Goal: Task Accomplishment & Management: Complete application form

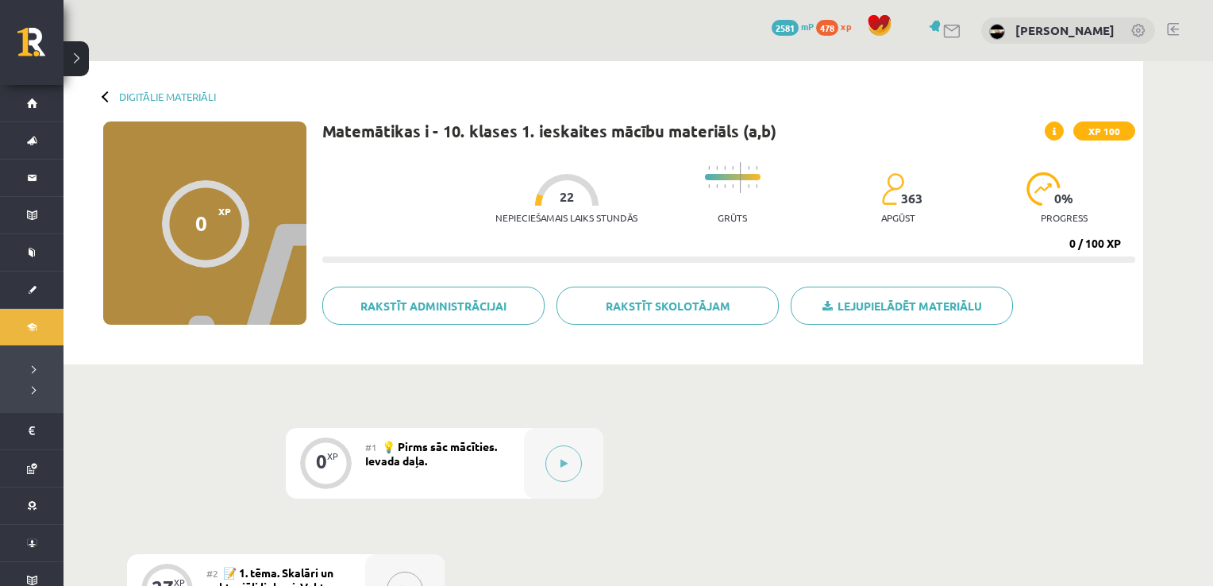
scroll to position [87, 0]
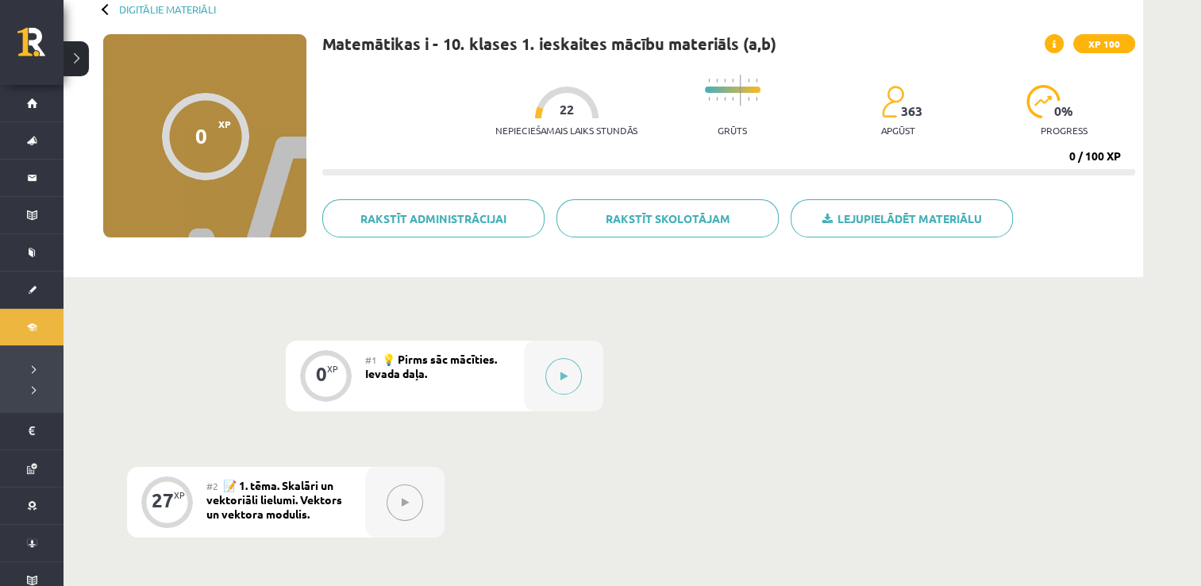
click at [380, 497] on div at bounding box center [404, 502] width 79 height 71
click at [584, 379] on div at bounding box center [563, 376] width 79 height 71
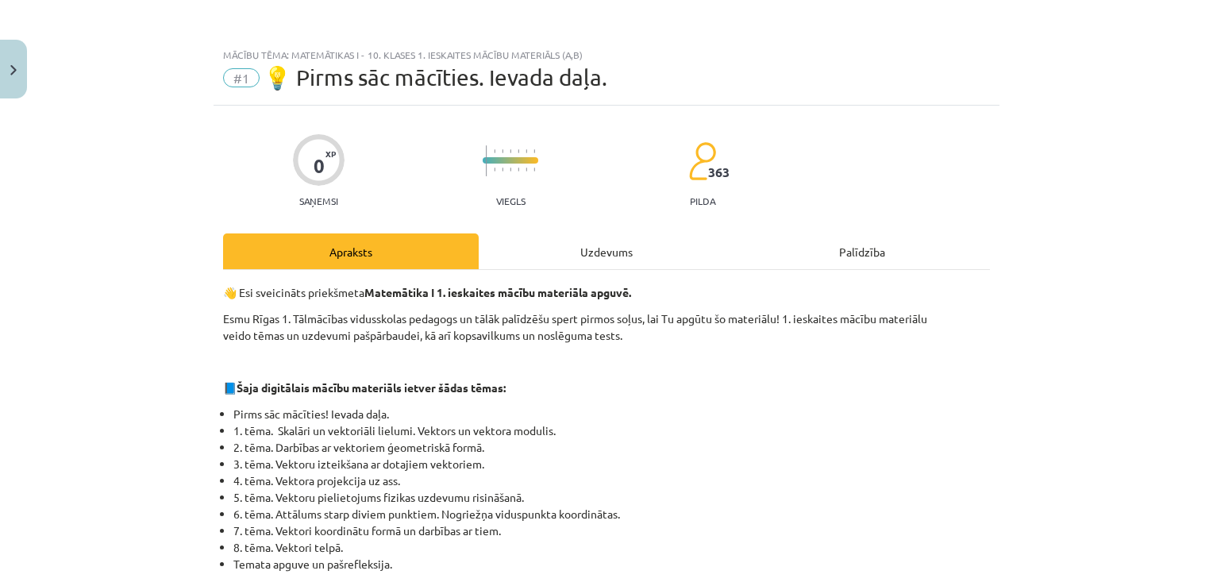
click at [626, 241] on div "Uzdevums" at bounding box center [607, 251] width 256 height 36
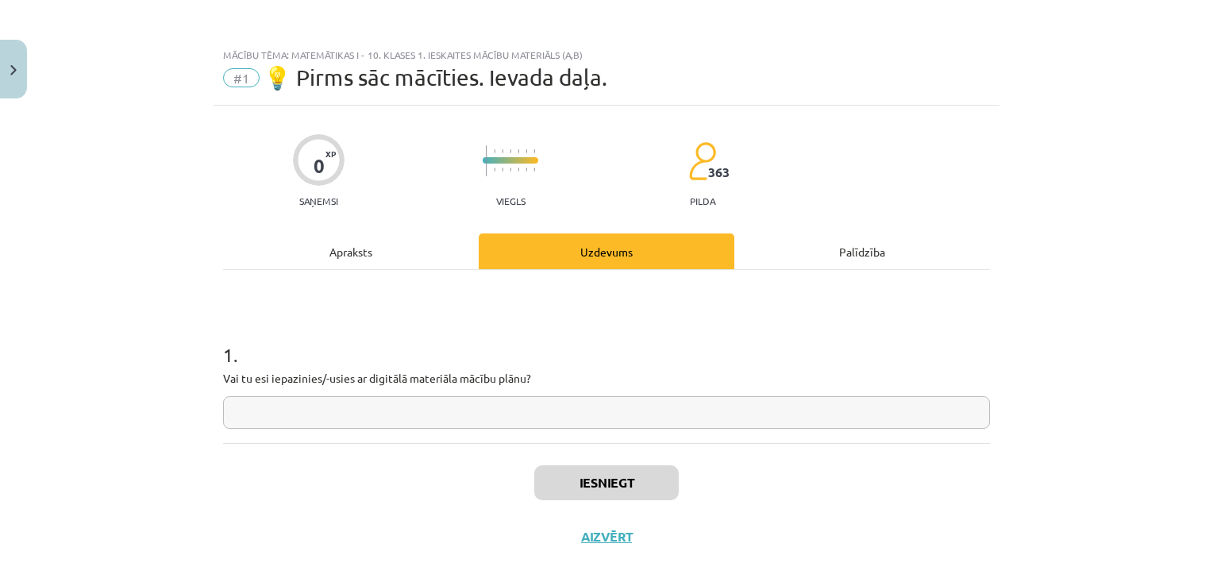
scroll to position [16, 0]
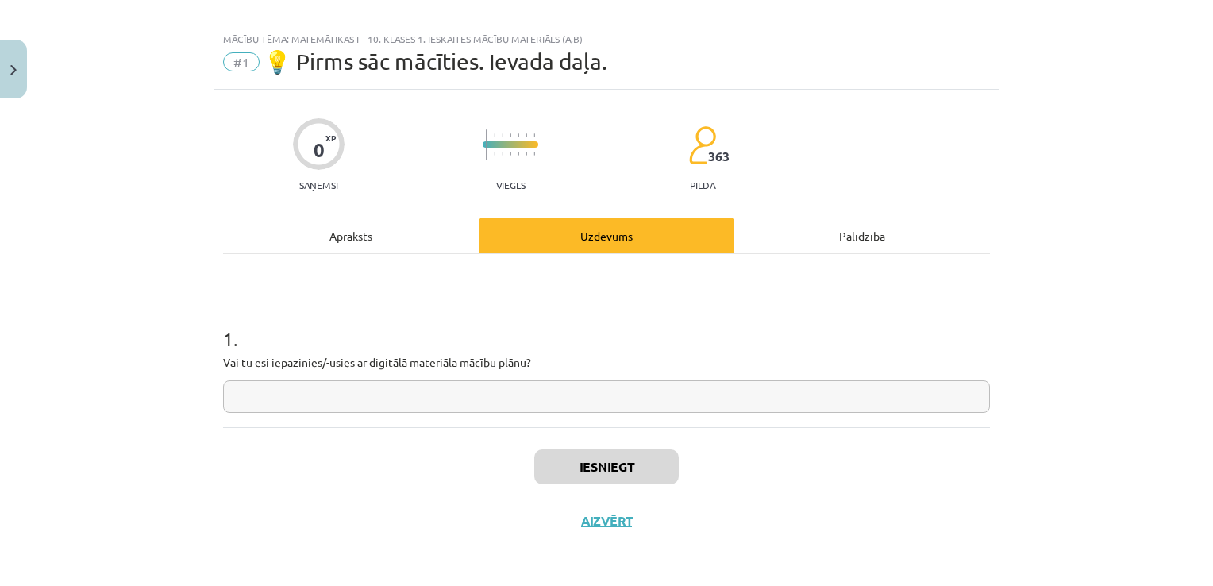
click at [590, 405] on input "text" at bounding box center [606, 396] width 767 height 33
type input "*"
click at [619, 484] on div "Iesniegt Aizvērt" at bounding box center [606, 482] width 767 height 111
click at [594, 461] on button "Iesniegt" at bounding box center [606, 466] width 145 height 35
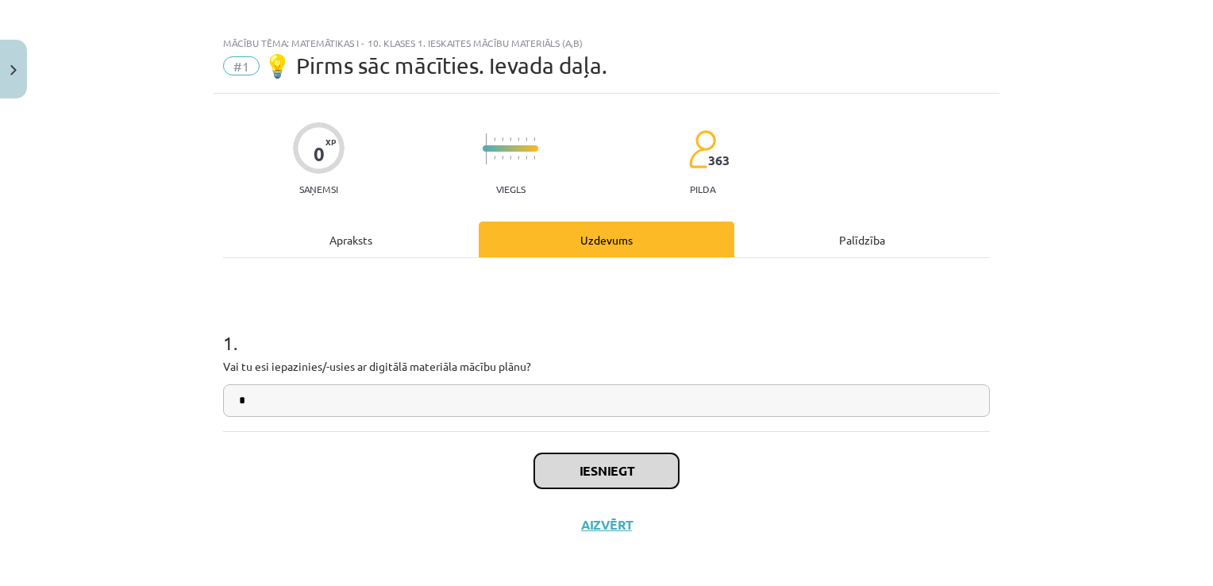
drag, startPoint x: 734, startPoint y: 415, endPoint x: 641, endPoint y: 471, distance: 108.3
click at [641, 471] on button "Iesniegt" at bounding box center [606, 470] width 145 height 35
click at [611, 472] on button "Iesniegt" at bounding box center [606, 470] width 145 height 35
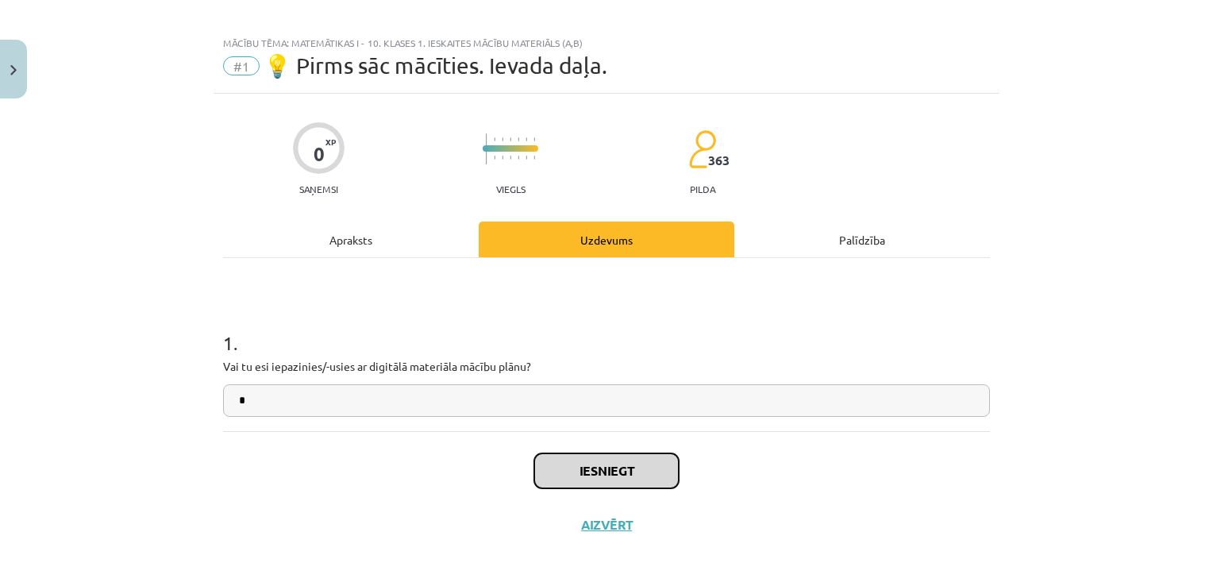
click at [611, 472] on button "Iesniegt" at bounding box center [606, 470] width 145 height 35
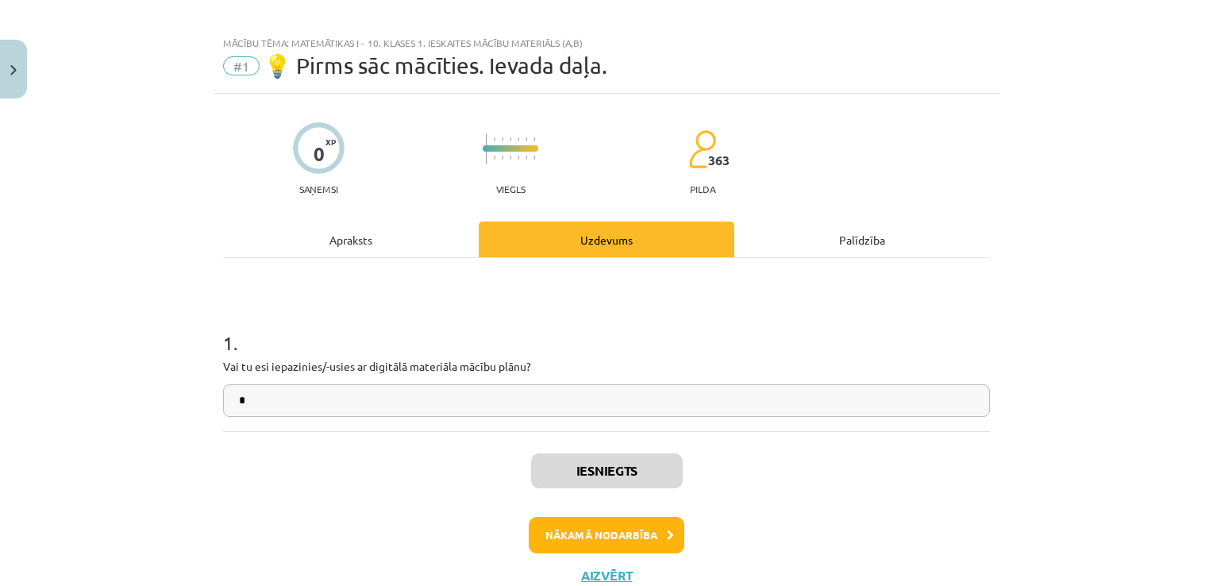
click at [593, 520] on div "Iesniegts Nākamā nodarbība Aizvērt" at bounding box center [606, 512] width 767 height 162
click at [625, 528] on button "Nākamā nodarbība" at bounding box center [607, 535] width 156 height 37
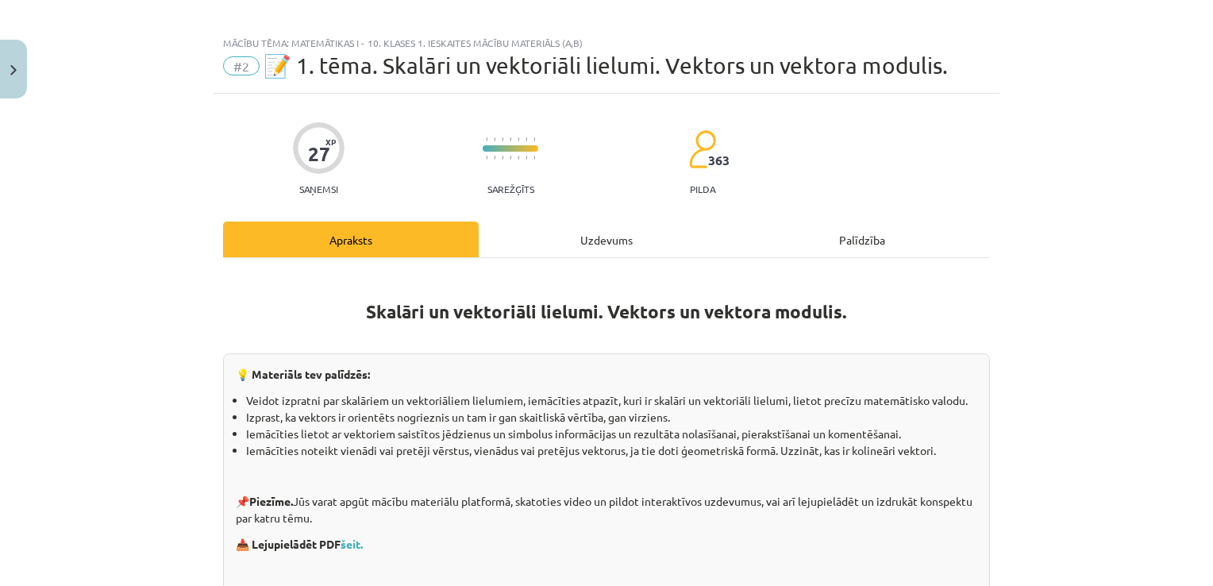
scroll to position [40, 0]
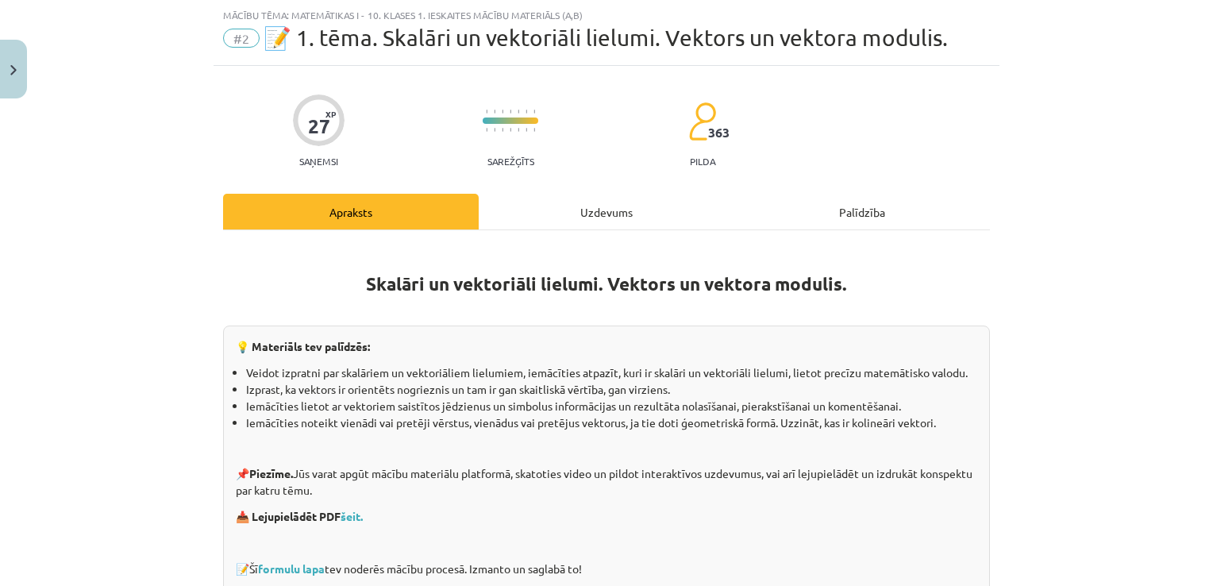
click at [616, 217] on div "Uzdevums" at bounding box center [607, 212] width 256 height 36
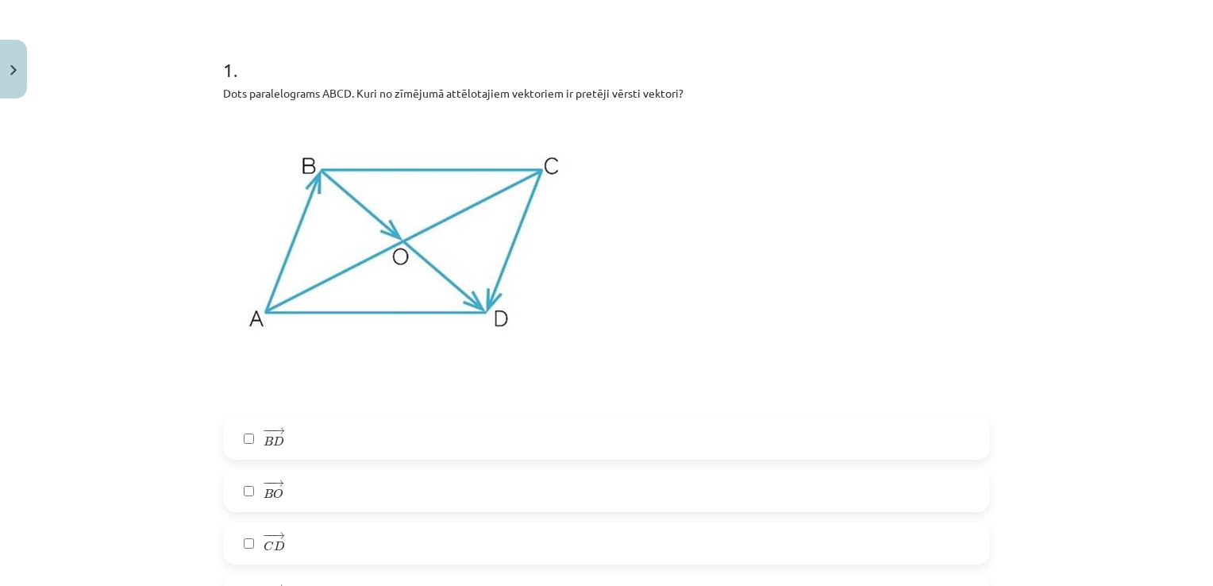
scroll to position [286, 0]
click at [311, 548] on label "− − → C D C D →" at bounding box center [607, 542] width 764 height 40
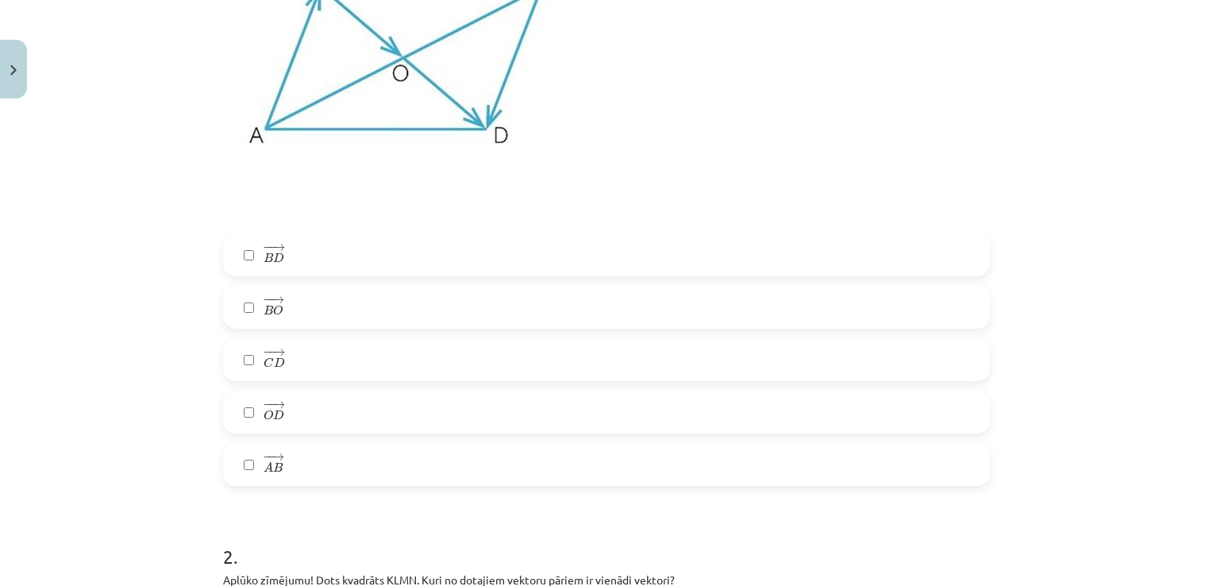
scroll to position [470, 0]
click at [302, 456] on label "− − → A B A B →" at bounding box center [607, 463] width 764 height 40
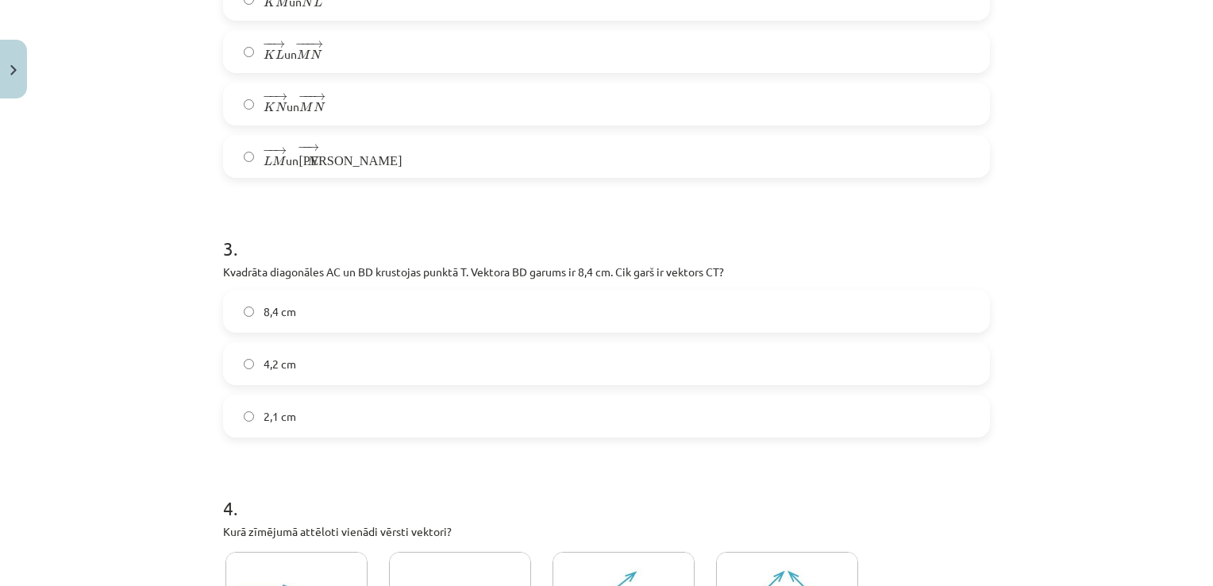
scroll to position [1369, 0]
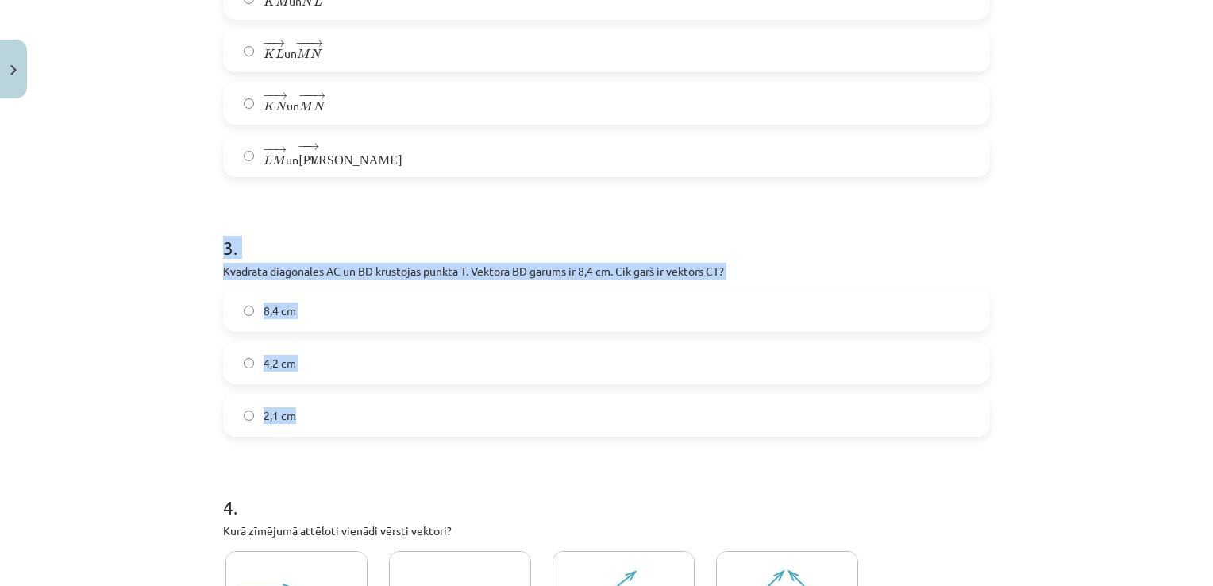
drag, startPoint x: 213, startPoint y: 245, endPoint x: 378, endPoint y: 427, distance: 246.2
copy div "3 . Kvadrāta diagonāles AC un BD krustojas punktā T. Vektora ﻿BD﻿ garums ir 8,4…"
click at [313, 372] on label "4,2 cm" at bounding box center [607, 363] width 764 height 40
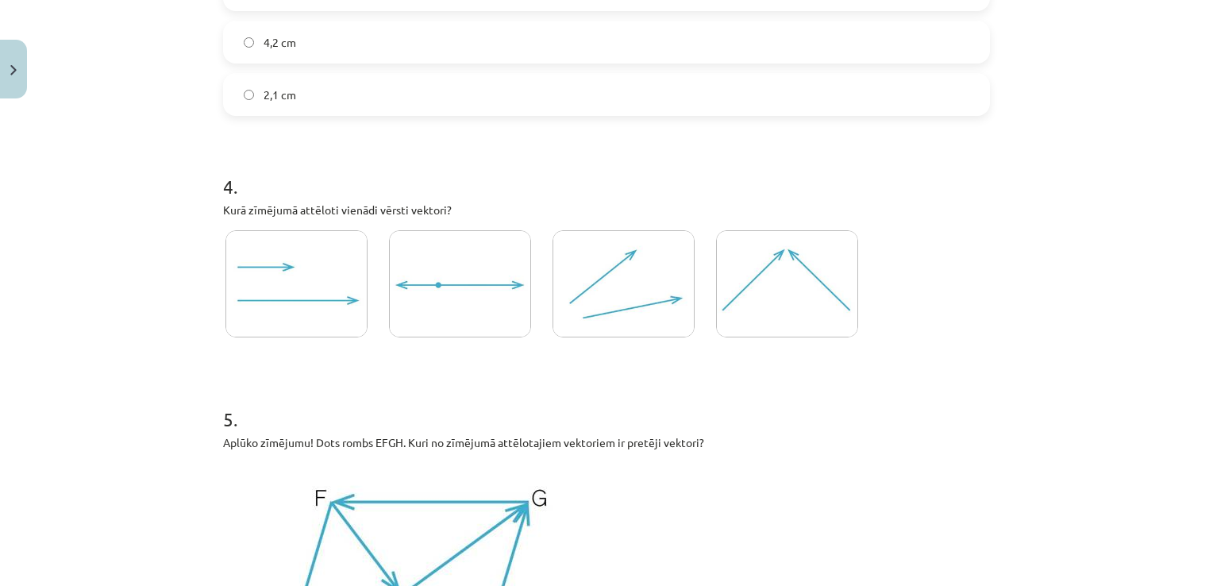
scroll to position [1690, 0]
click at [313, 314] on img at bounding box center [297, 283] width 142 height 107
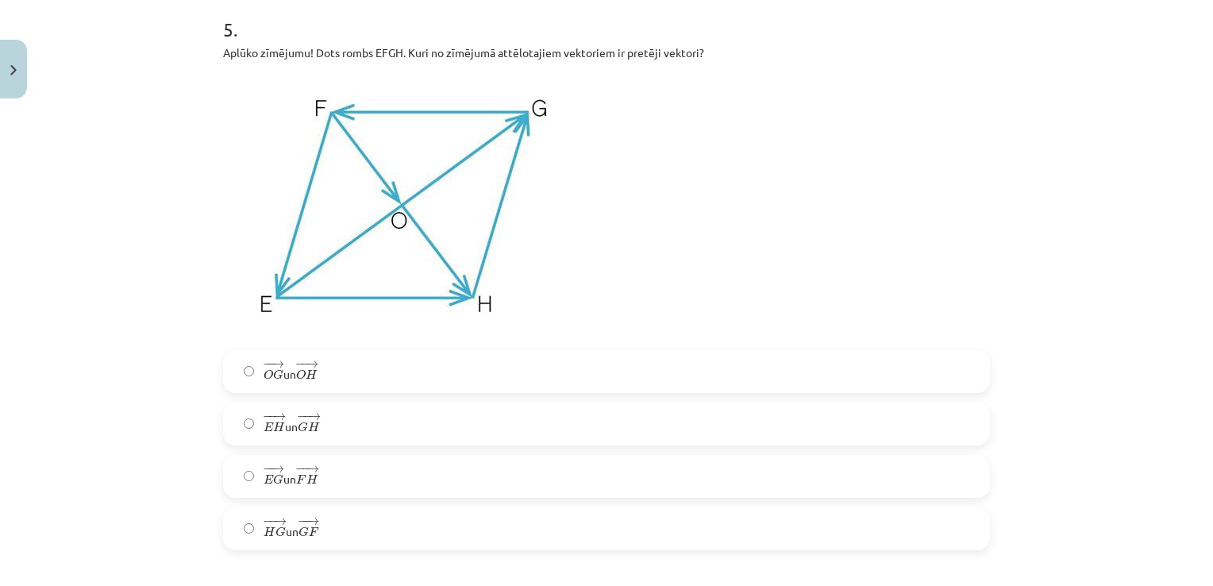
scroll to position [2080, 0]
click at [380, 416] on label "− − → E H E H → un − − → G H G H →" at bounding box center [607, 423] width 764 height 40
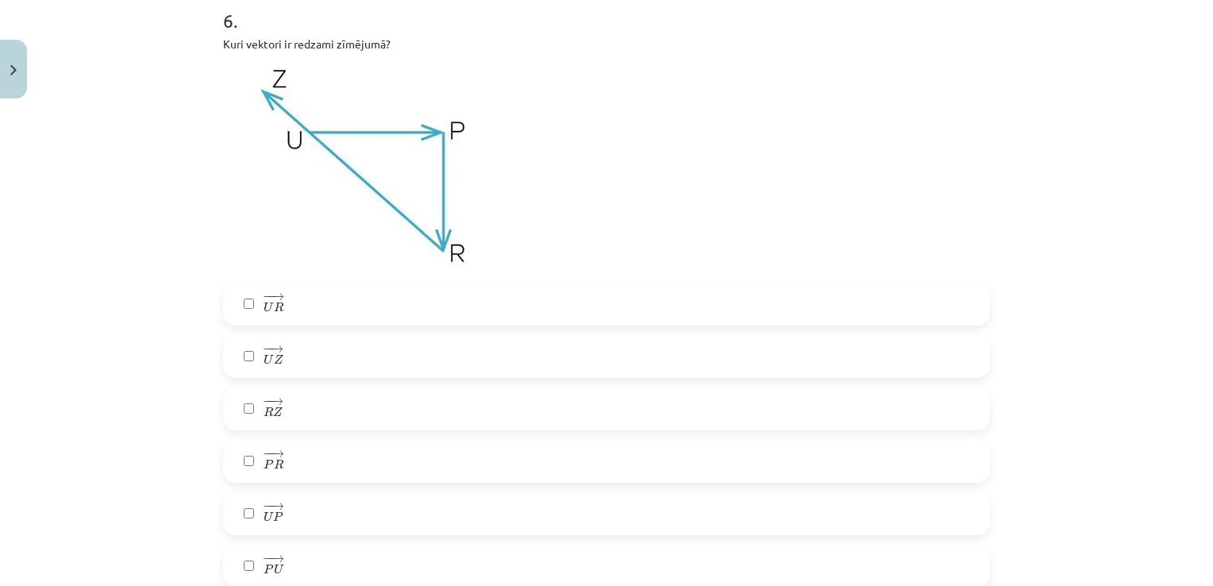
scroll to position [2747, 0]
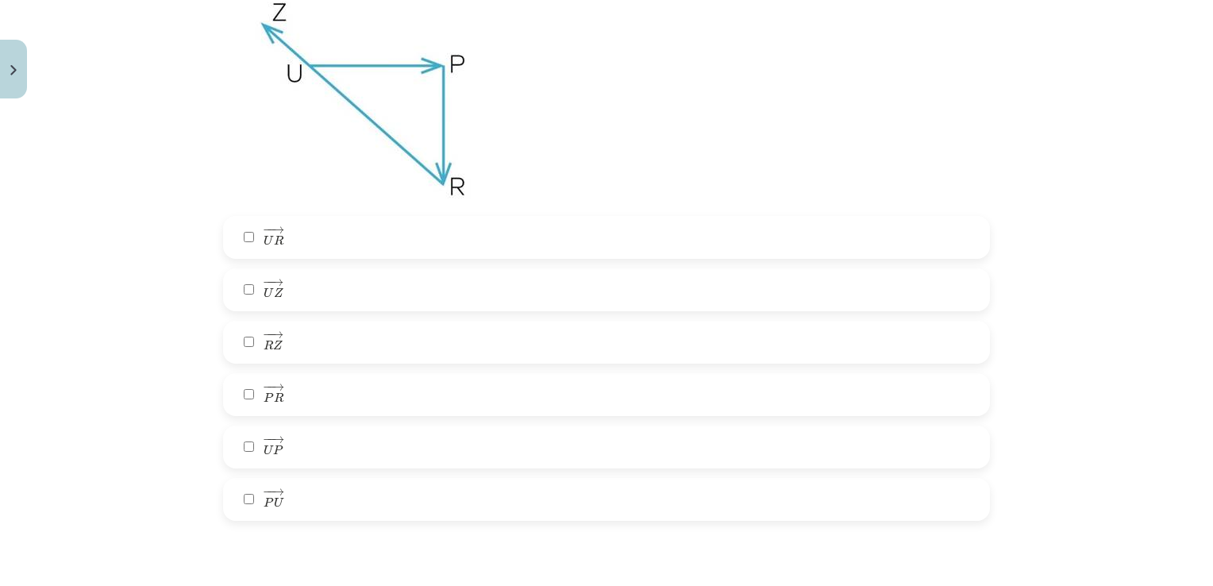
click at [292, 461] on label "− − → U P U P →" at bounding box center [607, 447] width 764 height 40
click at [310, 385] on label "− − → P R P R →" at bounding box center [607, 395] width 764 height 40
click at [303, 335] on label "− − → R Z R Z →" at bounding box center [607, 342] width 764 height 40
click at [291, 270] on label "− − → U Z U Z →" at bounding box center [607, 290] width 764 height 40
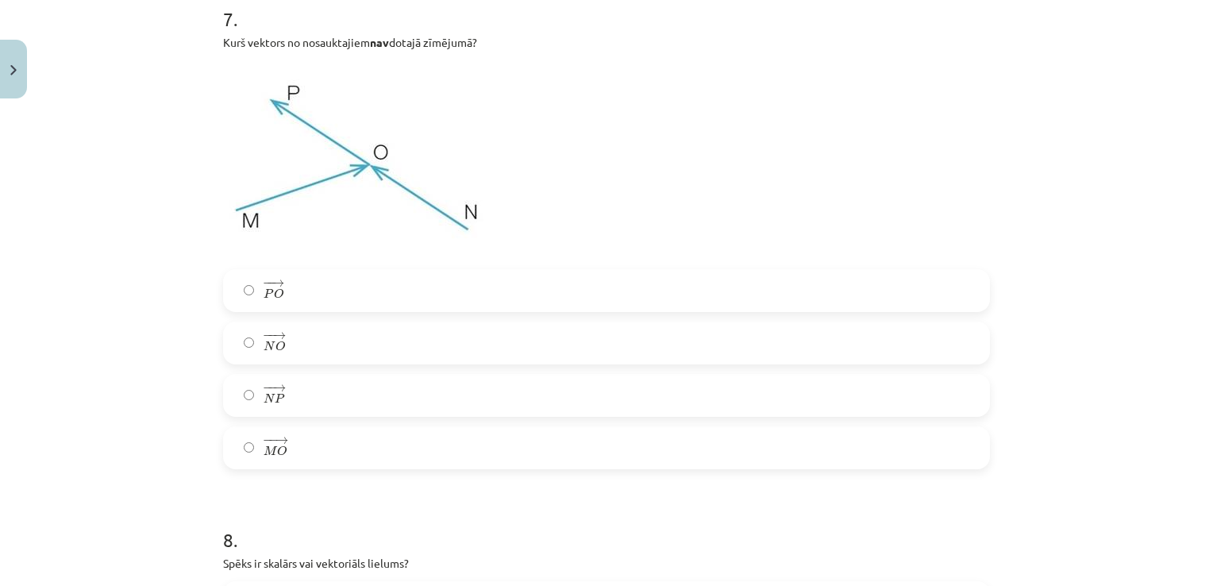
scroll to position [3319, 0]
click at [272, 285] on span "→" at bounding box center [278, 283] width 13 height 7
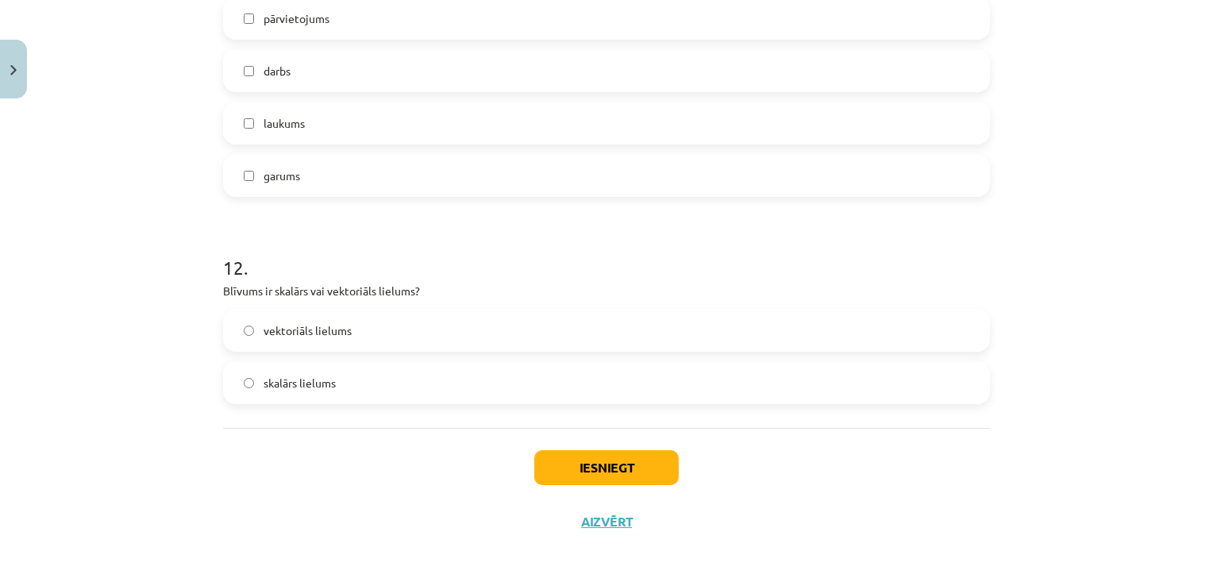
scroll to position [5078, 0]
click at [322, 362] on label "skalārs lielums" at bounding box center [607, 380] width 764 height 40
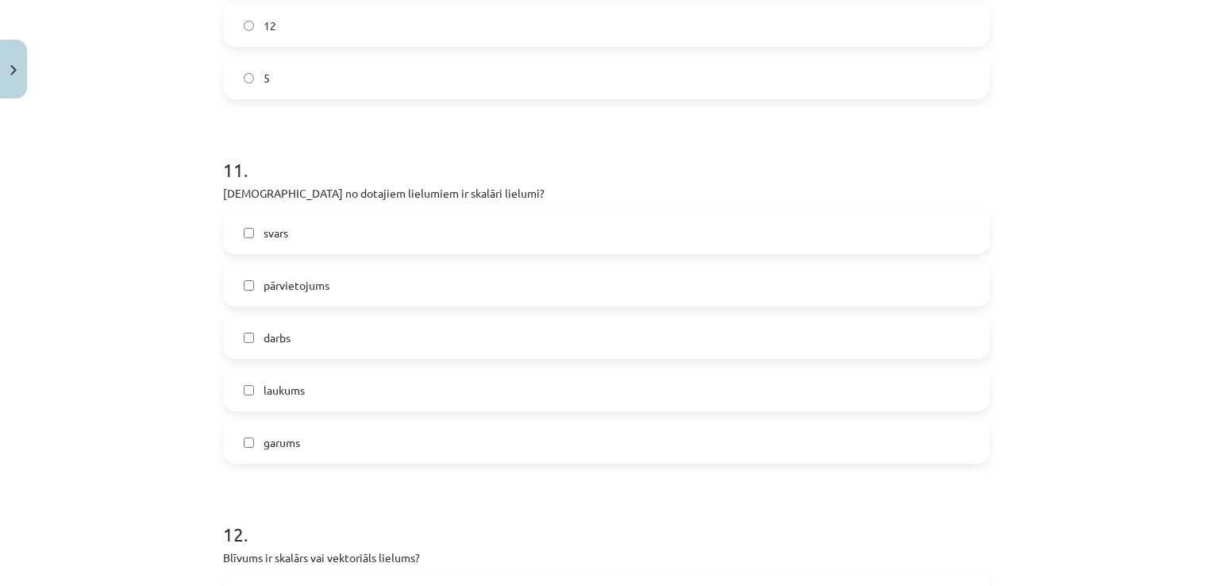
scroll to position [4795, 0]
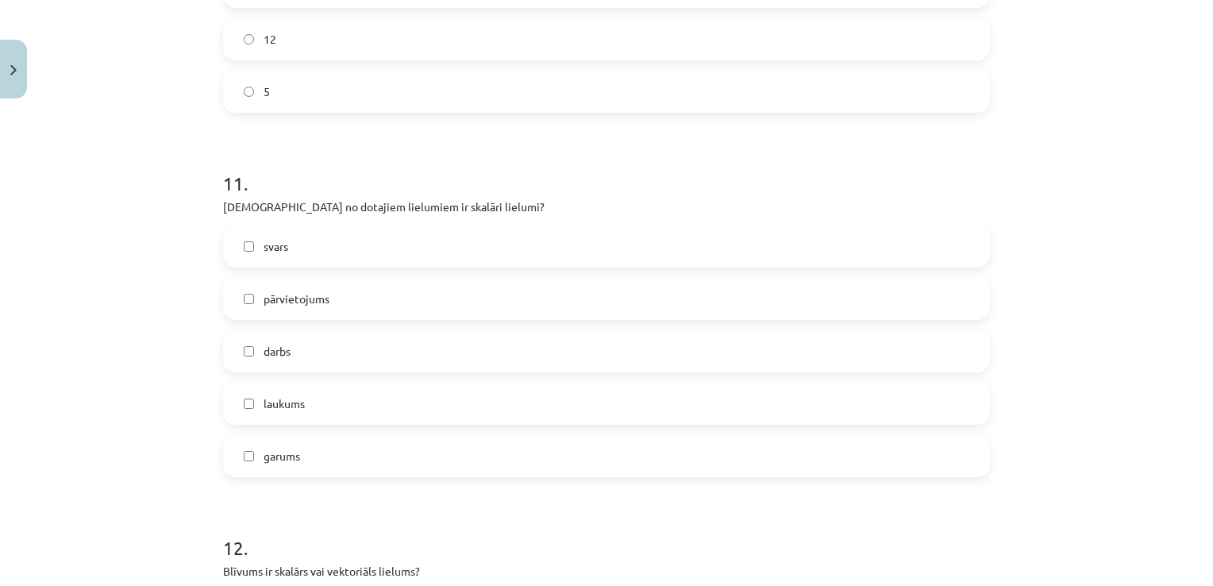
click at [269, 477] on div "garums" at bounding box center [606, 455] width 767 height 43
click at [292, 440] on label "garums" at bounding box center [607, 456] width 764 height 40
click at [279, 357] on span "darbs" at bounding box center [277, 351] width 27 height 17
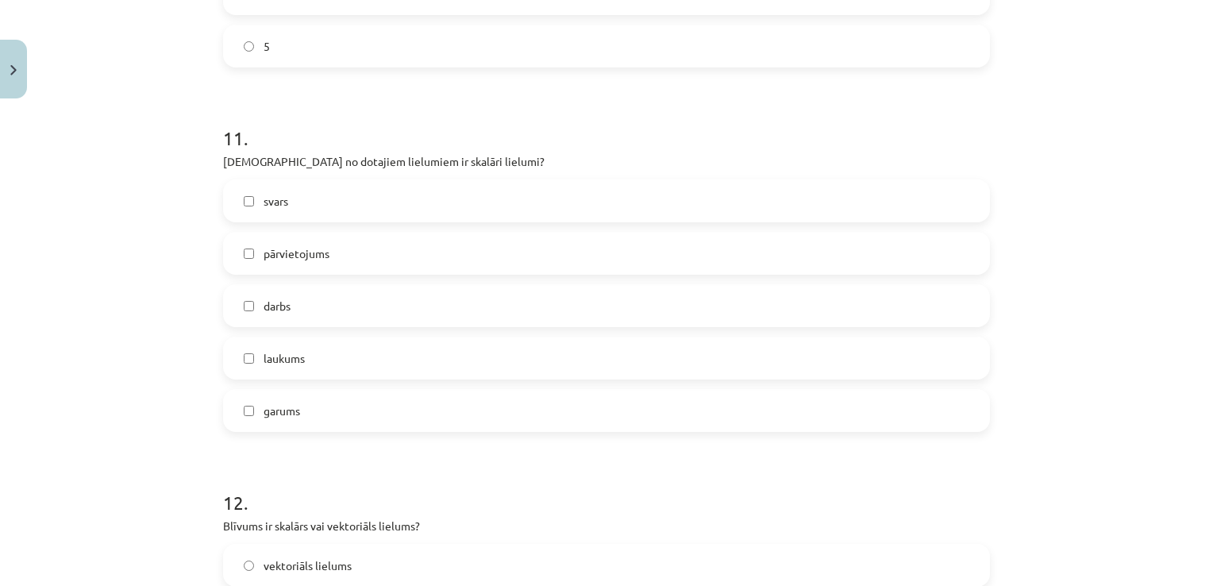
scroll to position [4840, 0]
click at [287, 352] on span "laukums" at bounding box center [284, 359] width 41 height 17
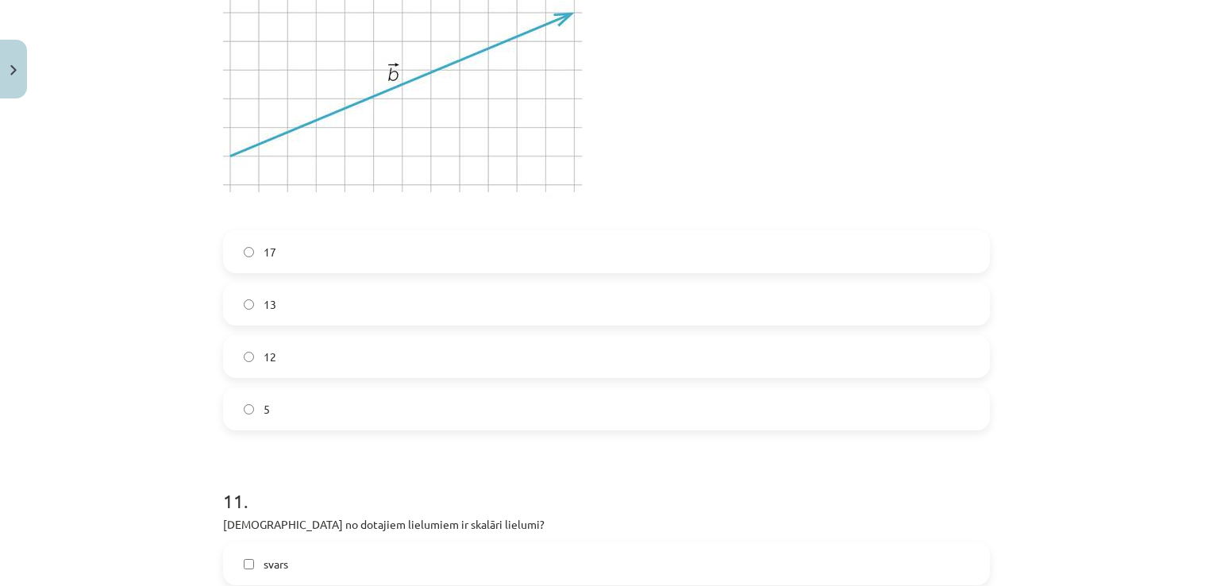
scroll to position [4466, 0]
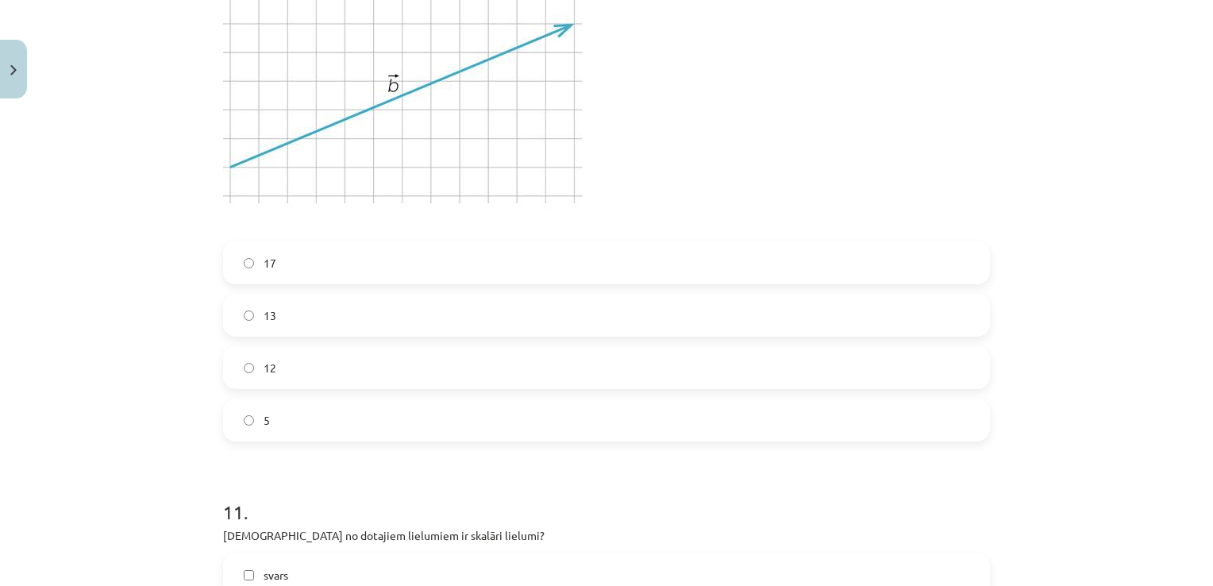
click at [268, 319] on span "13" at bounding box center [270, 315] width 13 height 17
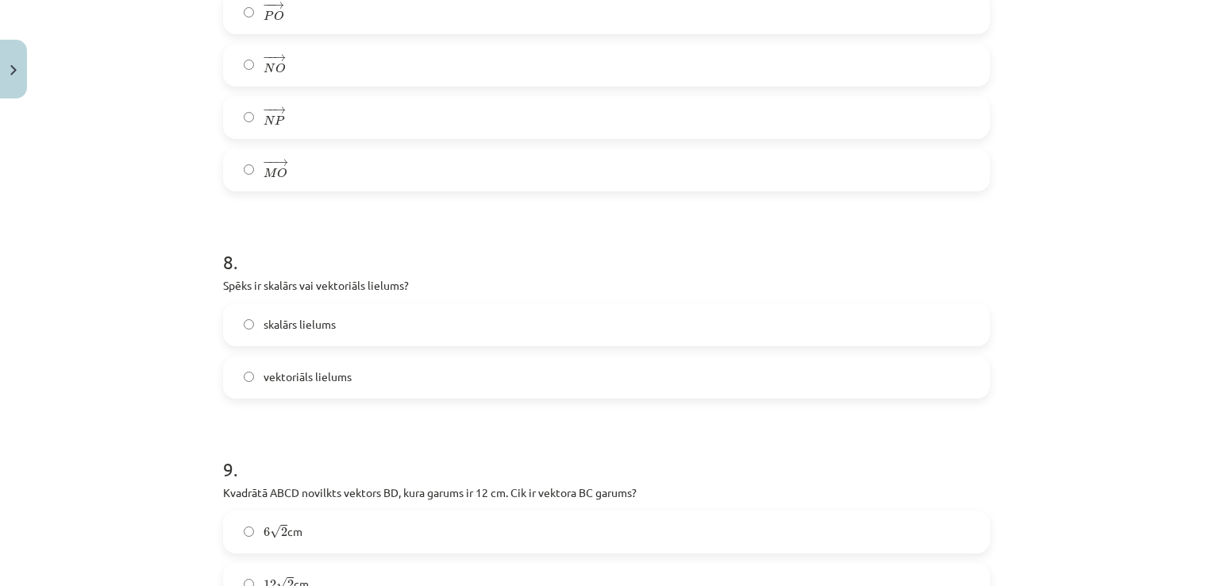
scroll to position [3596, 0]
click at [253, 385] on label "vektoriāls lielums" at bounding box center [607, 378] width 764 height 40
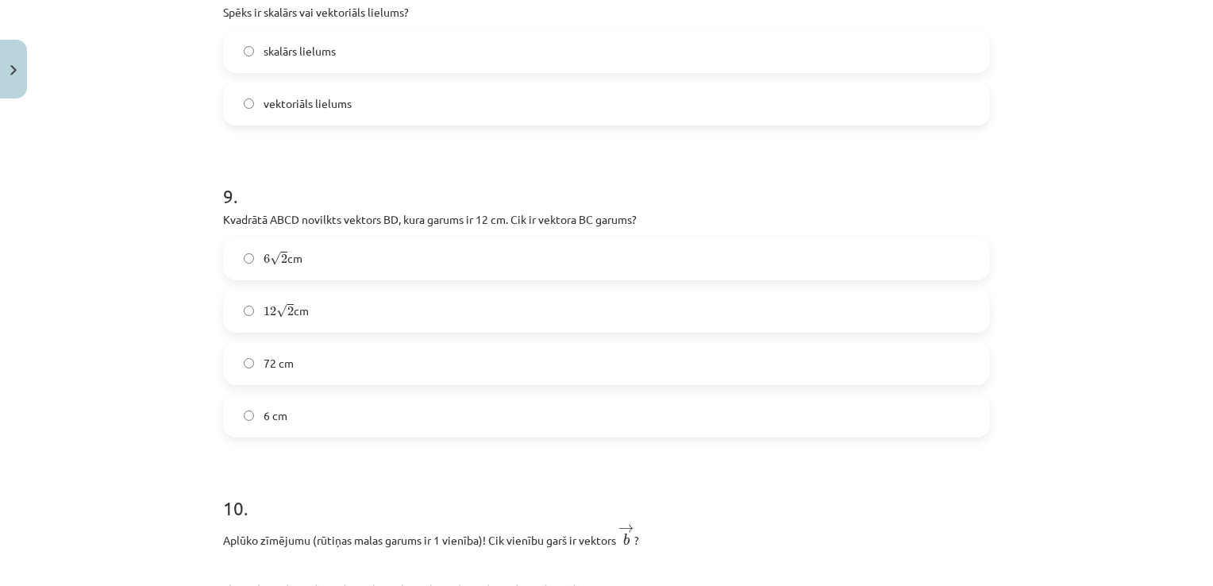
scroll to position [3870, 0]
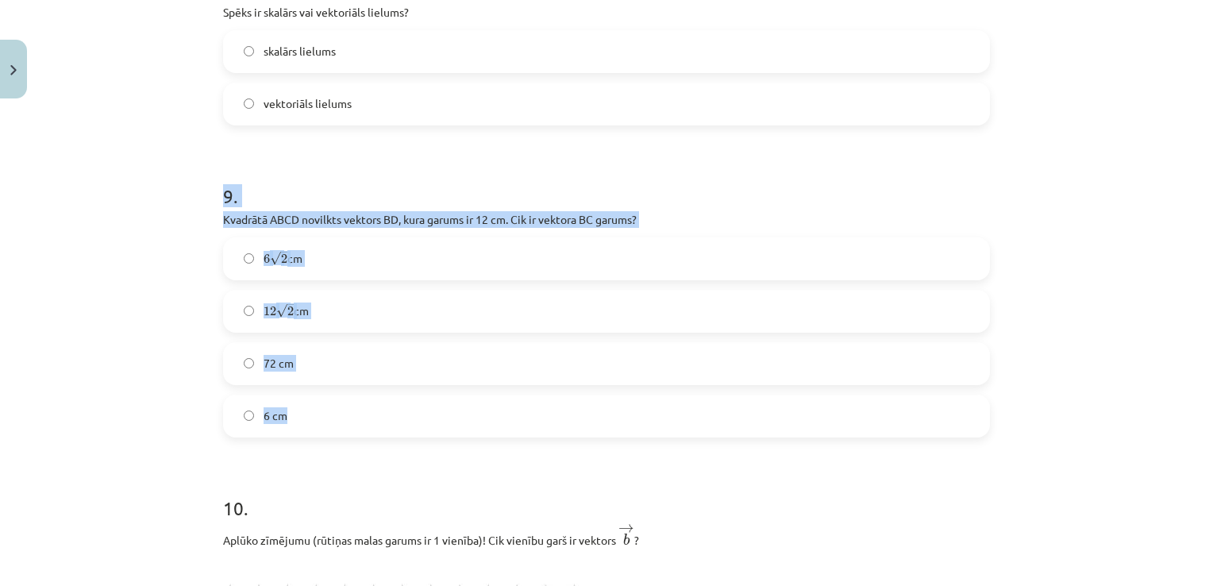
drag, startPoint x: 210, startPoint y: 190, endPoint x: 379, endPoint y: 418, distance: 283.8
copy div "9 . Kvadrātā ABCD novilkts vektors ﻿BD﻿, kura garums ir 12 cm. Cik ir vektora ﻿…"
click at [270, 258] on span "√" at bounding box center [275, 258] width 11 height 13
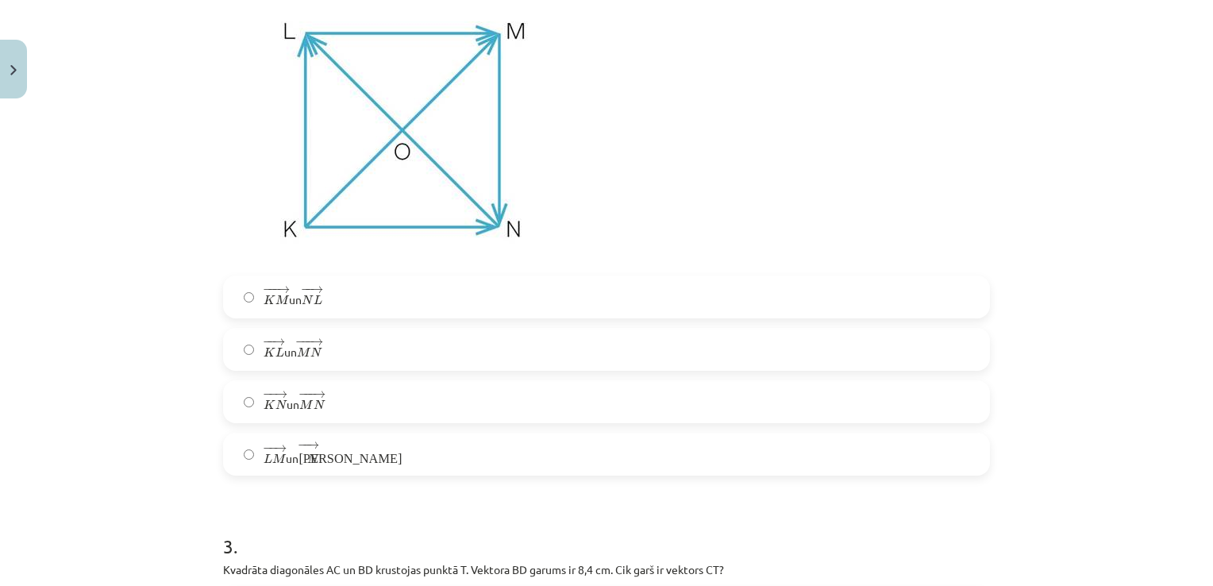
scroll to position [1070, 0]
click at [349, 362] on label "− − → K L K L → un − −− → M N M N →" at bounding box center [607, 350] width 764 height 40
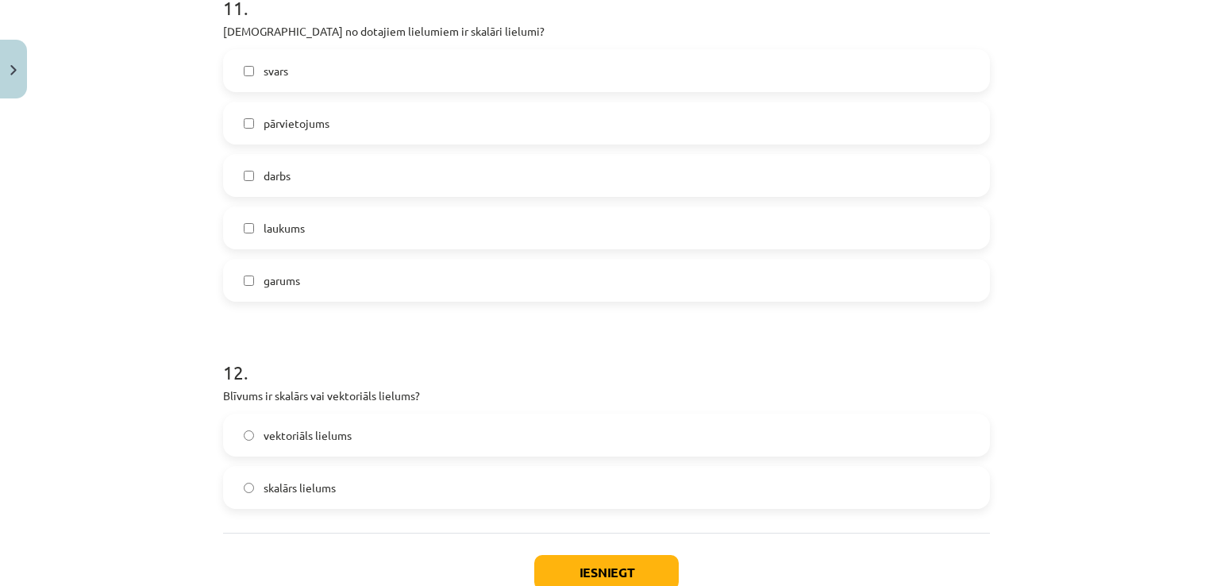
scroll to position [5078, 0]
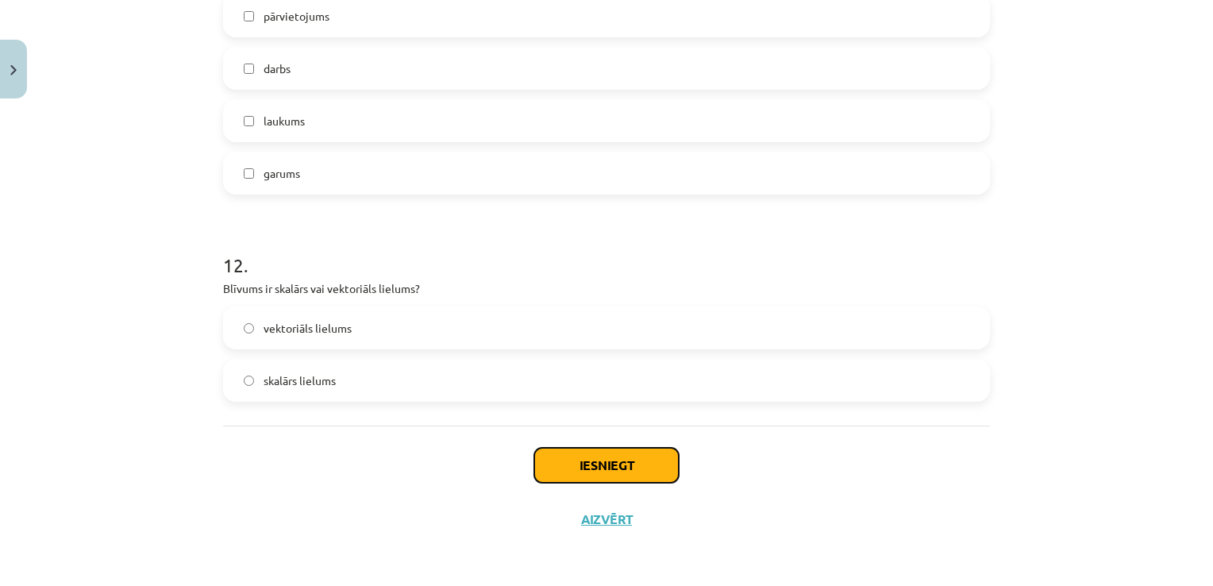
click at [601, 462] on button "Iesniegt" at bounding box center [606, 465] width 145 height 35
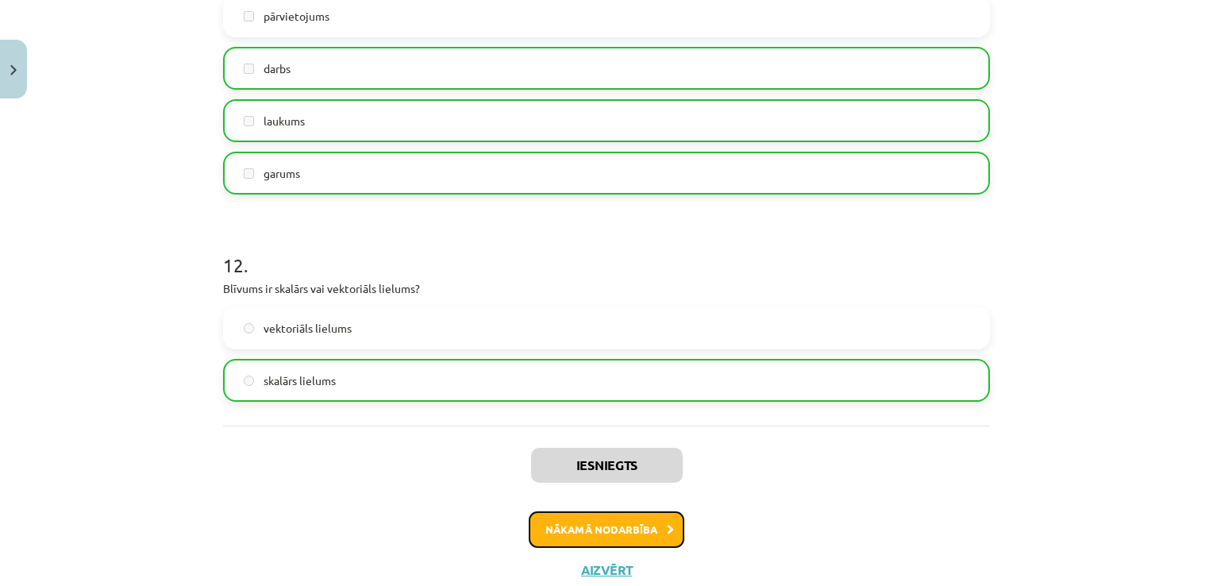
click at [620, 531] on button "Nākamā nodarbība" at bounding box center [607, 529] width 156 height 37
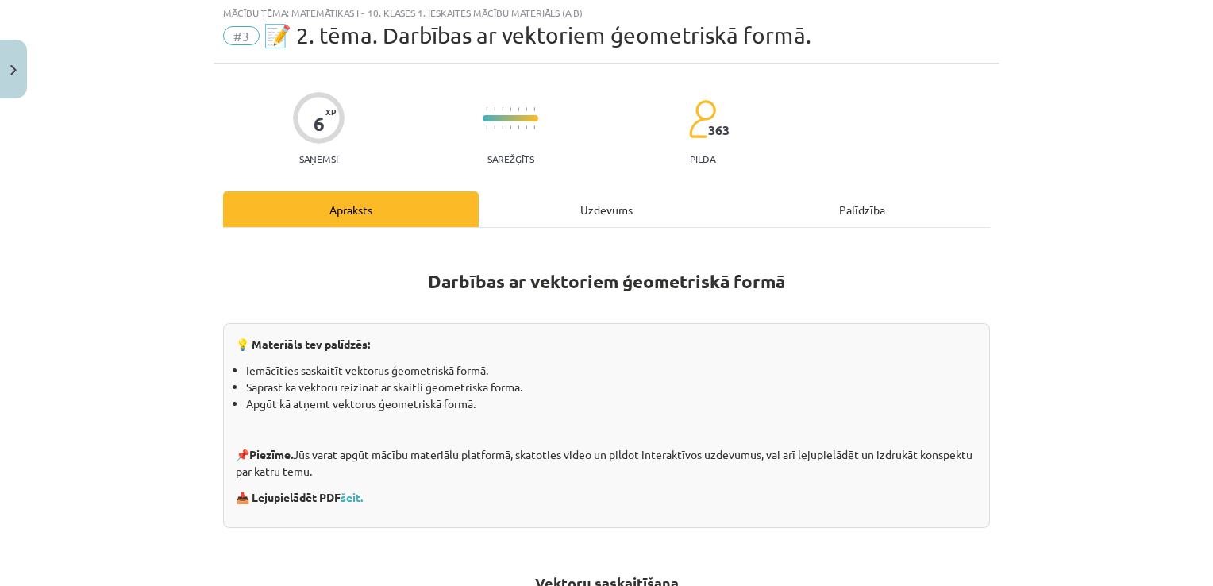
scroll to position [40, 0]
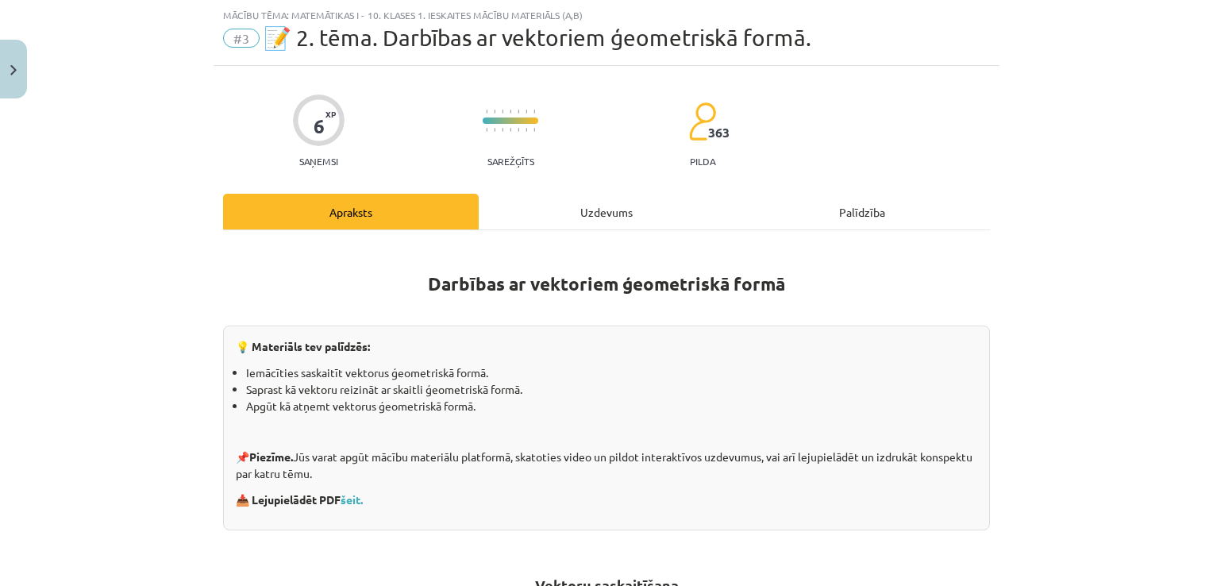
click at [606, 214] on div "Uzdevums" at bounding box center [607, 212] width 256 height 36
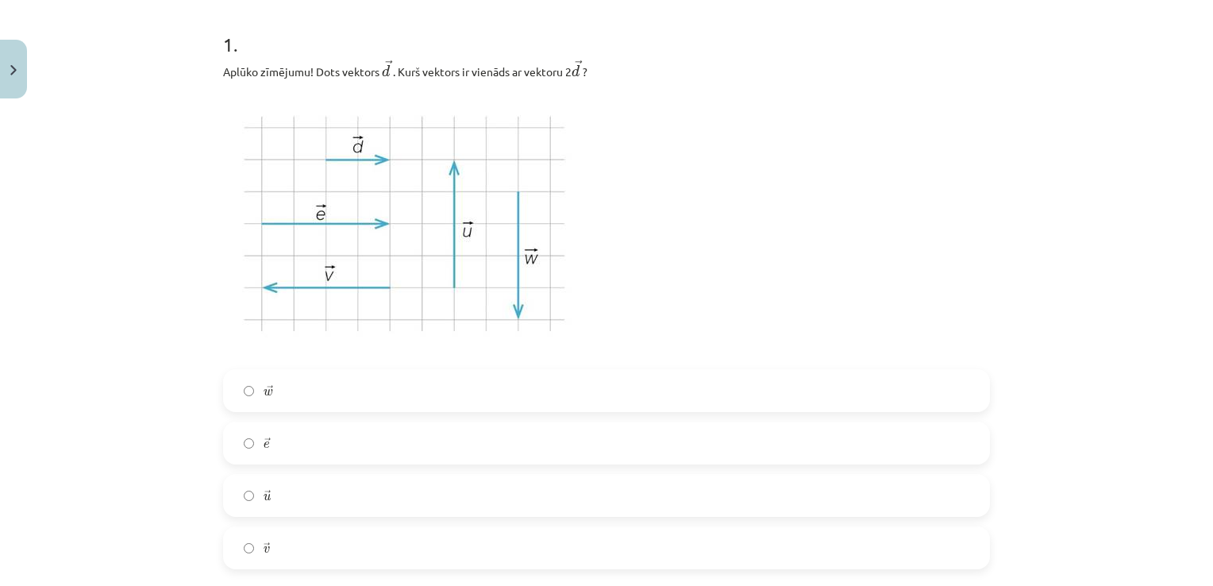
scroll to position [316, 0]
click at [321, 452] on label "→ e e →" at bounding box center [607, 438] width 764 height 40
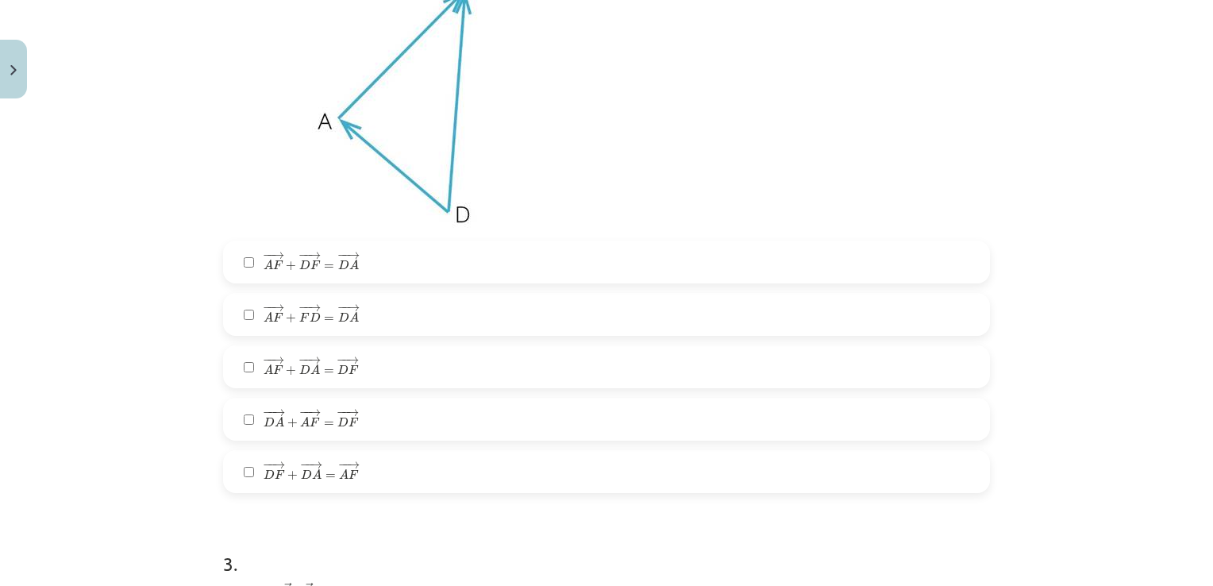
scroll to position [1034, 0]
click at [404, 420] on label "− − → D A + − − → A F = − − → D F D A → + A F → = D F →" at bounding box center [607, 416] width 764 height 40
click at [391, 475] on label "− − → D F + − − → D A = − − → A F D F → + D A → = A F →" at bounding box center [607, 469] width 764 height 40
drag, startPoint x: 387, startPoint y: 468, endPoint x: 264, endPoint y: 478, distance: 124.3
click at [264, 476] on span "D" at bounding box center [269, 471] width 11 height 10
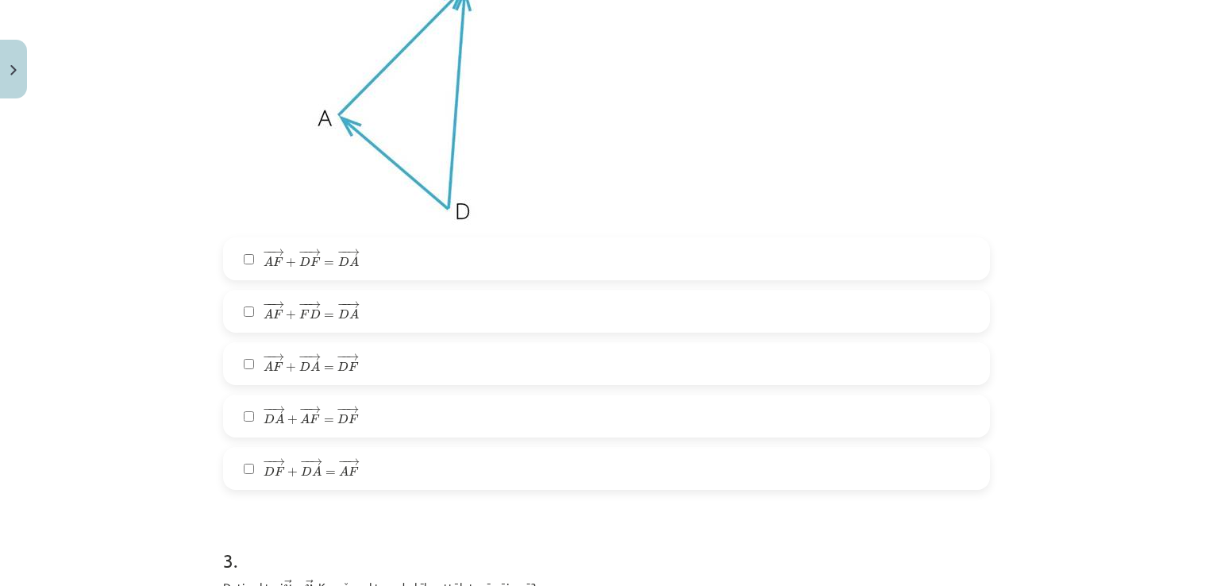
click at [337, 359] on span "−" at bounding box center [342, 356] width 10 height 7
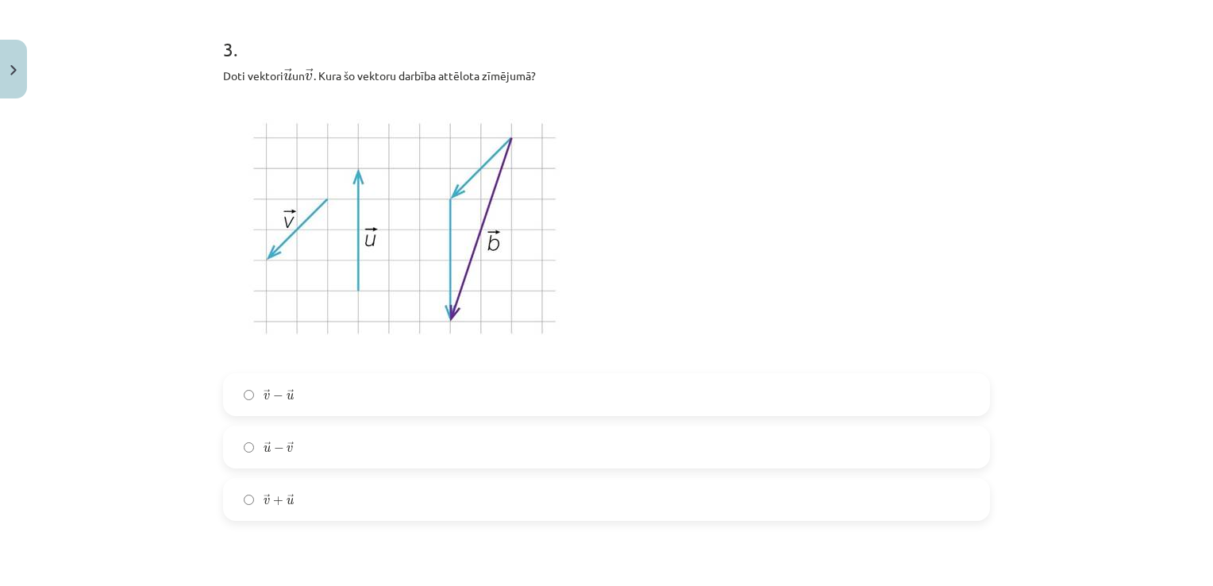
scroll to position [1545, 0]
click at [310, 439] on label "→ u − → v u → − v →" at bounding box center [607, 447] width 764 height 40
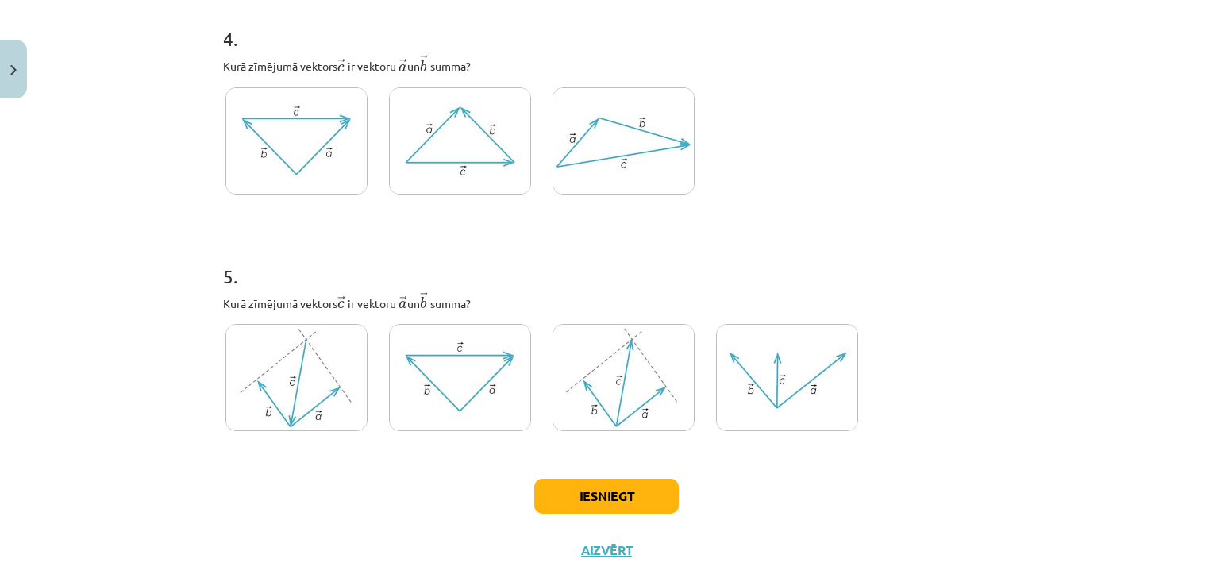
scroll to position [2130, 0]
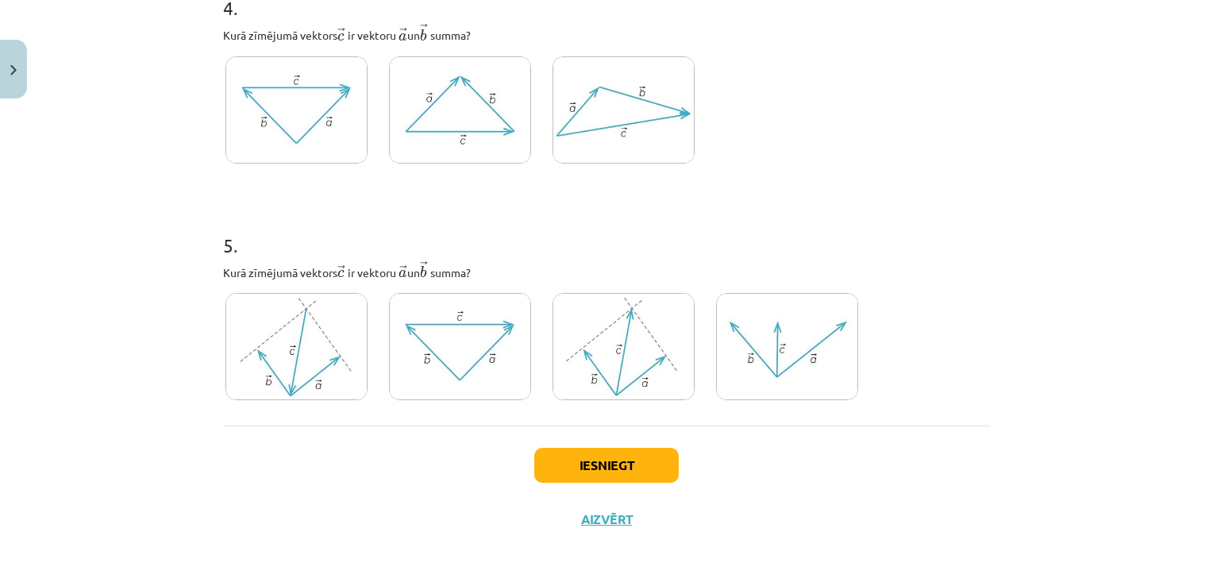
click at [600, 93] on img at bounding box center [624, 109] width 142 height 107
click at [461, 331] on img at bounding box center [460, 346] width 142 height 107
click at [613, 467] on button "Iesniegt" at bounding box center [606, 465] width 145 height 35
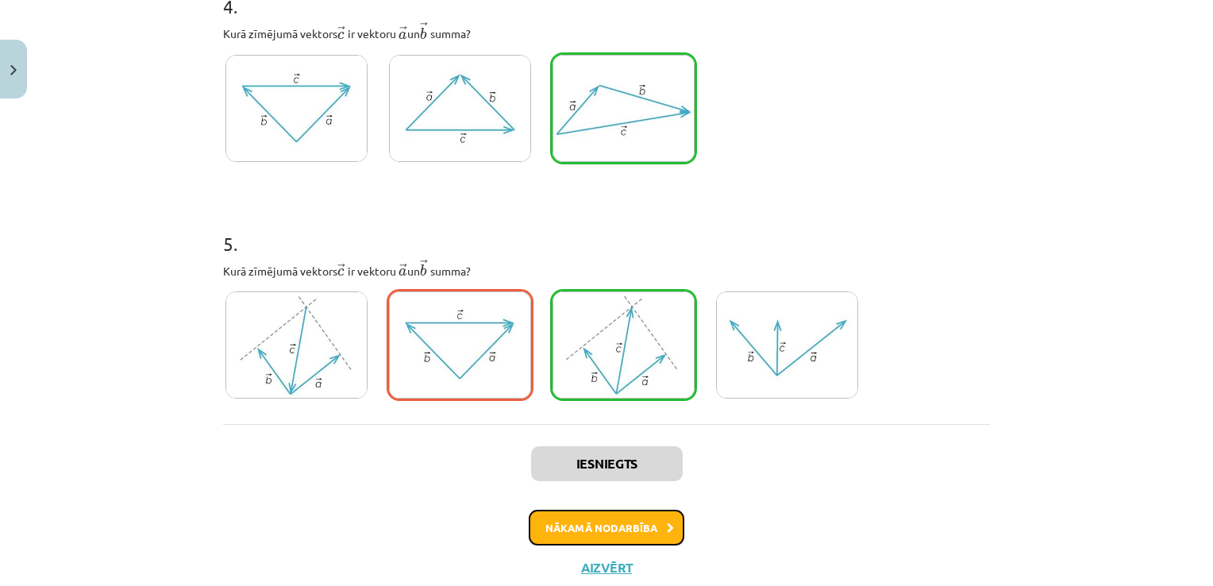
click at [604, 521] on button "Nākamā nodarbība" at bounding box center [607, 528] width 156 height 37
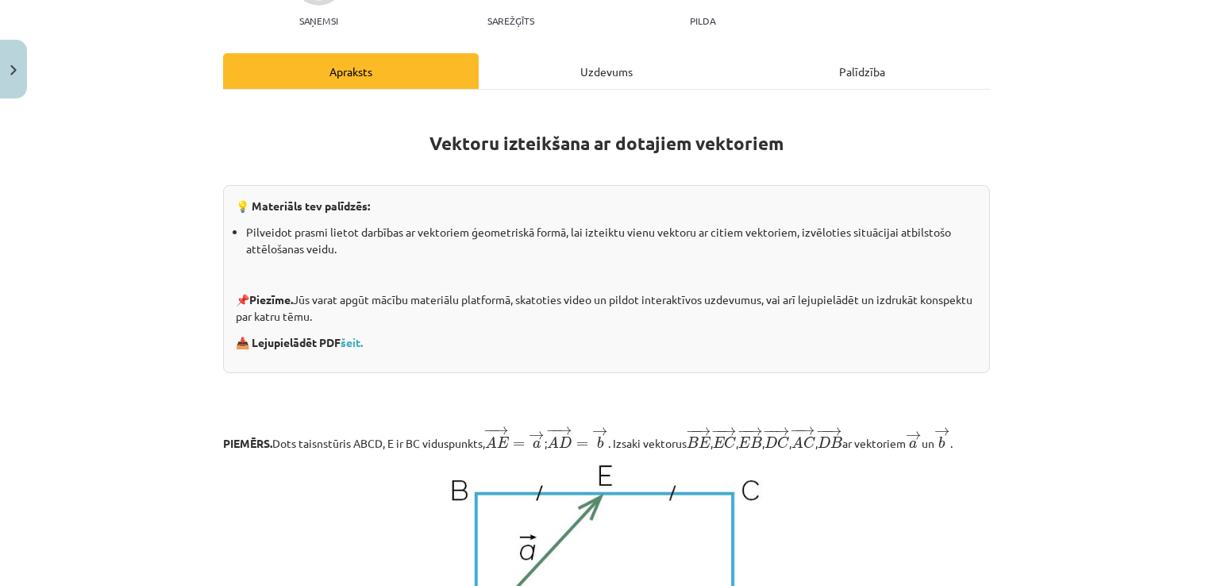
scroll to position [172, 0]
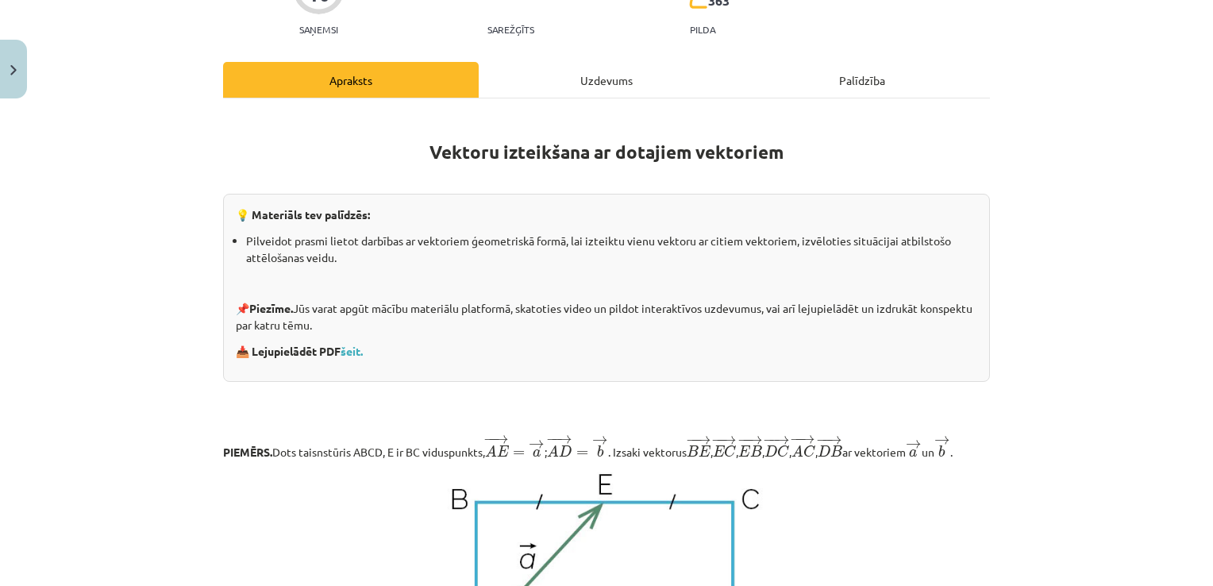
click at [603, 75] on div "Uzdevums" at bounding box center [607, 80] width 256 height 36
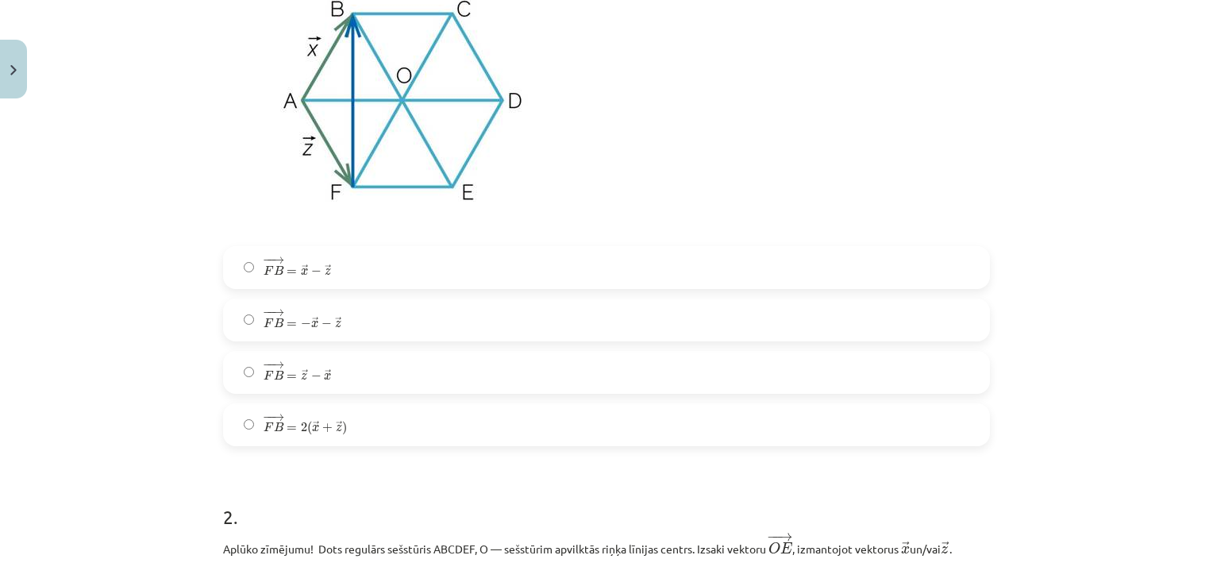
scroll to position [448, 0]
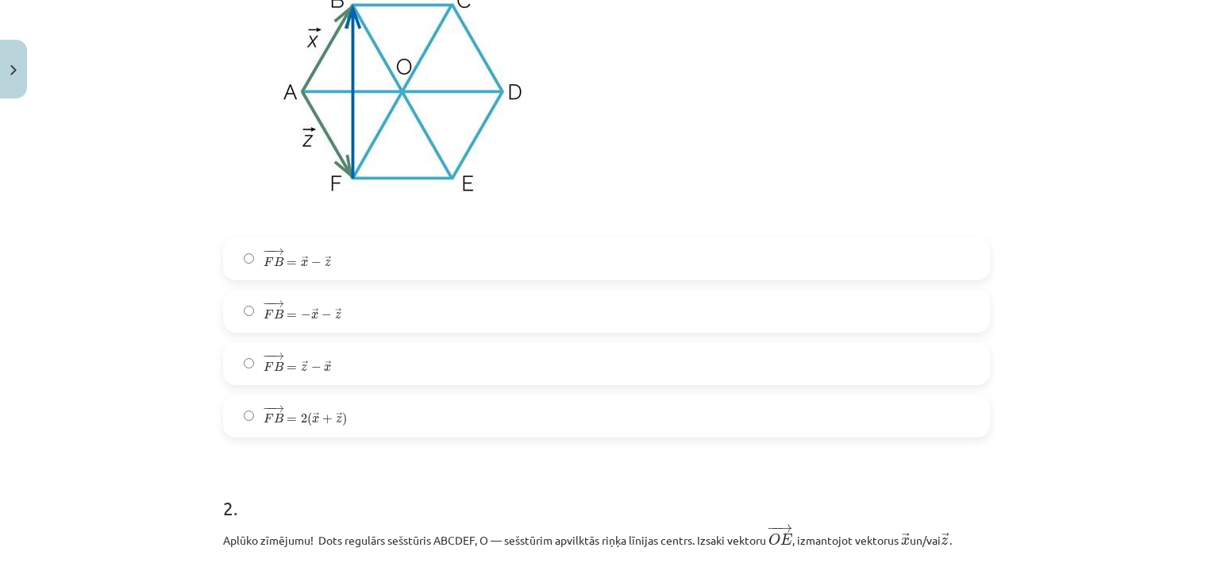
click at [349, 316] on label "− − → F B = − → x − → z F B → = − x → − z →" at bounding box center [607, 311] width 764 height 40
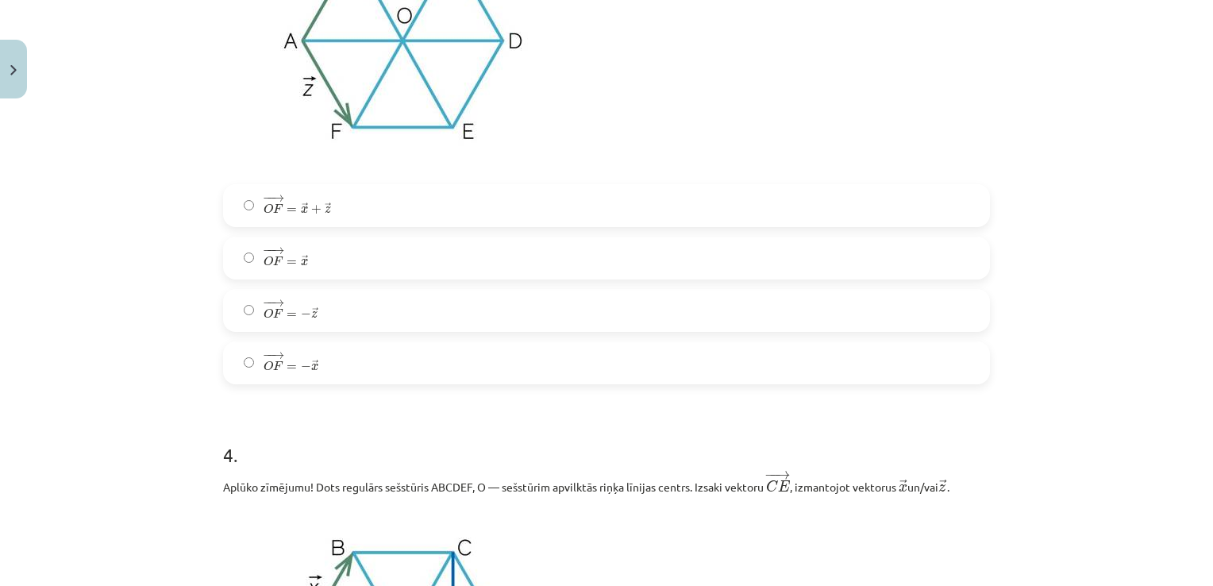
scroll to position [1697, 0]
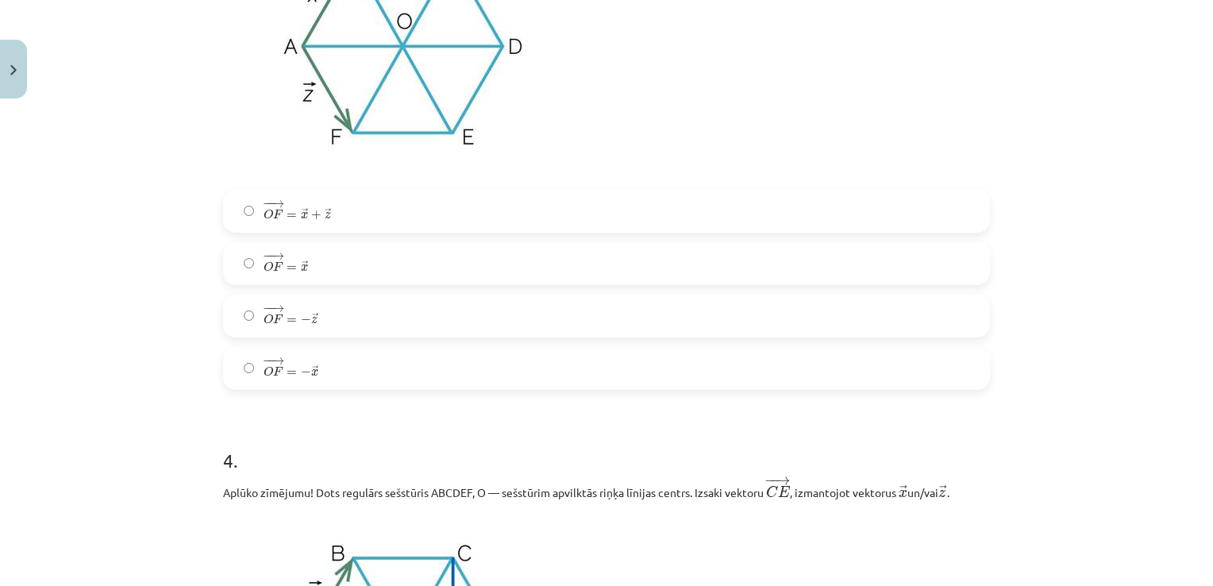
click at [328, 388] on label "− − → O F = − → x O F → = − x →" at bounding box center [607, 369] width 764 height 40
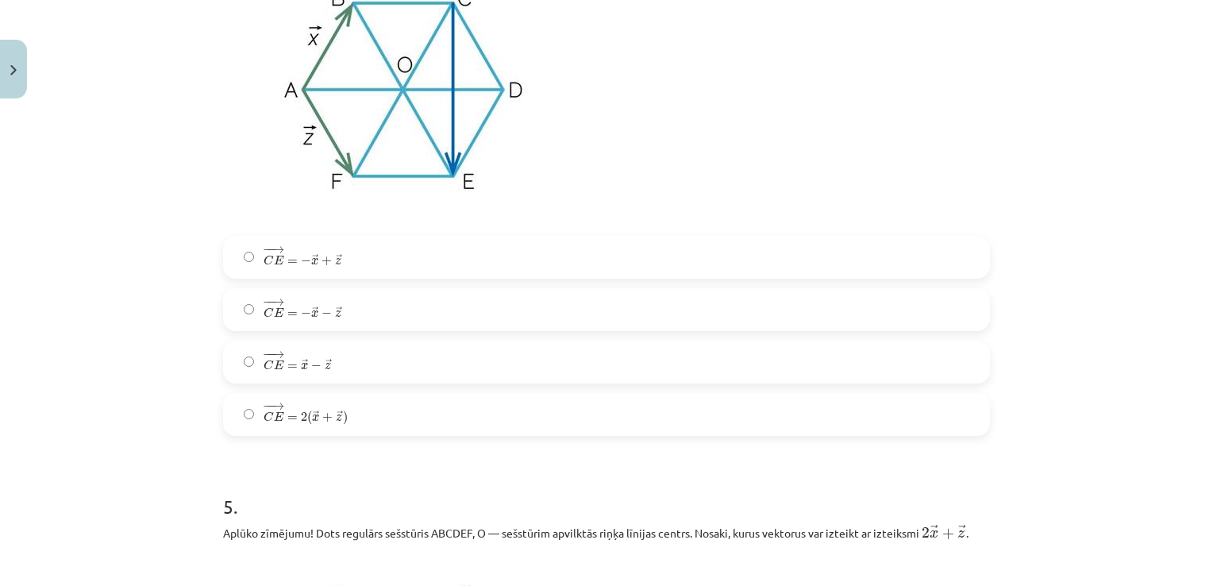
scroll to position [2253, 0]
click at [335, 264] on span "z" at bounding box center [338, 260] width 6 height 7
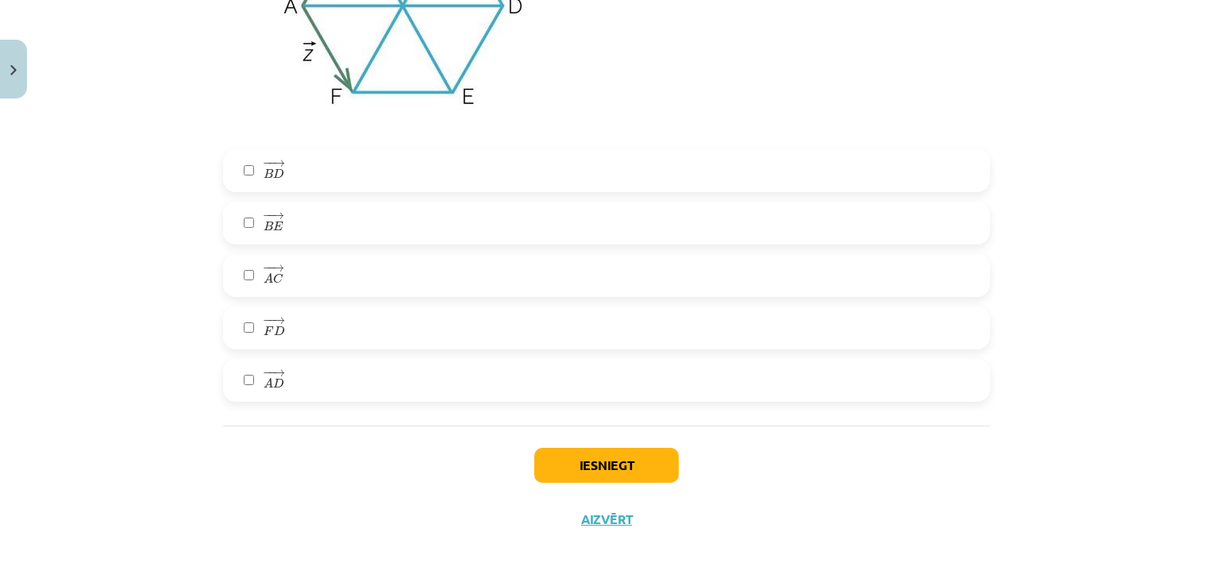
scroll to position [2935, 0]
click at [292, 170] on label "− − → B D B D →" at bounding box center [607, 171] width 764 height 40
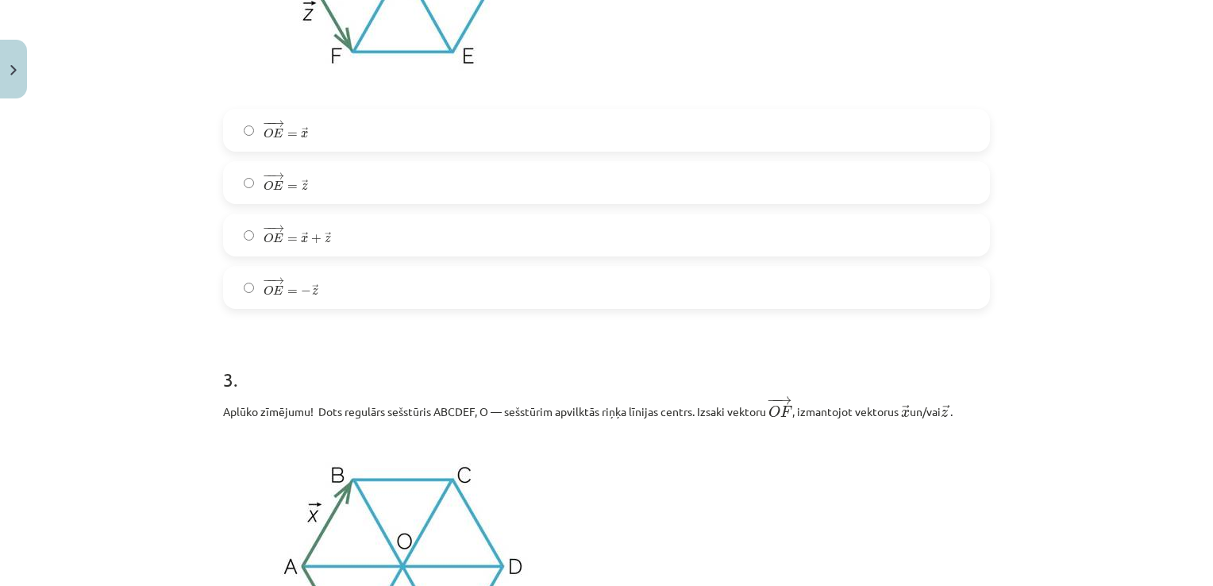
scroll to position [1170, 0]
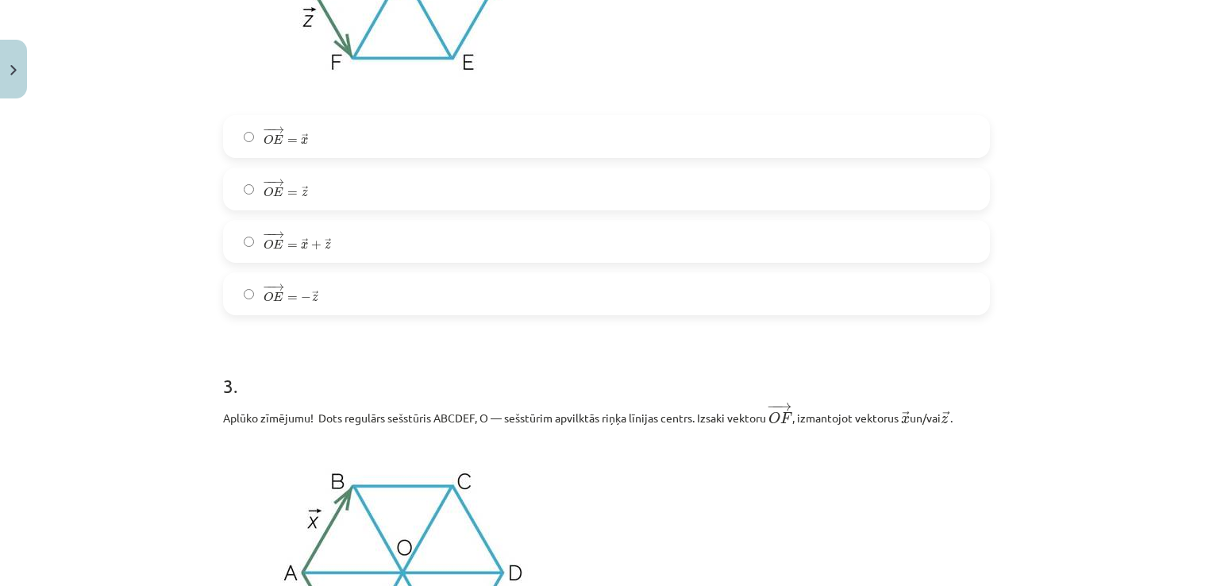
click at [356, 204] on label "− − → O E = → z O E → = z →" at bounding box center [607, 189] width 764 height 40
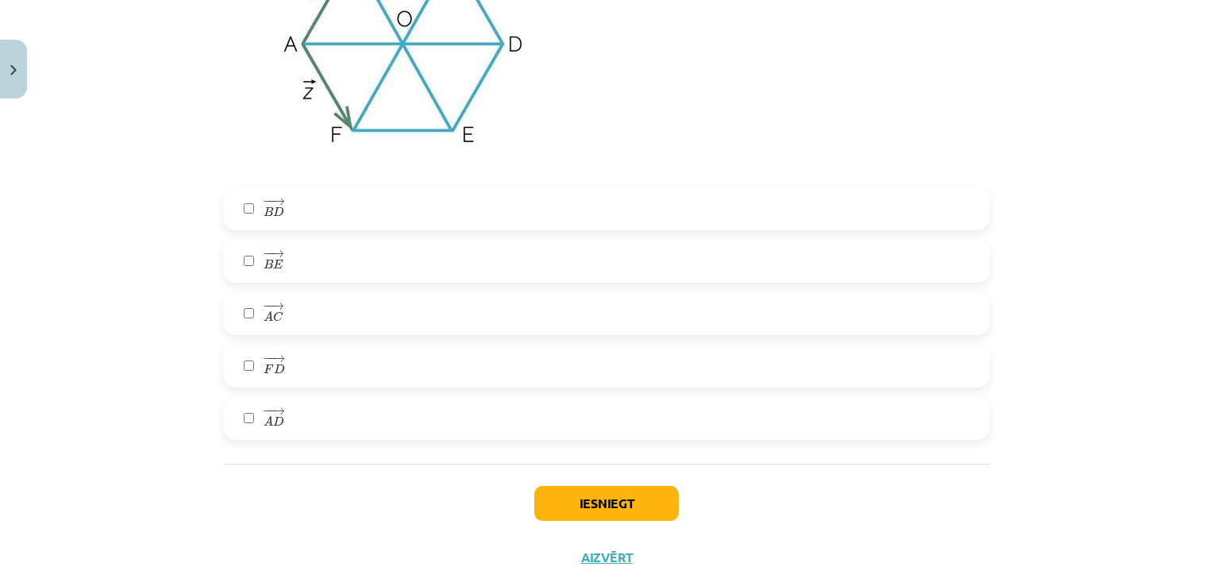
scroll to position [2936, 0]
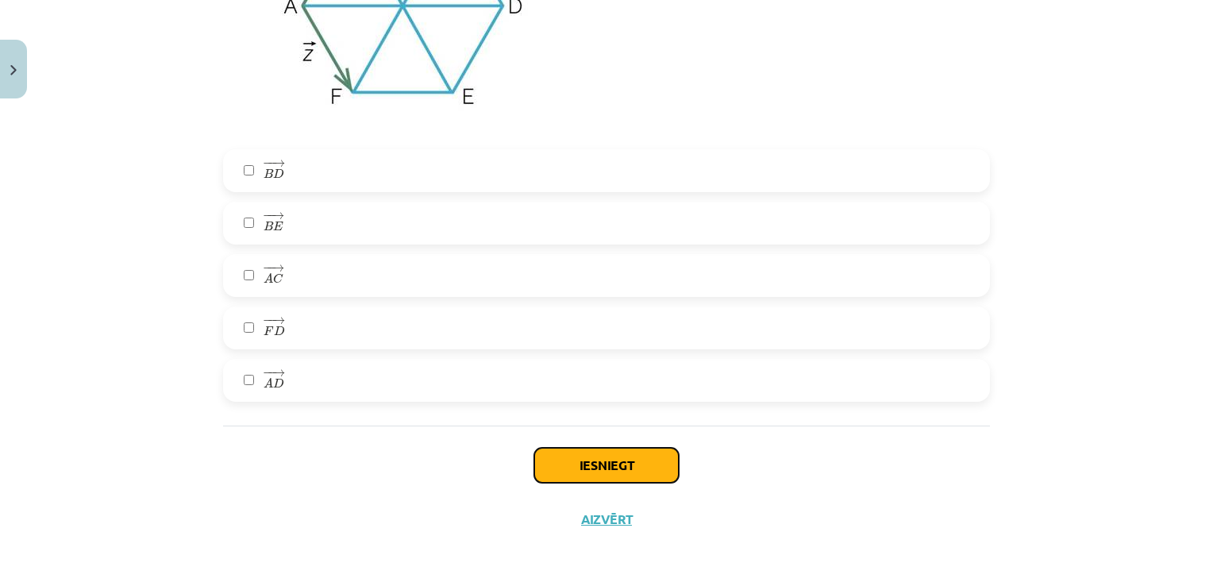
click at [594, 468] on button "Iesniegt" at bounding box center [606, 465] width 145 height 35
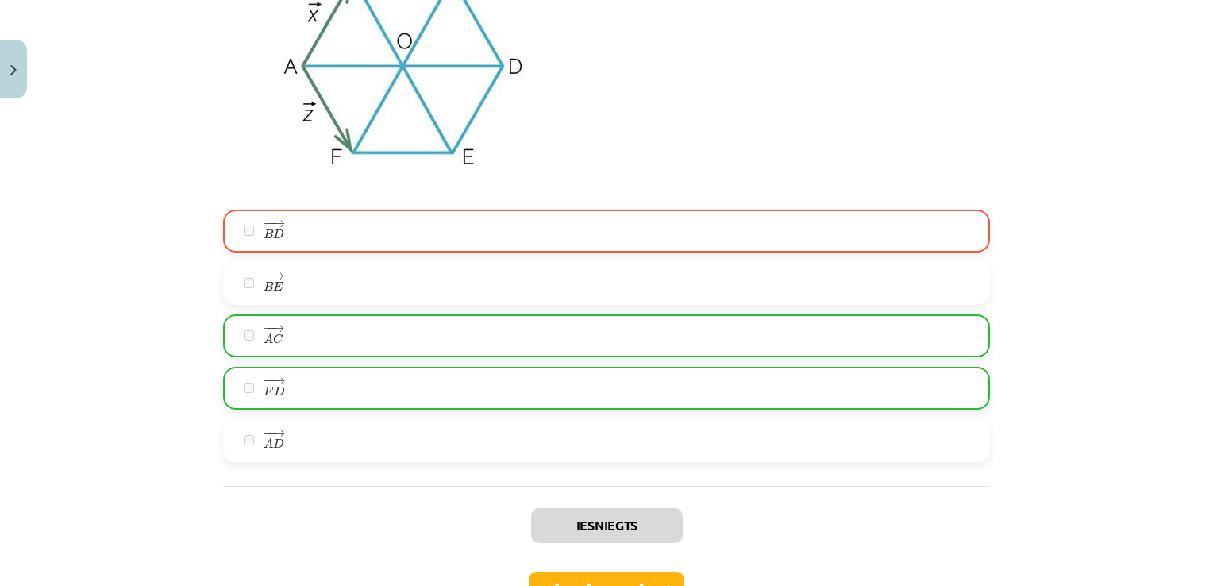
scroll to position [2986, 0]
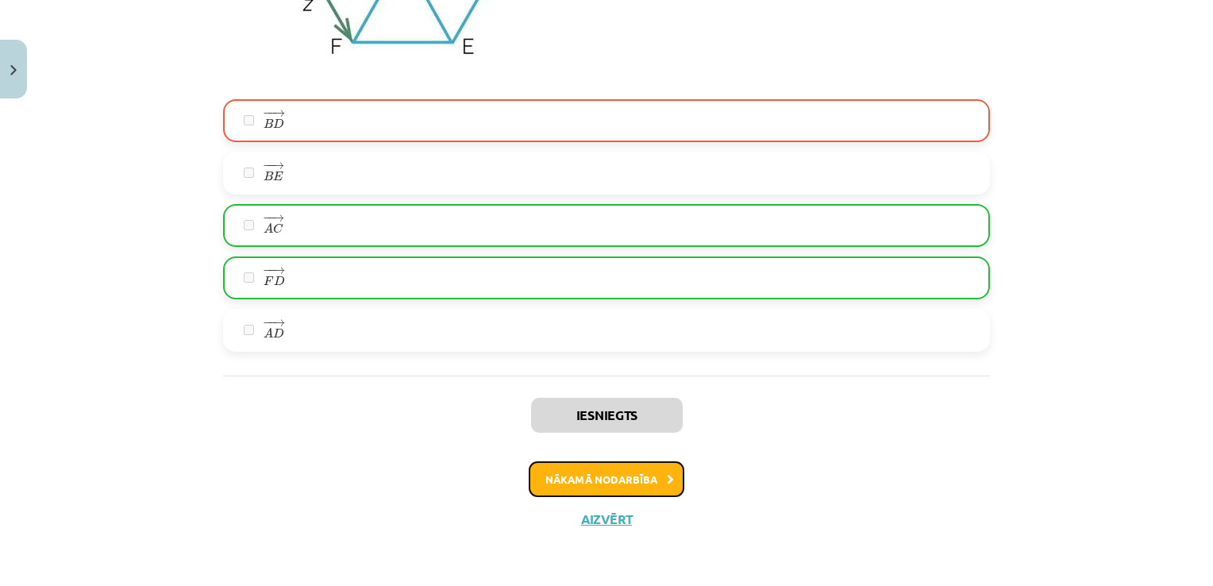
click at [603, 496] on button "Nākamā nodarbība" at bounding box center [607, 479] width 156 height 37
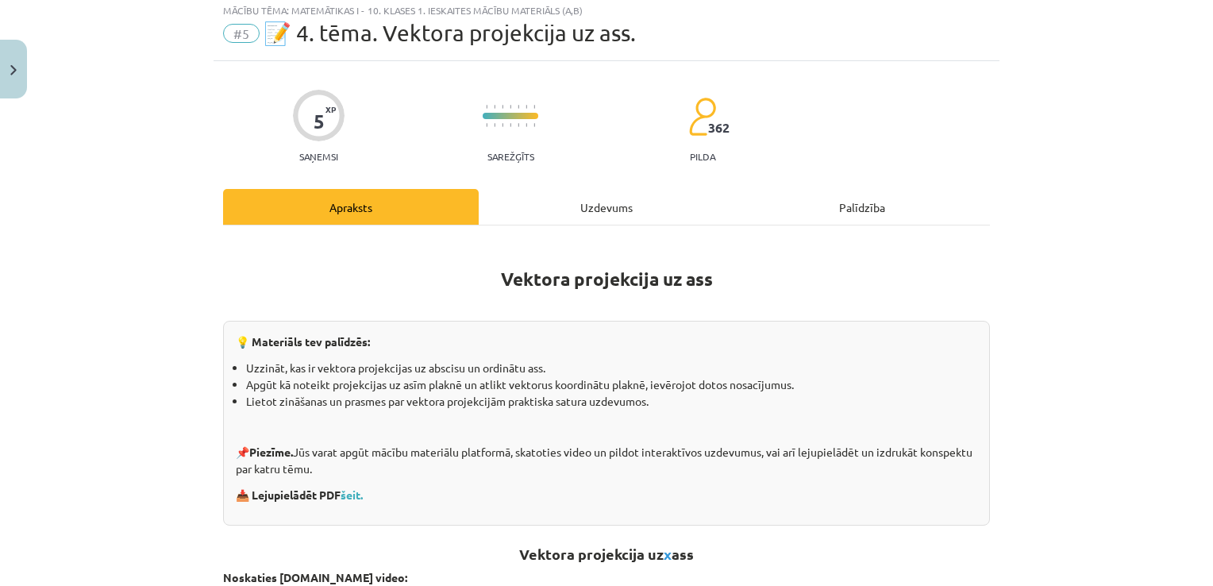
scroll to position [40, 0]
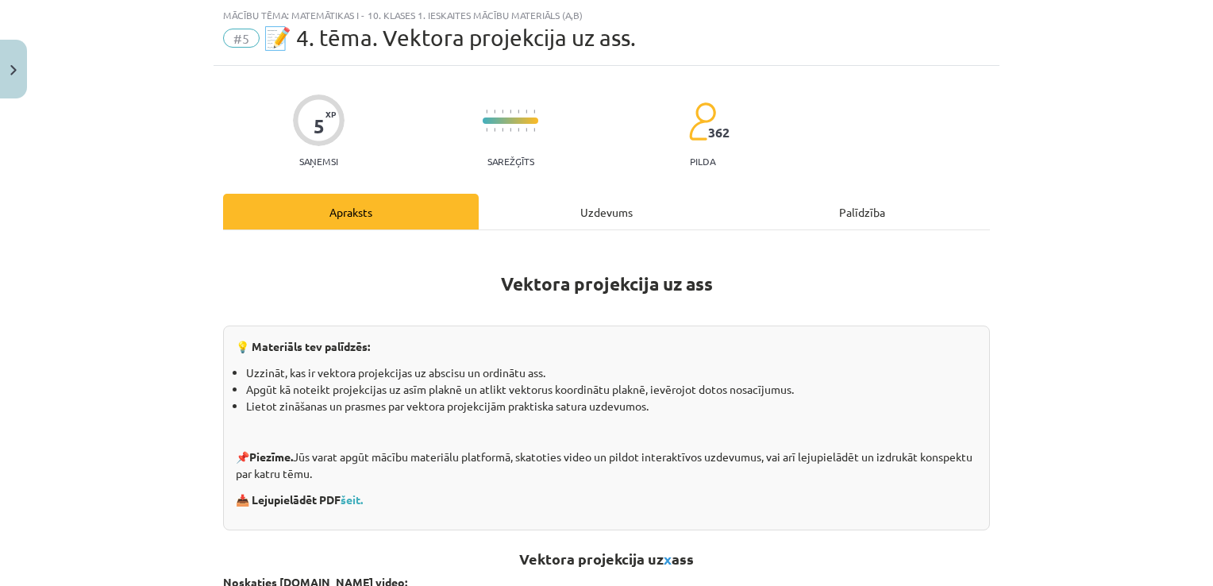
click at [600, 196] on div "Uzdevums" at bounding box center [607, 212] width 256 height 36
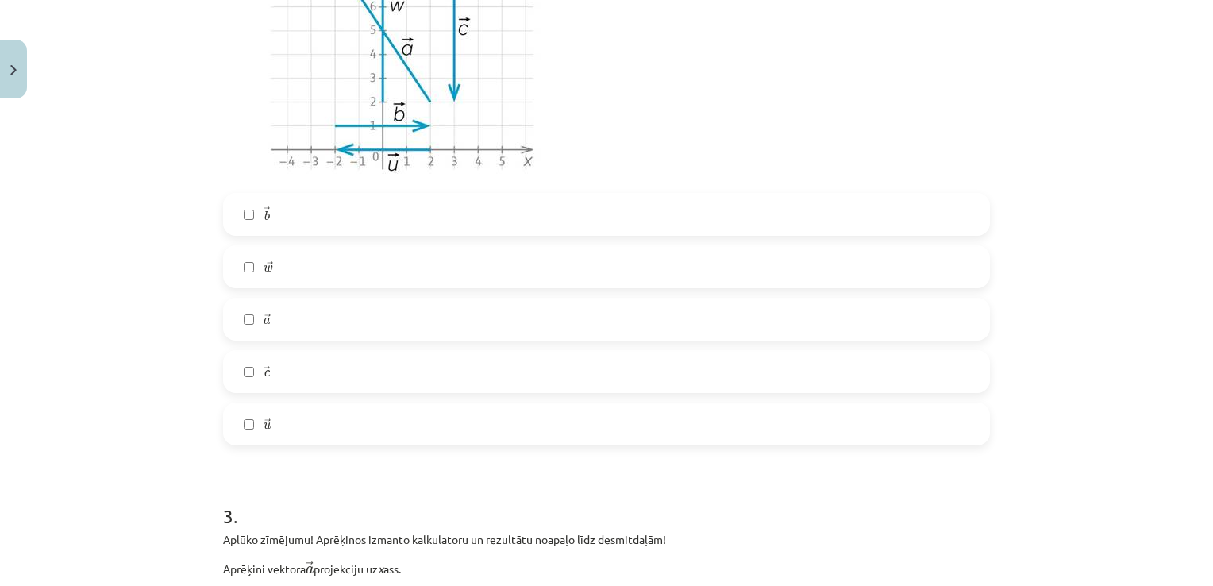
scroll to position [1078, 0]
click at [270, 376] on label "→ c c →" at bounding box center [607, 371] width 764 height 40
click at [290, 310] on label "→ a a →" at bounding box center [607, 319] width 764 height 40
click at [290, 258] on label "→ w w →" at bounding box center [607, 266] width 764 height 40
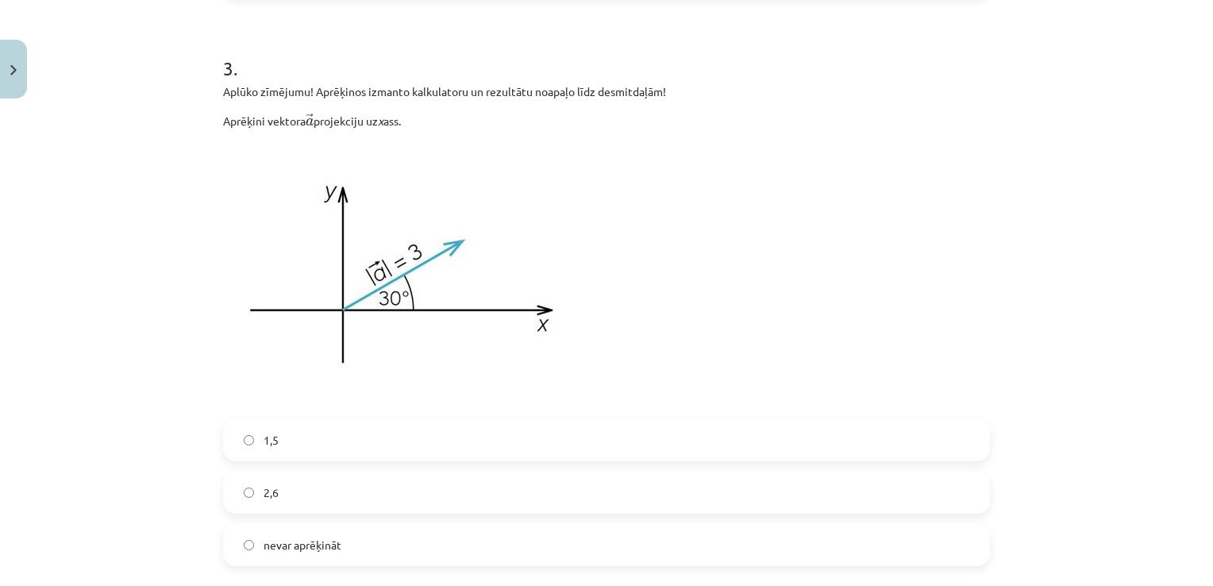
scroll to position [1689, 0]
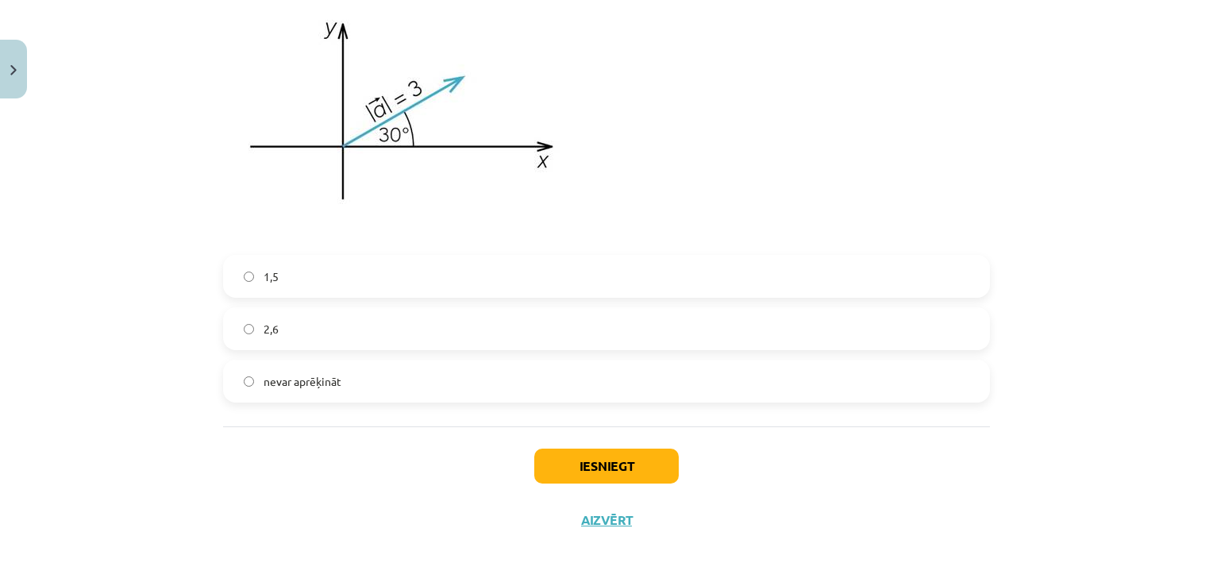
click at [289, 276] on label "1,5" at bounding box center [607, 276] width 764 height 40
click at [607, 466] on button "Iesniegt" at bounding box center [606, 466] width 145 height 35
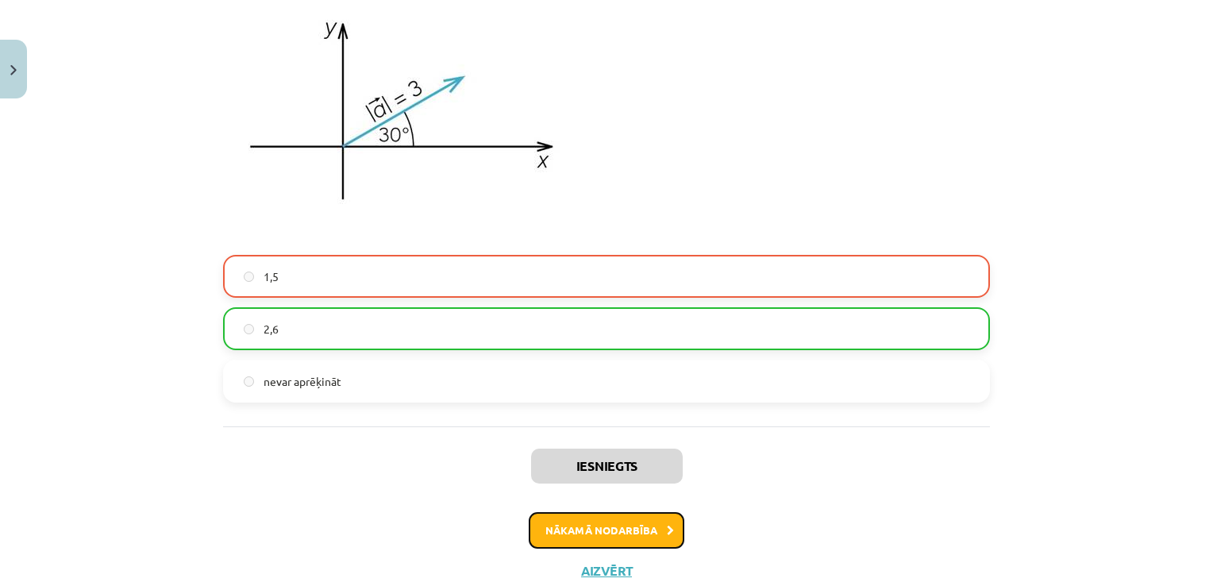
click at [588, 542] on button "Nākamā nodarbība" at bounding box center [607, 530] width 156 height 37
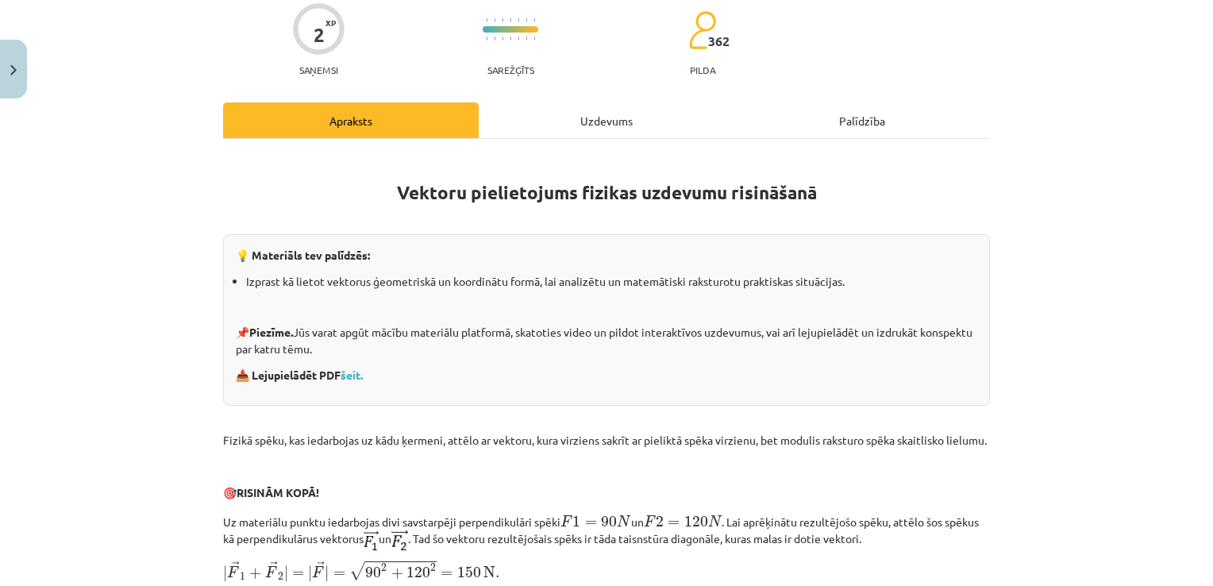
scroll to position [40, 0]
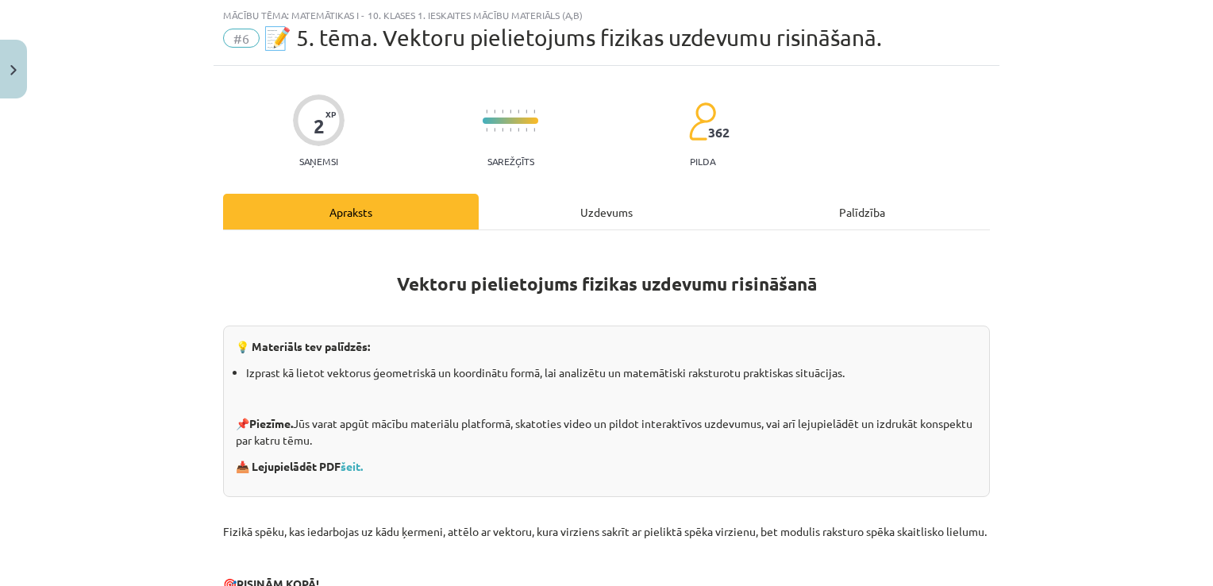
click at [573, 216] on div "Uzdevums" at bounding box center [607, 212] width 256 height 36
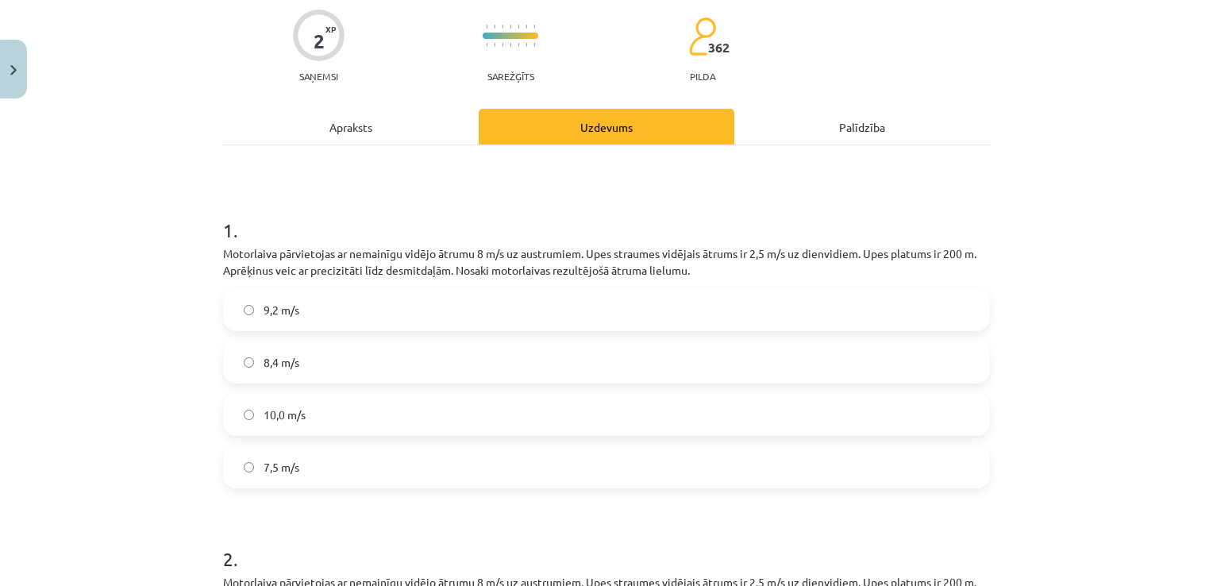
scroll to position [127, 0]
click at [264, 358] on span "8,4 m/s" at bounding box center [282, 360] width 36 height 17
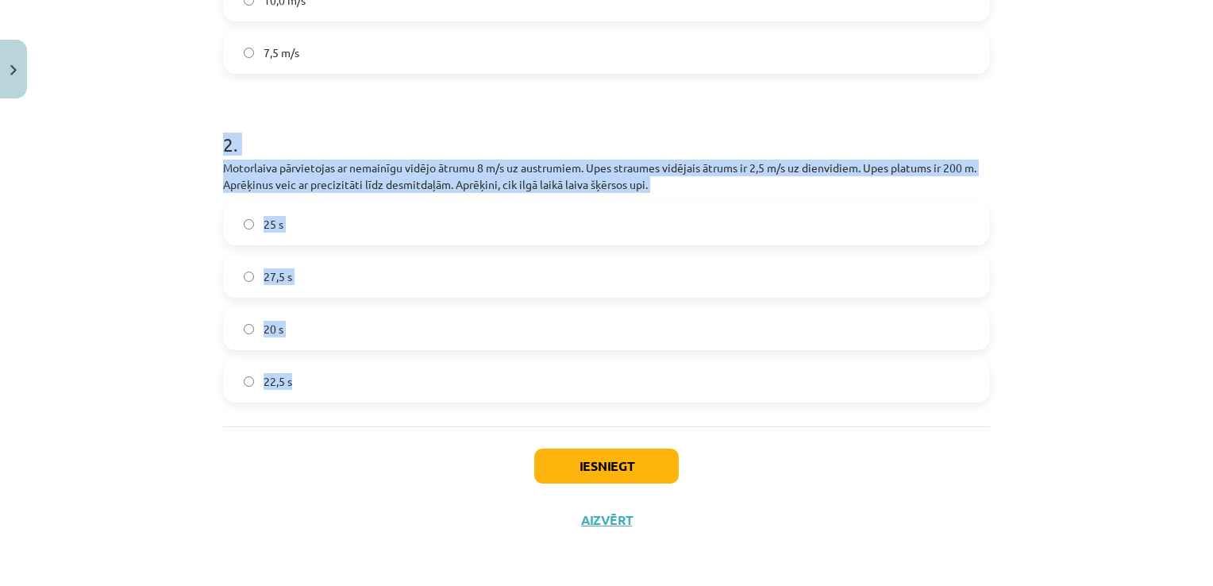
drag, startPoint x: 192, startPoint y: 96, endPoint x: 433, endPoint y: 364, distance: 359.9
click at [433, 364] on div "Mācību tēma: Matemātikas i - 10. klases 1. ieskaites mācību materiāls (a,b) #6 …" at bounding box center [606, 293] width 1213 height 586
click at [153, 366] on div "Mācību tēma: Matemātikas i - 10. klases 1. ieskaites mācību materiāls (a,b) #6 …" at bounding box center [606, 293] width 1213 height 586
drag, startPoint x: 178, startPoint y: 138, endPoint x: 342, endPoint y: 445, distance: 347.8
click at [342, 445] on div "Mācību tēma: Matemātikas i - 10. klases 1. ieskaites mācību materiāls (a,b) #6 …" at bounding box center [606, 293] width 1213 height 586
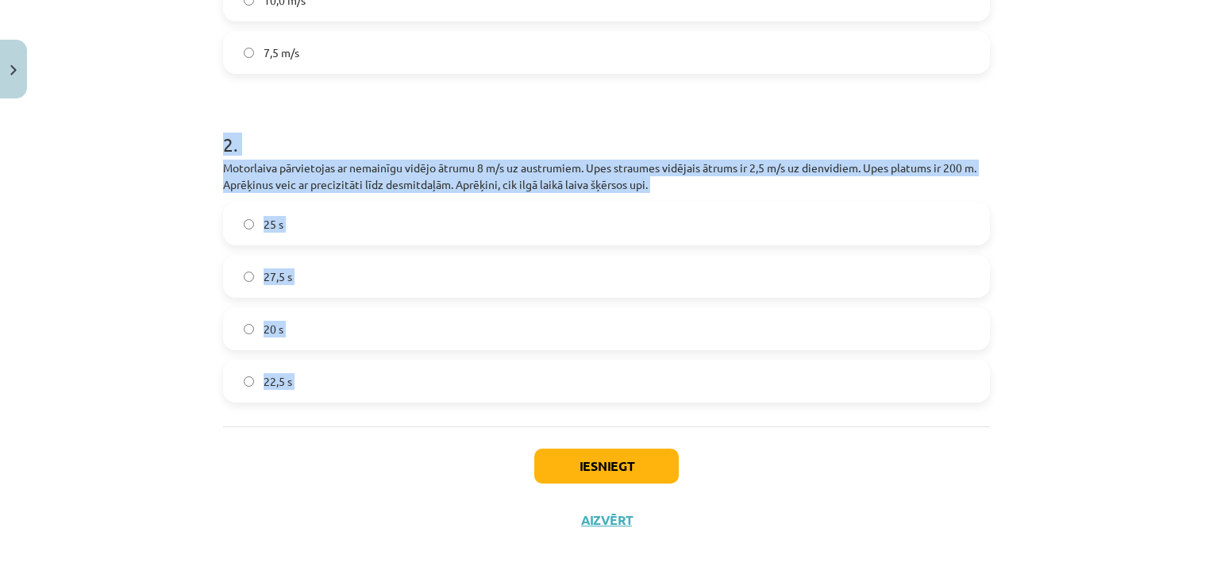
copy div "2 . Motorlaiva pārvietojas ar nemainīgu vidējo ātrumu 8 m/s uz austrumiem. Upes…"
click at [290, 233] on label "25 s" at bounding box center [607, 224] width 764 height 40
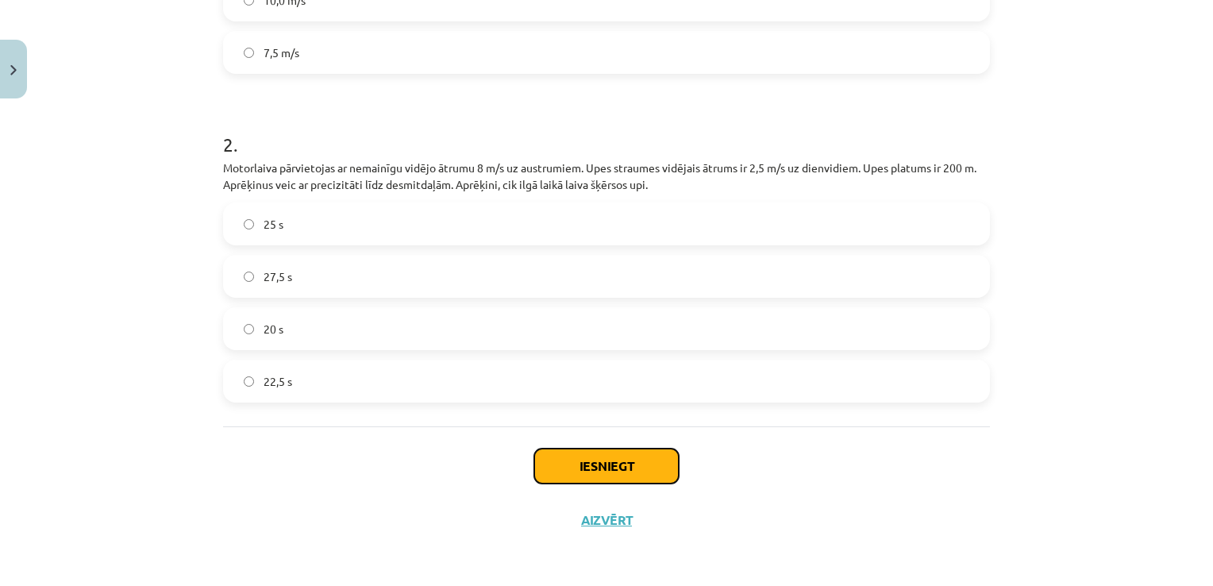
drag, startPoint x: 619, startPoint y: 472, endPoint x: 552, endPoint y: 459, distance: 68.7
click at [552, 459] on button "Iesniegt" at bounding box center [606, 466] width 145 height 35
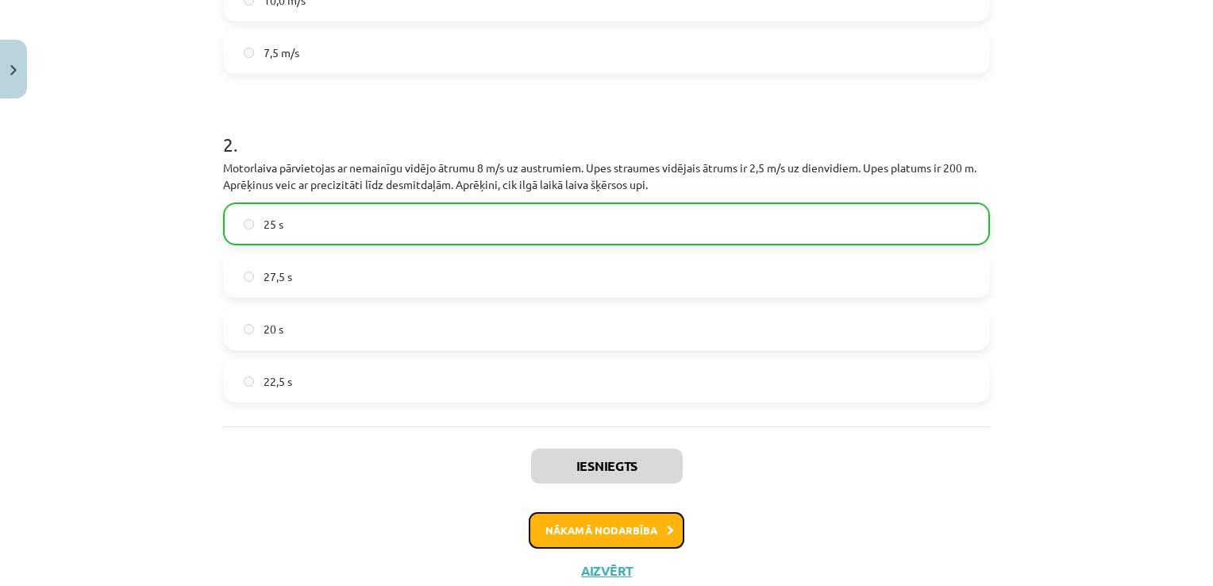
click at [569, 530] on button "Nākamā nodarbība" at bounding box center [607, 530] width 156 height 37
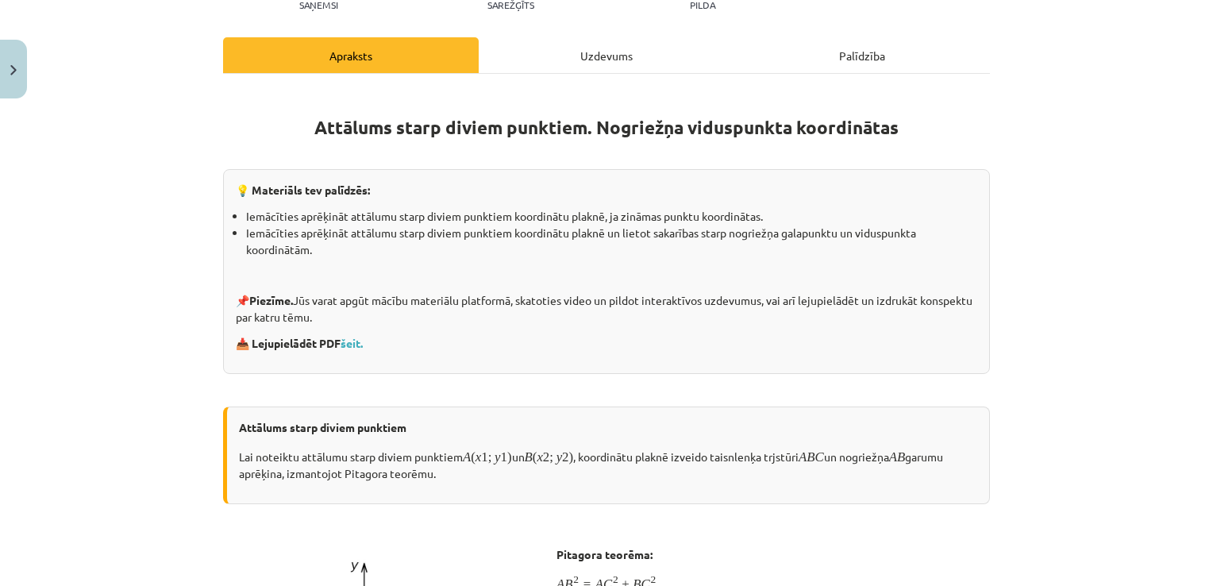
scroll to position [40, 0]
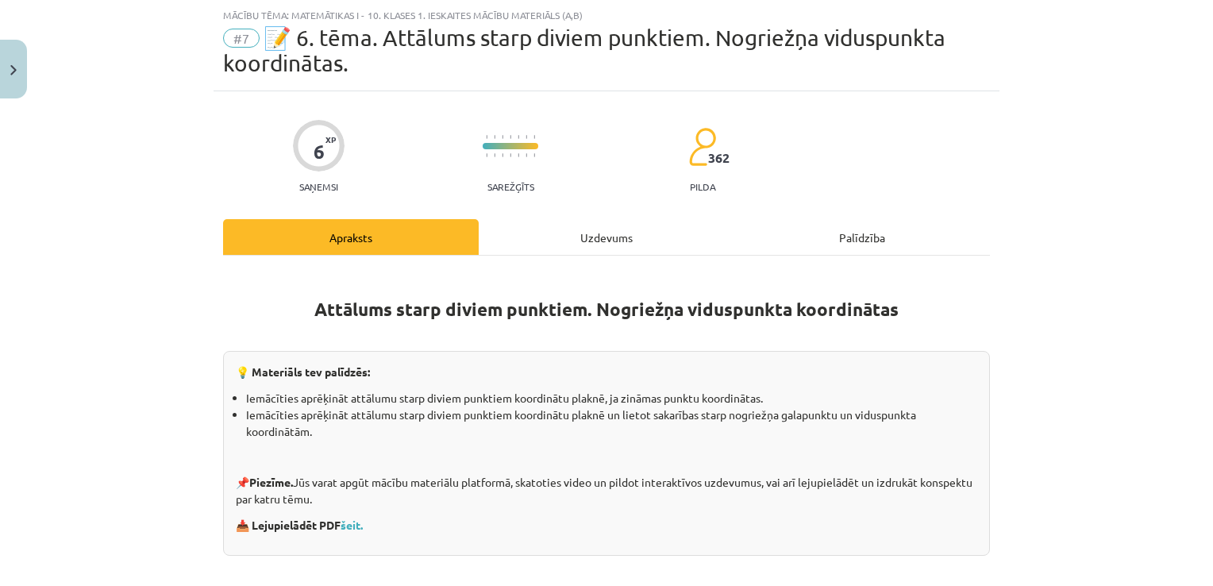
click at [595, 237] on div "Uzdevums" at bounding box center [607, 237] width 256 height 36
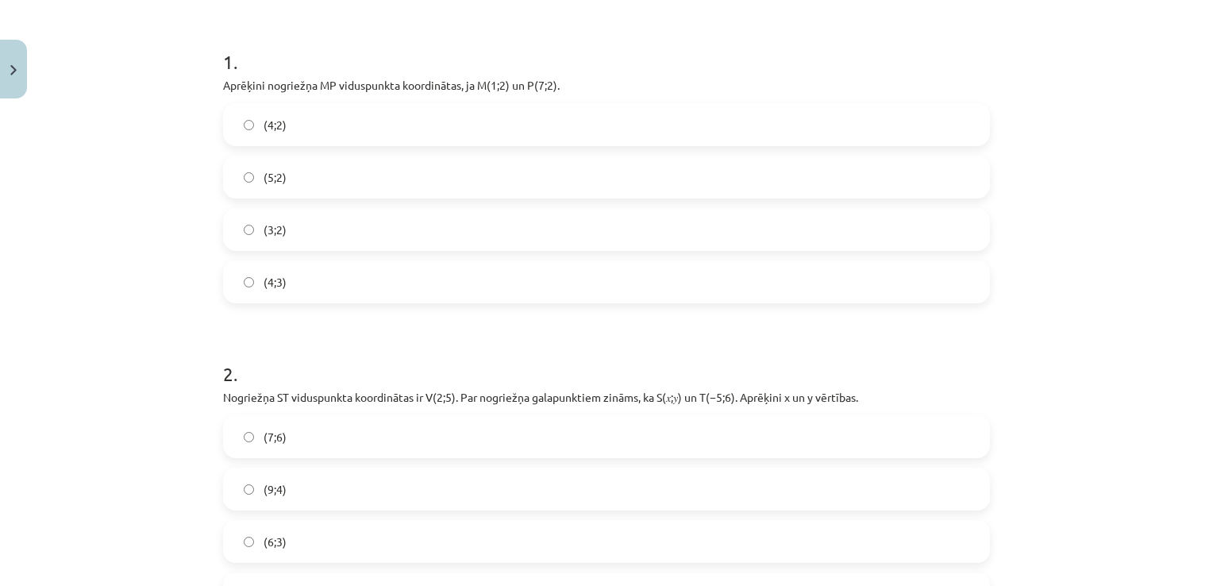
scroll to position [317, 0]
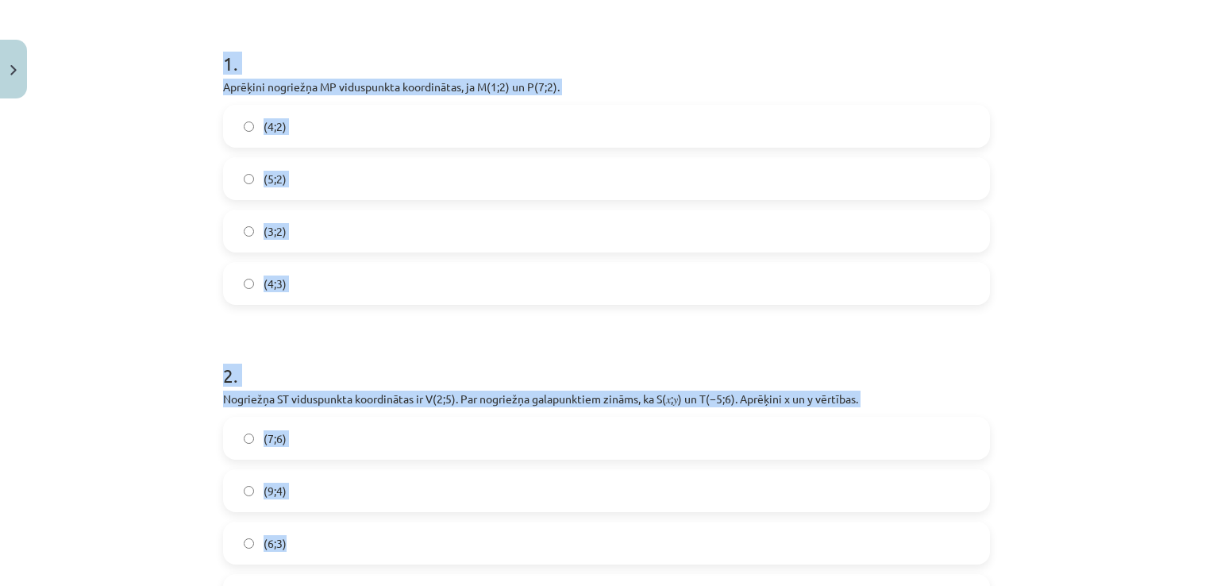
drag, startPoint x: 184, startPoint y: 33, endPoint x: 387, endPoint y: 517, distance: 525.3
click at [387, 517] on div "Mācību tēma: Matemātikas i - 10. klases 1. ieskaites mācību materiāls (a,b) #7 …" at bounding box center [606, 293] width 1213 height 586
copy form "1 . Aprēķini nogriežņa ﻿MP﻿ viduspunkta koordinātas, ja ﻿M(1;2) un ﻿P(7;2). (4;…"
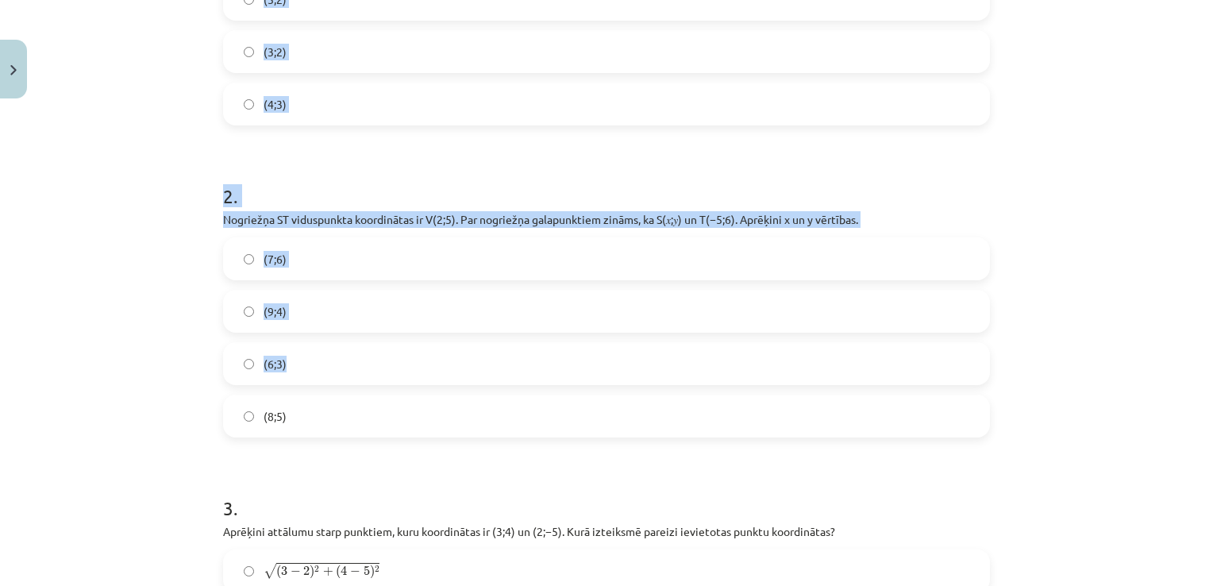
scroll to position [497, 0]
click at [76, 260] on div "Mācību tēma: Matemātikas i - 10. klases 1. ieskaites mācību materiāls (a,b) #7 …" at bounding box center [606, 293] width 1213 height 586
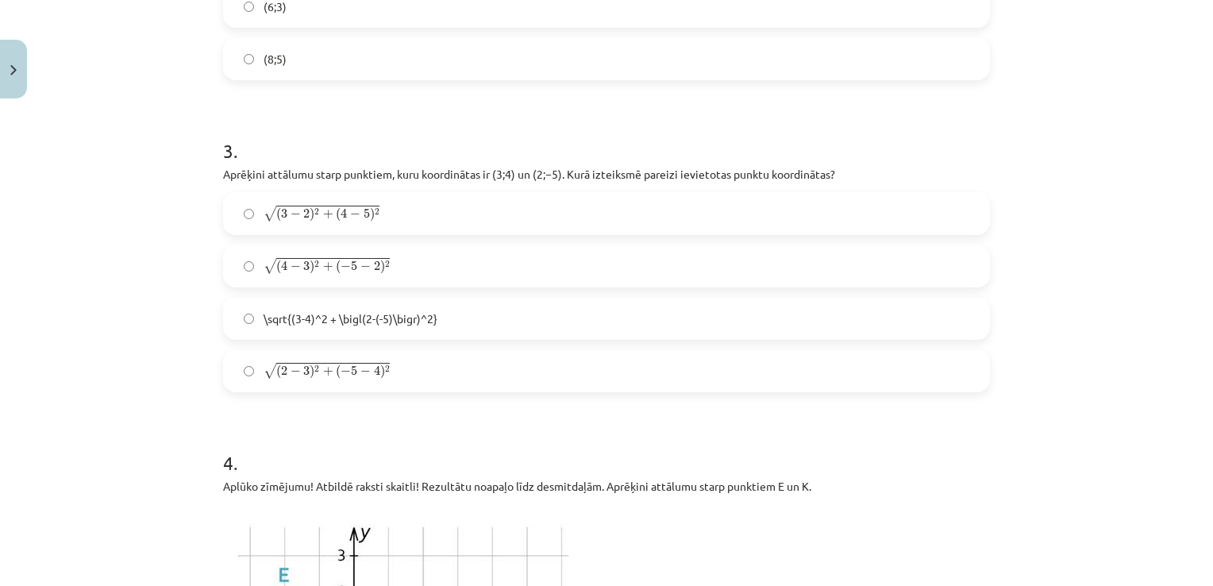
scroll to position [875, 0]
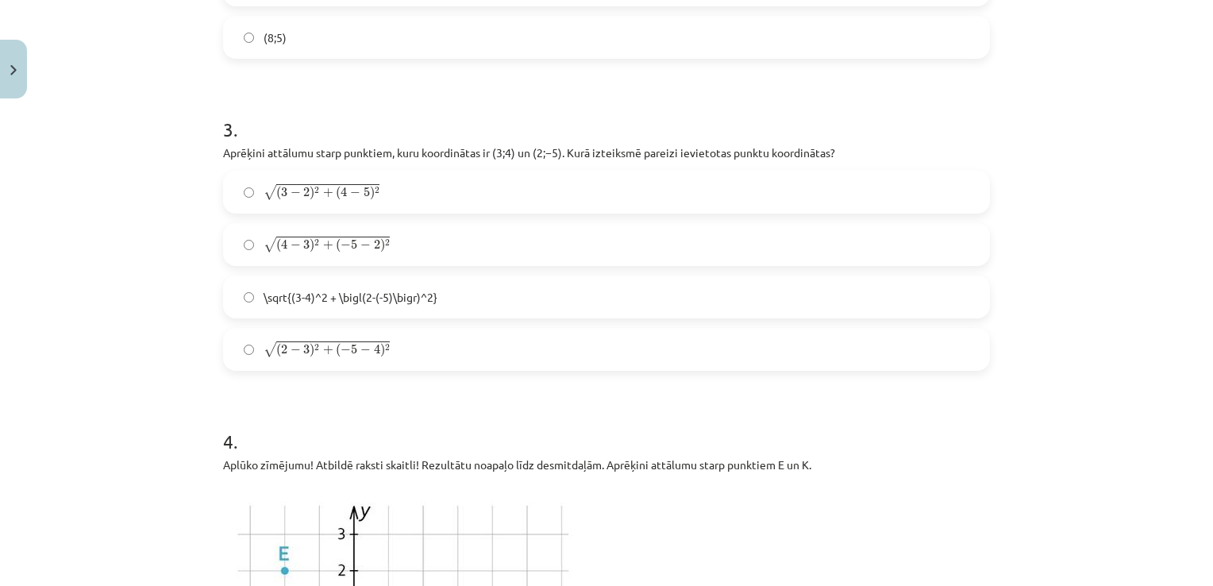
click at [429, 345] on label "√ ( 2 − 3 ) 2 + ( − 5 − 4 ) 2 ( 2 − 3 ) 2 + ( − 5 − 4 ) 2" at bounding box center [607, 350] width 764 height 40
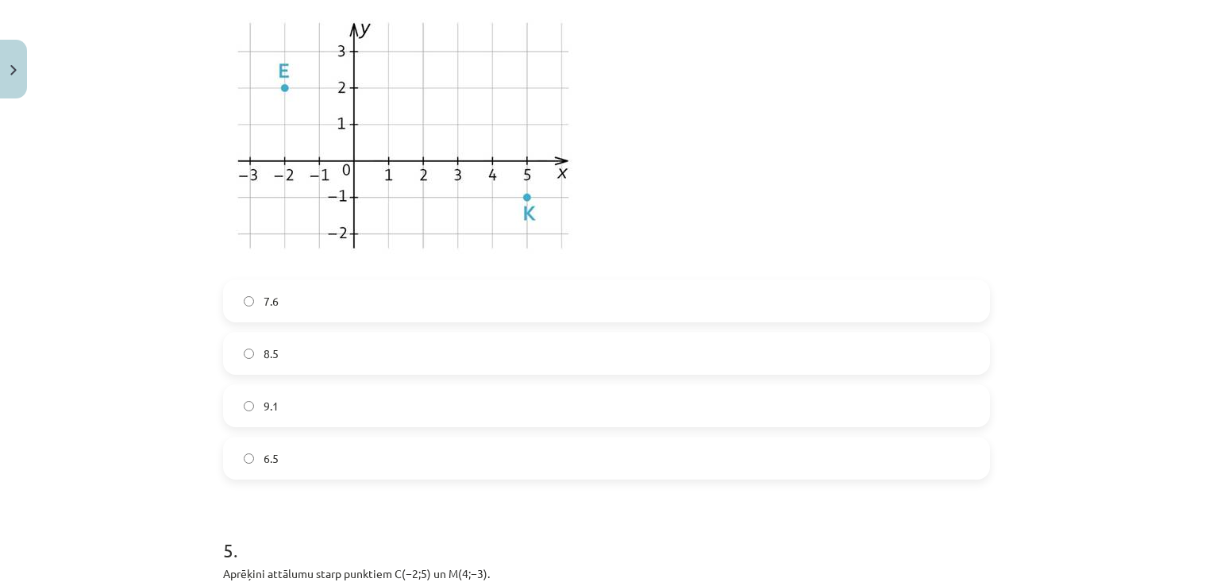
scroll to position [1362, 0]
click at [298, 282] on label "7.6" at bounding box center [607, 297] width 764 height 40
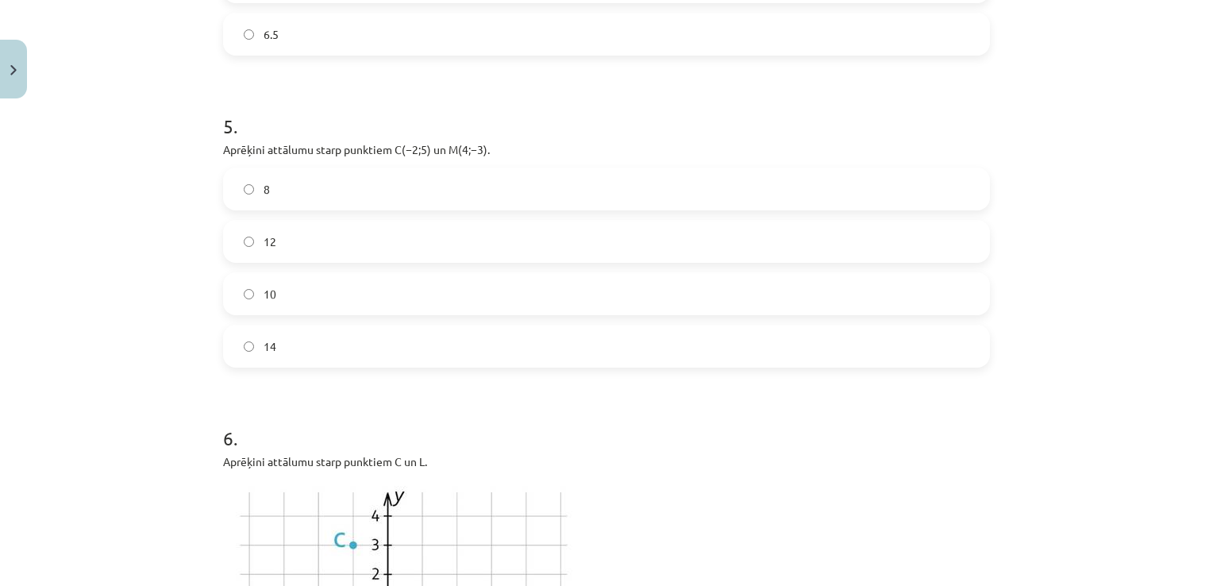
scroll to position [1797, 0]
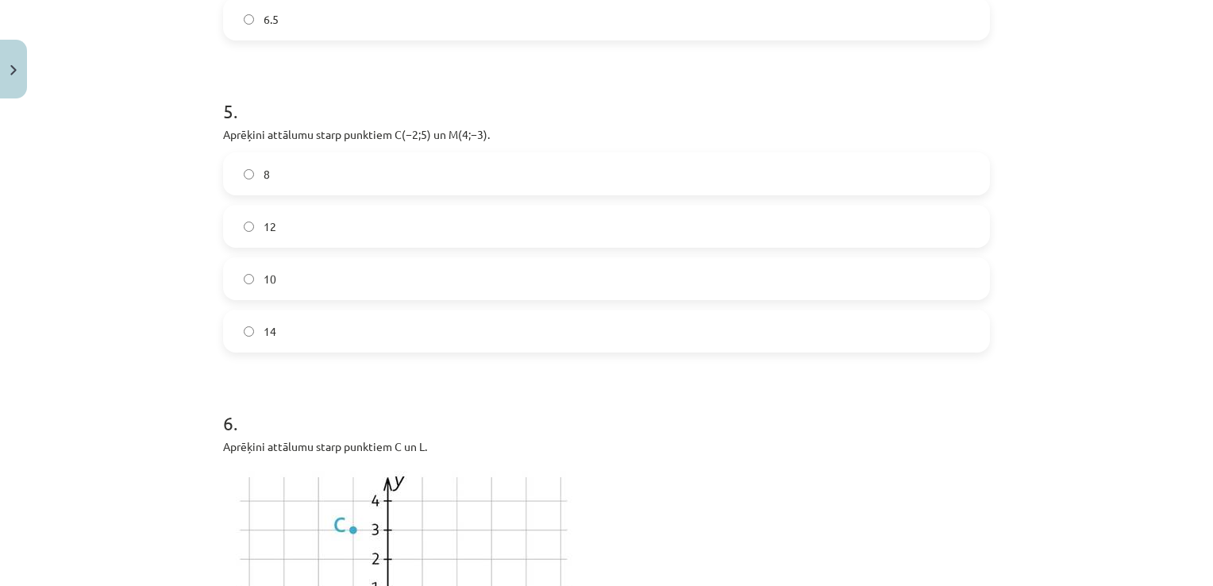
click at [306, 268] on label "10" at bounding box center [607, 279] width 764 height 40
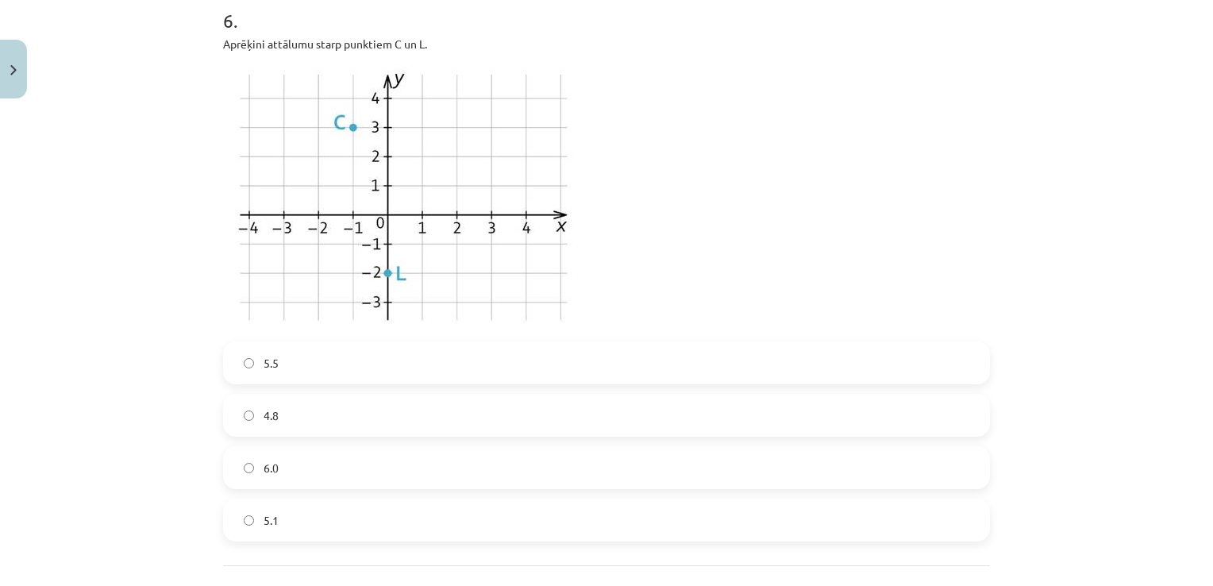
scroll to position [2198, 0]
click at [289, 524] on label "5.1" at bounding box center [607, 522] width 764 height 40
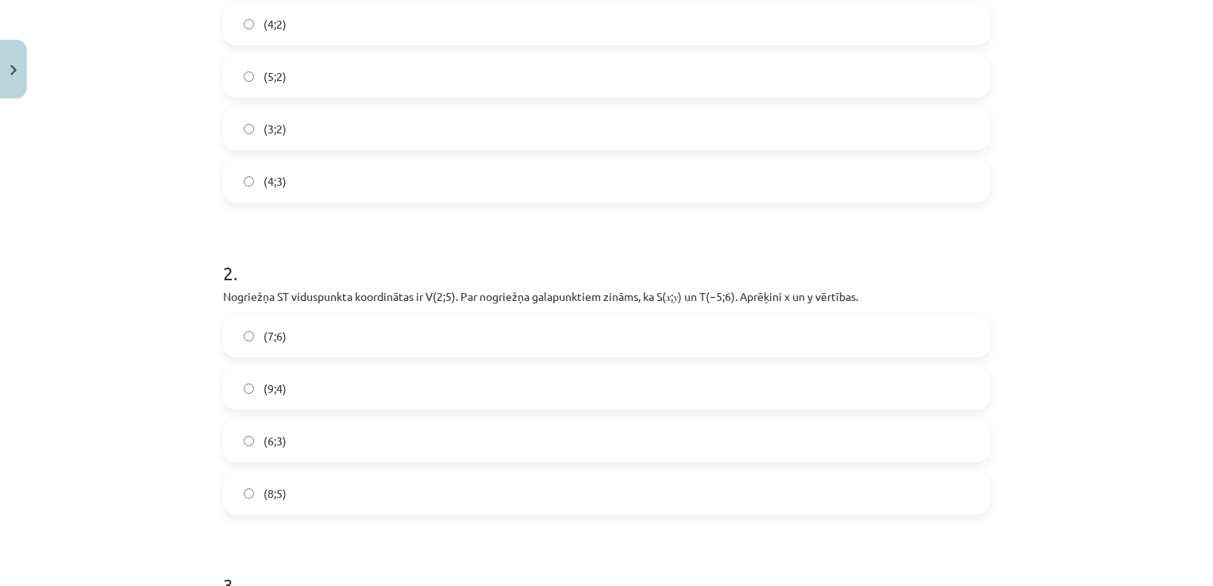
scroll to position [421, 0]
click at [318, 22] on label "(4;2)" at bounding box center [607, 22] width 764 height 40
click at [278, 367] on label "(9;4)" at bounding box center [607, 387] width 764 height 40
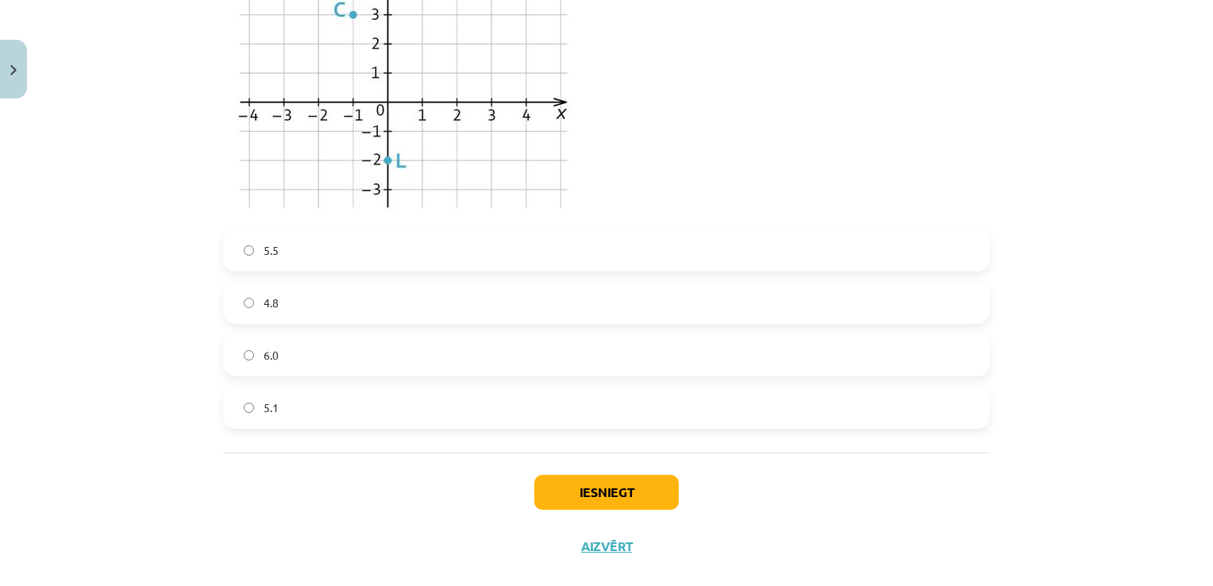
scroll to position [2338, 0]
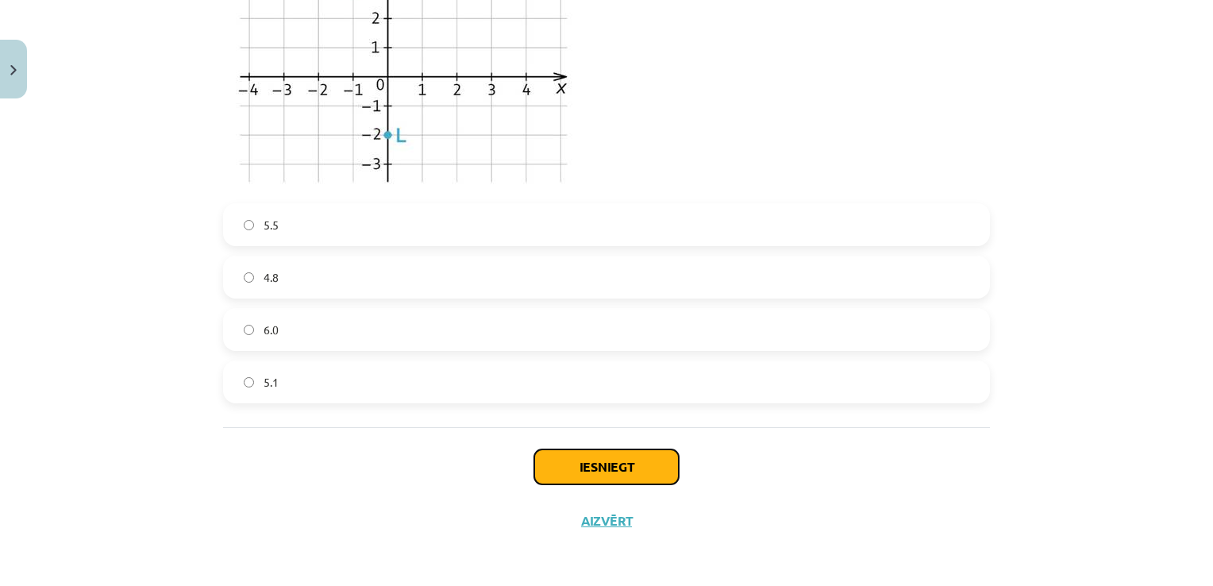
click at [610, 467] on button "Iesniegt" at bounding box center [606, 466] width 145 height 35
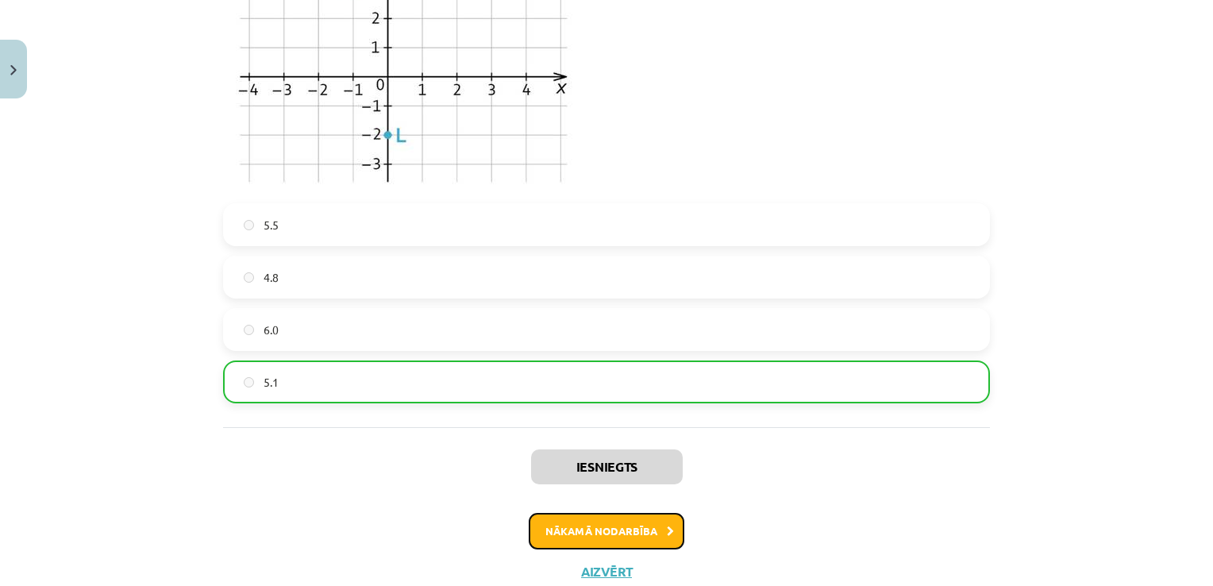
click at [600, 516] on button "Nākamā nodarbība" at bounding box center [607, 531] width 156 height 37
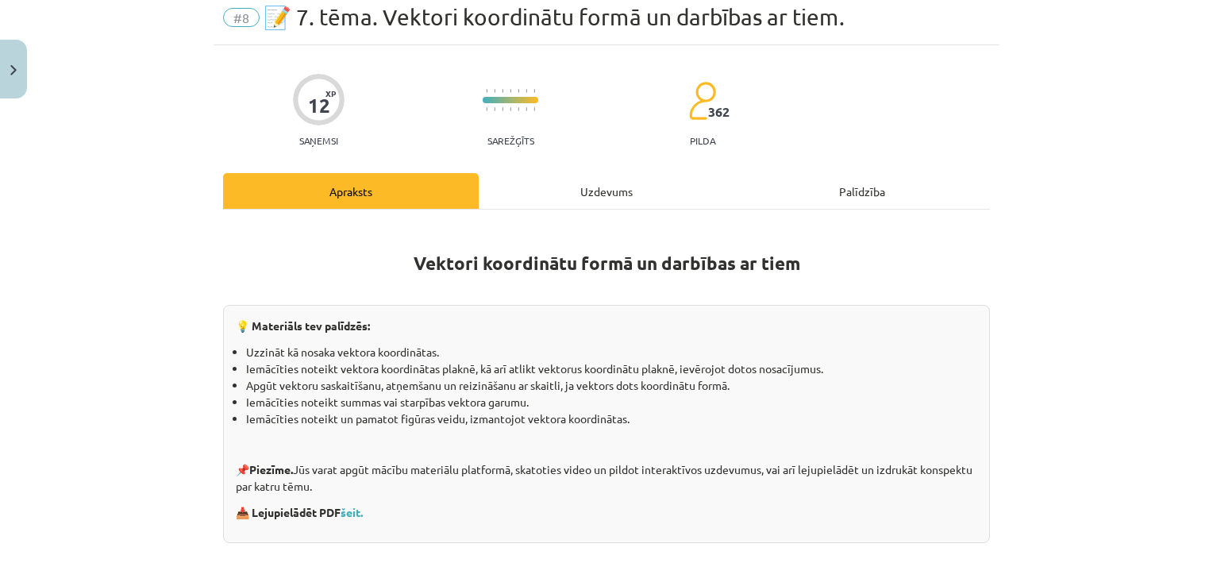
scroll to position [40, 0]
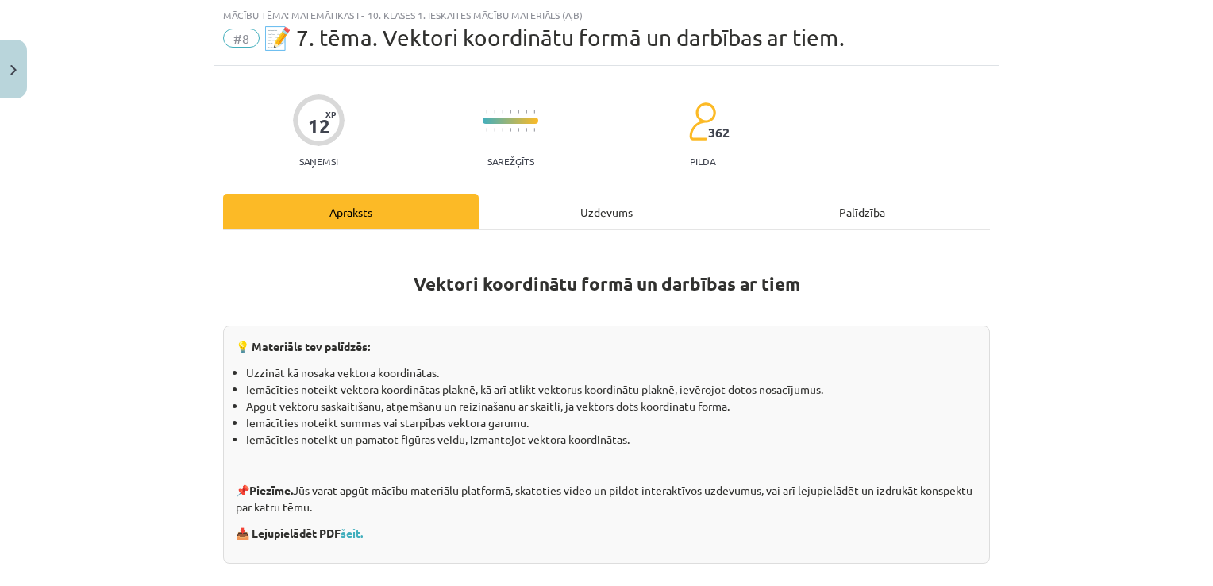
click at [573, 212] on div "Uzdevums" at bounding box center [607, 212] width 256 height 36
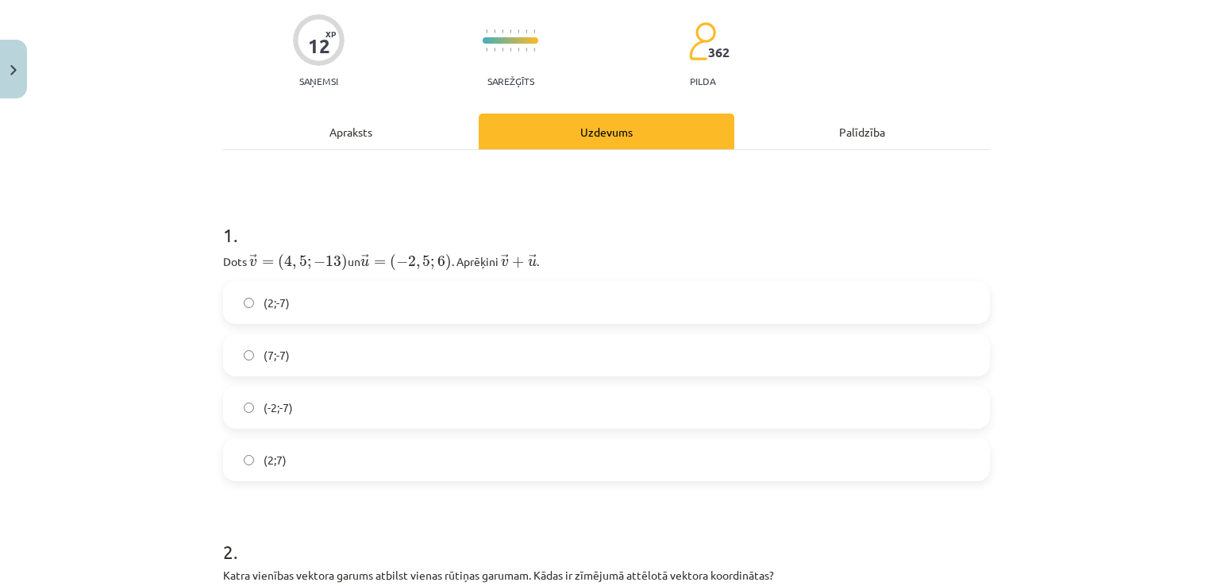
scroll to position [121, 0]
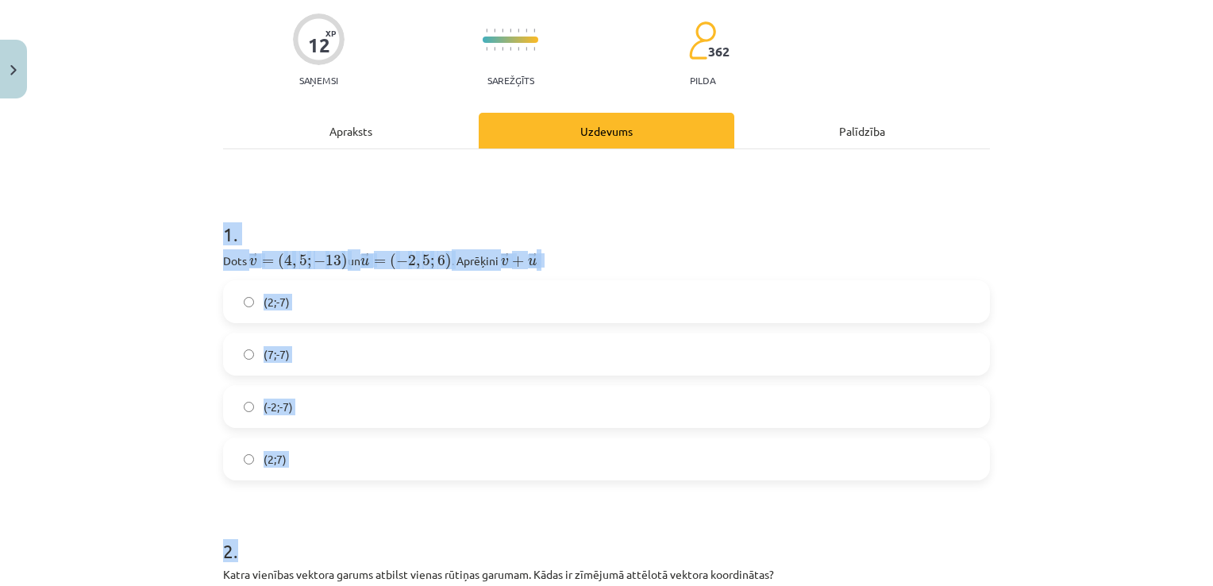
drag, startPoint x: 195, startPoint y: 197, endPoint x: 454, endPoint y: 500, distance: 399.3
click at [454, 500] on div "Mācību tēma: Matemātikas i - 10. klases 1. ieskaites mācību materiāls (a,b) #8 …" at bounding box center [606, 293] width 1213 height 586
copy form "1 . Dots ﻿ → v = ( 4 , 5 ; − 13 ) v → = ( 4 , 5 ; − 13 ) un ﻿ → u = ( − 2 , 5 ;…"
click at [737, 201] on h1 "1 ." at bounding box center [606, 219] width 767 height 49
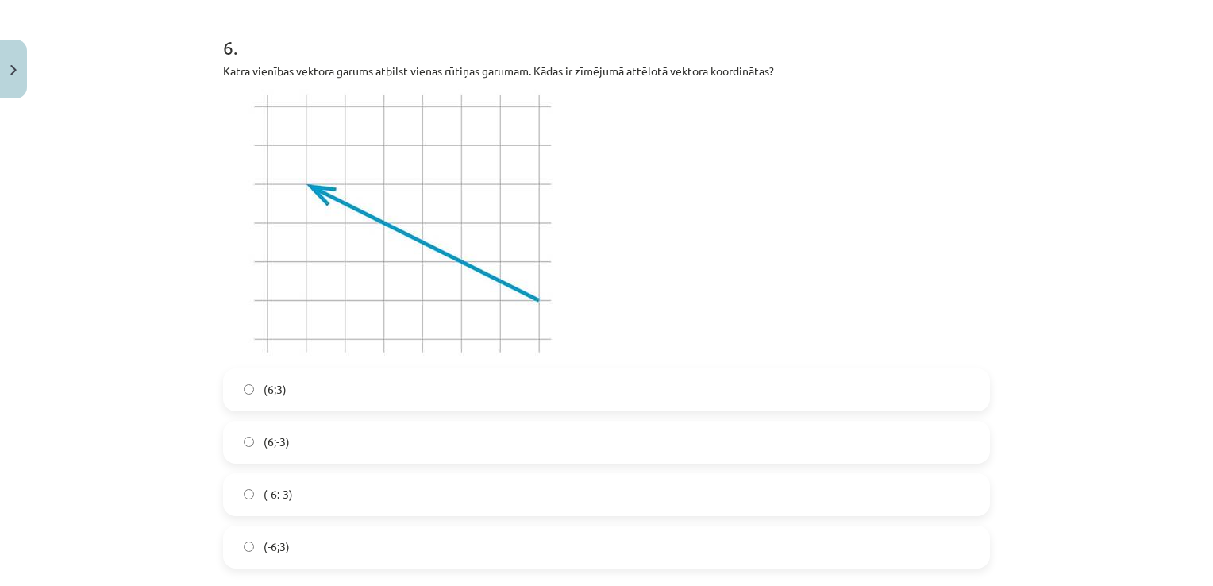
scroll to position [2169, 0]
click at [304, 507] on label "(-6:-3)" at bounding box center [607, 498] width 764 height 40
click at [311, 558] on label "(-6;3)" at bounding box center [607, 550] width 764 height 40
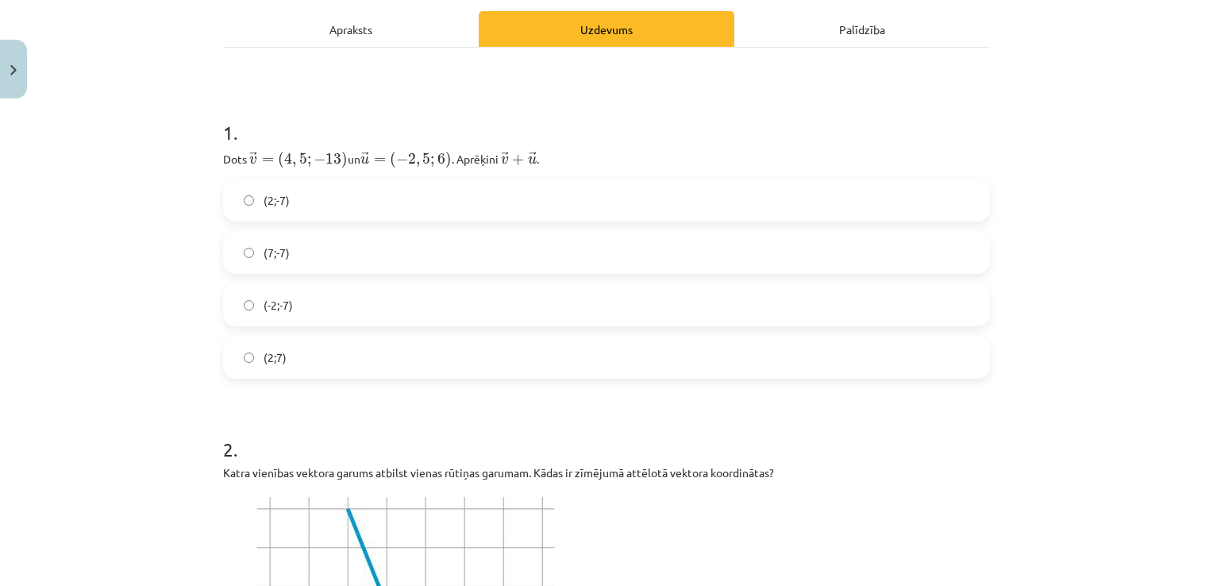
scroll to position [222, 0]
click at [284, 364] on label "(2;7)" at bounding box center [607, 358] width 764 height 40
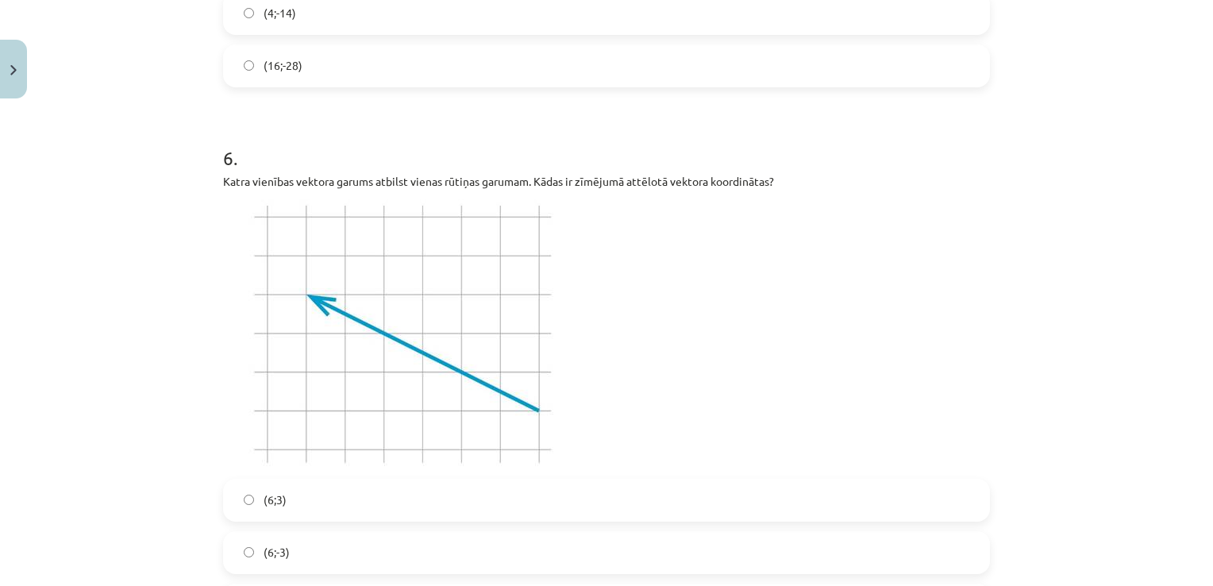
scroll to position [1968, 0]
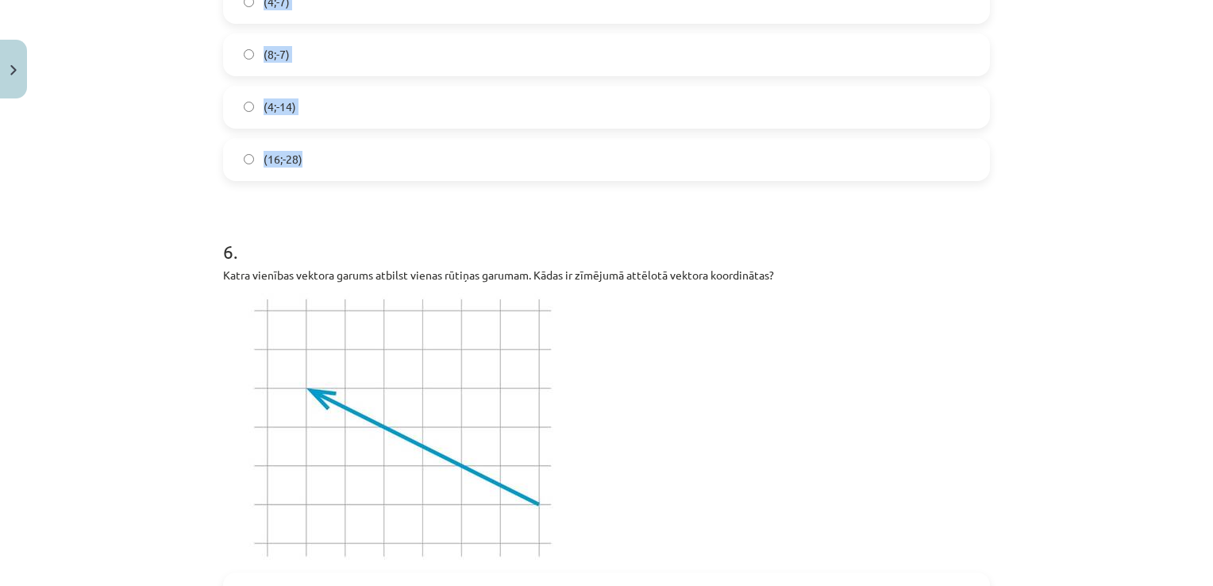
drag, startPoint x: 210, startPoint y: 24, endPoint x: 573, endPoint y: 156, distance: 386.3
copy form "3 . Zināms, ka ﻿ → r = ( 2 ; 3 ) r → = ( 2 ; 3 ) un ﻿ → s = ( − 1 ; 4 ) s → = (…"
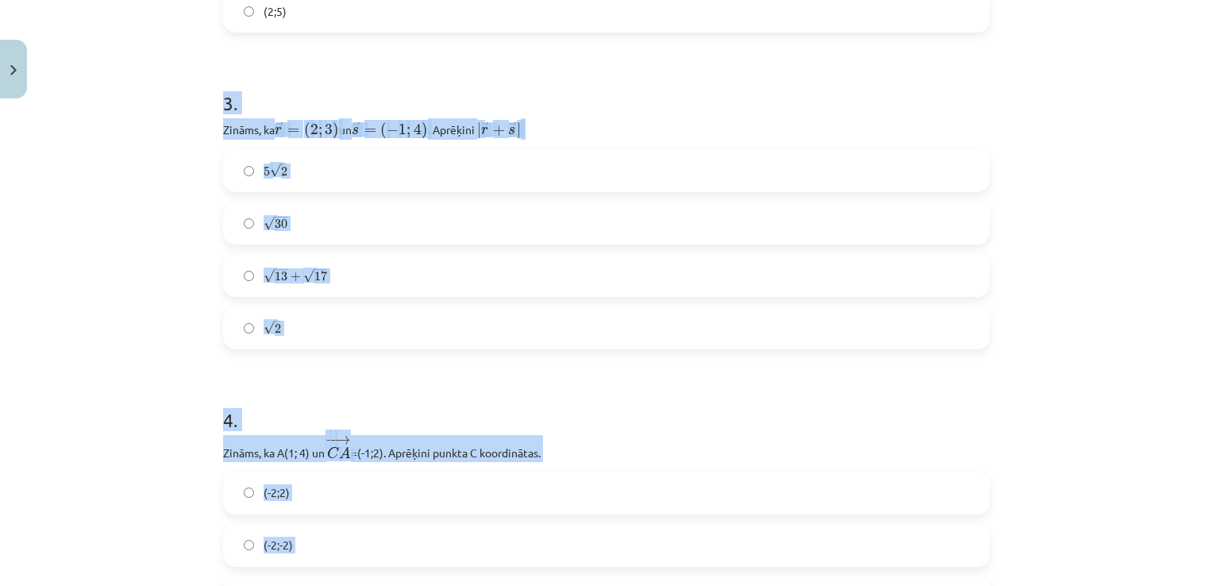
scroll to position [1170, 0]
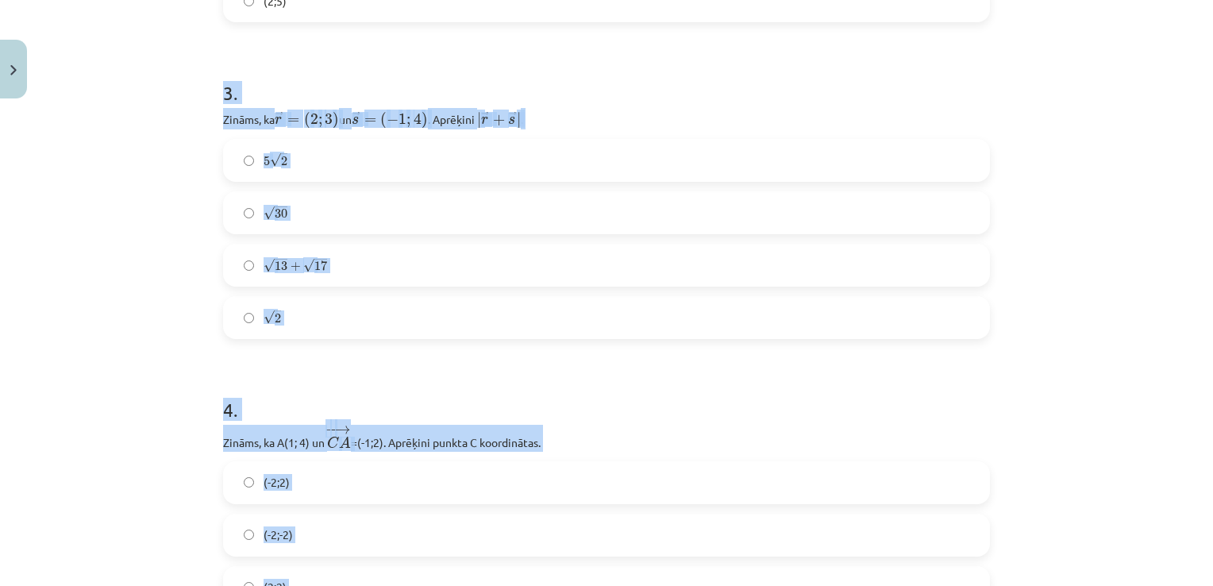
click at [333, 160] on label "5 √ 2 5 2" at bounding box center [607, 161] width 764 height 40
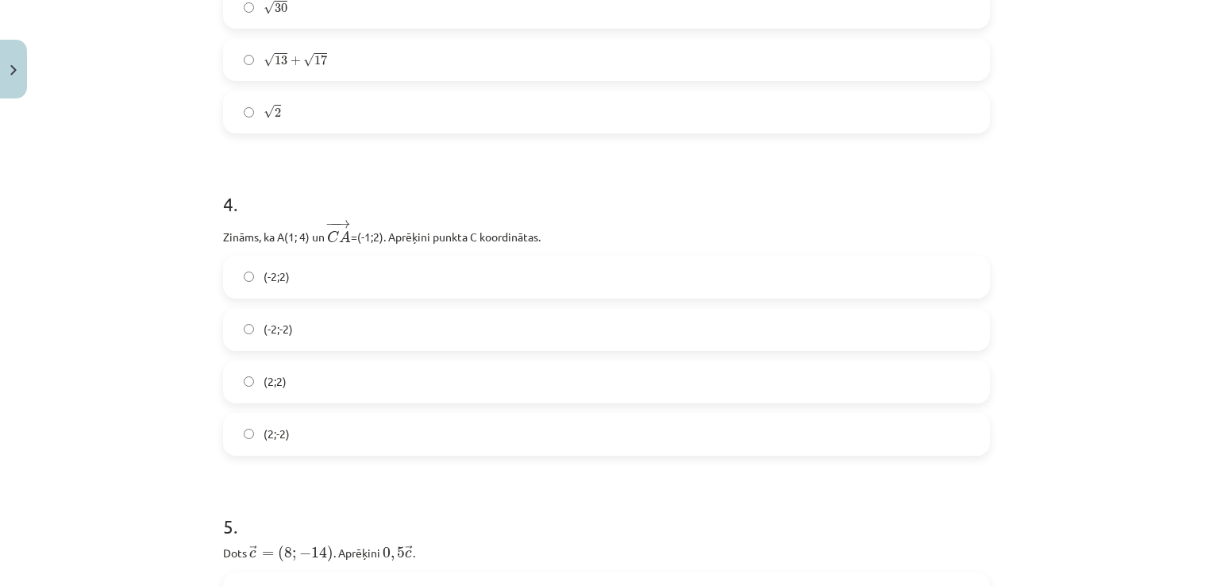
scroll to position [1390, 0]
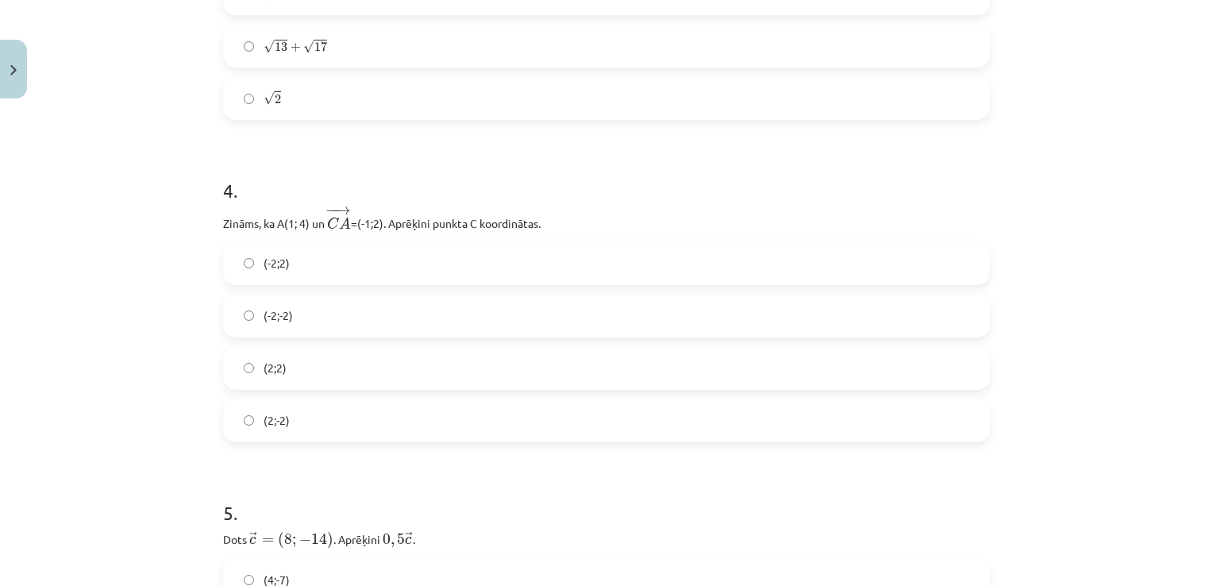
click at [270, 376] on label "(2;2)" at bounding box center [607, 369] width 764 height 40
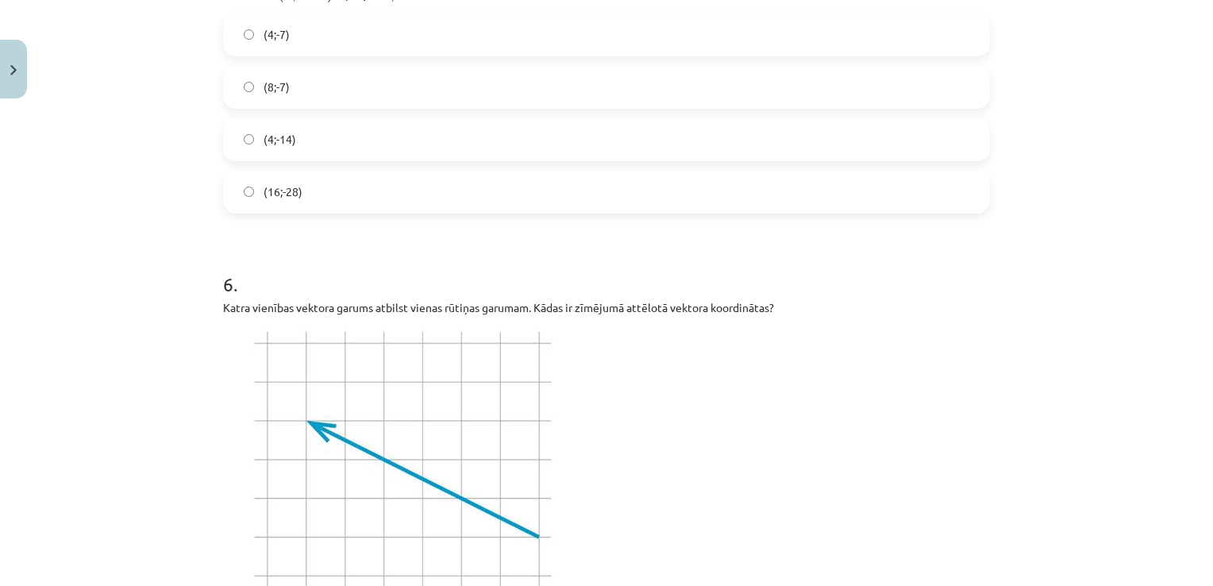
scroll to position [1936, 0]
click at [321, 46] on label "(4;-7)" at bounding box center [607, 34] width 764 height 40
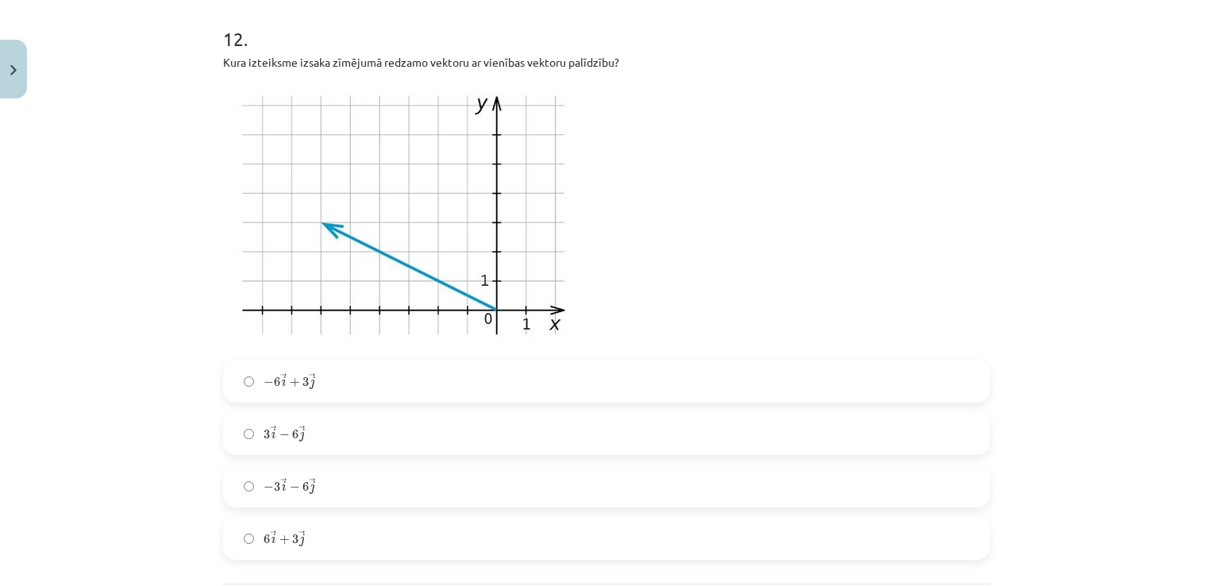
scroll to position [4526, 0]
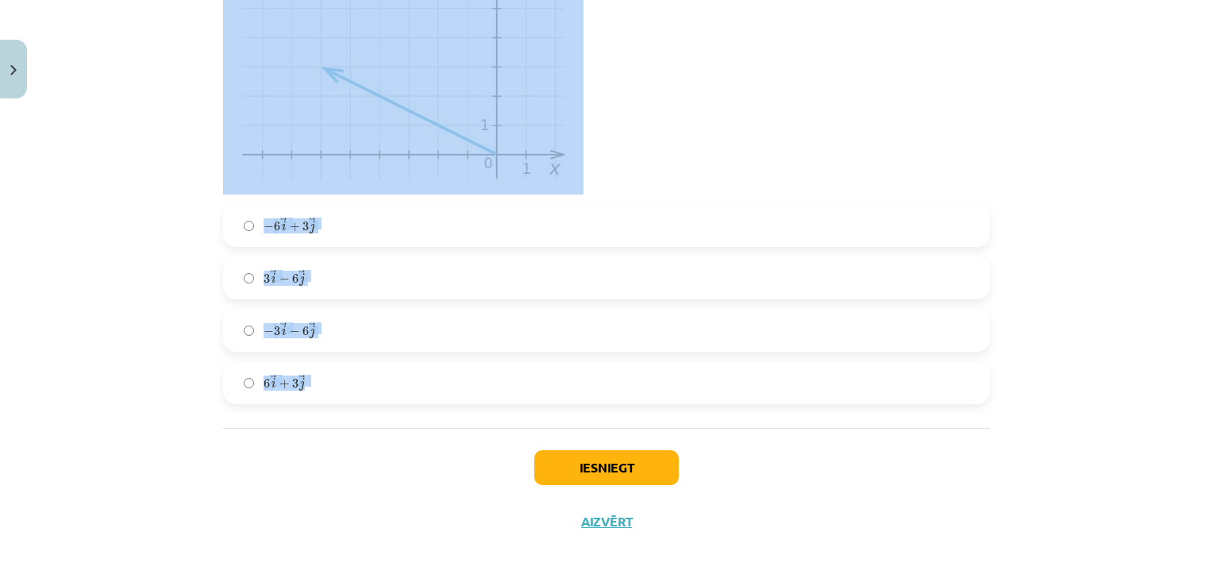
drag, startPoint x: 216, startPoint y: 58, endPoint x: 430, endPoint y: 366, distance: 374.9
copy form "7 . Doti punkti C(7; –1 ) un D(– 1; 3). Aprēķini vektora ﻿ ﻿ garumu. Atbildi no…"
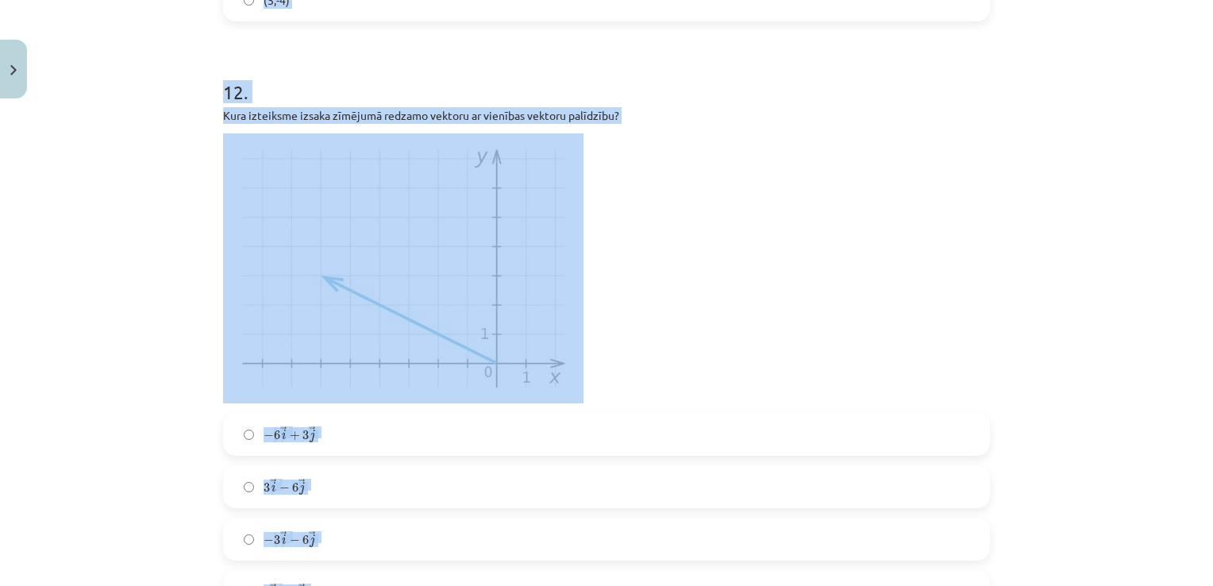
scroll to position [4310, 0]
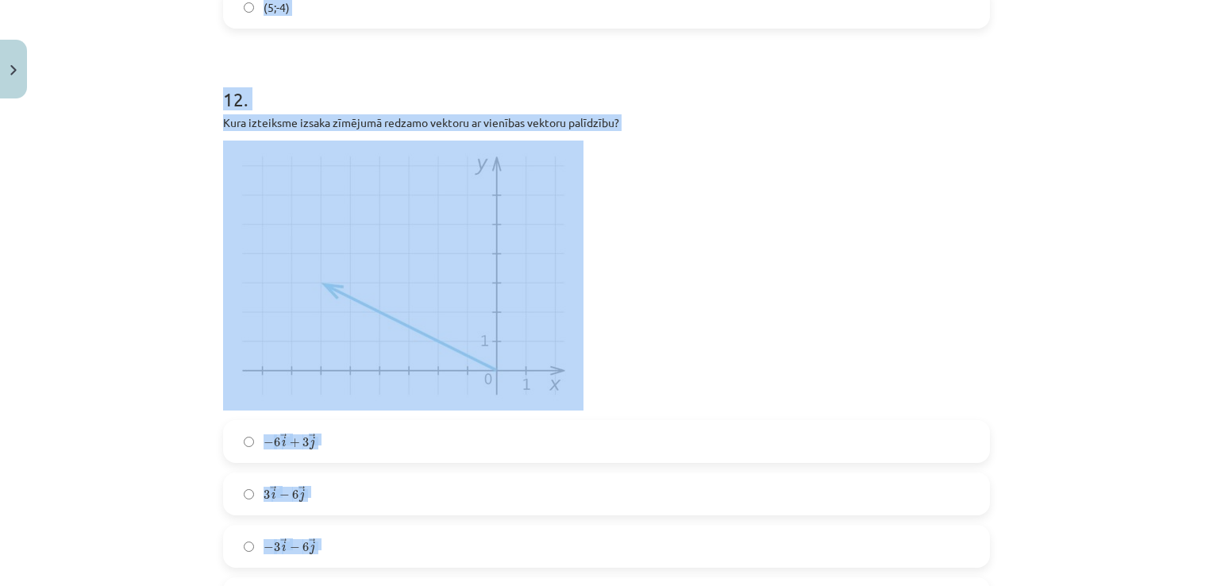
click at [684, 225] on p at bounding box center [606, 276] width 767 height 270
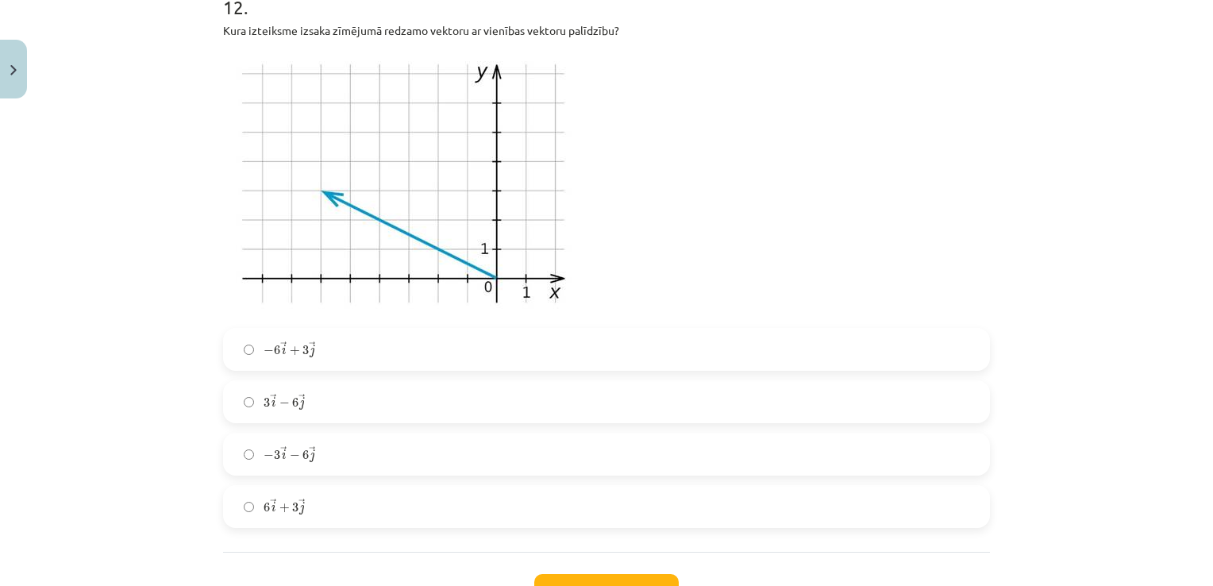
scroll to position [4402, 0]
click at [354, 346] on label "− 6 → i + 3 → j − 6 i → + 3 j →" at bounding box center [607, 350] width 764 height 40
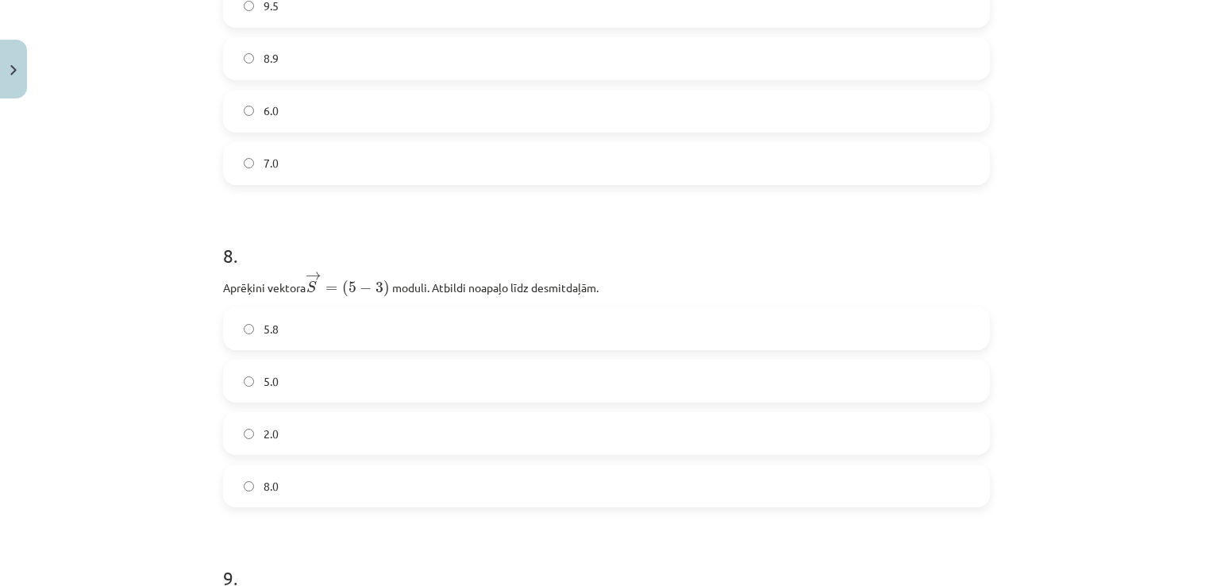
scroll to position [2821, 0]
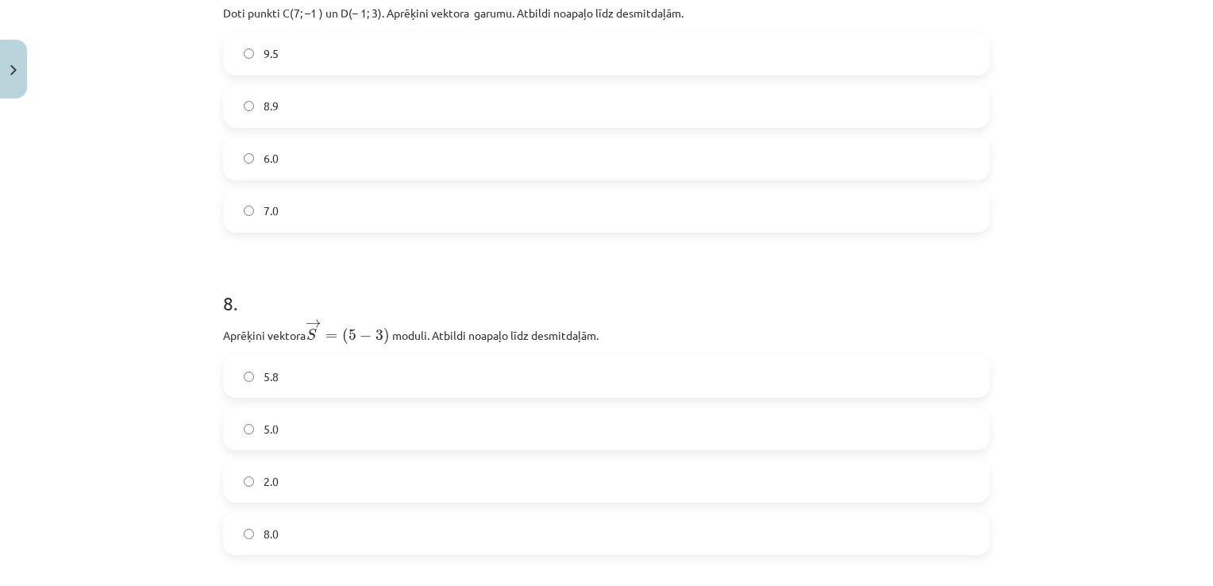
click at [386, 95] on label "8.9" at bounding box center [607, 107] width 764 height 40
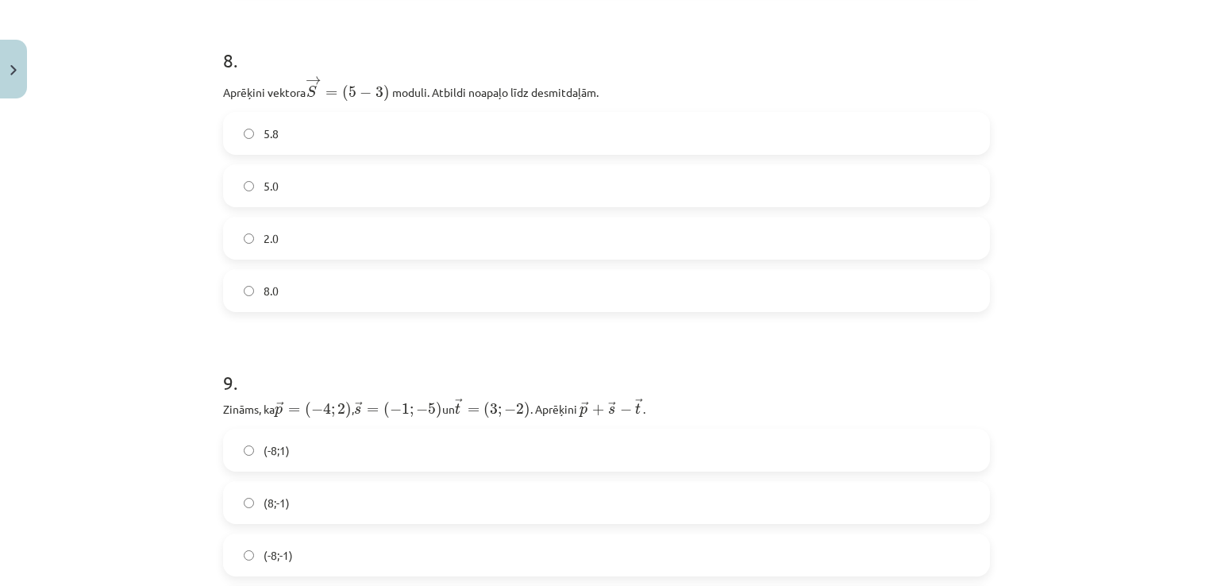
scroll to position [3055, 0]
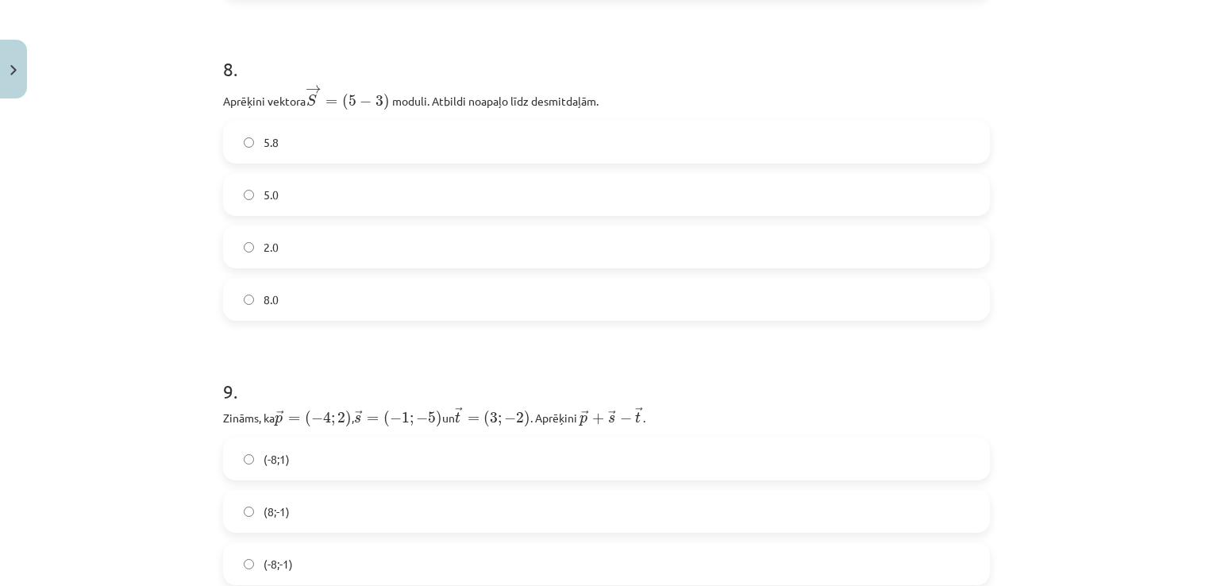
click at [337, 122] on label "5.8" at bounding box center [607, 142] width 764 height 40
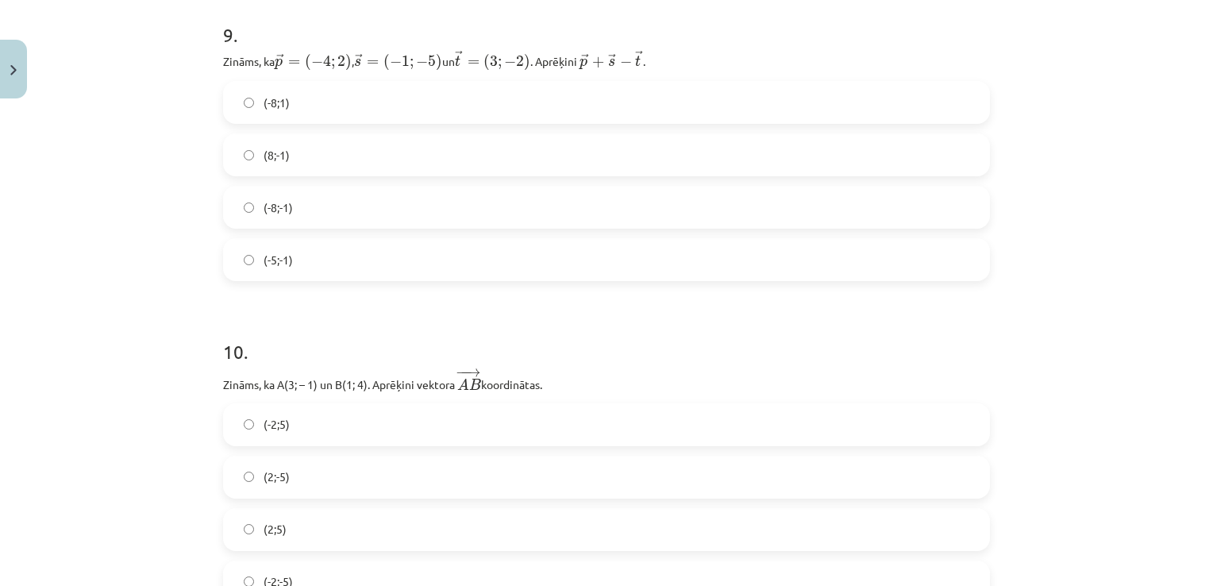
scroll to position [3421, 0]
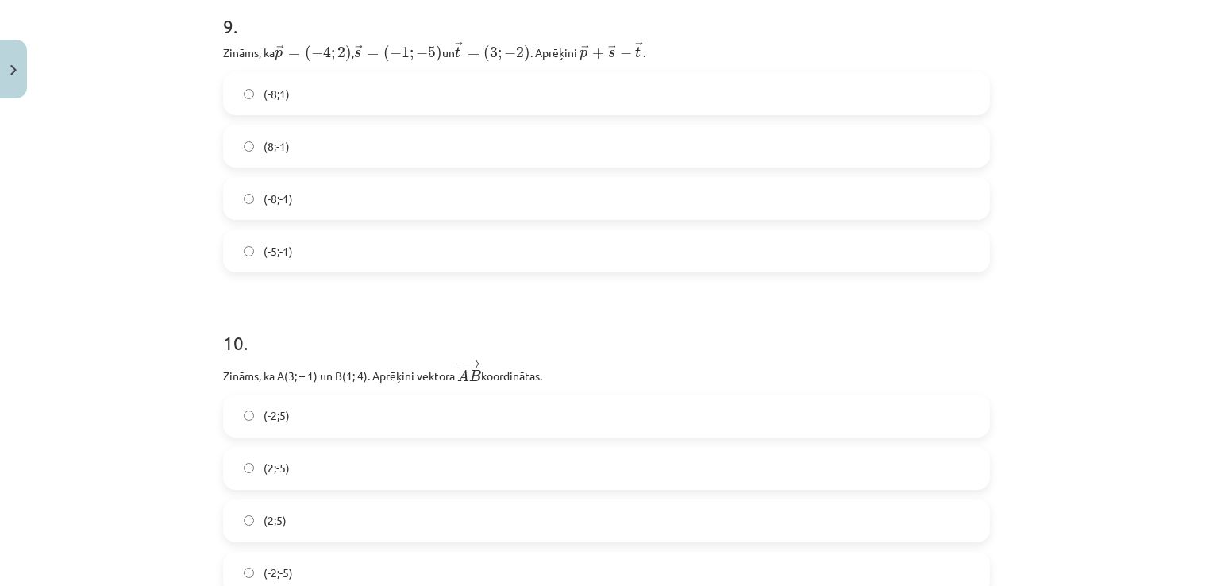
click at [316, 205] on label "(-8;-1)" at bounding box center [607, 199] width 764 height 40
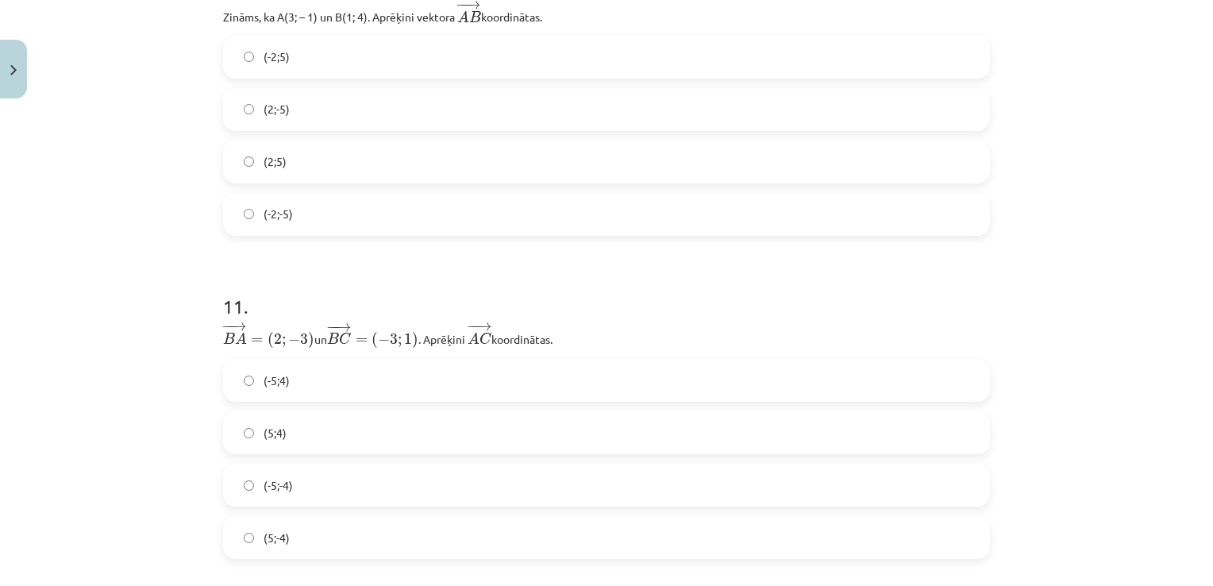
scroll to position [3780, 0]
click at [295, 48] on label "(-2;5)" at bounding box center [607, 57] width 764 height 40
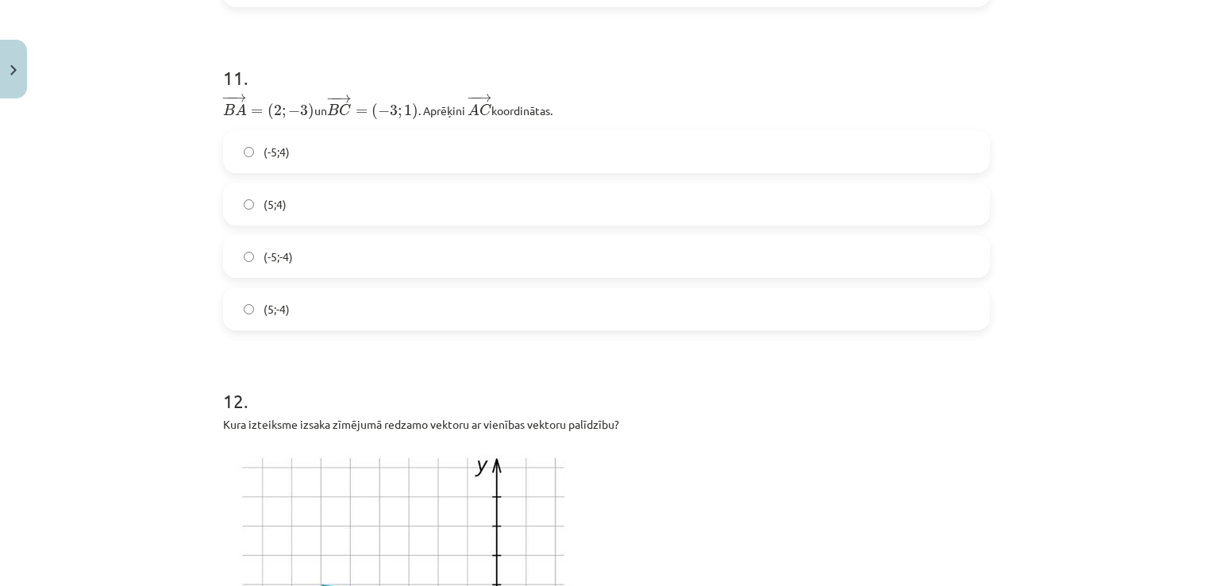
scroll to position [4041, 0]
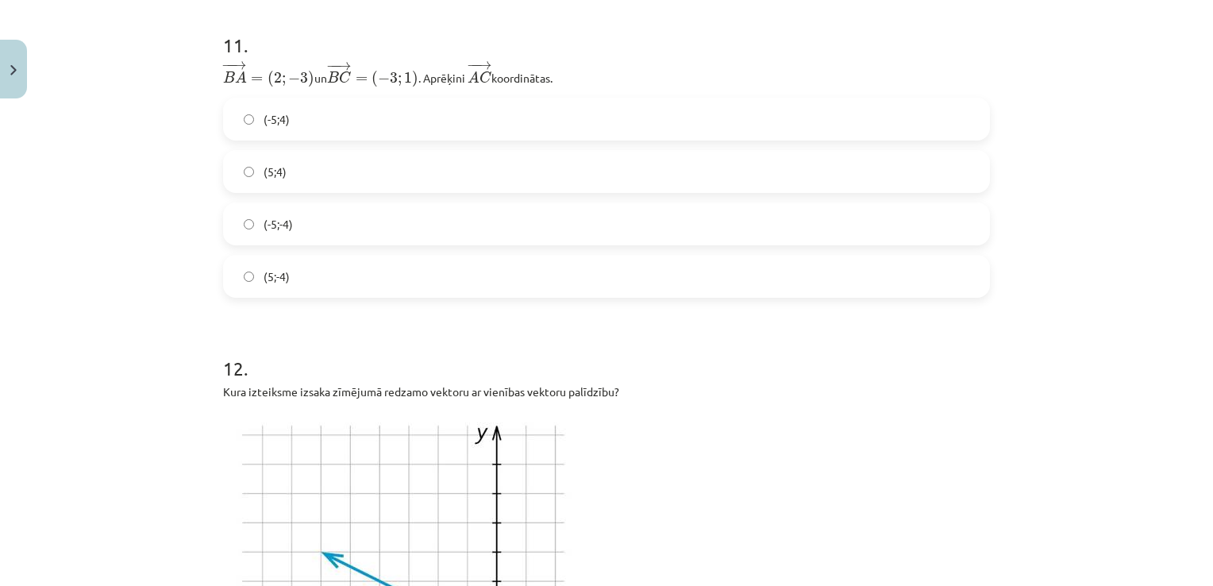
click at [329, 105] on label "(-5;4)" at bounding box center [607, 119] width 764 height 40
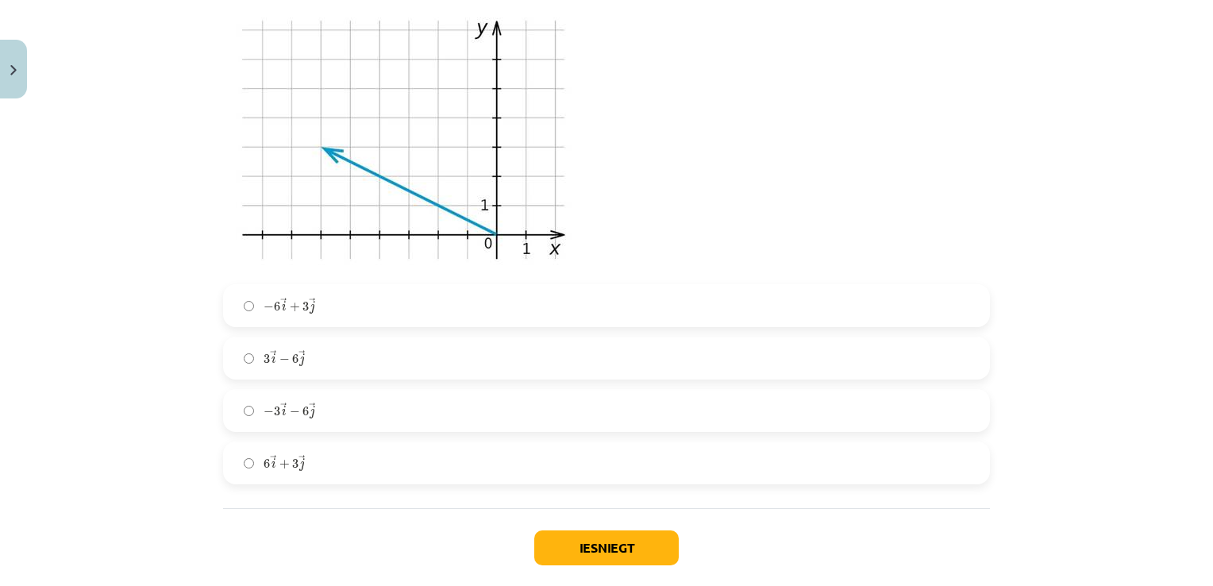
scroll to position [4526, 0]
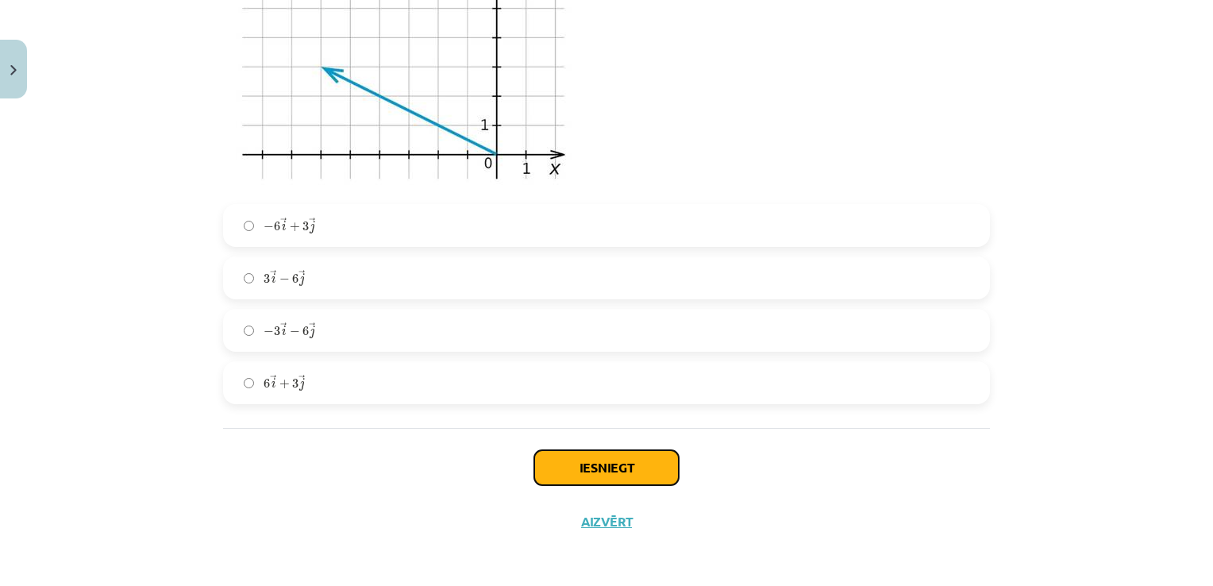
click at [628, 455] on button "Iesniegt" at bounding box center [606, 467] width 145 height 35
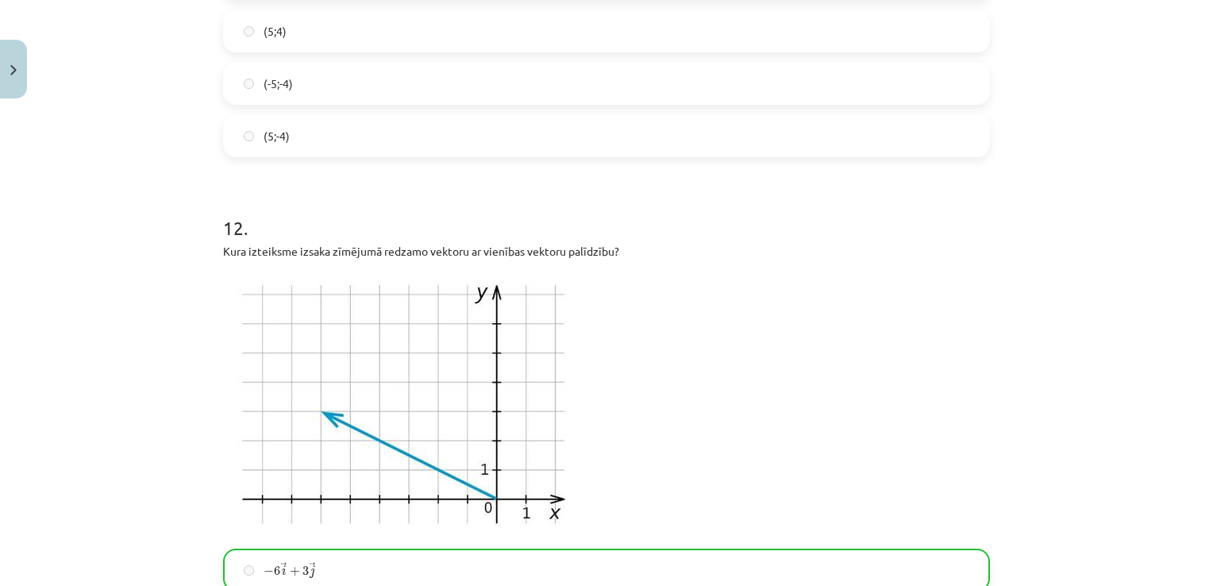
scroll to position [4576, 0]
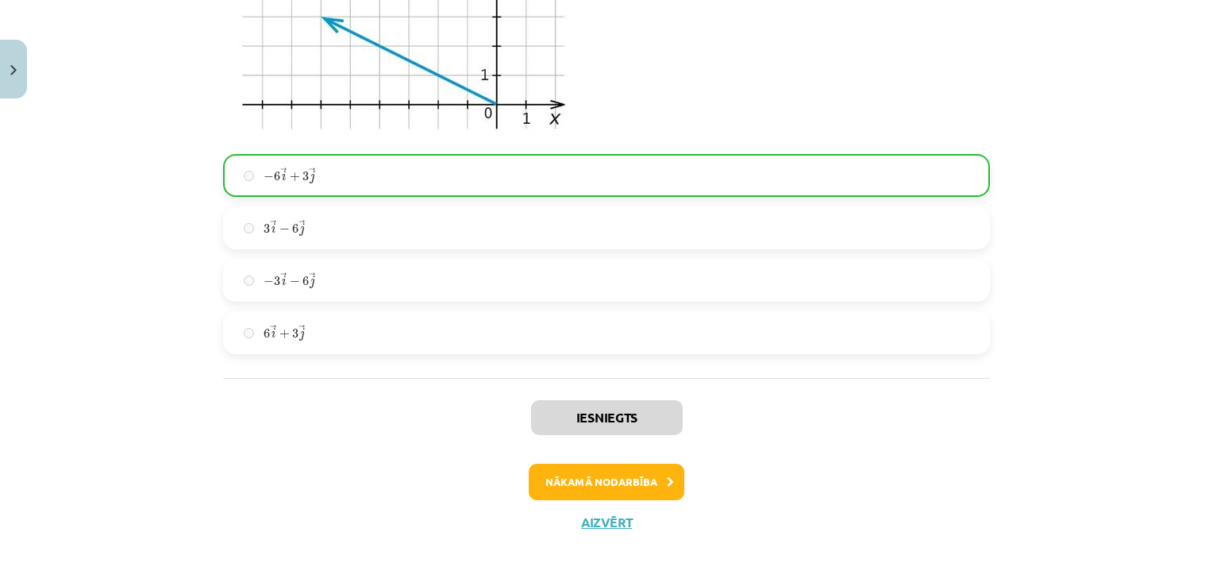
click at [588, 497] on div "Iesniegts Nākamā nodarbība Aizvērt" at bounding box center [606, 459] width 767 height 162
click at [588, 476] on button "Nākamā nodarbība" at bounding box center [607, 482] width 156 height 37
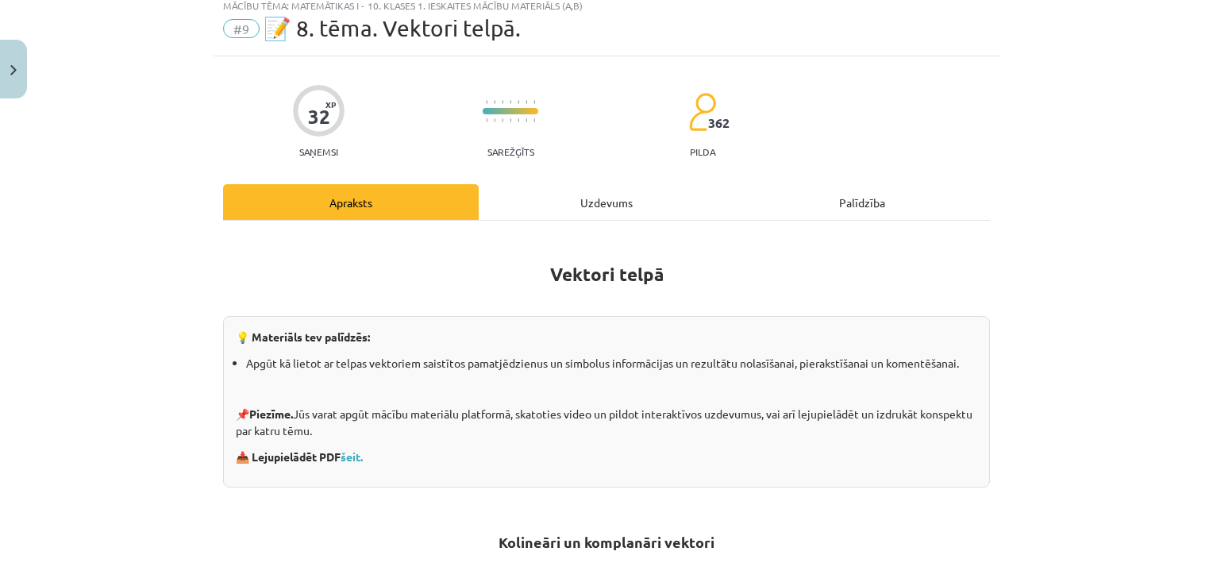
scroll to position [40, 0]
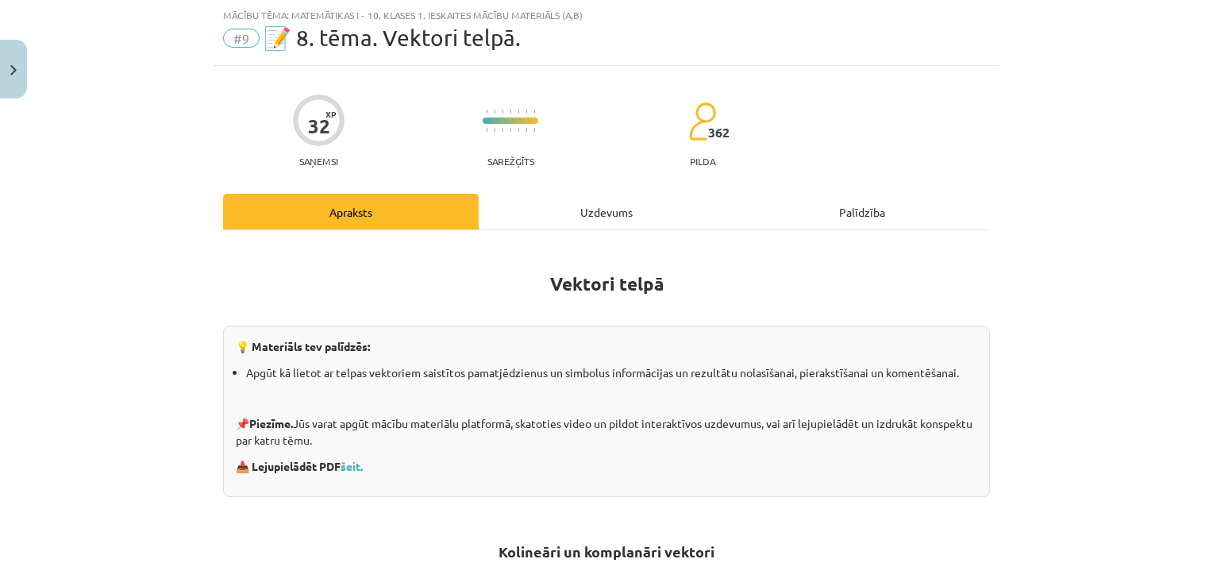
click at [619, 204] on div "Uzdevums" at bounding box center [607, 212] width 256 height 36
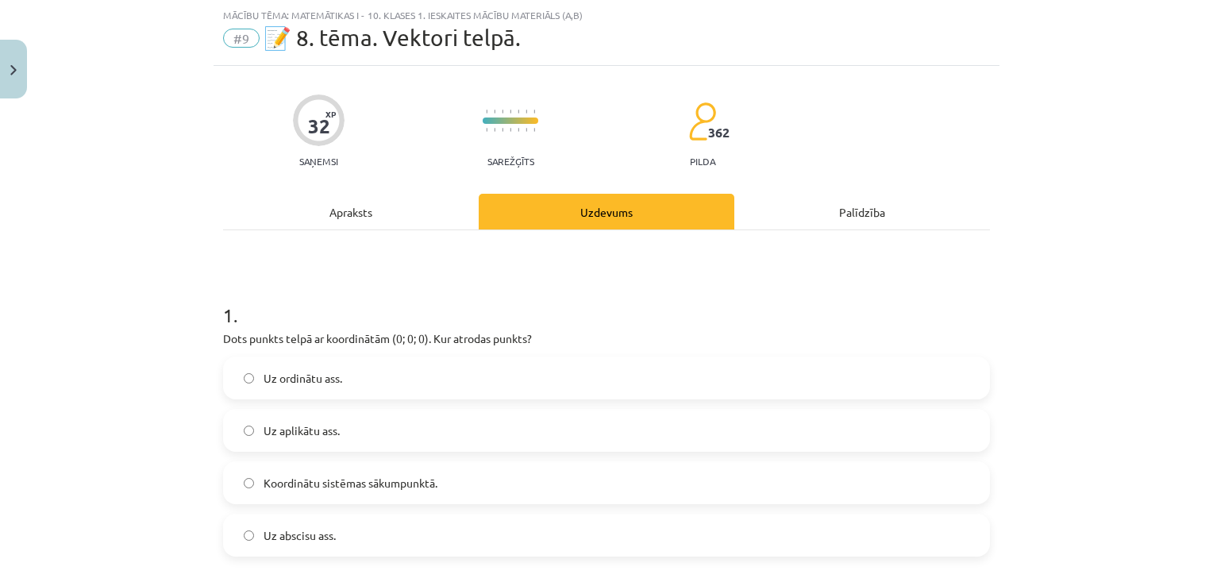
click at [363, 475] on span "Koordinātu sistēmas sākumpunktā." at bounding box center [351, 483] width 174 height 17
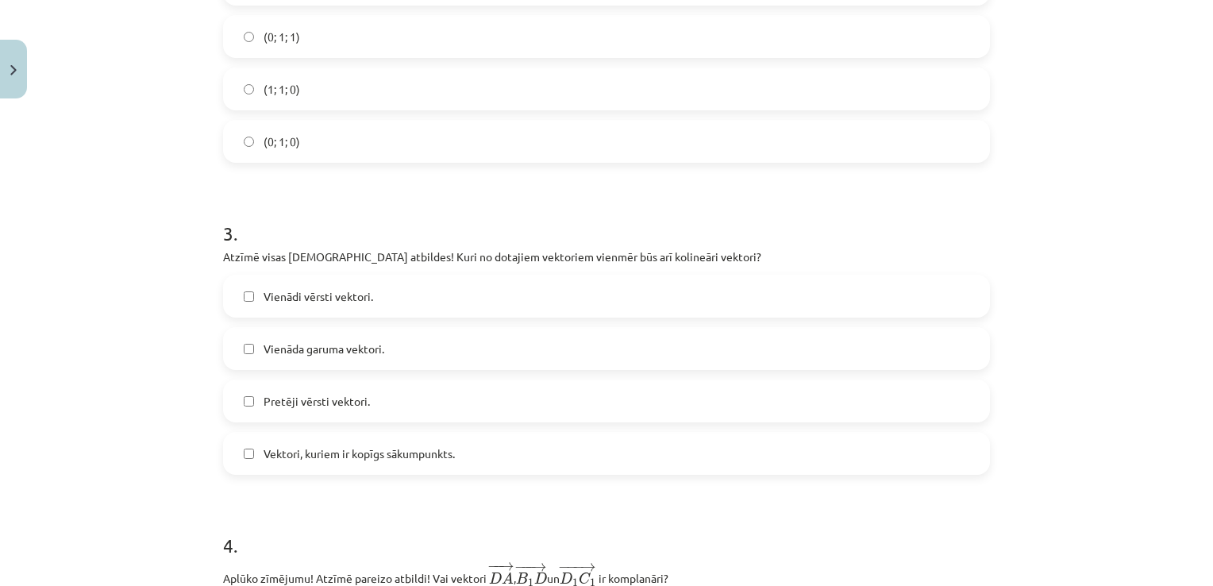
scroll to position [750, 0]
click at [397, 285] on label "Vienādi vērsti vektori." at bounding box center [607, 296] width 764 height 40
click at [302, 402] on span "Pretēji vērsti vektori." at bounding box center [317, 400] width 106 height 17
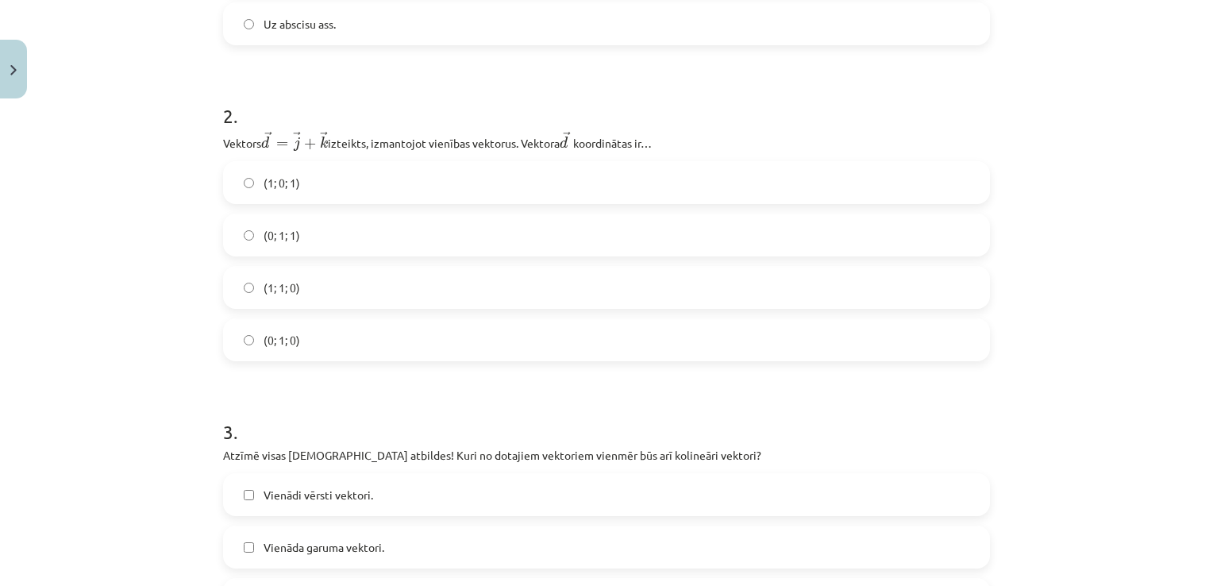
scroll to position [550, 0]
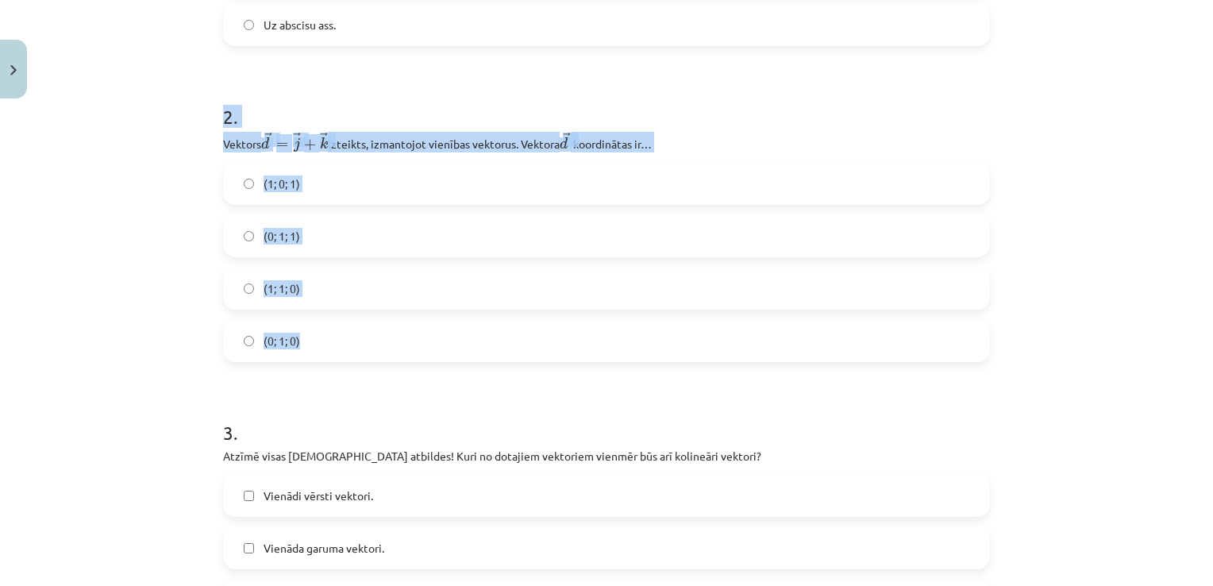
drag, startPoint x: 169, startPoint y: 95, endPoint x: 440, endPoint y: 357, distance: 376.8
click at [440, 357] on div "Mācību tēma: Matemātikas i - 10. klases 1. ieskaites mācību materiāls (a,b) #9 …" at bounding box center [606, 293] width 1213 height 586
copy div "2 . Vektors ﻿﻿ → d = → j + → k d → = j → + k → izteikts, izmantojot vienības ve…"
click at [347, 237] on label "(0; 1; 1)" at bounding box center [607, 236] width 764 height 40
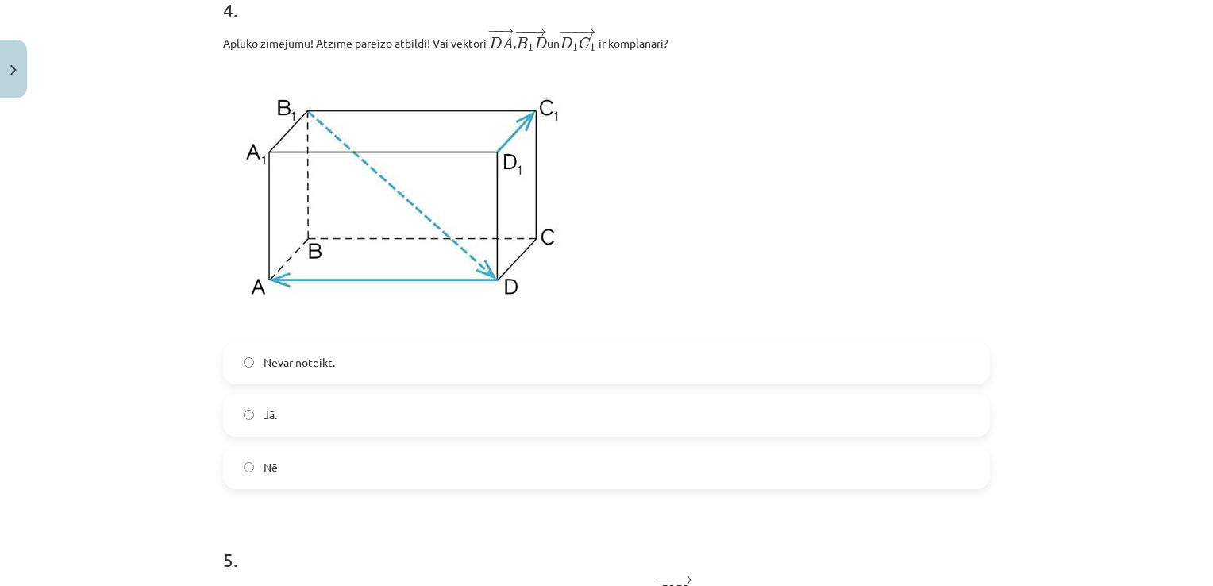
scroll to position [1286, 0]
click at [270, 463] on span "Nē" at bounding box center [271, 466] width 14 height 17
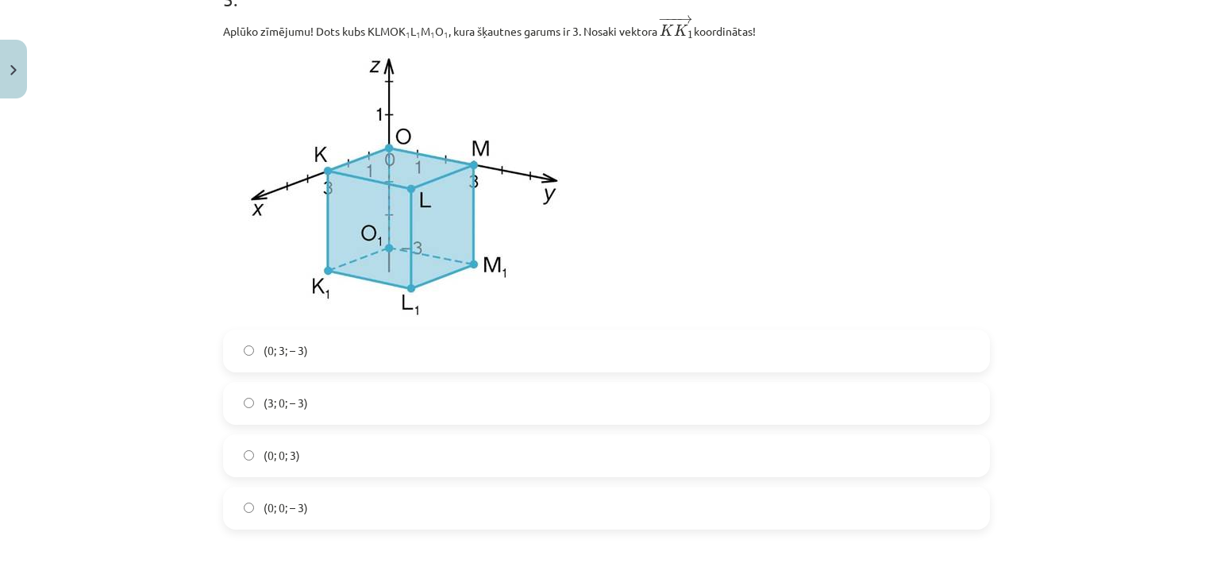
scroll to position [1846, 0]
click at [256, 485] on div "(0; 3; – 3) (3; 0; – 3) (0; 0; 3) (0; 0; – 3)" at bounding box center [606, 429] width 767 height 200
click at [291, 434] on div "(0; 3; – 3) (3; 0; – 3) (0; 0; 3) (0; 0; – 3)" at bounding box center [606, 429] width 767 height 200
click at [295, 399] on span "(3; 0; – 3)" at bounding box center [286, 402] width 44 height 17
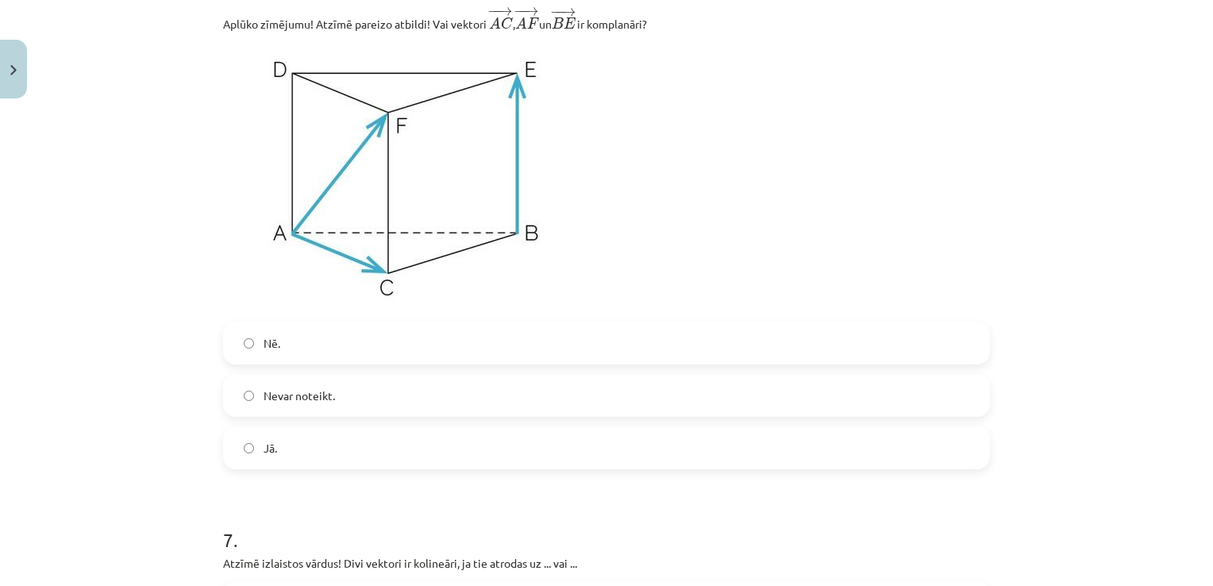
scroll to position [2465, 0]
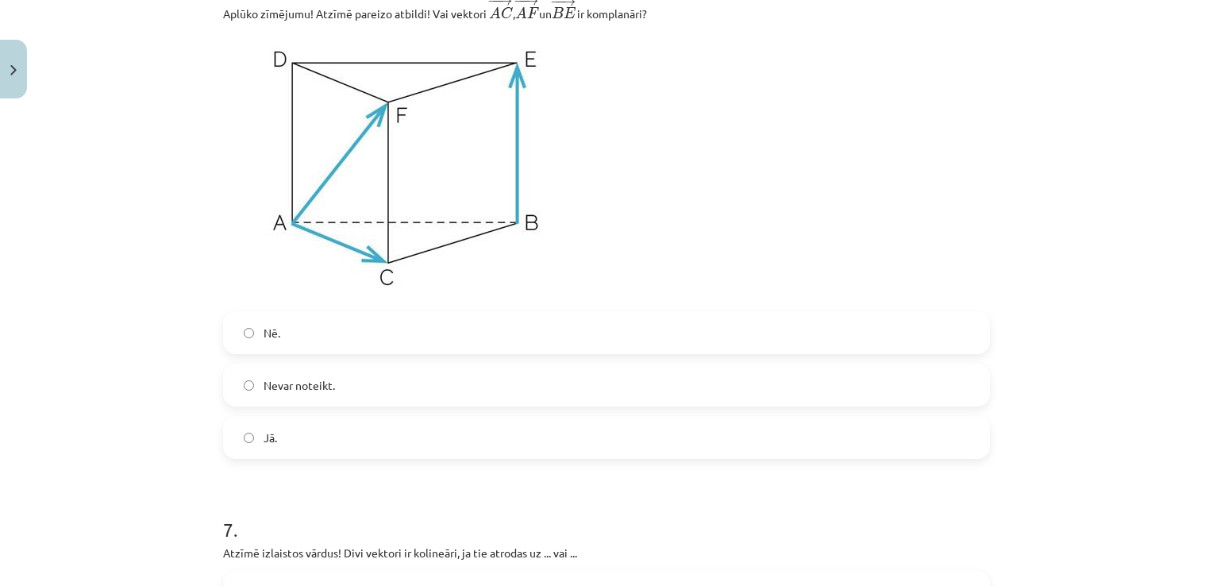
click at [267, 441] on span "Jā." at bounding box center [270, 438] width 13 height 17
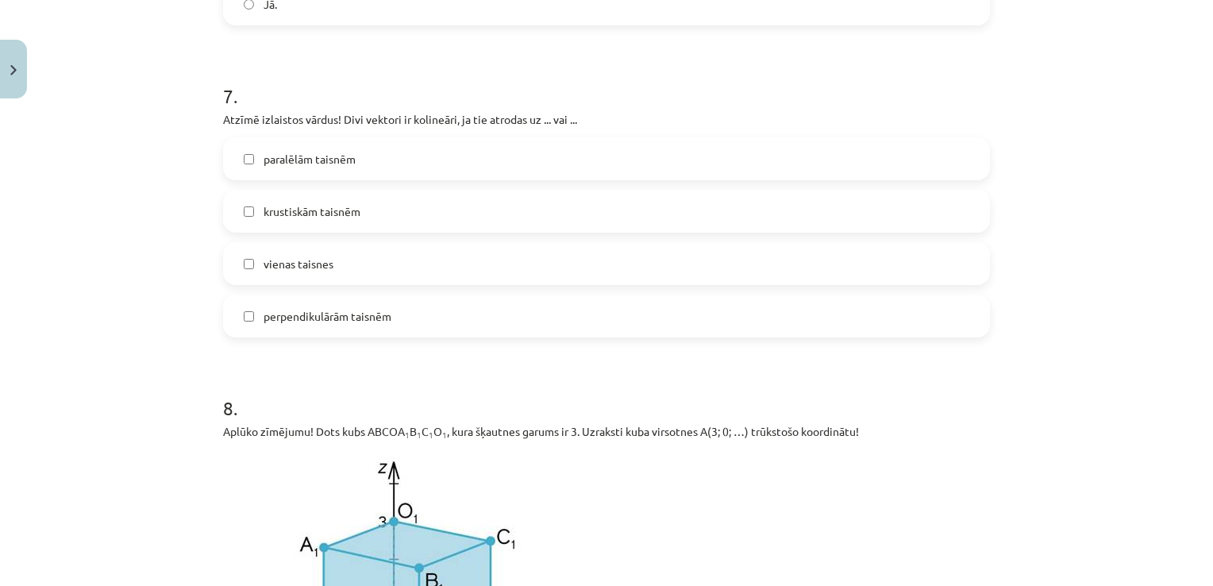
scroll to position [2897, 0]
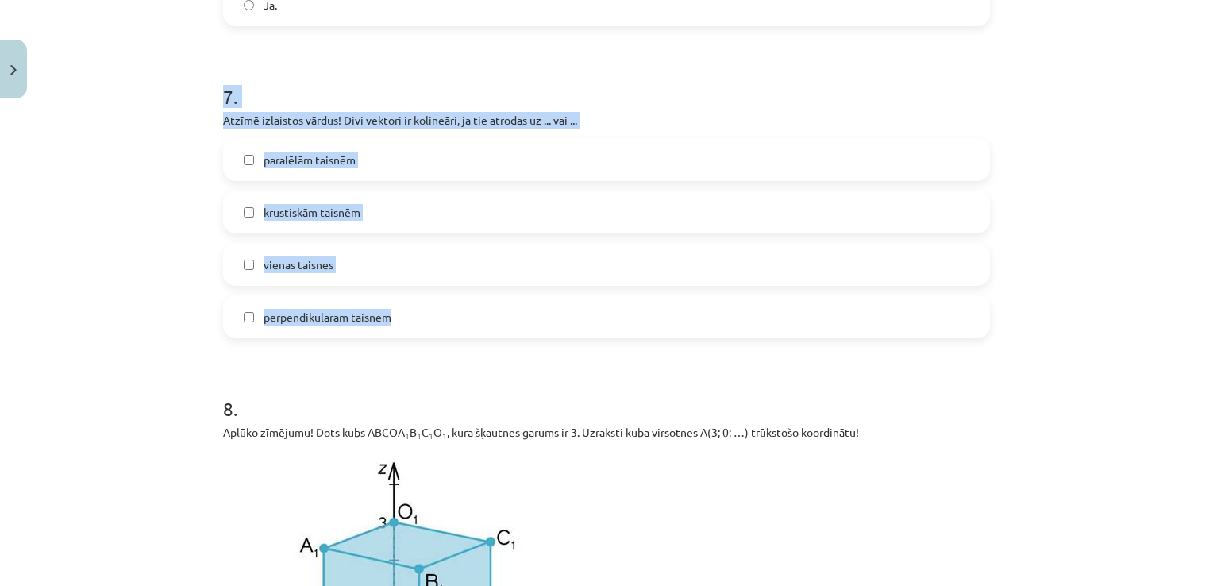
drag, startPoint x: 199, startPoint y: 76, endPoint x: 527, endPoint y: 335, distance: 418.4
click at [527, 335] on div "Mācību tēma: Matemātikas i - 10. klases 1. ieskaites mācību materiāls (a,b) #9 …" at bounding box center [606, 293] width 1213 height 586
copy div "7 . Atzīmē izlaistos vārdus! Divi vektori ir kolineāri, ja tie atrodas uz ... v…"
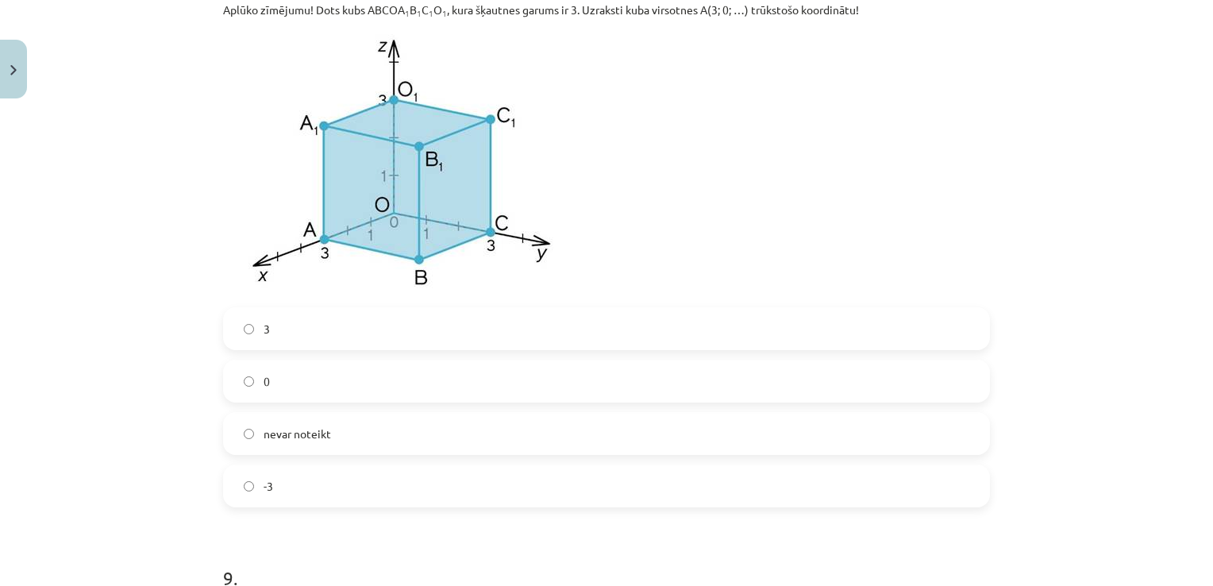
scroll to position [3337, 0]
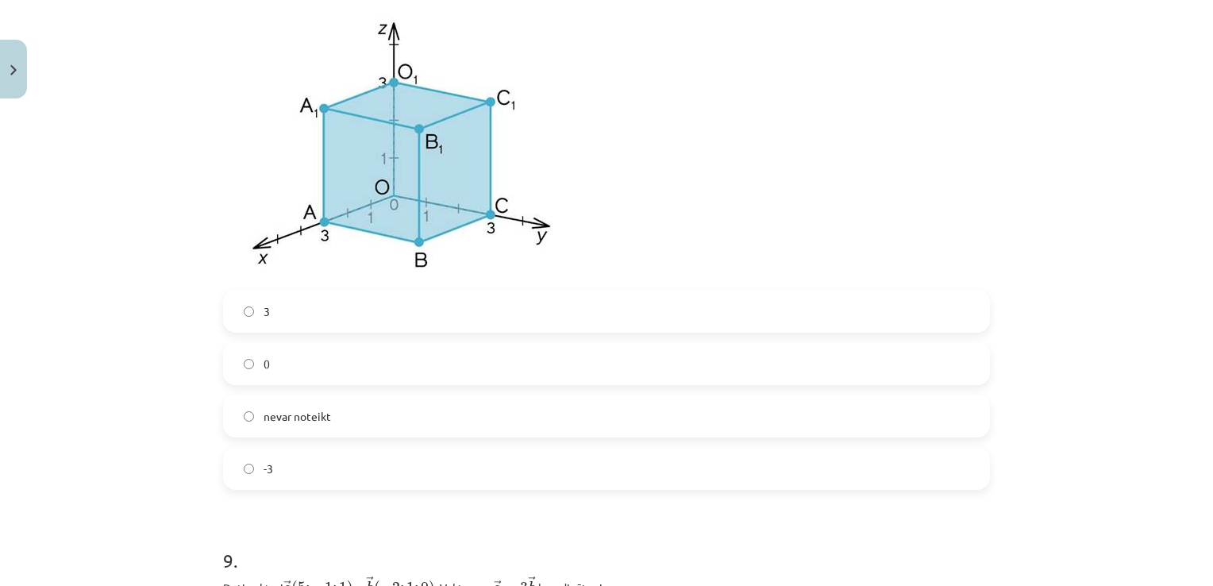
click at [374, 303] on label "3" at bounding box center [607, 311] width 764 height 40
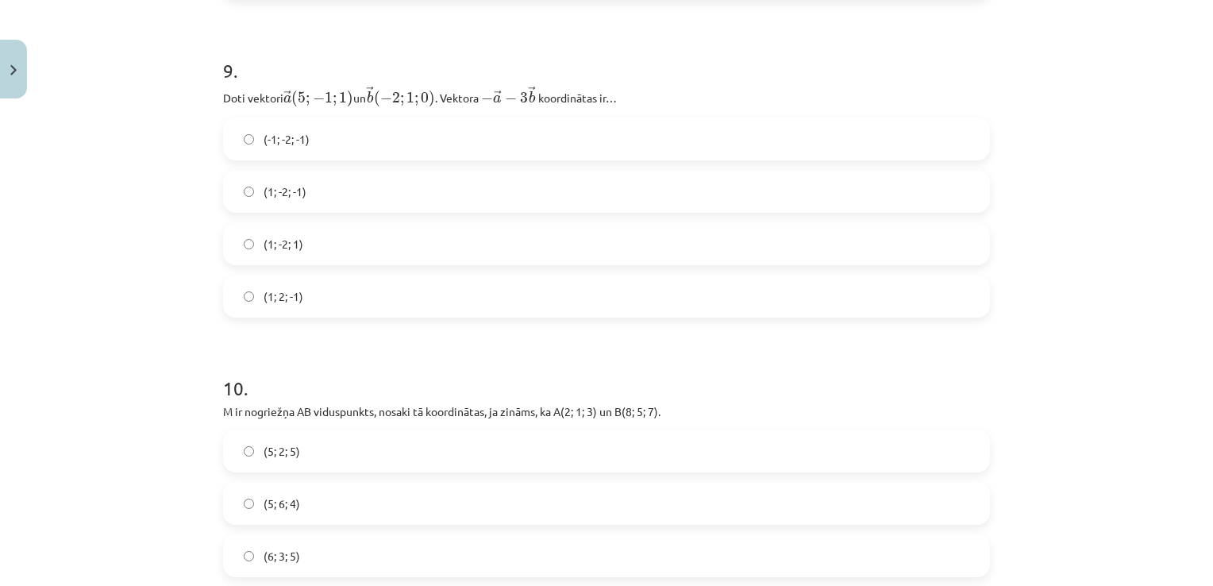
scroll to position [3846, 0]
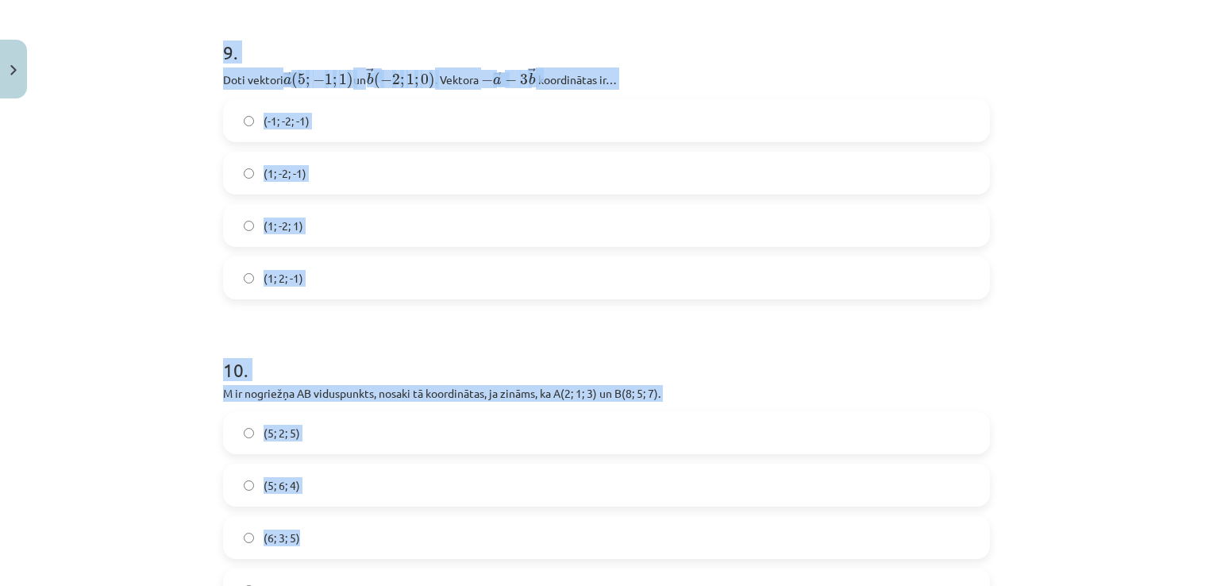
drag, startPoint x: 213, startPoint y: 35, endPoint x: 368, endPoint y: 522, distance: 511.5
click at [368, 522] on div "32 XP Saņemsi Sarežģīts 362 pilda Apraksts Uzdevums Palīdzība 1 . Dots punkts t…" at bounding box center [607, 34] width 786 height 7548
copy form "9 . Doti vektori ﻿ → a ( 5 ; − 1 ; 1 ) a → ( 5 ; − 1 ; 1 ) un ﻿ → b ( − 2 ; 1 ;…"
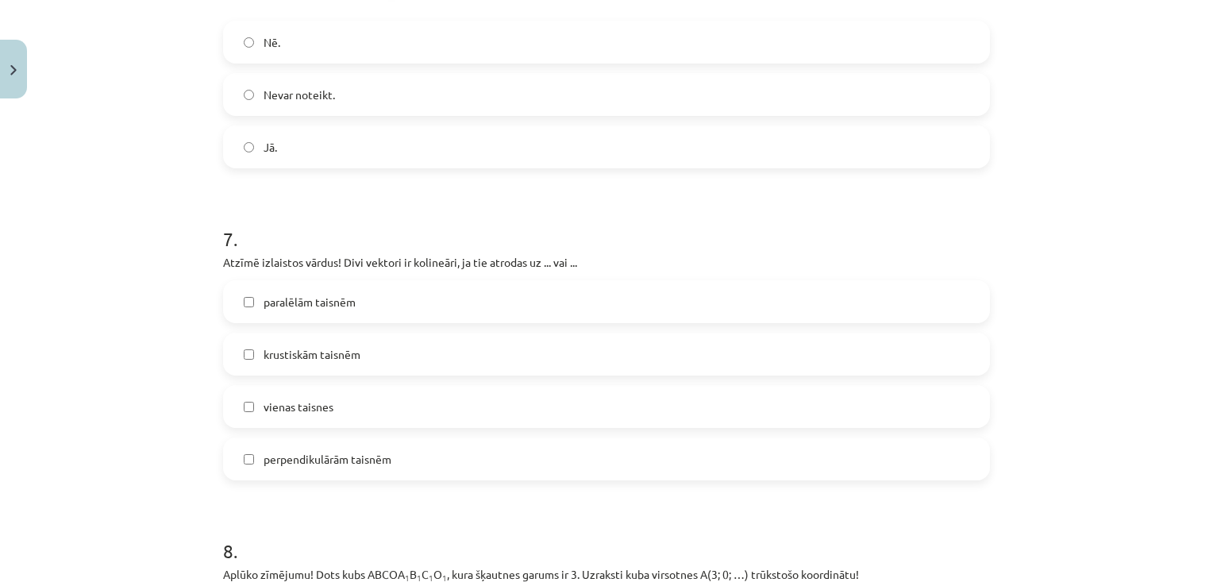
scroll to position [2759, 0]
click at [345, 414] on label "vienas taisnes" at bounding box center [607, 404] width 764 height 40
click at [298, 297] on span "paralēlām taisnēm" at bounding box center [310, 299] width 92 height 17
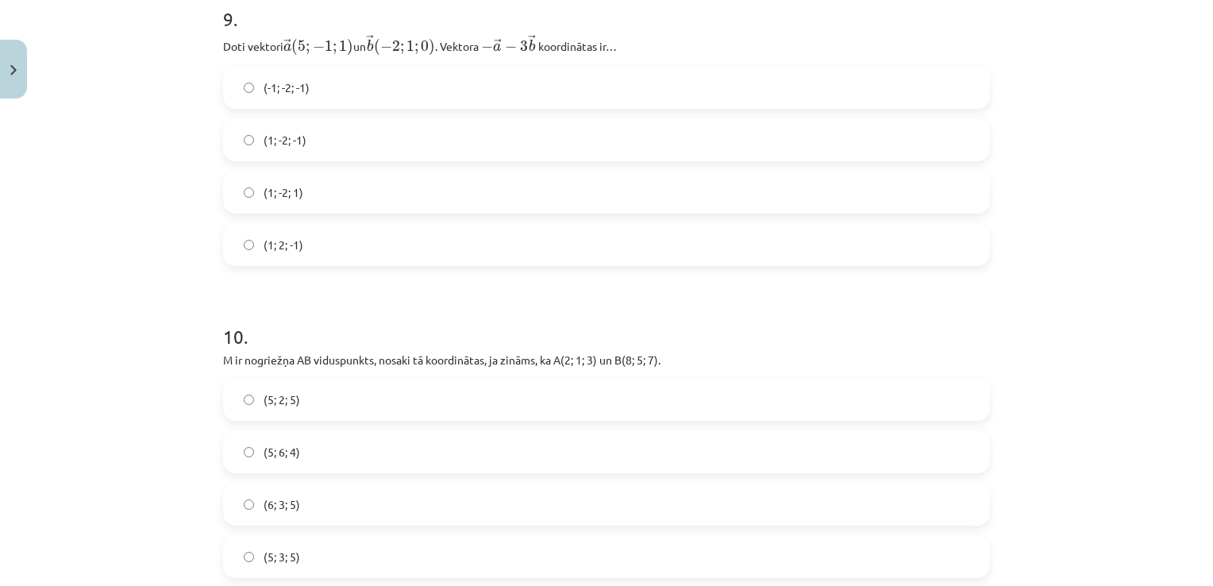
scroll to position [3881, 0]
click at [347, 197] on label "(1; -2; 1)" at bounding box center [607, 190] width 764 height 40
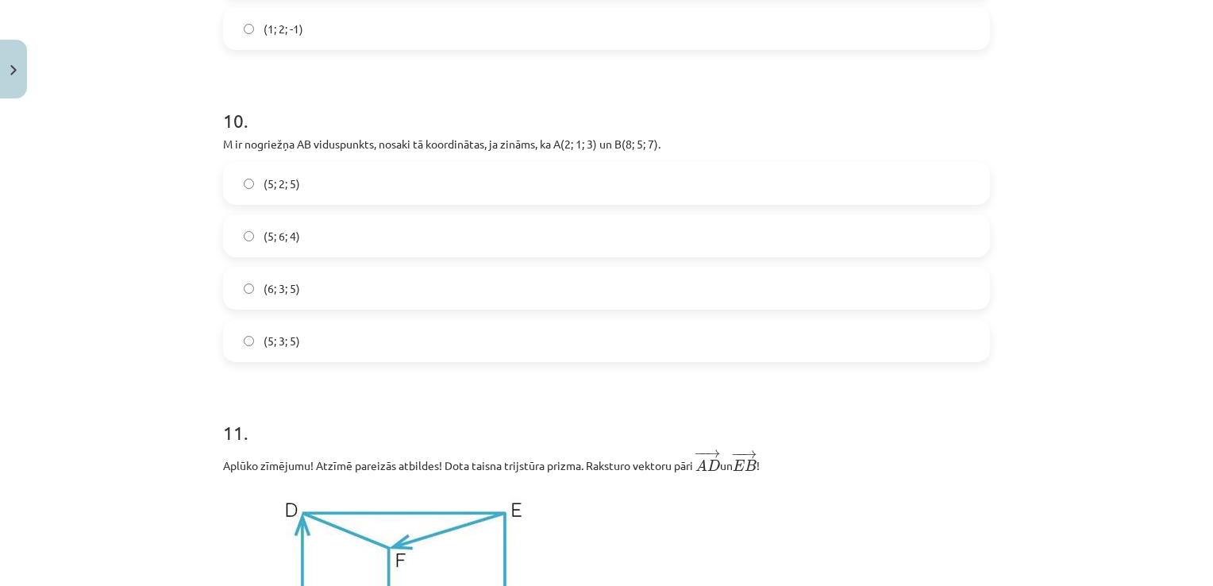
scroll to position [4098, 0]
click at [297, 337] on label "(5; 3; 5)" at bounding box center [607, 338] width 764 height 40
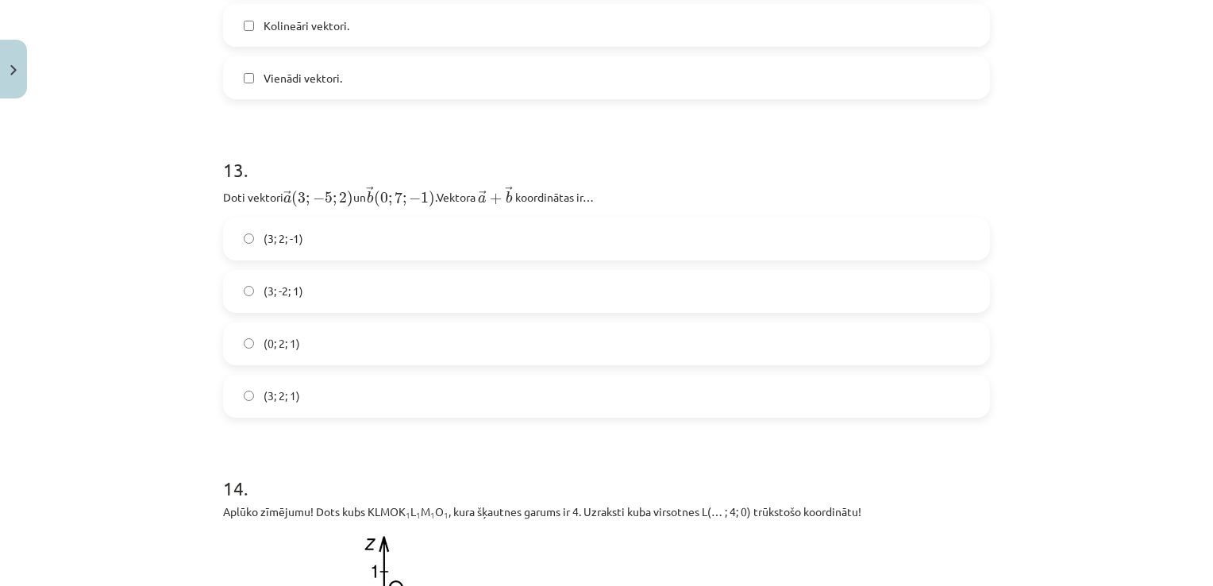
scroll to position [5573, 0]
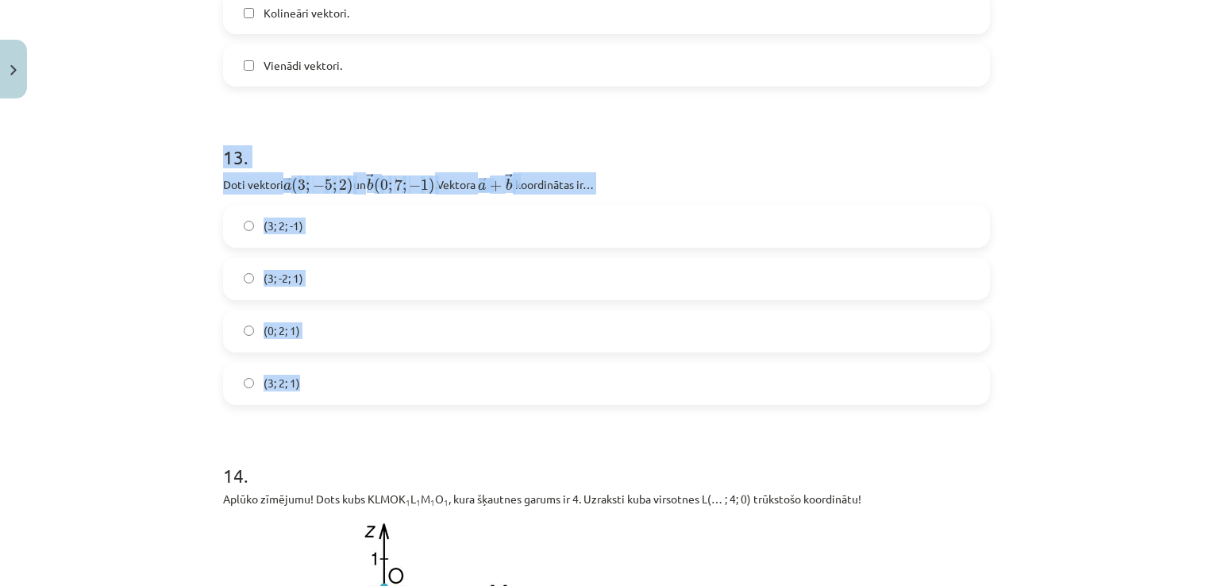
drag, startPoint x: 210, startPoint y: 136, endPoint x: 402, endPoint y: 399, distance: 325.6
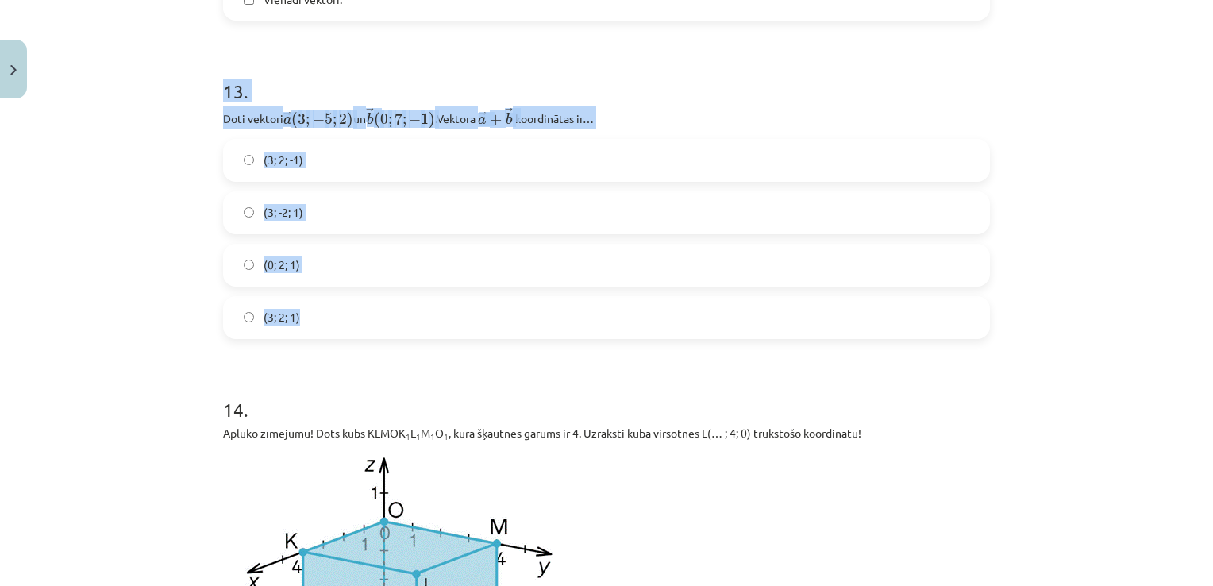
scroll to position [5631, 0]
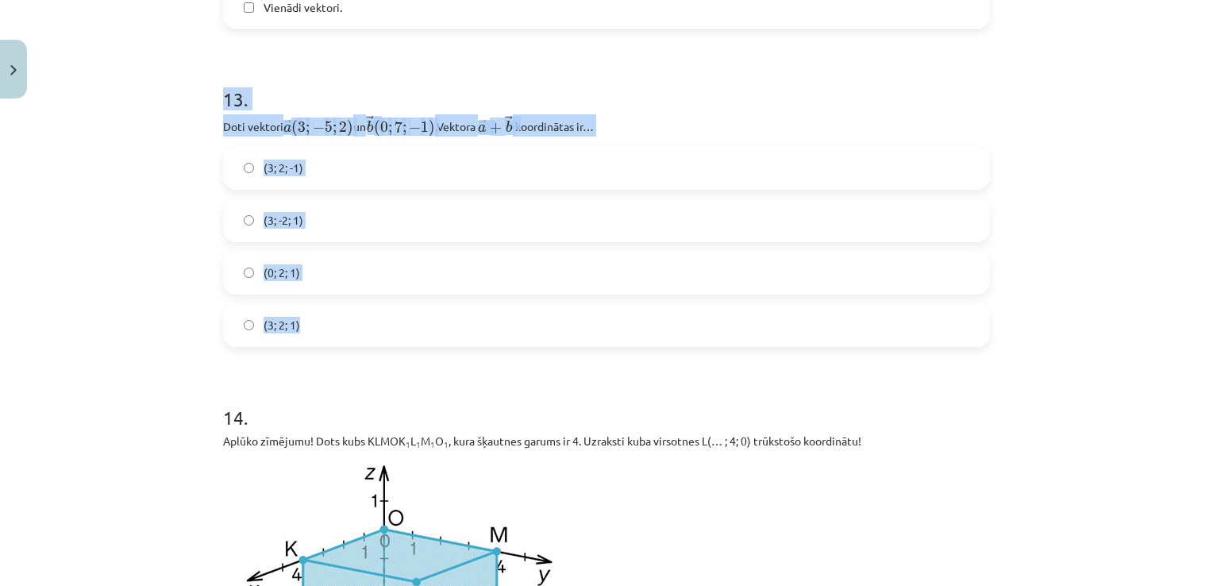
click at [310, 170] on label "(3; 2; -1)" at bounding box center [607, 168] width 764 height 40
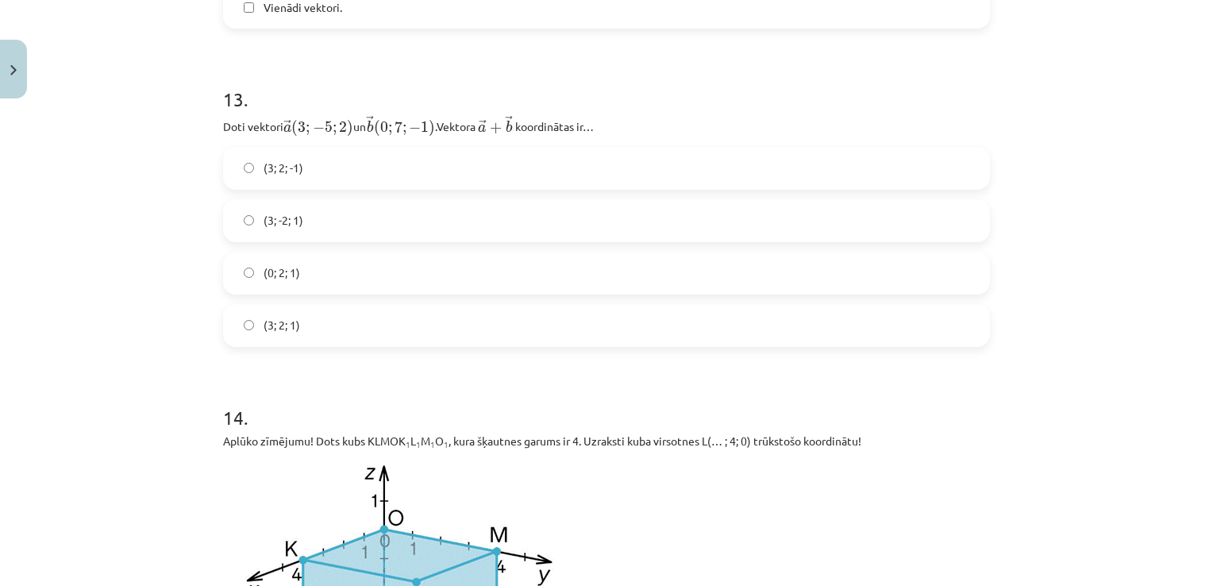
click at [289, 325] on span "(3; 2; 1)" at bounding box center [282, 325] width 37 height 17
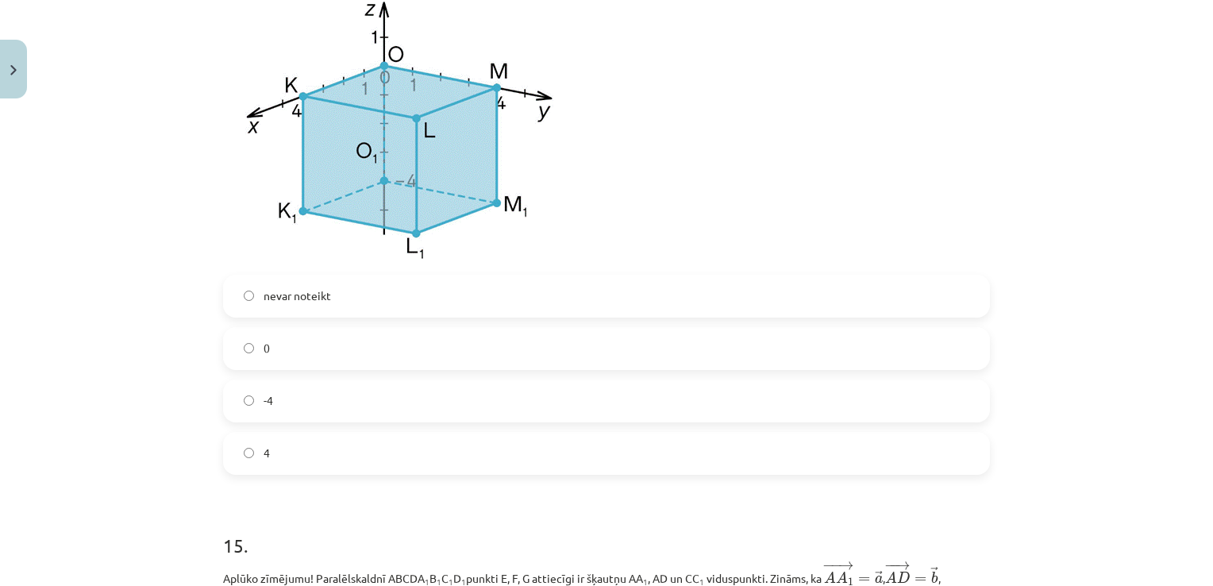
scroll to position [6107, 0]
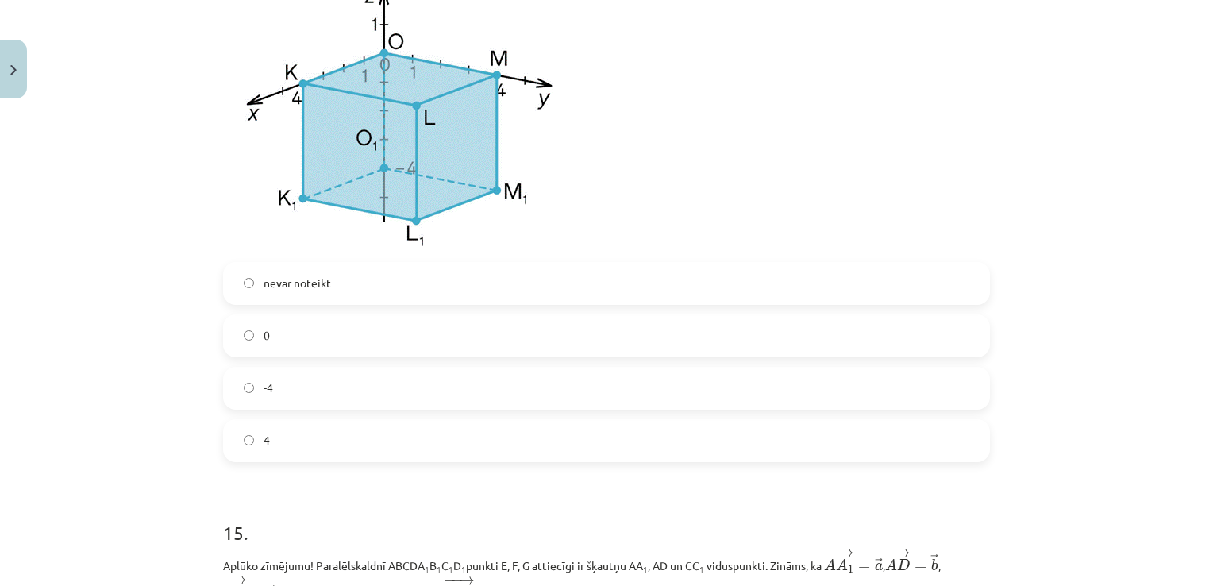
click at [272, 434] on label "4" at bounding box center [607, 441] width 764 height 40
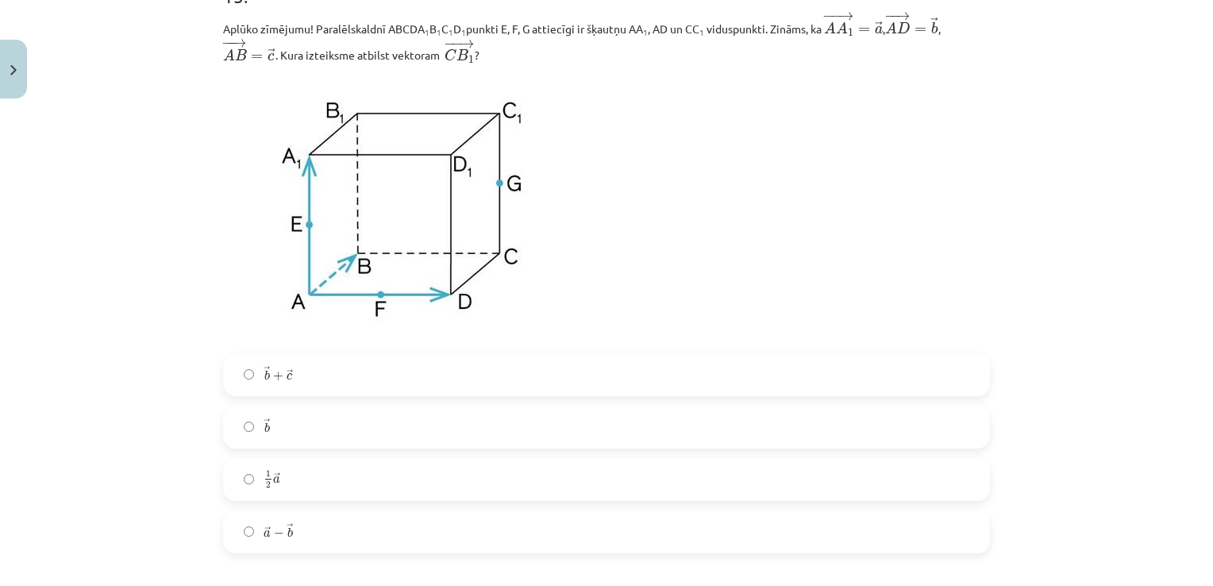
scroll to position [6657, 0]
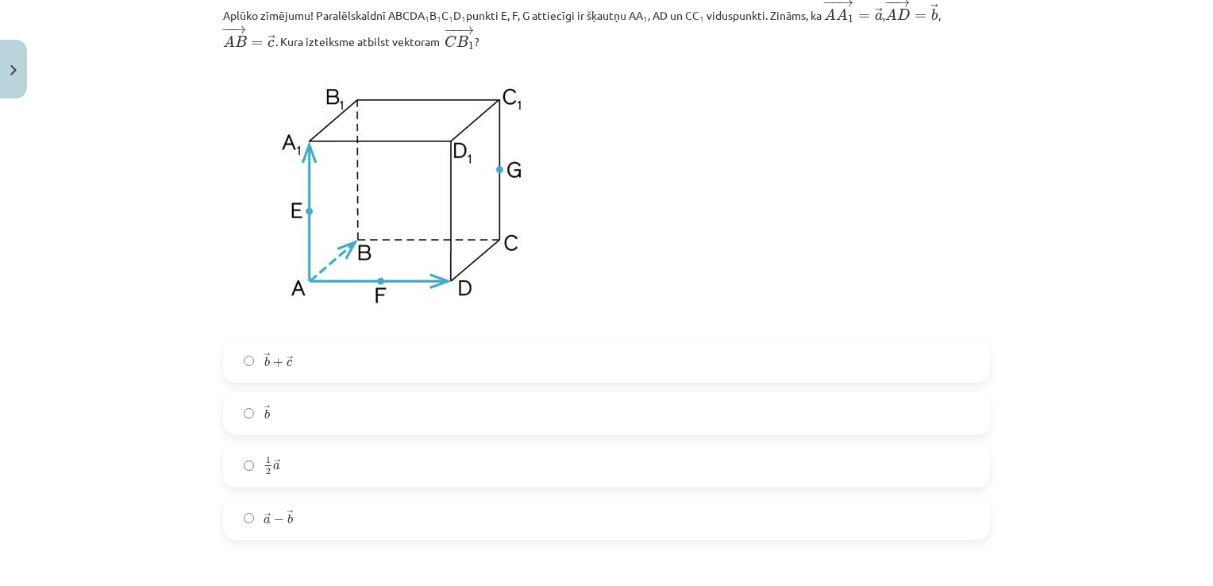
click at [296, 414] on label "→ b b →" at bounding box center [607, 414] width 764 height 40
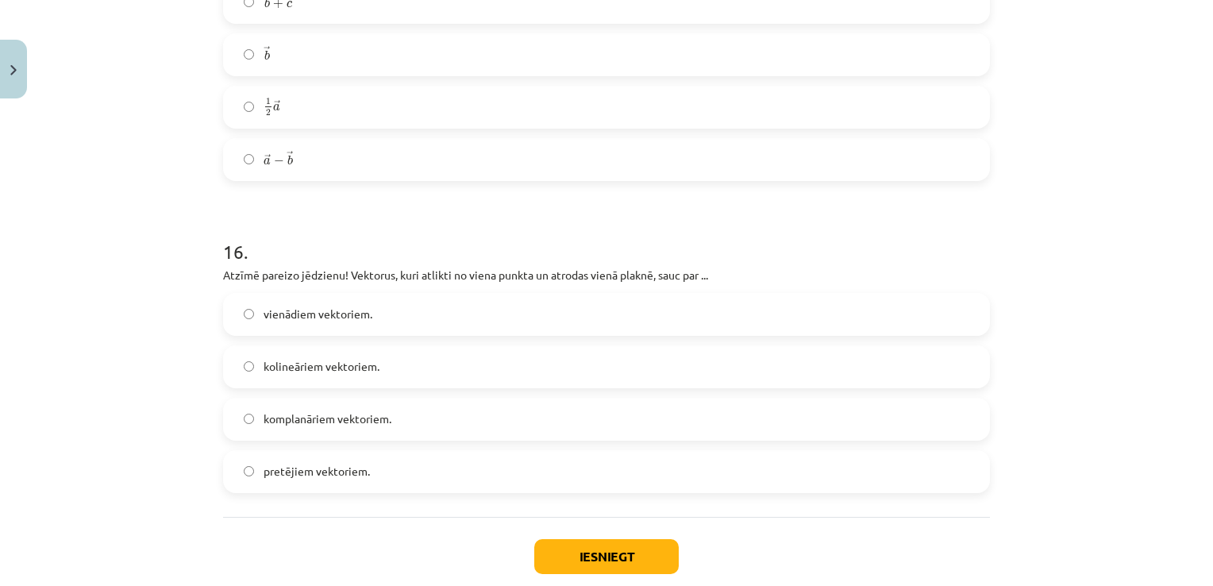
scroll to position [7115, 0]
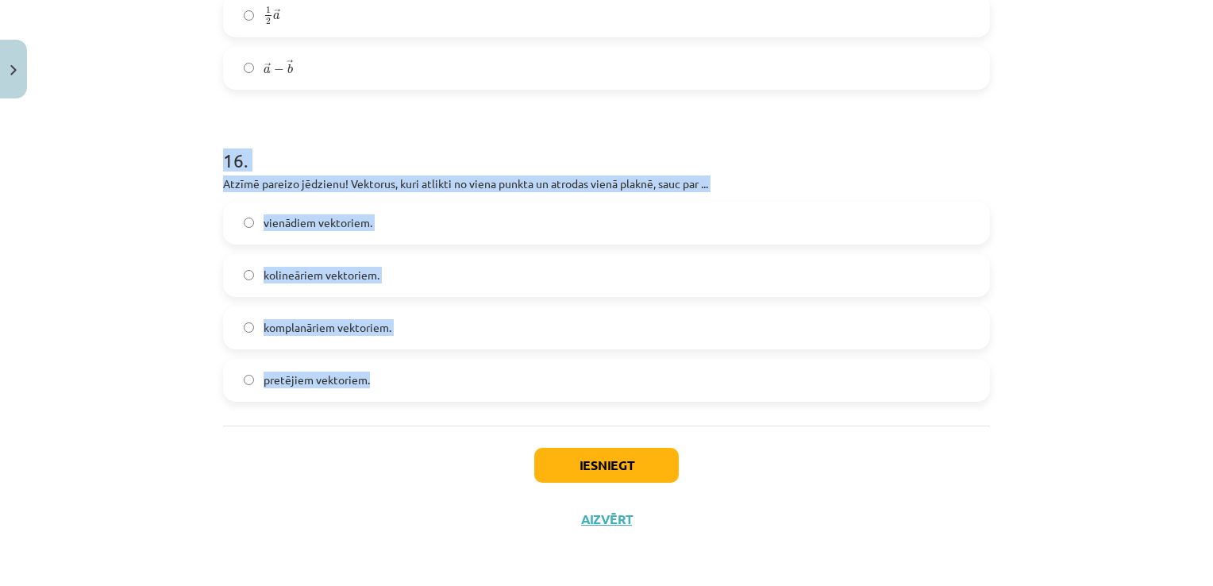
drag, startPoint x: 221, startPoint y: 156, endPoint x: 436, endPoint y: 382, distance: 312.3
click at [436, 382] on div "16 . Atzīmē pareizo jēdzienu! Vektorus, kuri atlikti no viena punkta un atrodas…" at bounding box center [606, 261] width 767 height 280
click at [379, 332] on span "komplanāriem vektoriem." at bounding box center [328, 327] width 128 height 17
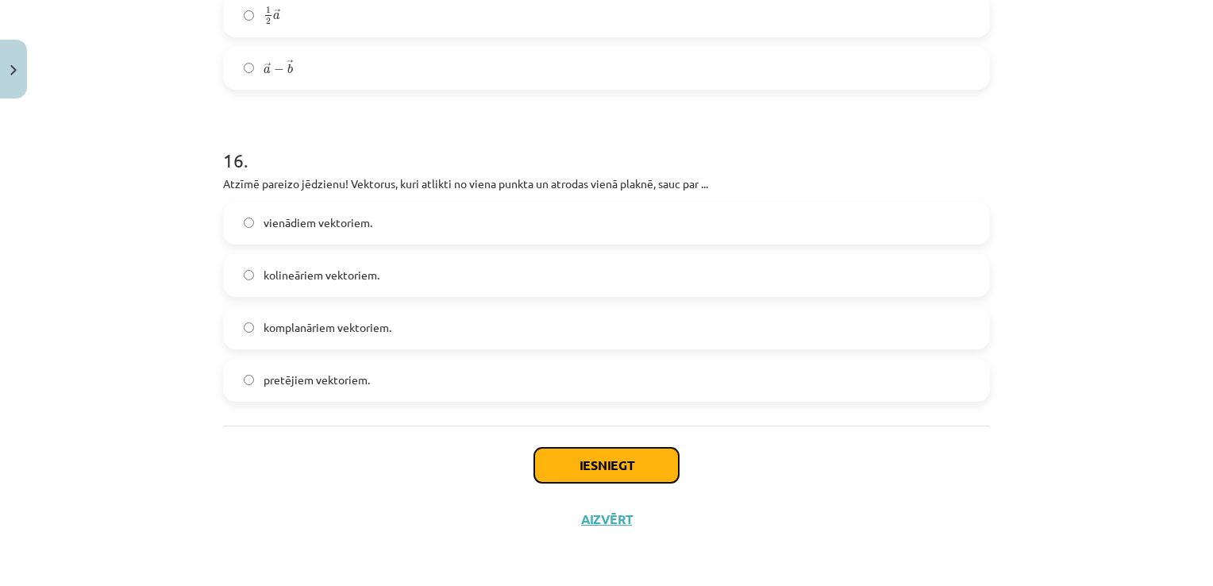
click at [591, 480] on button "Iesniegt" at bounding box center [606, 465] width 145 height 35
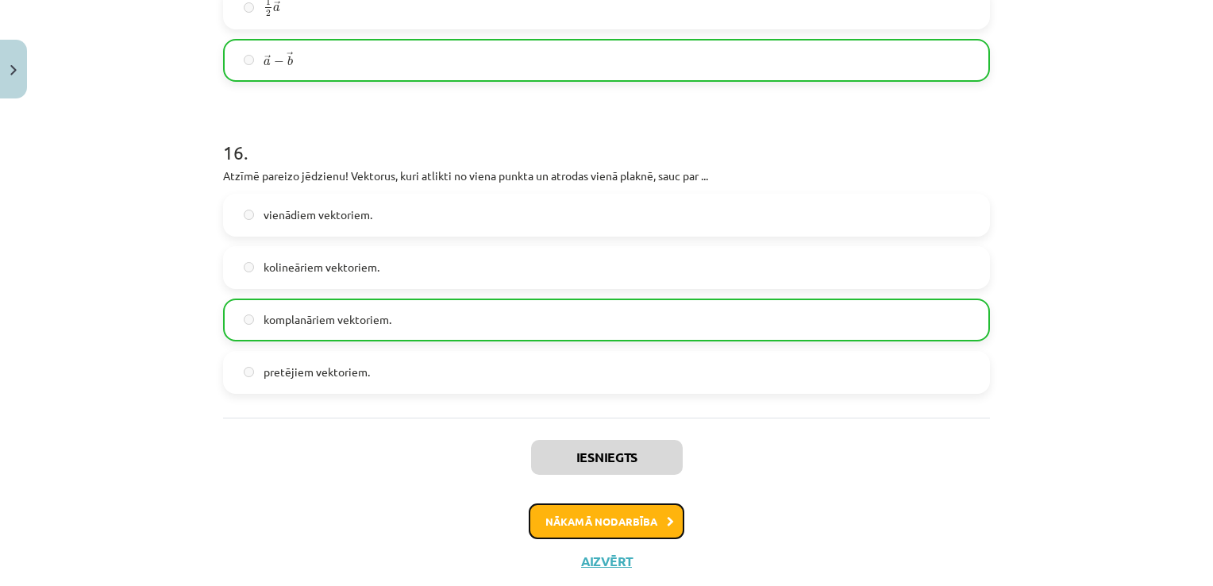
click at [611, 540] on button "Nākamā nodarbība" at bounding box center [607, 521] width 156 height 37
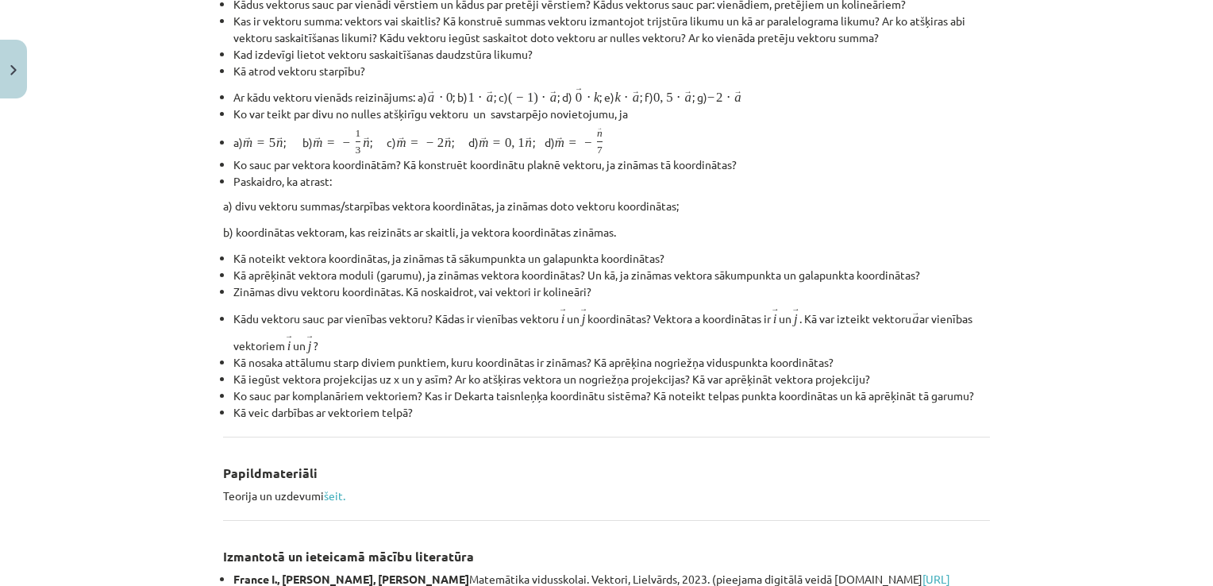
scroll to position [40, 0]
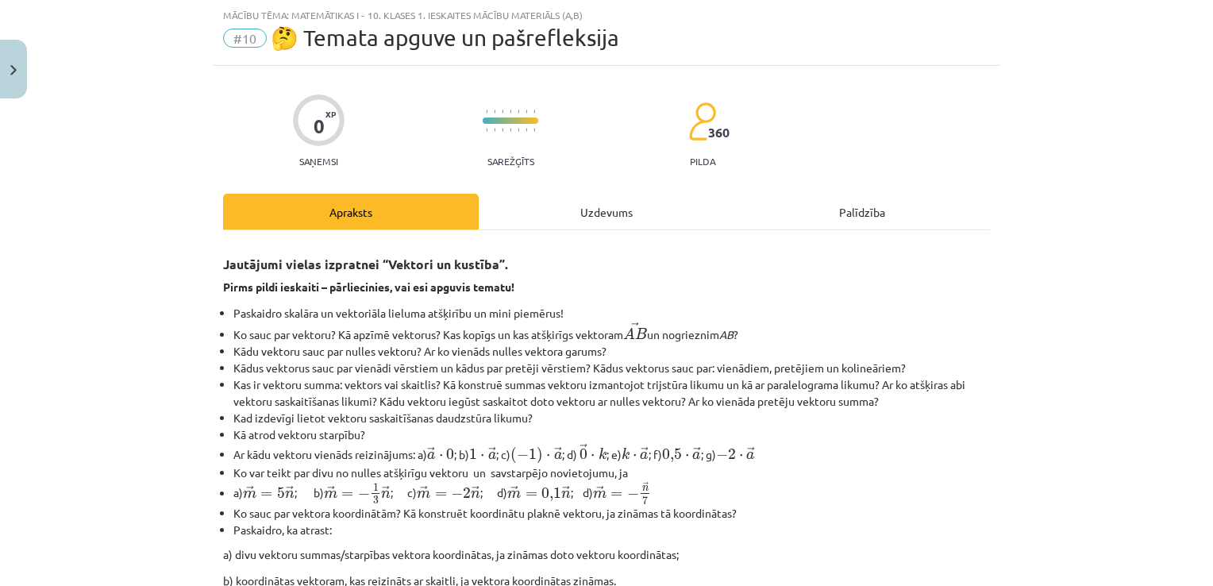
click at [591, 208] on div "Uzdevums" at bounding box center [607, 212] width 256 height 36
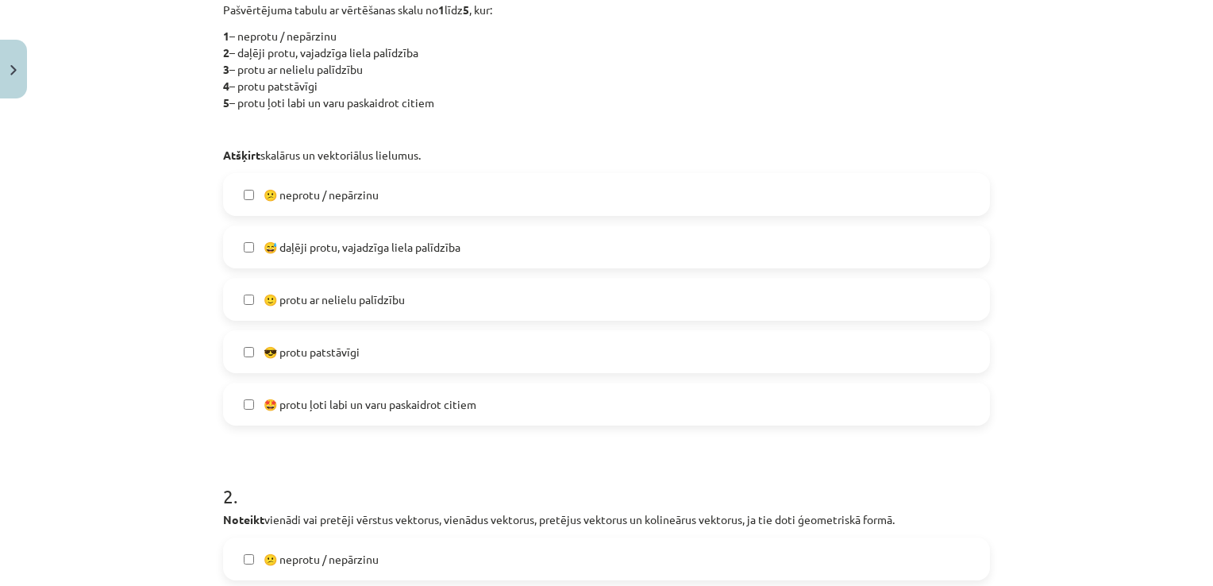
scroll to position [370, 0]
click at [370, 246] on span "😅 daļēji protu, vajadzīga liela palīdzība" at bounding box center [362, 245] width 197 height 17
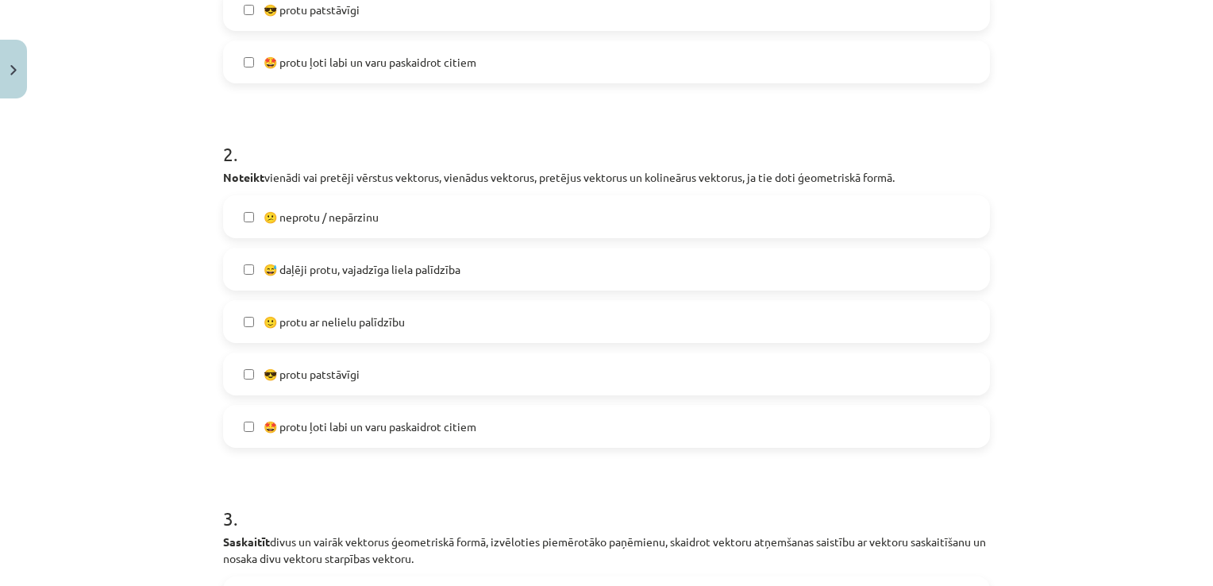
click at [370, 248] on div "😅 daļēji protu, vajadzīga liela palīdzība" at bounding box center [606, 269] width 767 height 43
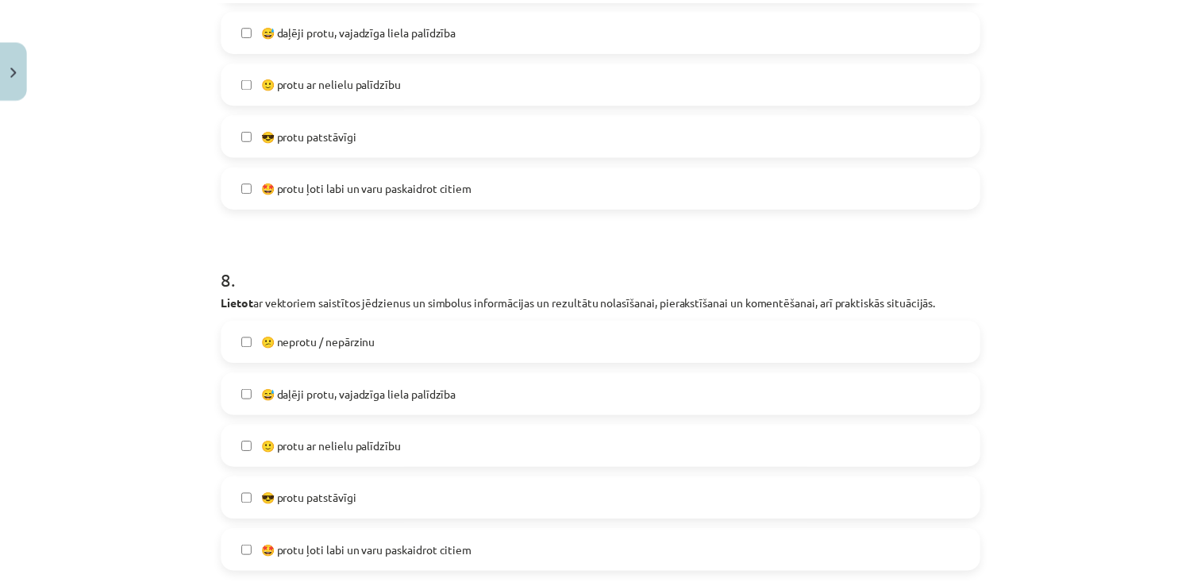
scroll to position [2959, 0]
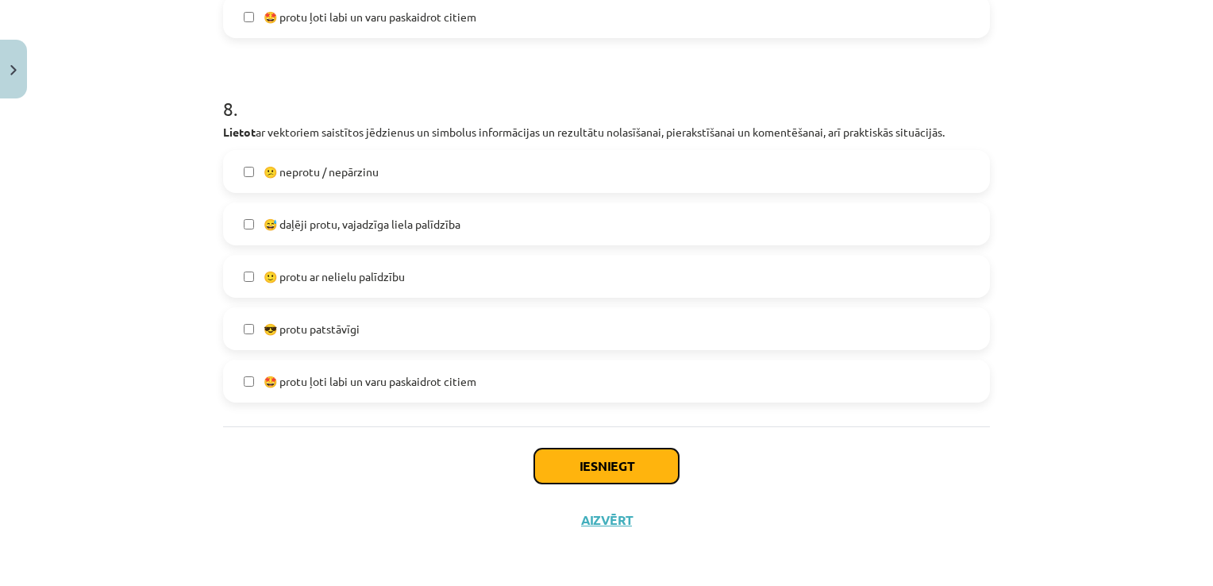
click at [638, 470] on button "Iesniegt" at bounding box center [606, 466] width 145 height 35
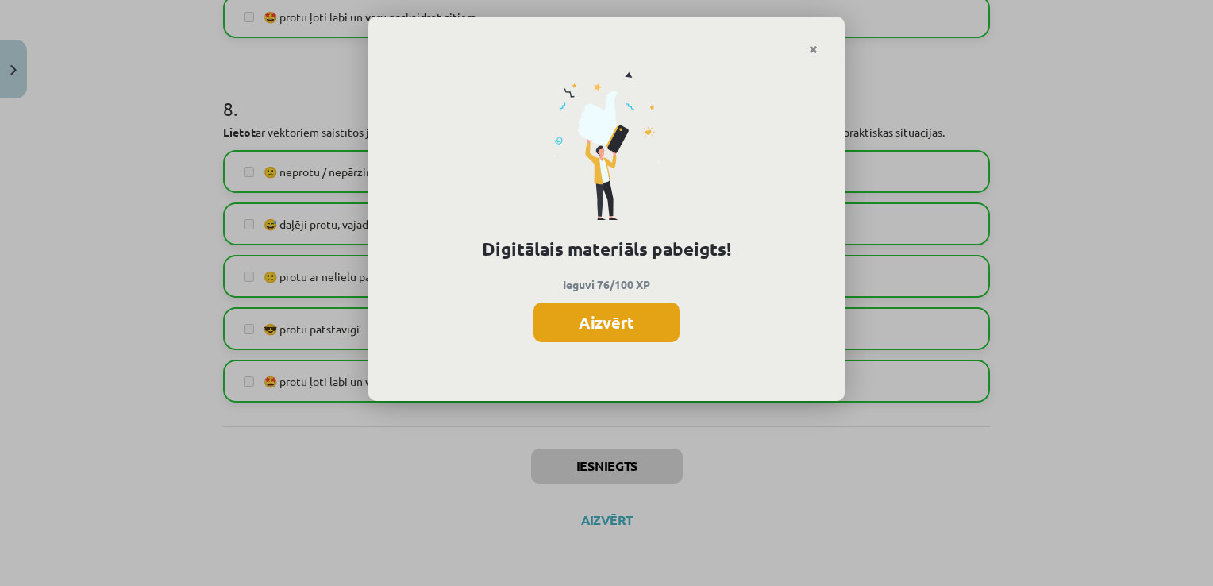
click at [626, 322] on button "Aizvērt" at bounding box center [607, 323] width 146 height 40
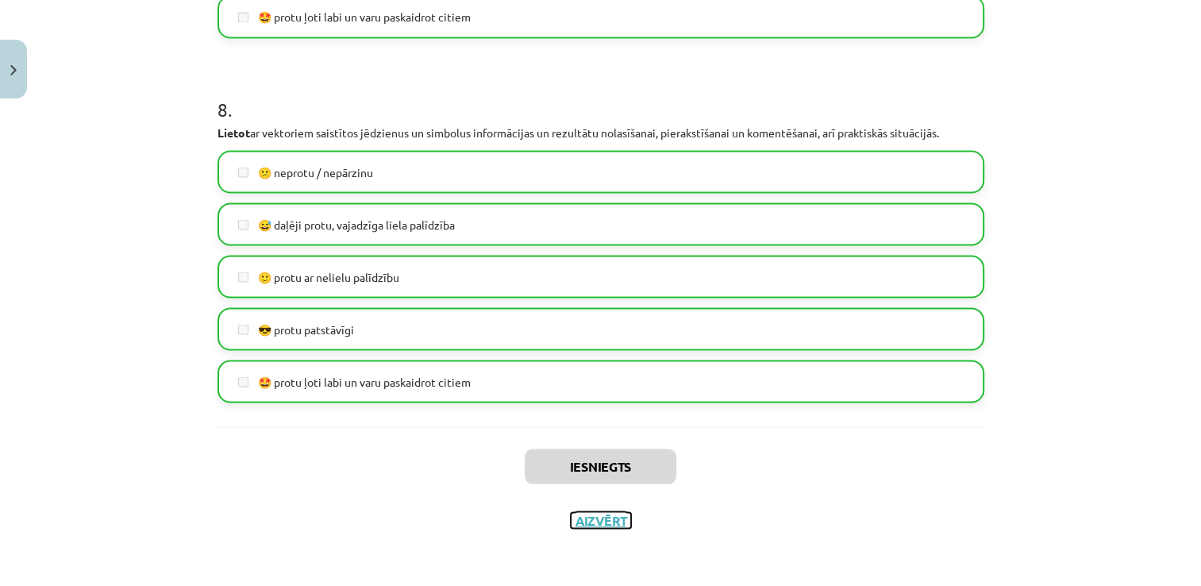
click at [600, 515] on button "Aizvērt" at bounding box center [601, 520] width 60 height 16
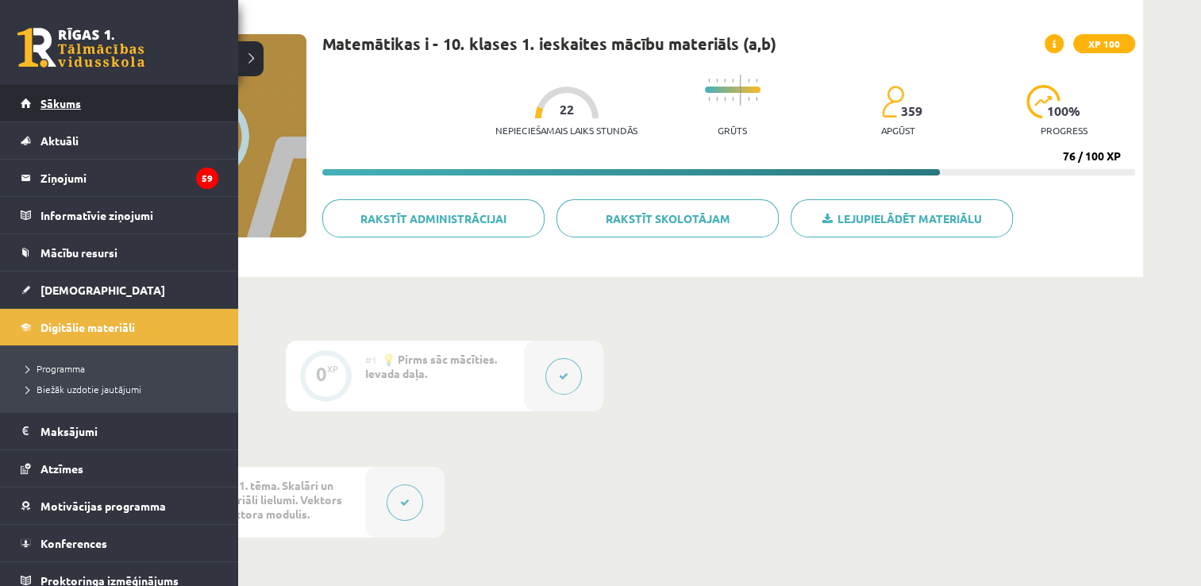
click at [25, 102] on link "Sākums" at bounding box center [120, 103] width 198 height 37
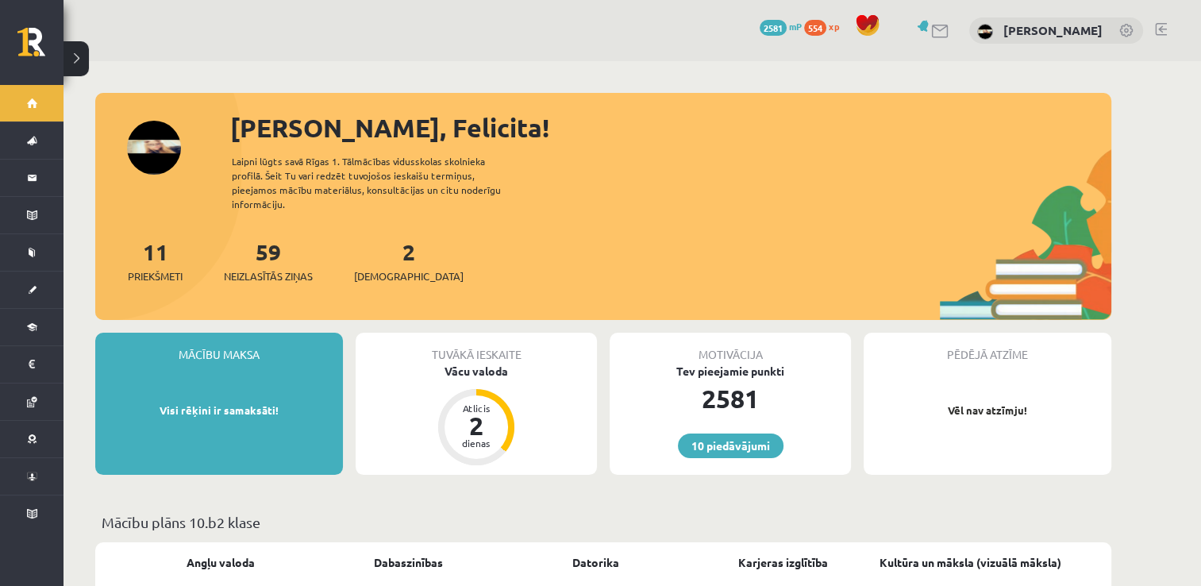
click at [391, 250] on div "2 Ieskaites" at bounding box center [409, 259] width 110 height 49
click at [387, 246] on link "2 Ieskaites" at bounding box center [409, 260] width 110 height 47
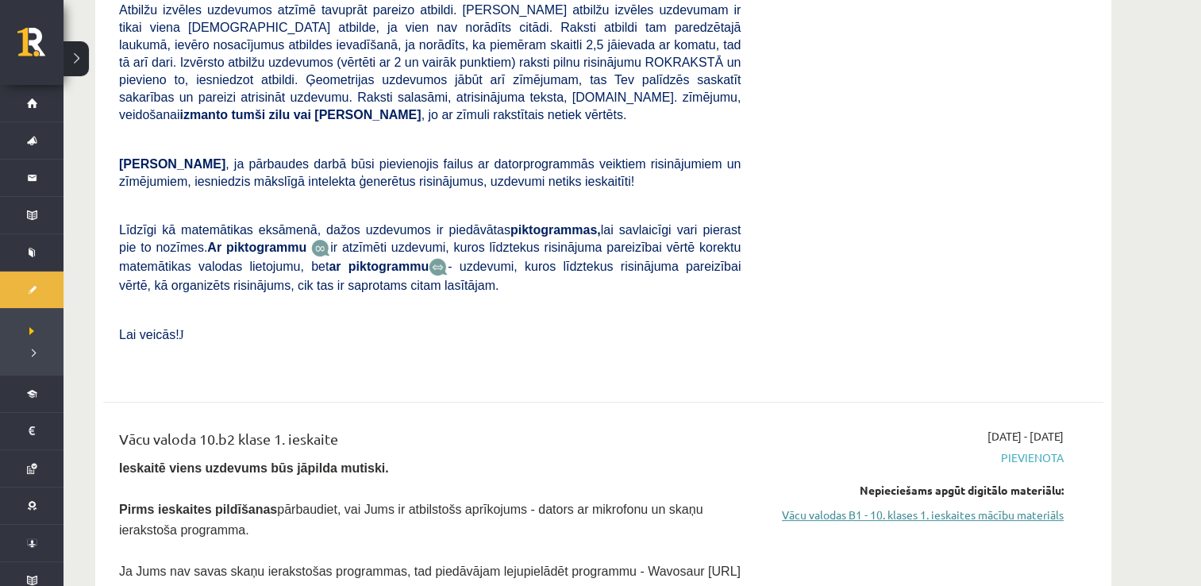
scroll to position [387, 0]
click at [981, 507] on link "Vācu valodas B1 - 10. klases 1. ieskaites mācību materiāls" at bounding box center [914, 515] width 299 height 17
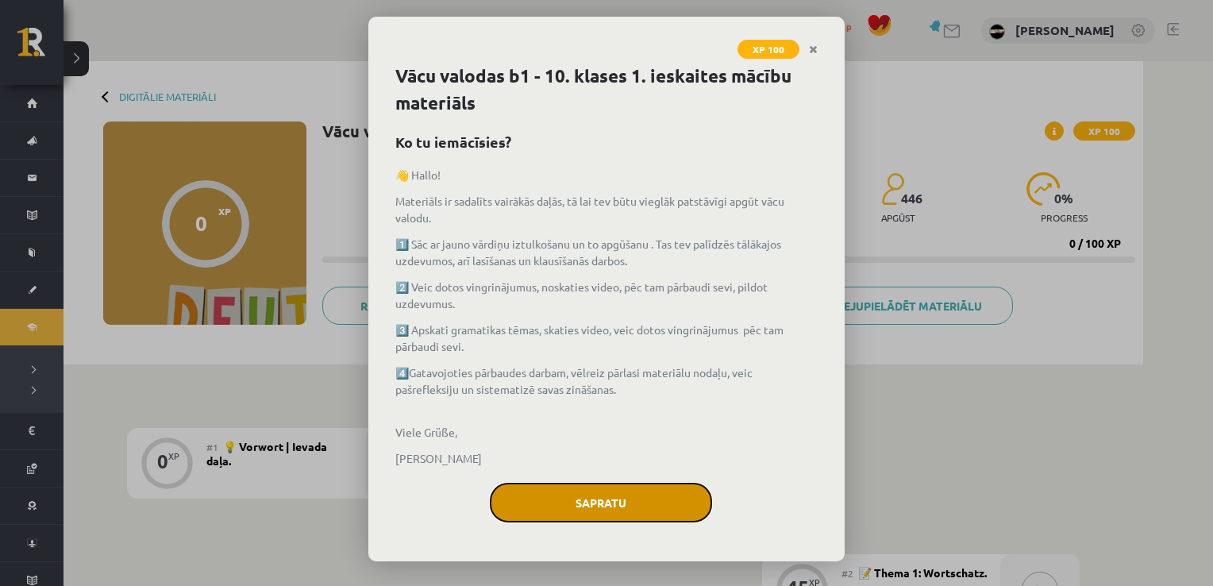
click at [692, 493] on button "Sapratu" at bounding box center [601, 503] width 222 height 40
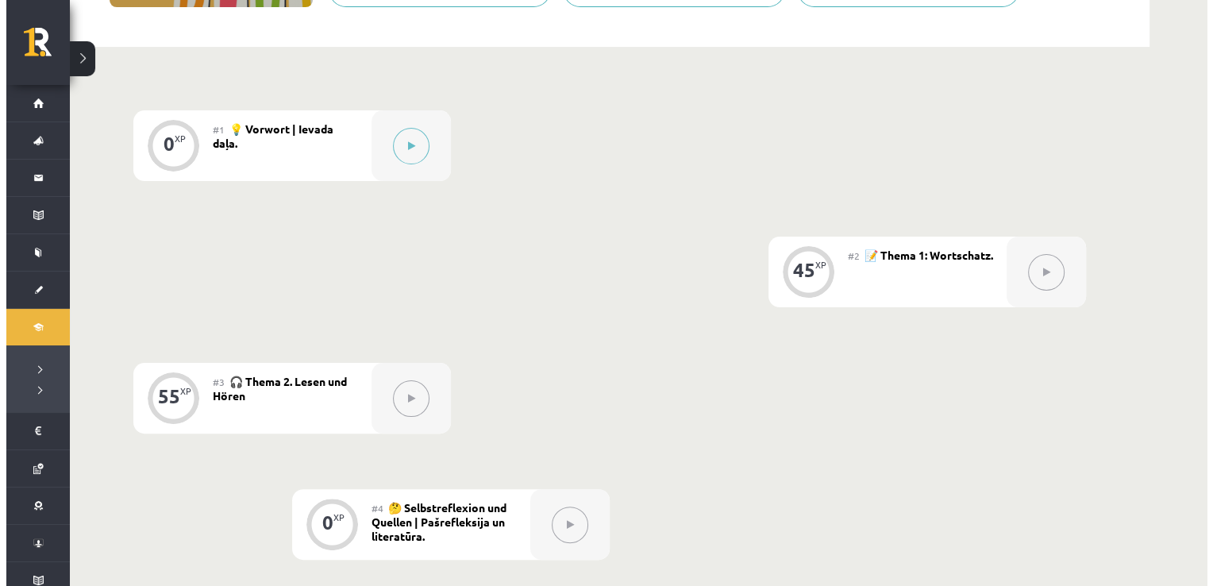
scroll to position [315, 0]
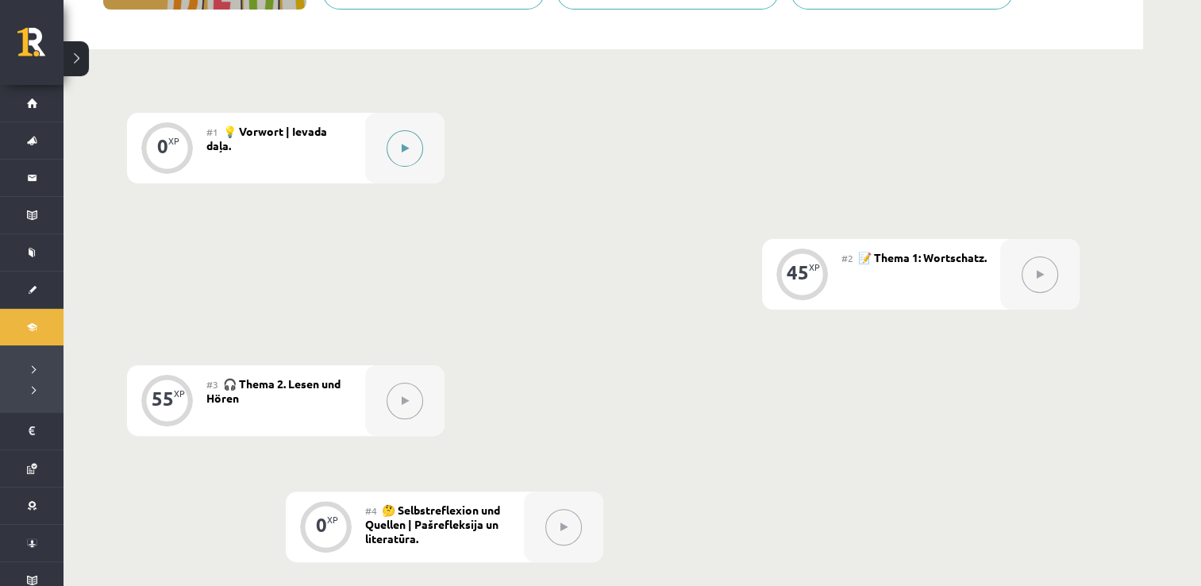
click at [407, 141] on button at bounding box center [405, 148] width 37 height 37
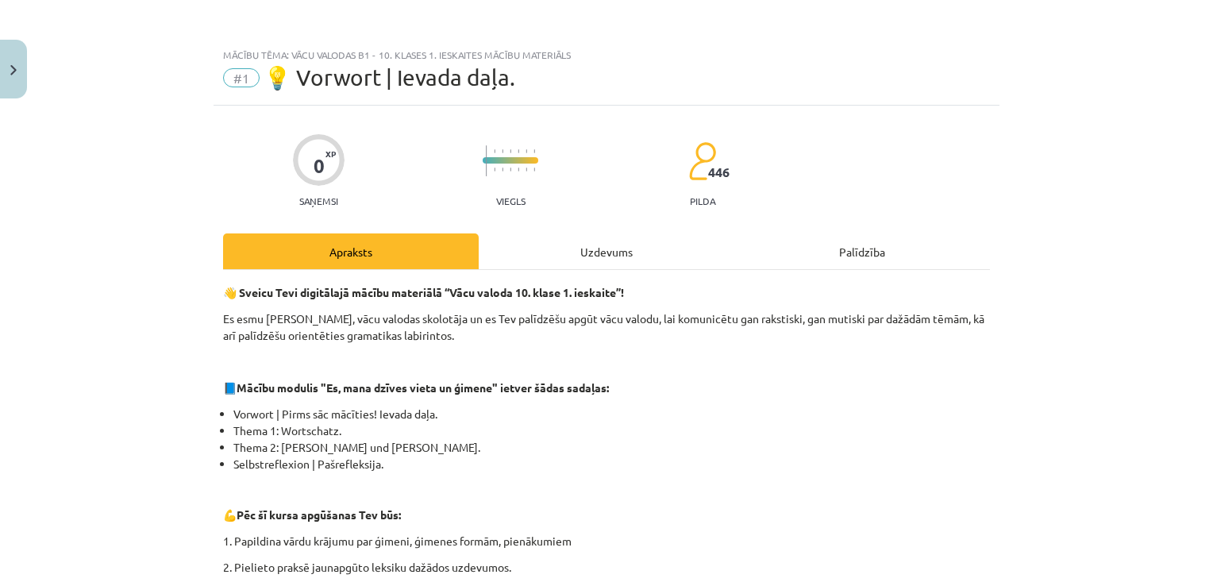
click at [601, 240] on div "Uzdevums" at bounding box center [607, 251] width 256 height 36
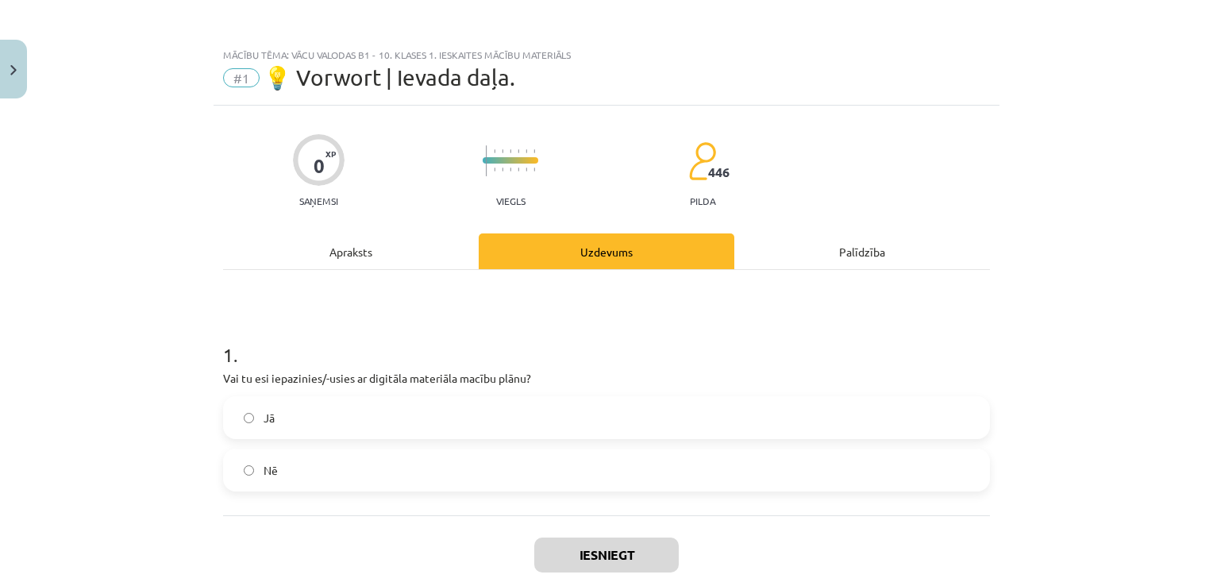
scroll to position [40, 0]
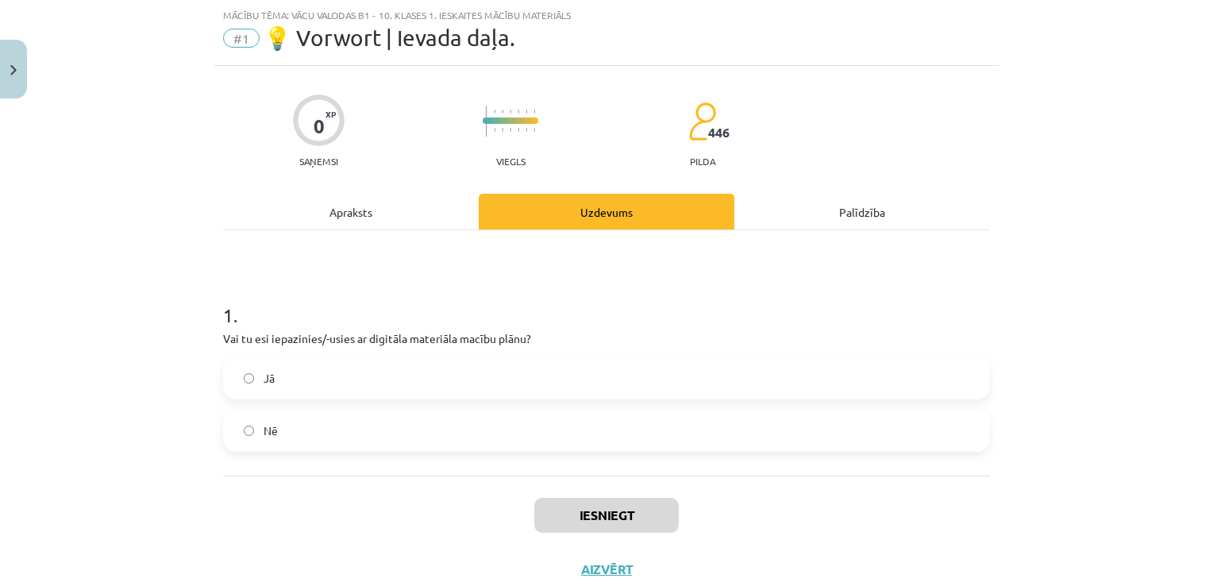
click at [349, 385] on label "Jā" at bounding box center [607, 378] width 764 height 40
click at [596, 507] on button "Iesniegt" at bounding box center [606, 515] width 145 height 35
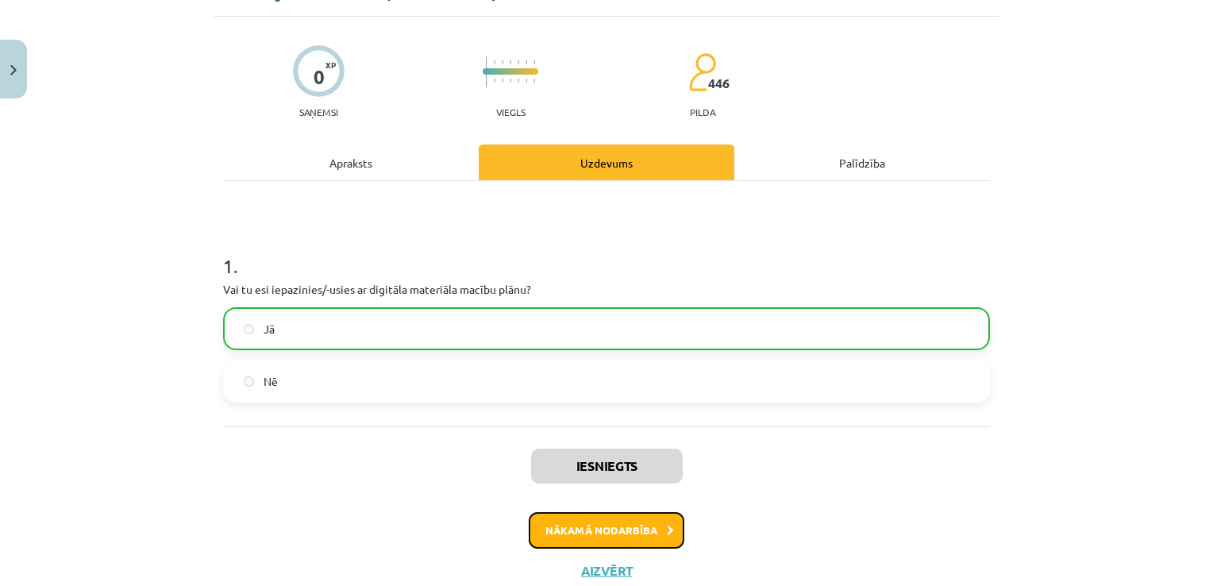
click at [620, 526] on button "Nākamā nodarbība" at bounding box center [607, 530] width 156 height 37
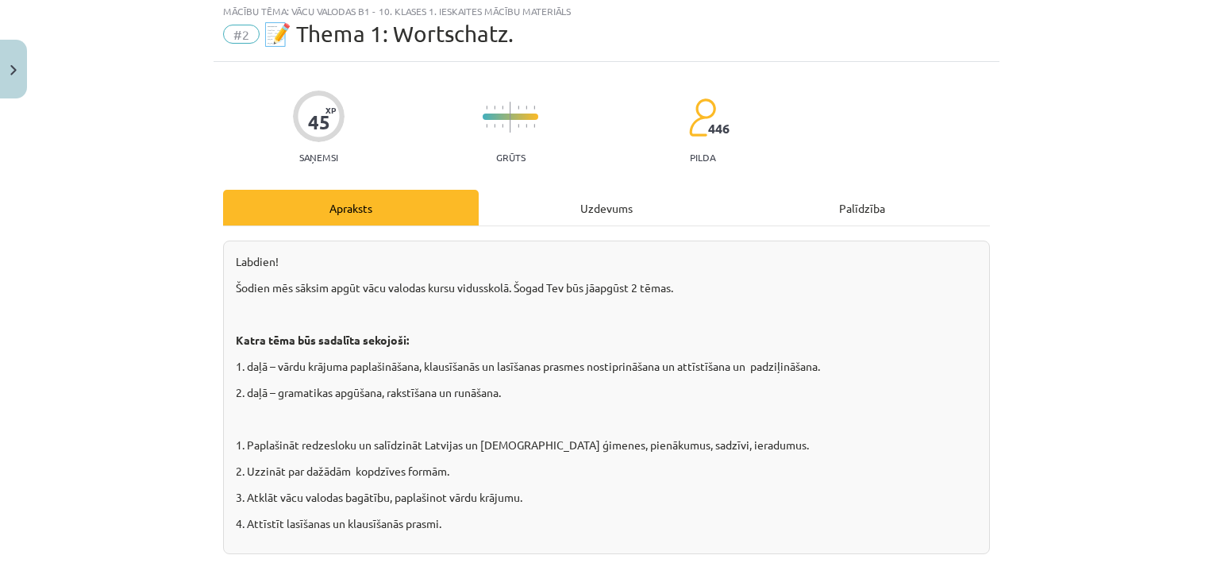
scroll to position [40, 0]
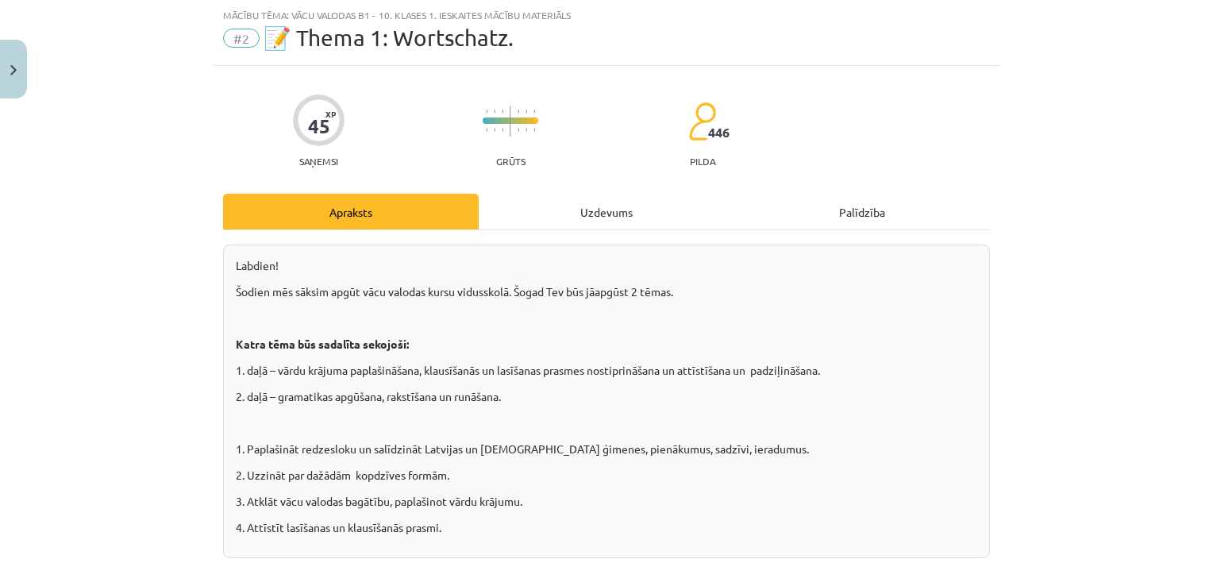
click at [596, 207] on div "Uzdevums" at bounding box center [607, 212] width 256 height 36
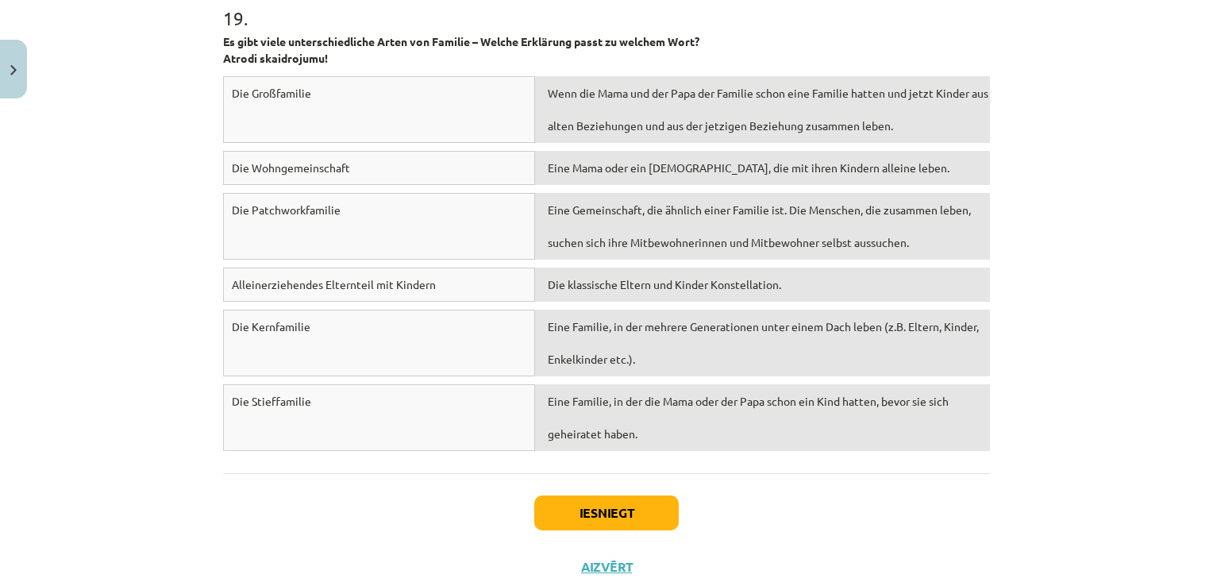
scroll to position [5851, 0]
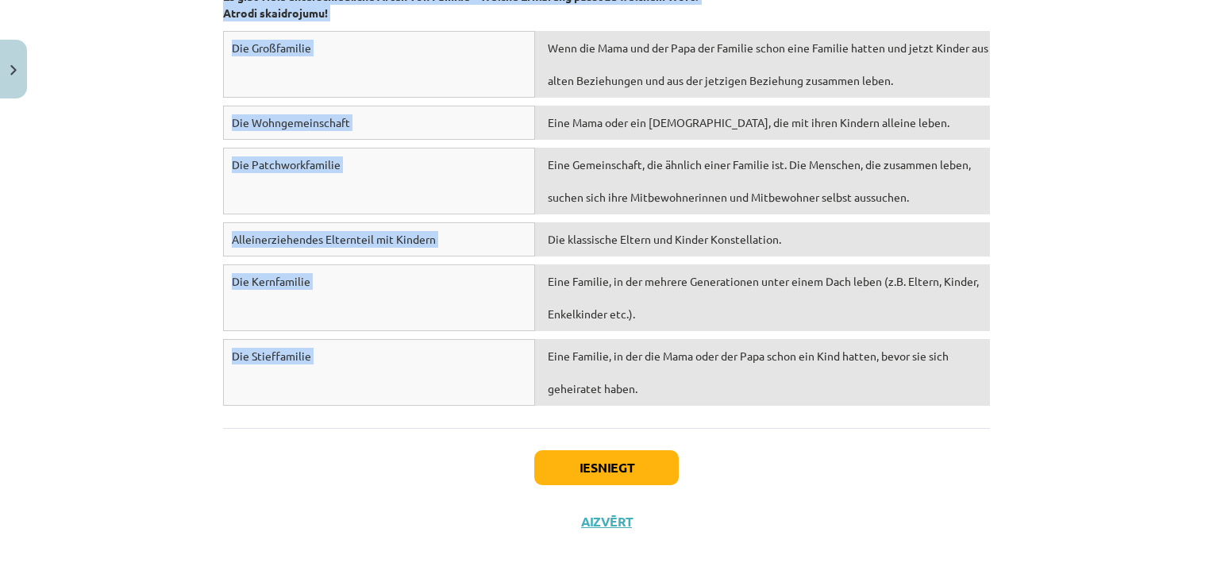
drag, startPoint x: 206, startPoint y: 299, endPoint x: 1046, endPoint y: 360, distance: 842.3
click at [1046, 360] on div "Mācību tēma: Vācu valodas b1 - 10. klases 1. ieskaites mācību materiāls #2 📝 Th…" at bounding box center [606, 293] width 1213 height 586
click at [1046, 269] on div "Mācību tēma: Vācu valodas b1 - 10. klases 1. ieskaites mācību materiāls #2 📝 Th…" at bounding box center [606, 293] width 1213 height 586
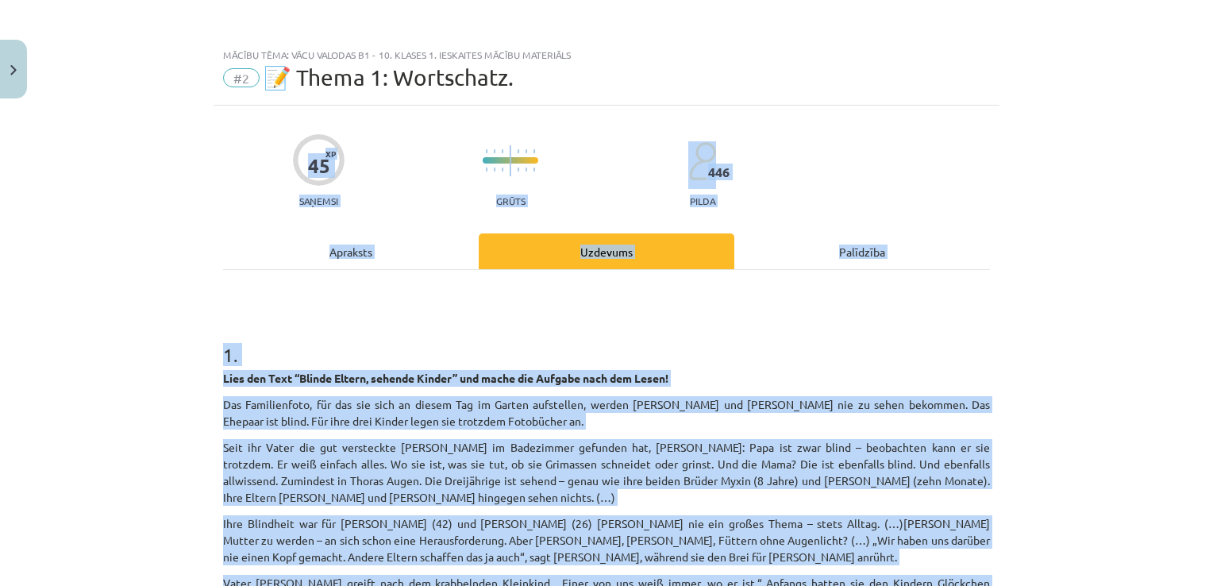
scroll to position [0, 0]
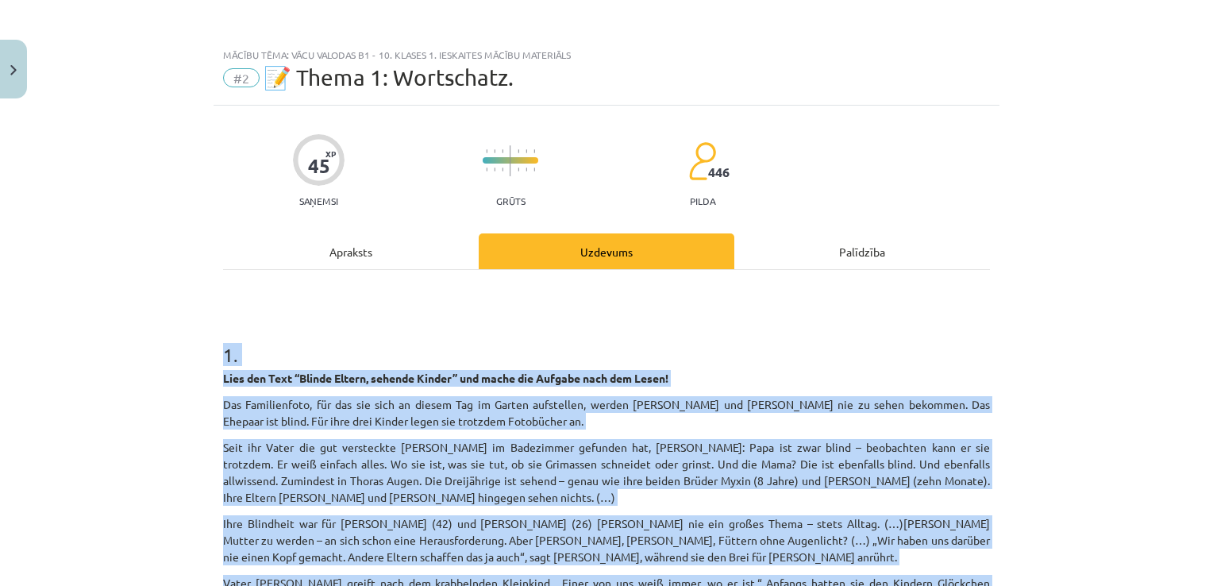
drag, startPoint x: 665, startPoint y: 227, endPoint x: 122, endPoint y: 354, distance: 557.0
click at [122, 354] on div "Mācību tēma: Vācu valodas b1 - 10. klases 1. ieskaites mācību materiāls #2 📝 Th…" at bounding box center [606, 293] width 1213 height 586
copy form "1 . Lies den Text “Blinde Eltern, sehende Kinder” und mache die Aufgabe nach de…"
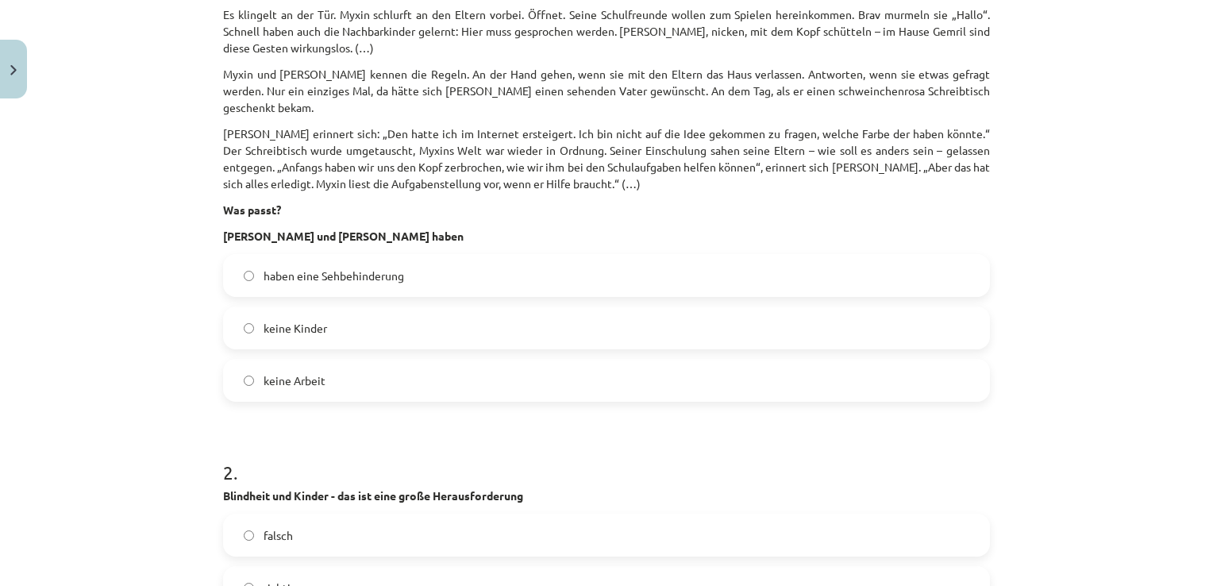
scroll to position [651, 0]
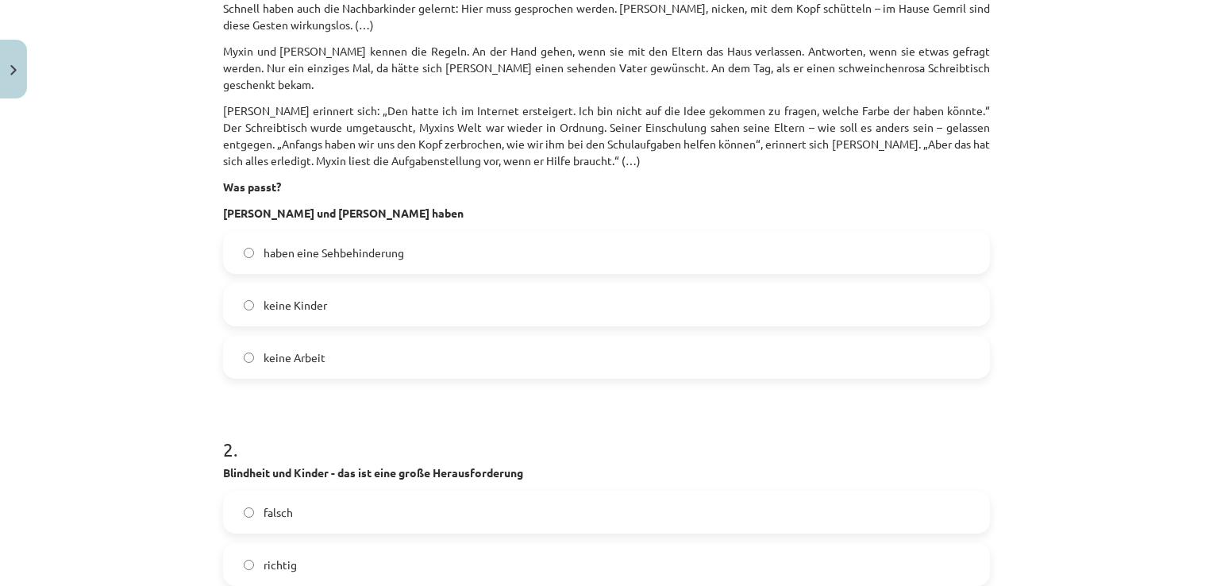
click at [411, 233] on label "haben eine Sehbehinderung" at bounding box center [607, 253] width 764 height 40
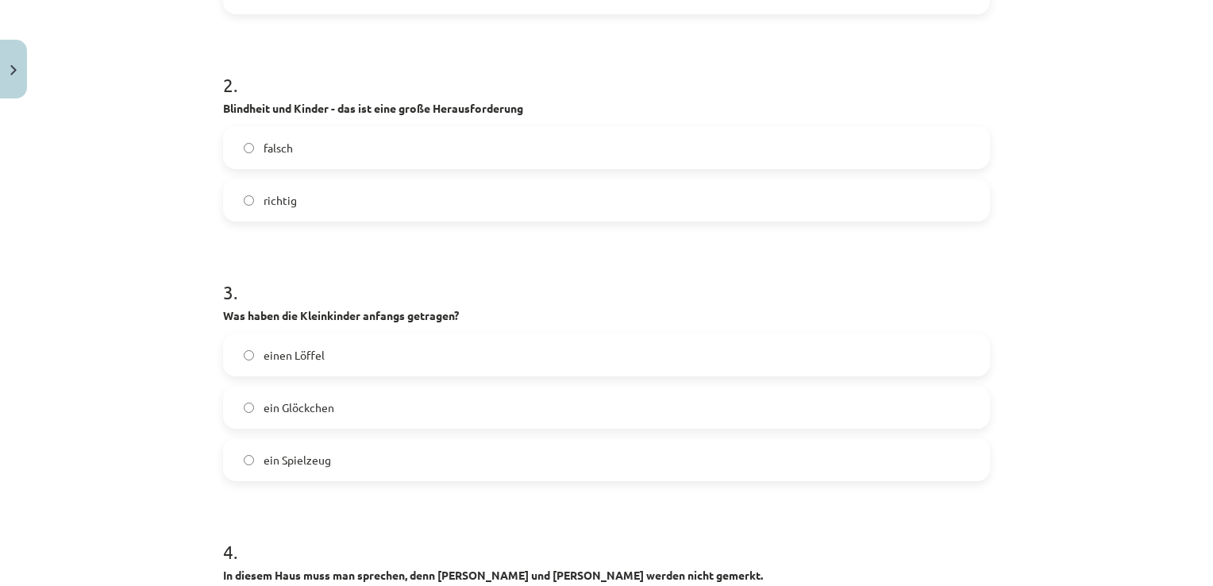
scroll to position [1040, 0]
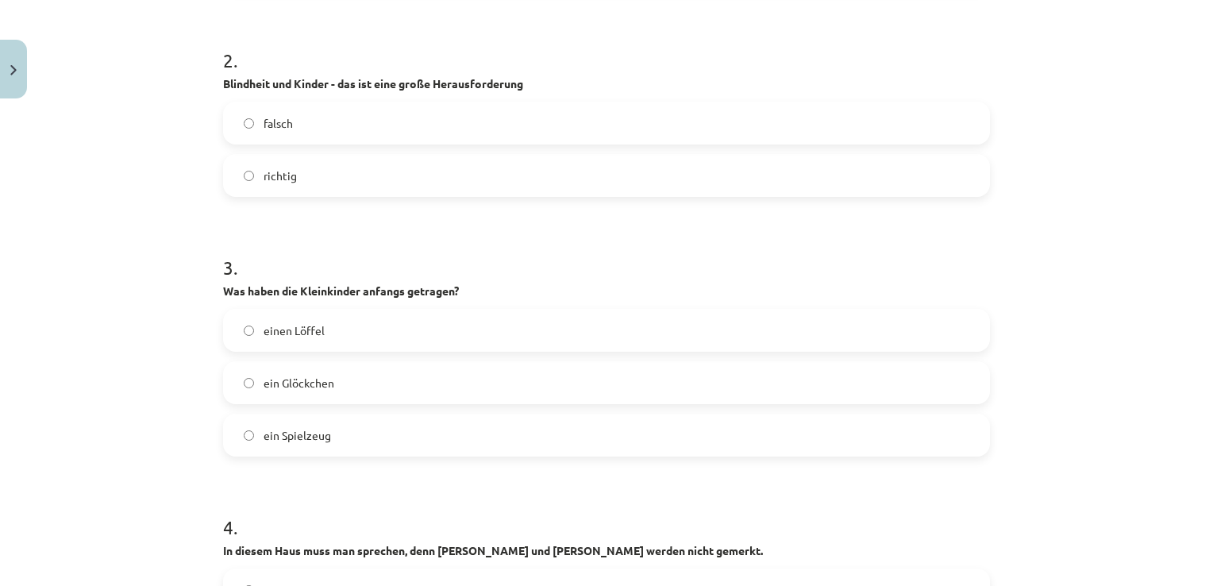
click at [308, 175] on label "richtig" at bounding box center [607, 176] width 764 height 40
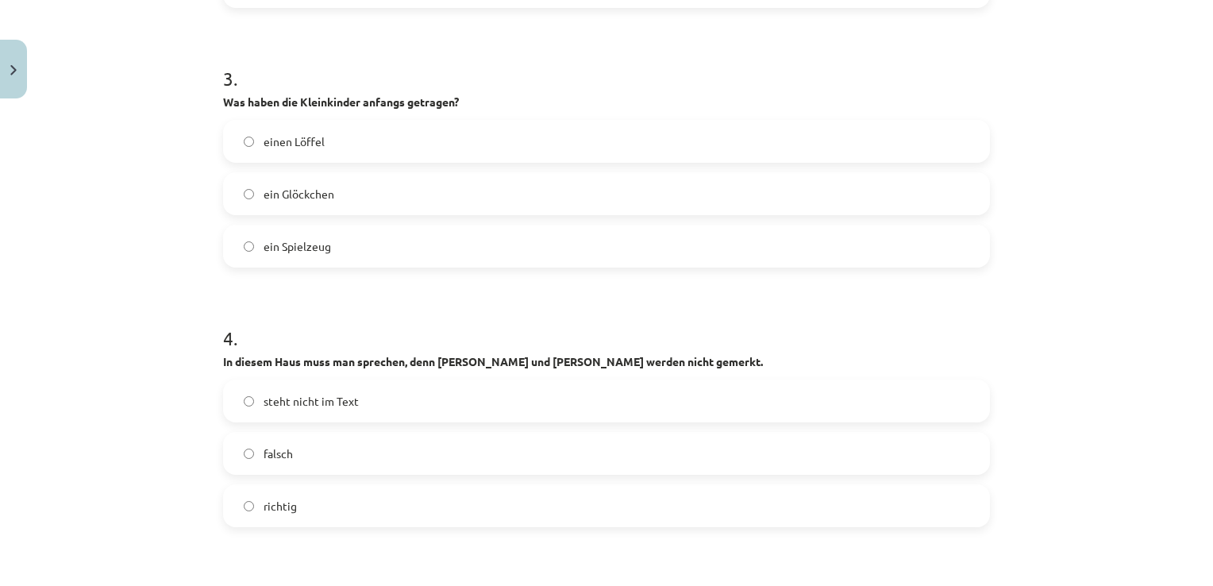
scroll to position [1232, 0]
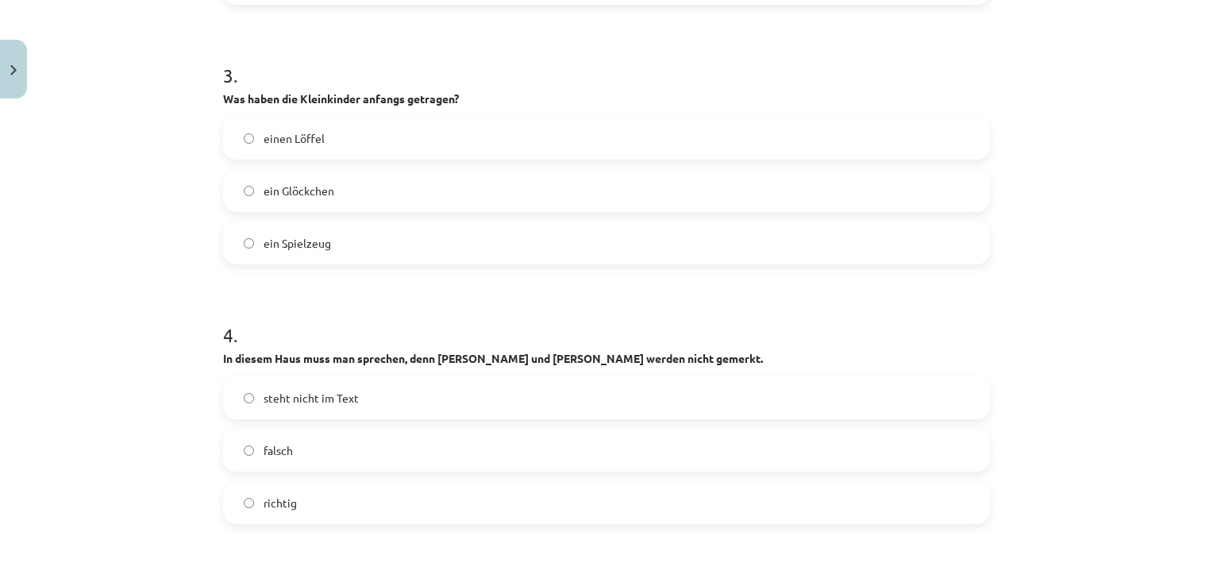
click at [381, 171] on label "ein Glöckchen" at bounding box center [607, 191] width 764 height 40
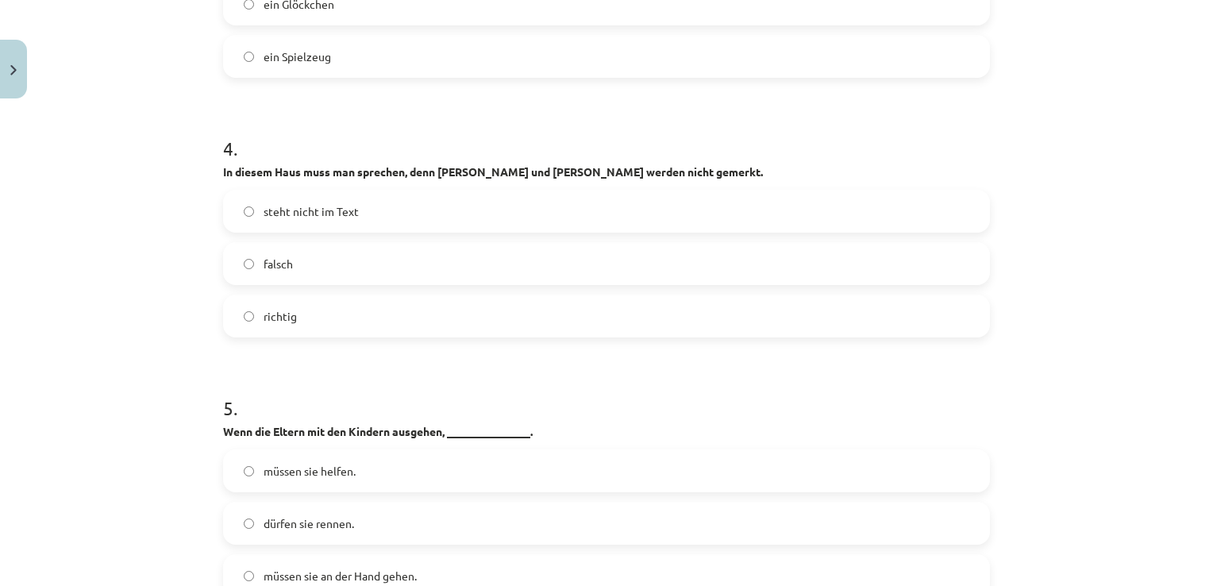
scroll to position [1420, 0]
click at [355, 305] on label "richtig" at bounding box center [607, 315] width 764 height 40
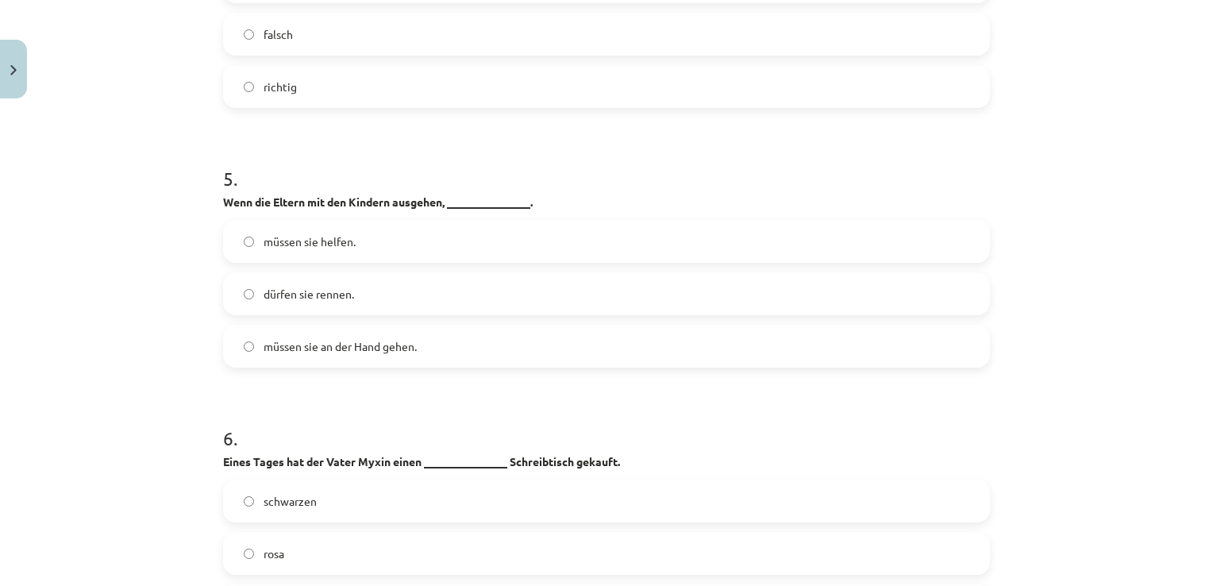
scroll to position [1728, 0]
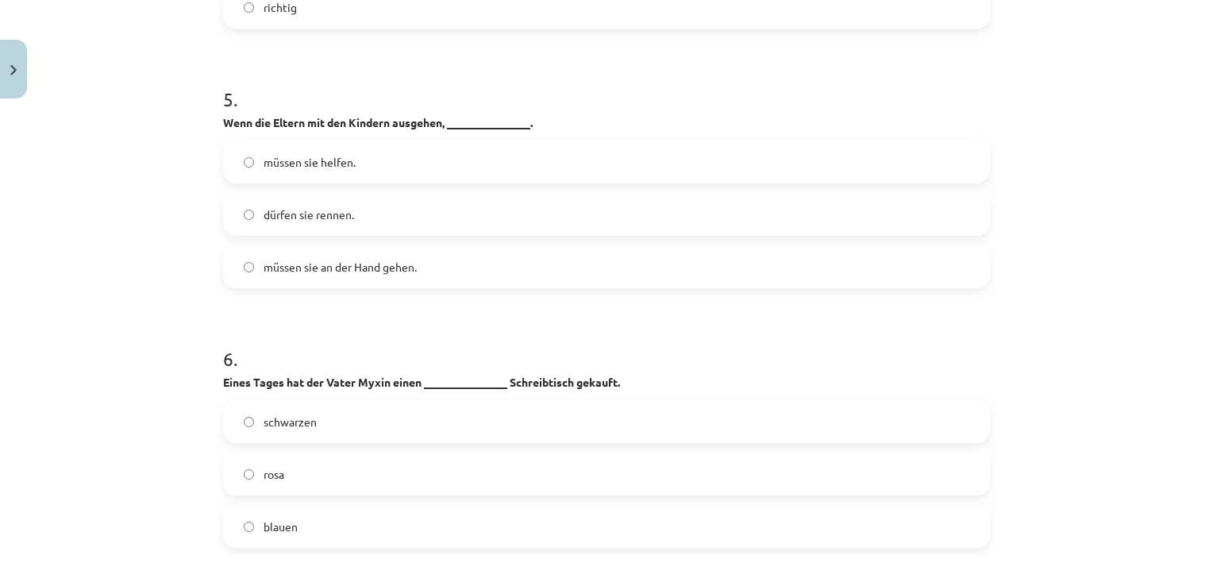
click at [470, 247] on label "müssen sie an der Hand gehen." at bounding box center [607, 267] width 764 height 40
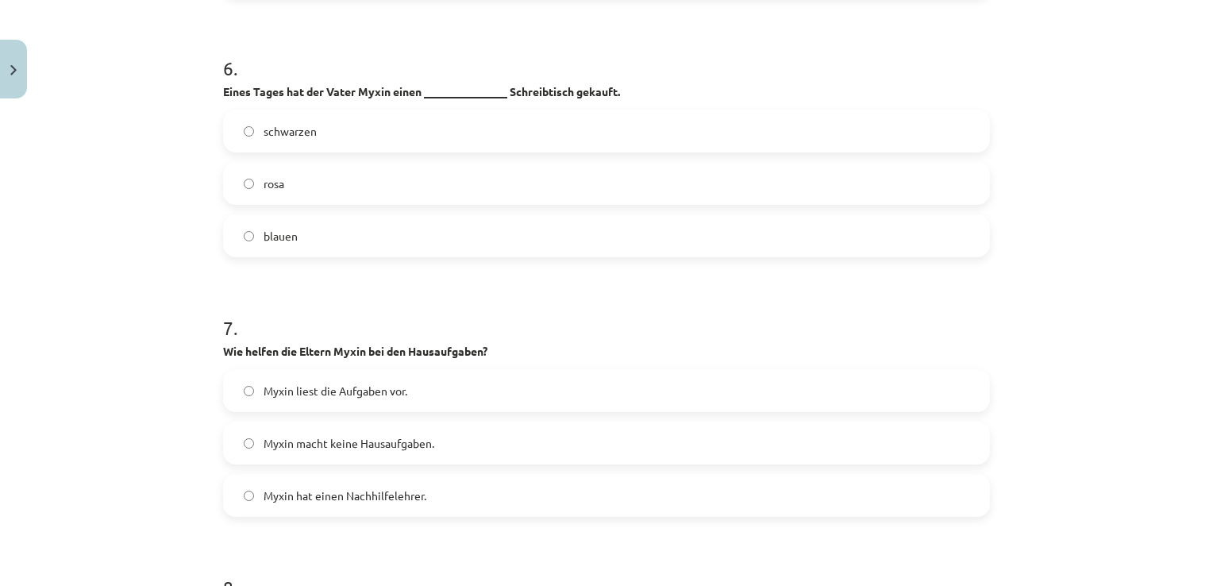
scroll to position [2020, 0]
click at [299, 162] on label "rosa" at bounding box center [607, 182] width 764 height 40
click at [382, 369] on label "Myxin liest die Aufgaben vor." at bounding box center [607, 389] width 764 height 40
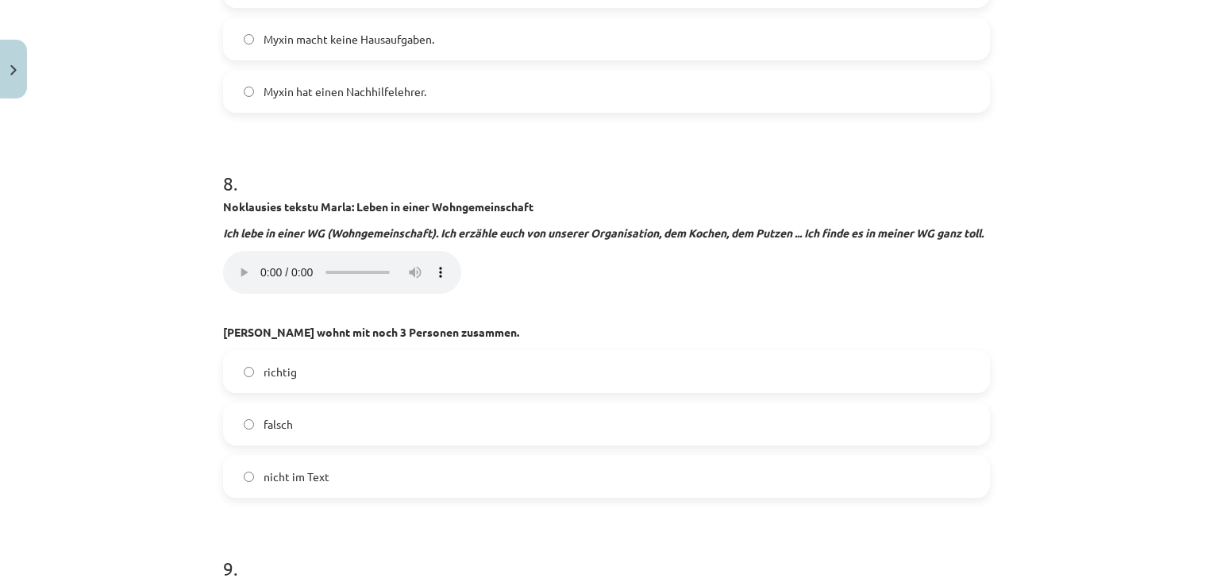
scroll to position [2467, 0]
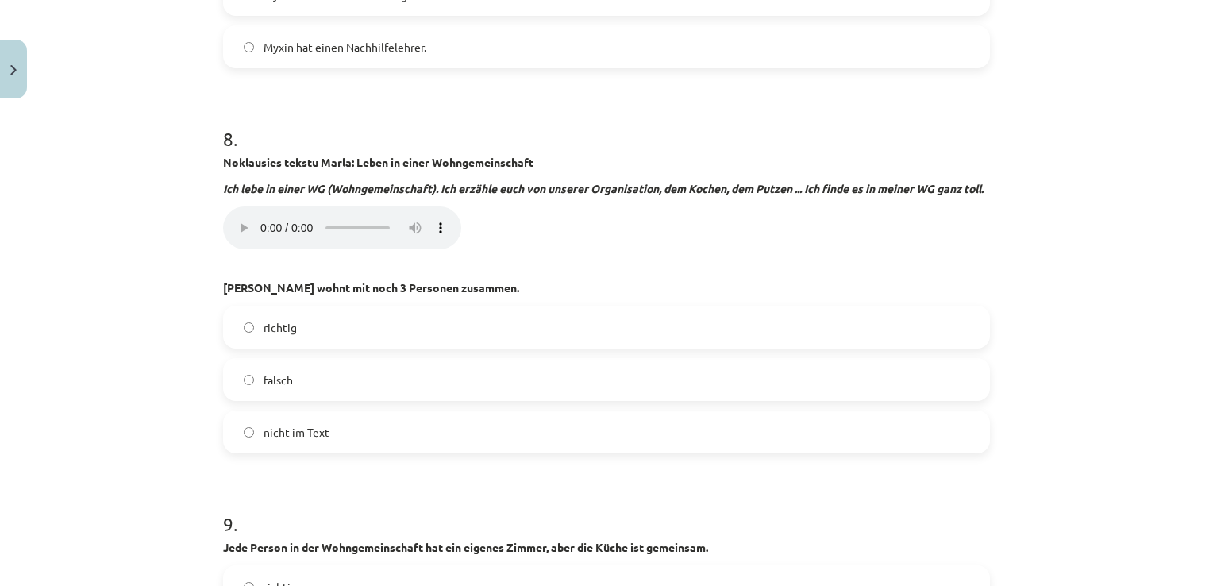
click at [311, 320] on label "richtig" at bounding box center [607, 327] width 764 height 40
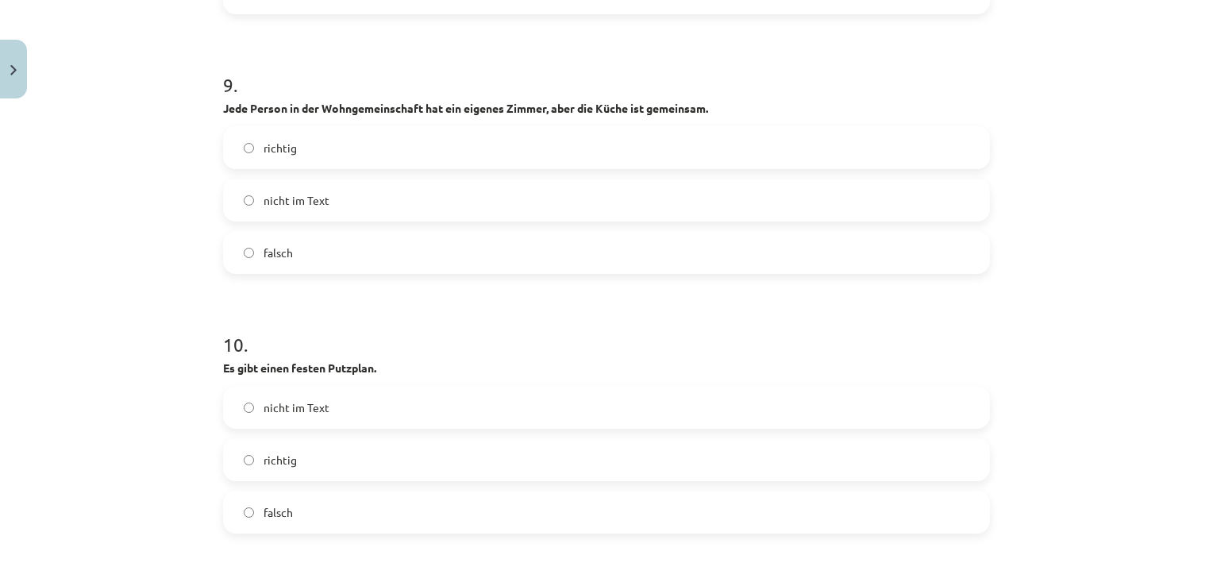
scroll to position [2916, 0]
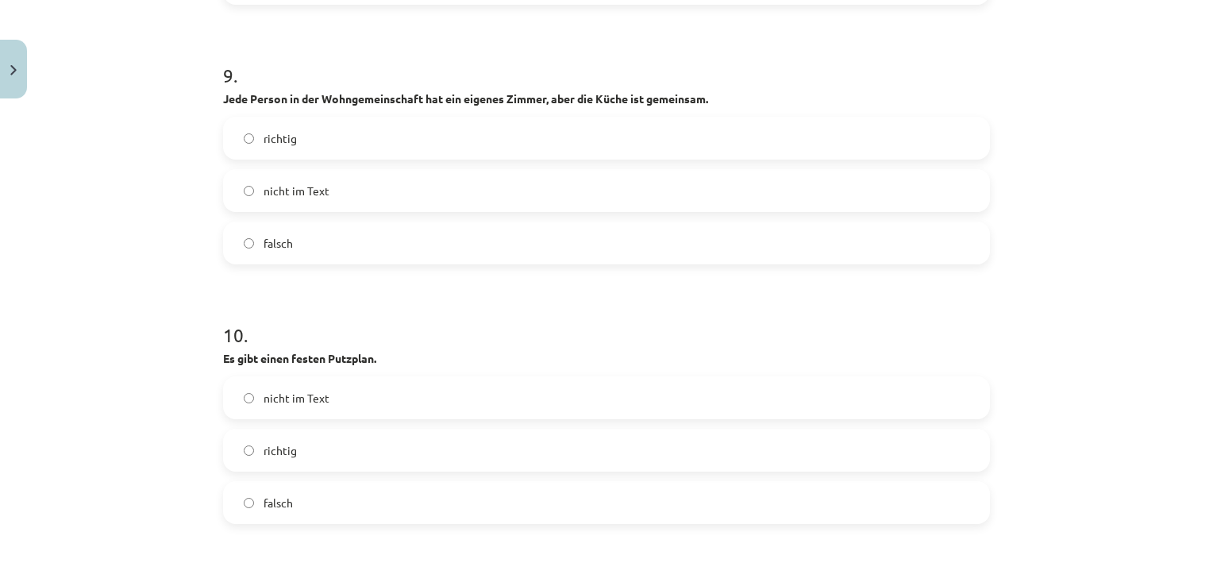
click at [292, 155] on label "richtig" at bounding box center [607, 138] width 764 height 40
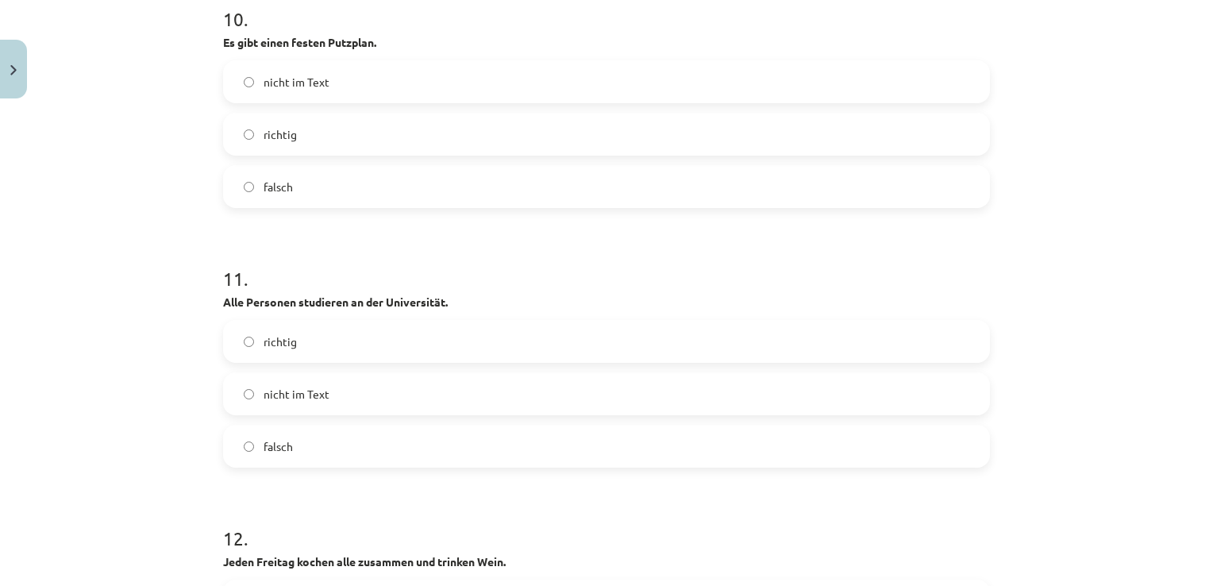
scroll to position [3230, 0]
click at [327, 87] on label "nicht im Text" at bounding box center [607, 84] width 764 height 40
click at [340, 395] on label "nicht im Text" at bounding box center [607, 396] width 764 height 40
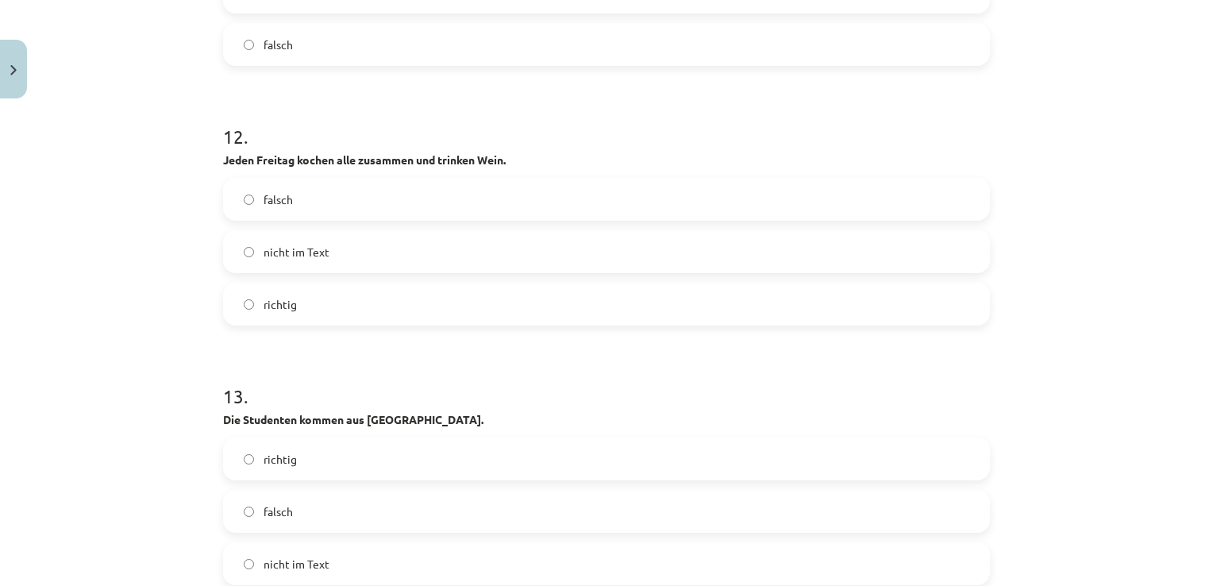
scroll to position [3641, 0]
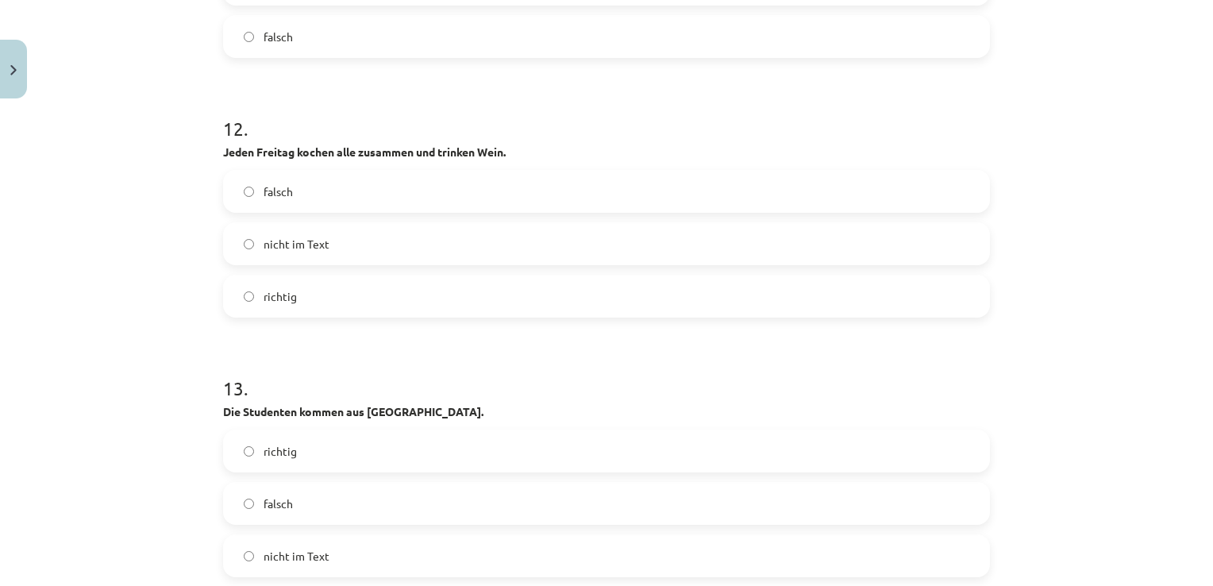
click at [333, 255] on label "nicht im Text" at bounding box center [607, 244] width 764 height 40
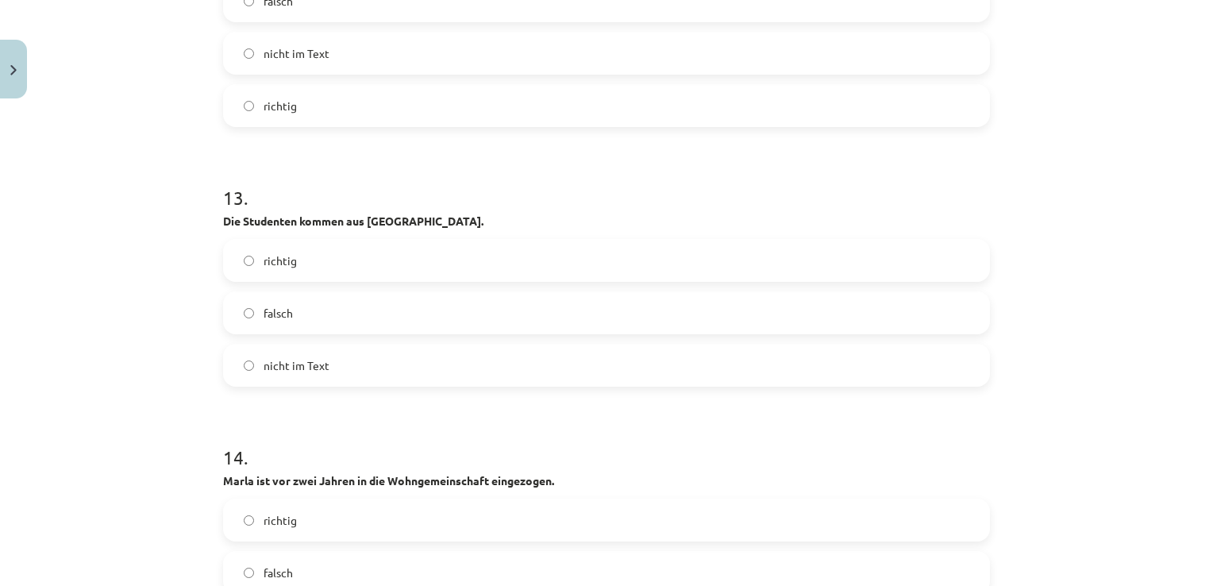
click at [310, 360] on span "nicht im Text" at bounding box center [297, 365] width 66 height 17
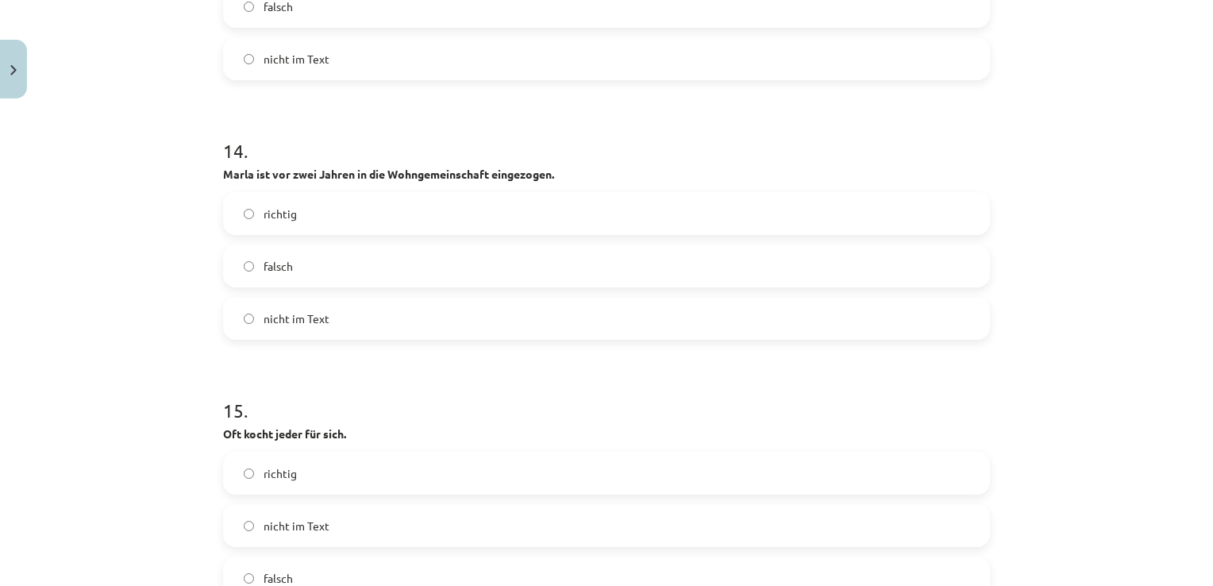
click at [305, 327] on label "nicht im Text" at bounding box center [607, 319] width 764 height 40
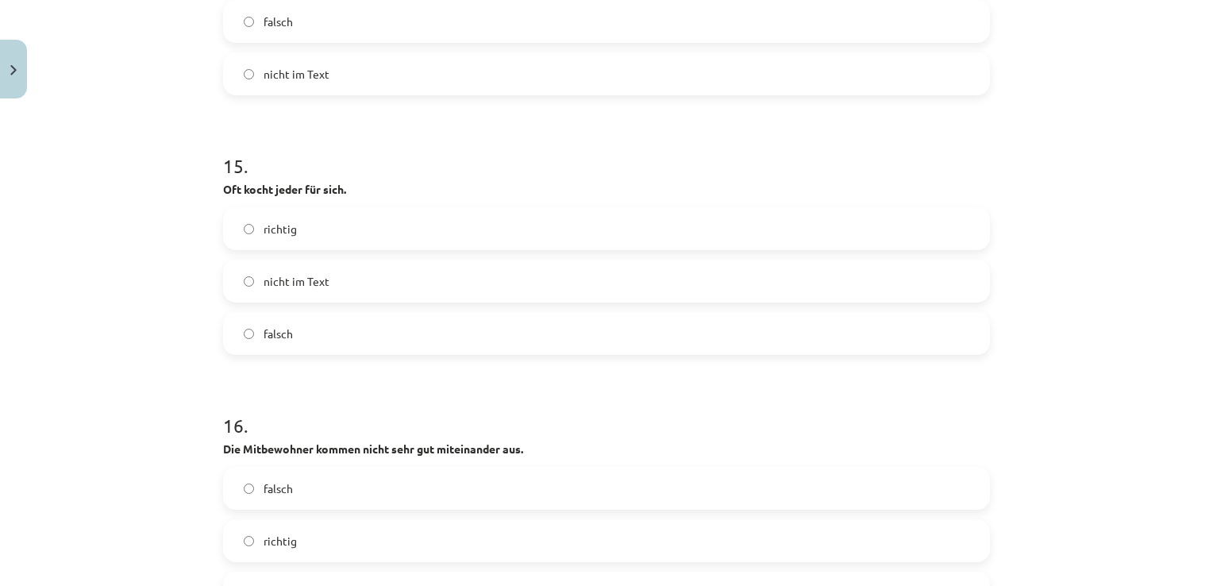
scroll to position [4405, 0]
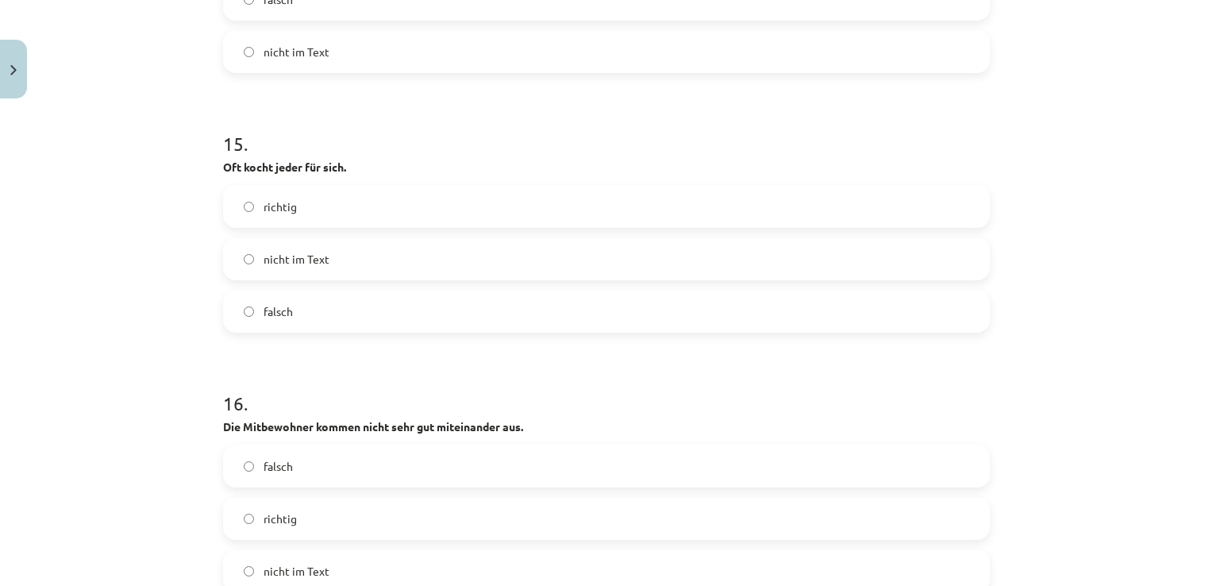
click at [292, 514] on label "richtig" at bounding box center [607, 519] width 764 height 40
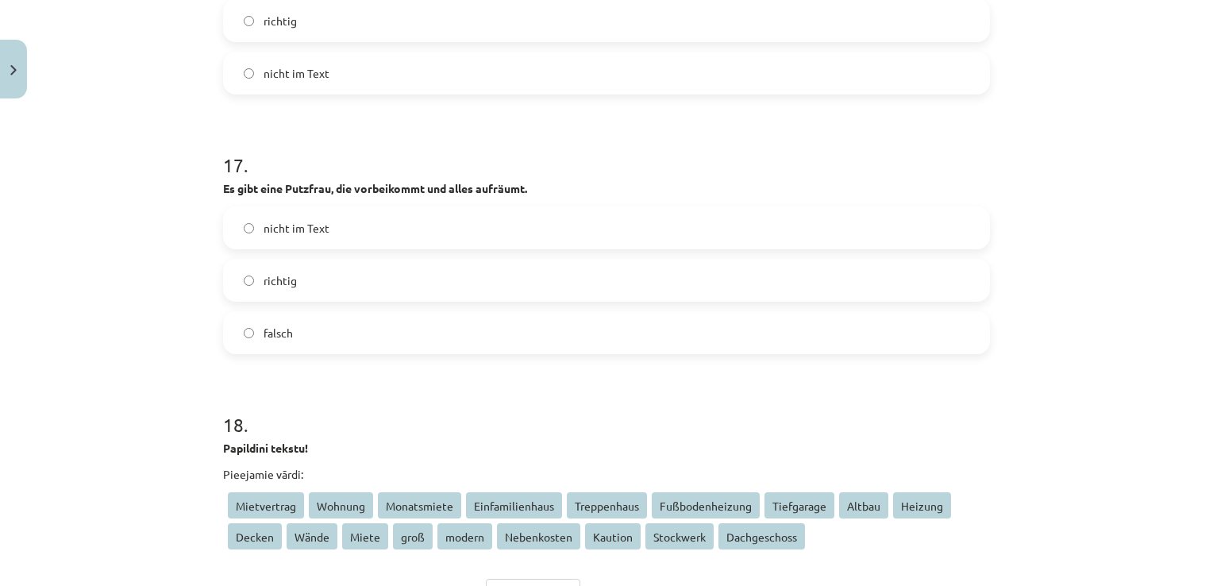
scroll to position [4909, 0]
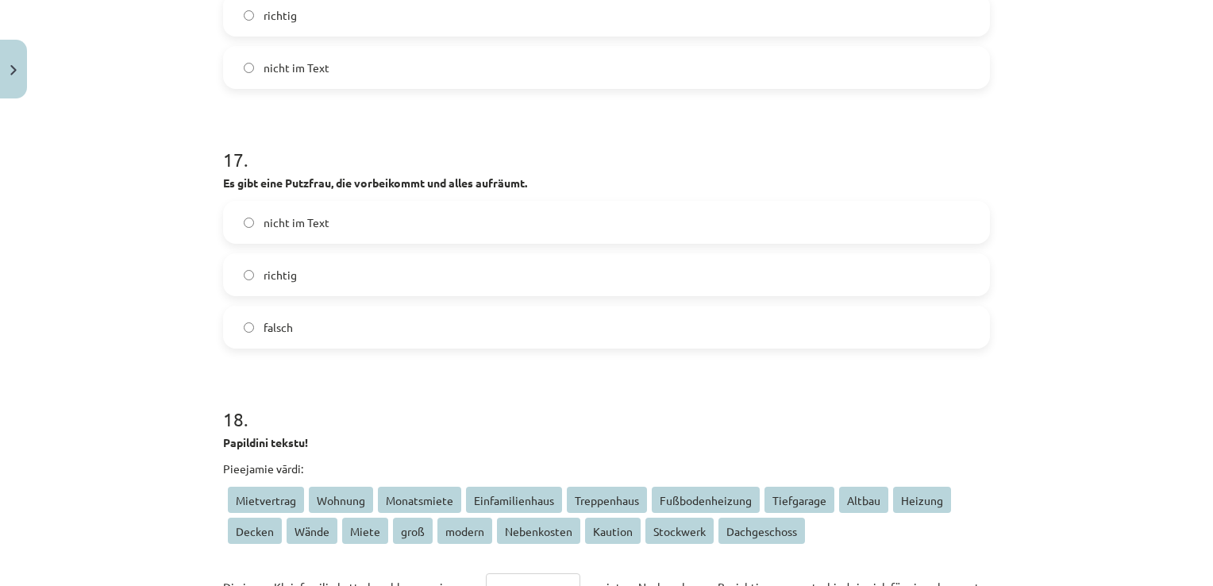
click at [330, 210] on label "nicht im Text" at bounding box center [607, 222] width 764 height 40
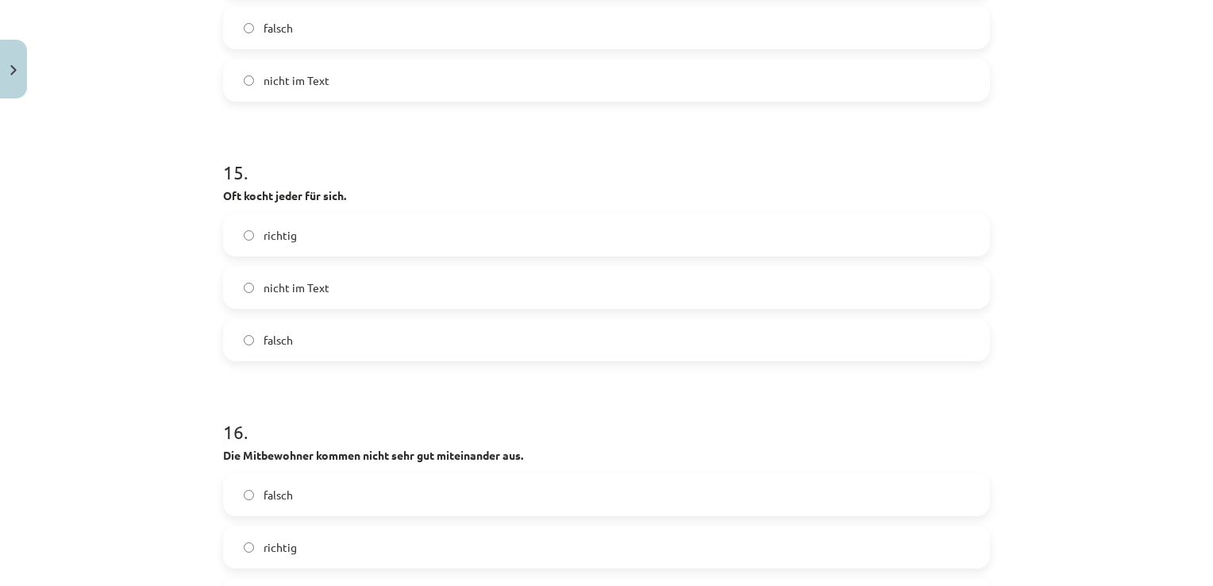
scroll to position [4380, 0]
click at [271, 225] on span "richtig" at bounding box center [280, 232] width 33 height 17
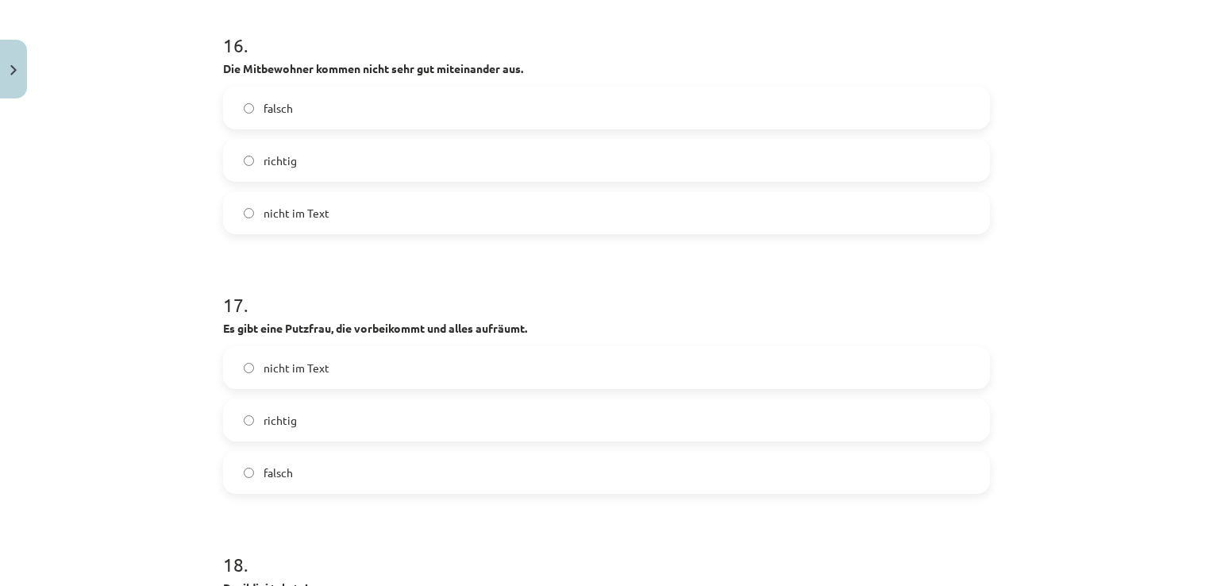
scroll to position [4766, 0]
click at [337, 102] on label "falsch" at bounding box center [607, 106] width 764 height 40
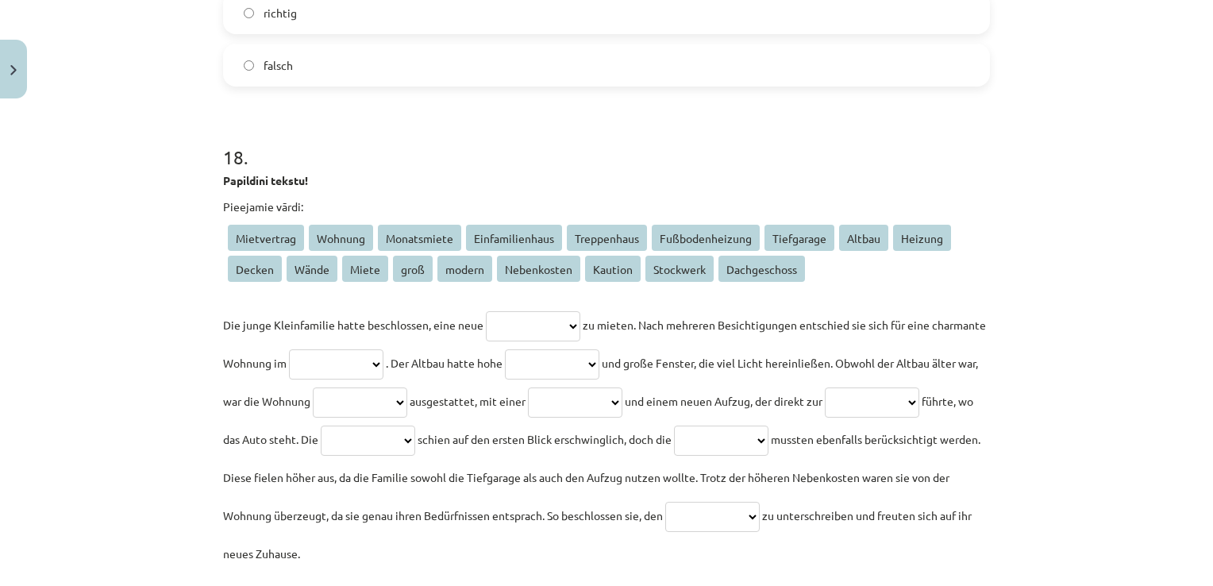
scroll to position [5170, 0]
click at [538, 332] on select "**********" at bounding box center [533, 327] width 94 height 30
click at [580, 313] on select "**********" at bounding box center [533, 327] width 94 height 30
select select "*******"
click at [486, 312] on select "**********" at bounding box center [533, 327] width 94 height 30
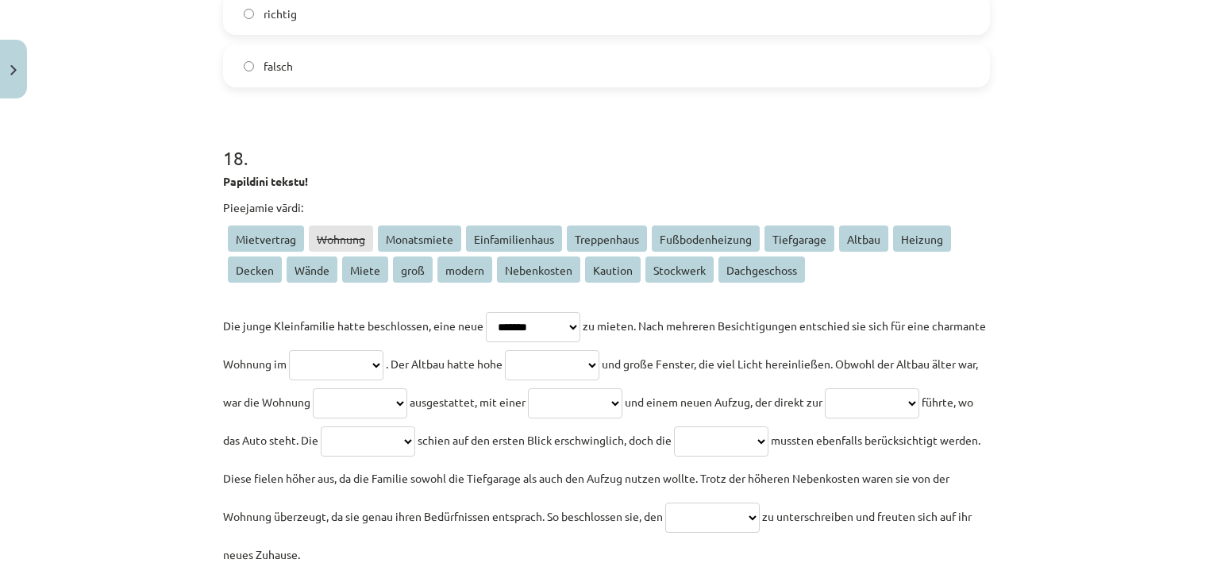
click at [384, 368] on select "**********" at bounding box center [336, 365] width 94 height 30
select select "******"
click at [341, 350] on select "**********" at bounding box center [336, 365] width 94 height 30
click at [600, 357] on select "**********" at bounding box center [552, 365] width 94 height 30
select select "******"
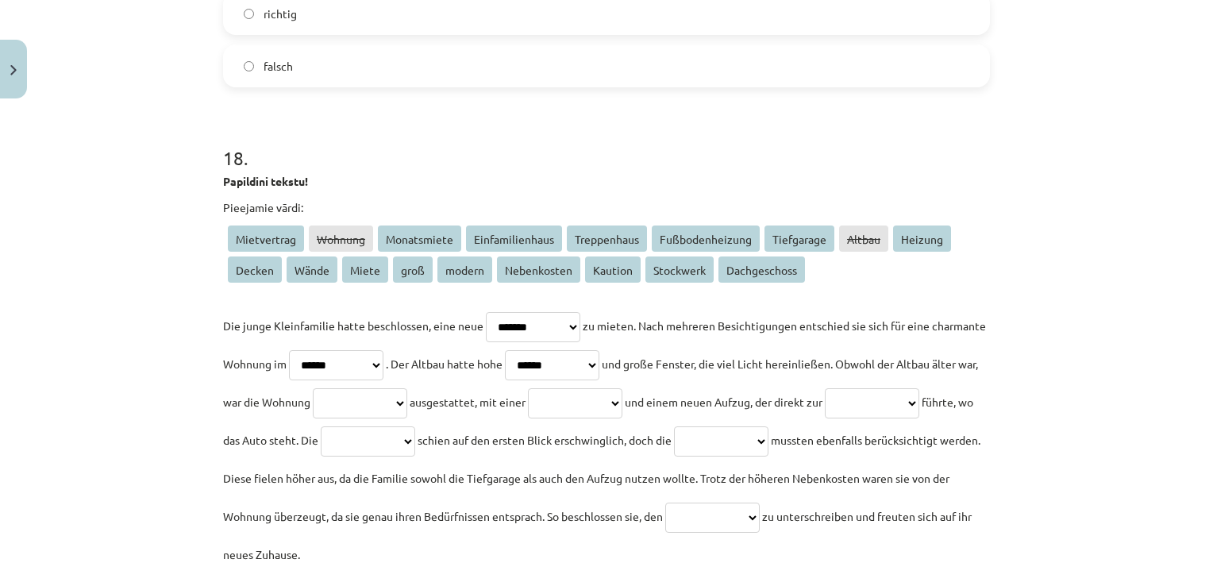
click at [592, 350] on select "**********" at bounding box center [552, 365] width 94 height 30
click at [407, 401] on select "**********" at bounding box center [360, 403] width 94 height 30
select select "******"
click at [407, 388] on select "**********" at bounding box center [360, 403] width 94 height 30
click at [623, 399] on select "**********" at bounding box center [575, 403] width 94 height 30
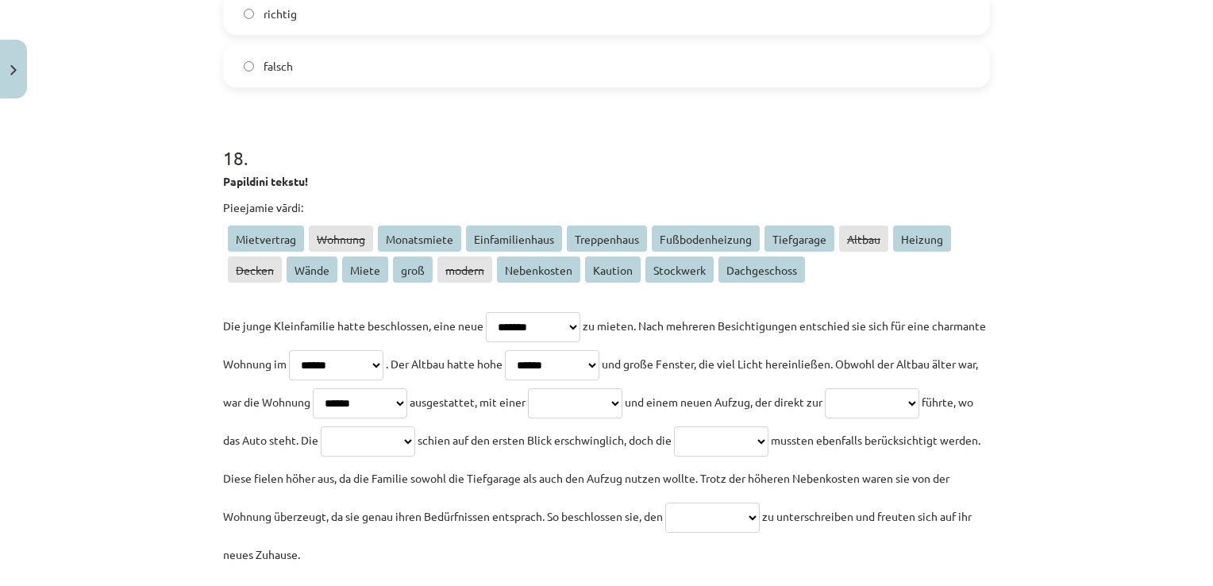
select select "*******"
click at [623, 388] on select "**********" at bounding box center [575, 403] width 94 height 30
click at [825, 418] on select "**********" at bounding box center [872, 403] width 94 height 30
select select "**********"
click at [825, 418] on select "**********" at bounding box center [872, 403] width 94 height 30
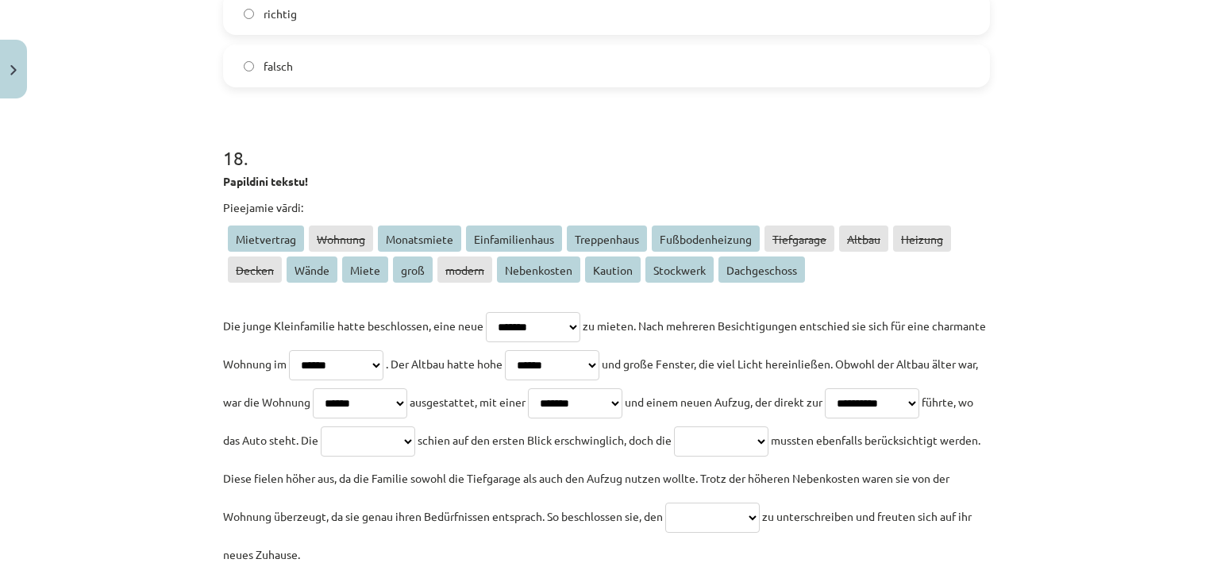
click at [415, 430] on select "**********" at bounding box center [368, 441] width 94 height 30
select select "**********"
click at [415, 426] on select "**********" at bounding box center [368, 441] width 94 height 30
click at [674, 457] on select "**********" at bounding box center [721, 441] width 94 height 30
select select "**********"
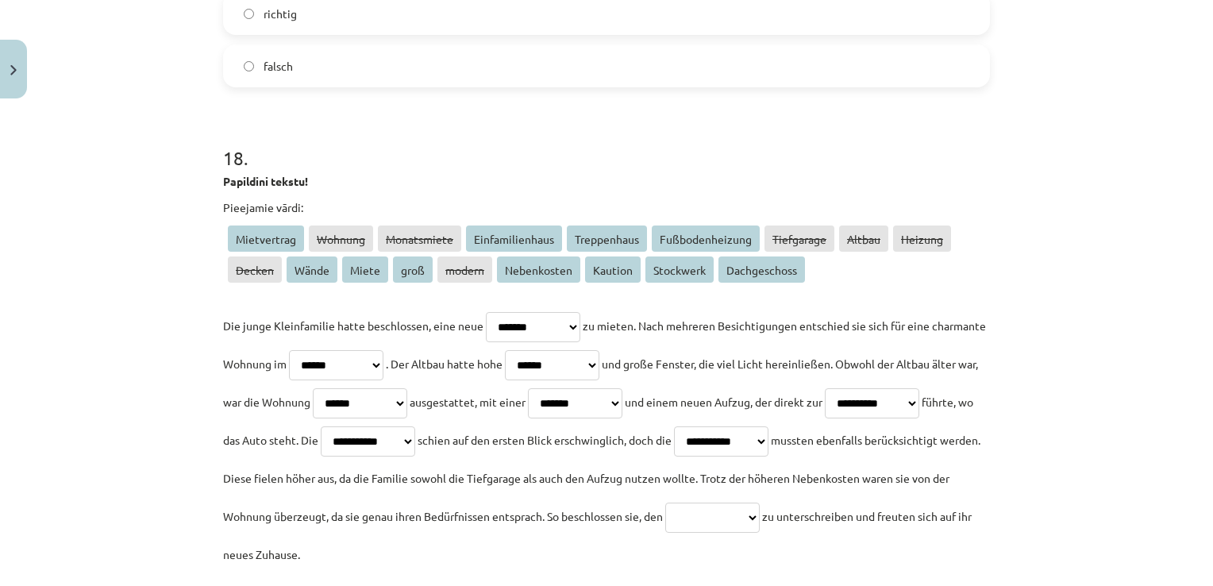
click at [674, 457] on select "**********" at bounding box center [721, 441] width 94 height 30
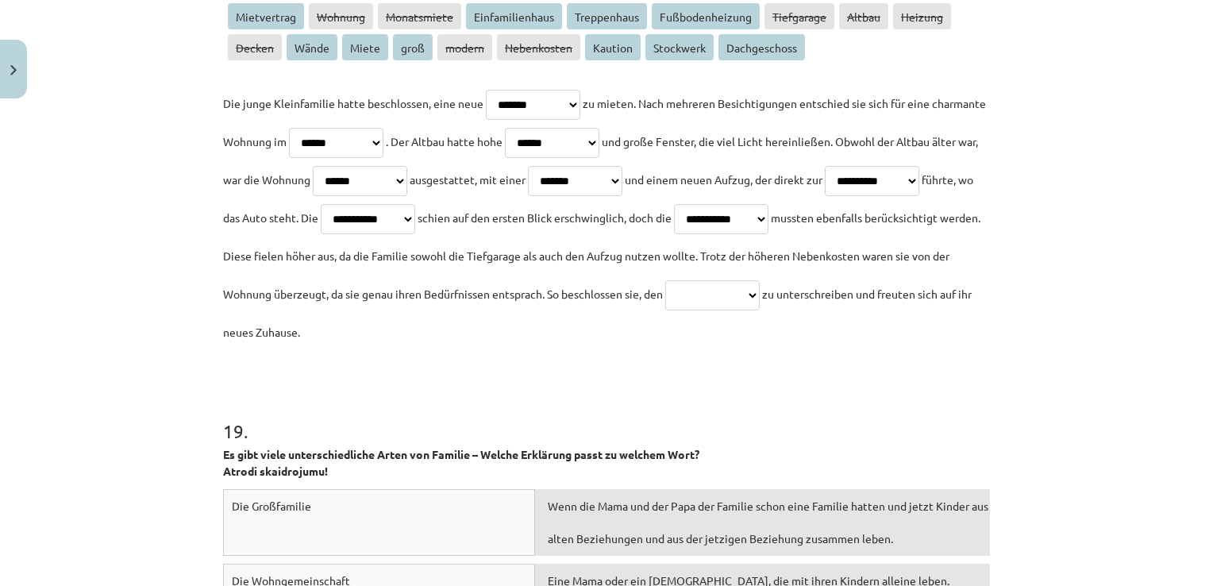
click at [665, 310] on select "**********" at bounding box center [712, 295] width 94 height 30
select select "**********"
click at [665, 310] on select "**********" at bounding box center [712, 295] width 94 height 30
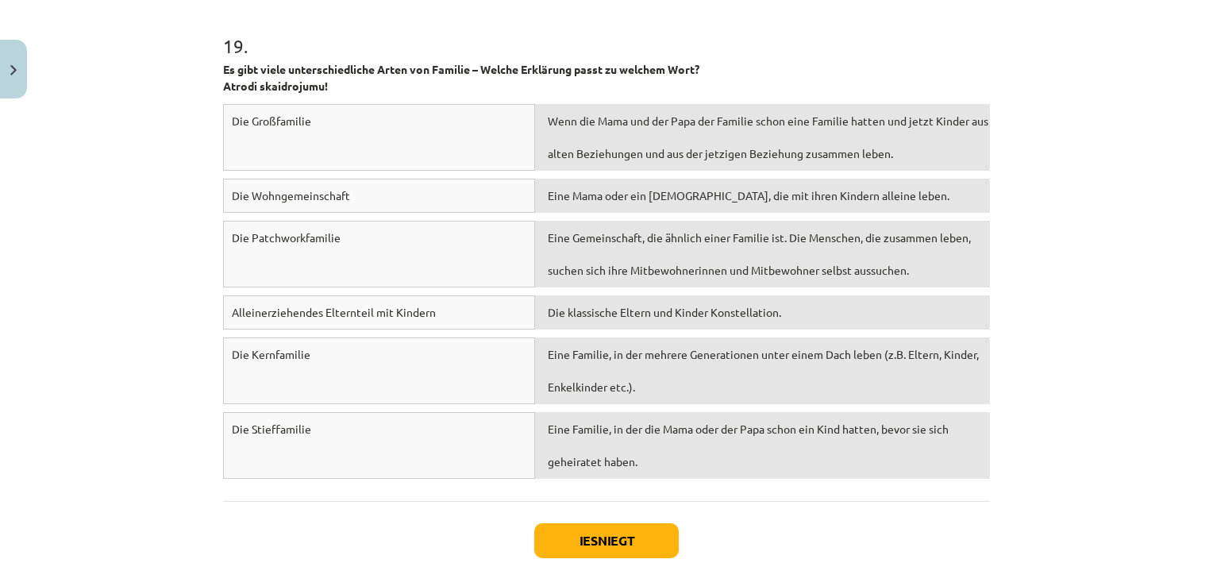
scroll to position [5780, 0]
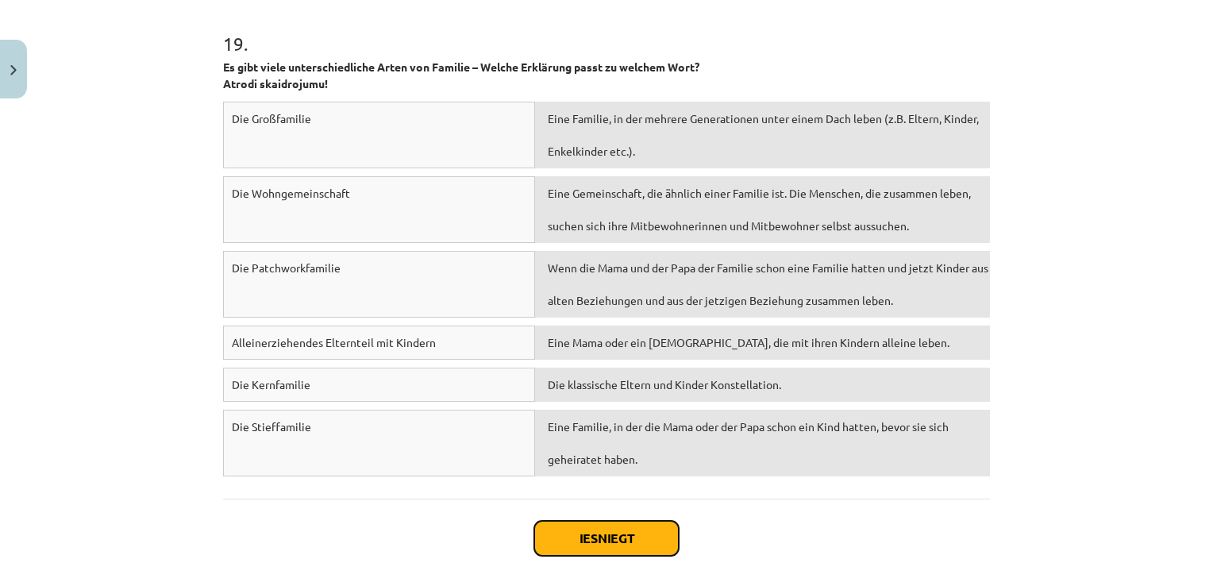
drag, startPoint x: 616, startPoint y: 527, endPoint x: 569, endPoint y: 535, distance: 47.5
click at [569, 535] on button "Iesniegt" at bounding box center [606, 538] width 145 height 35
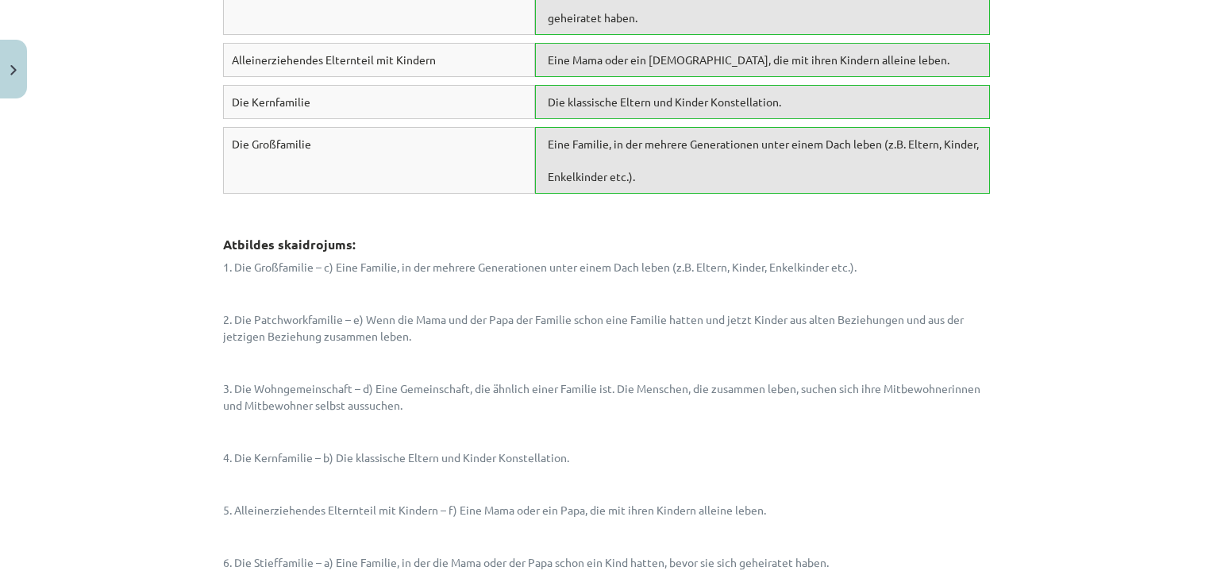
scroll to position [6513, 0]
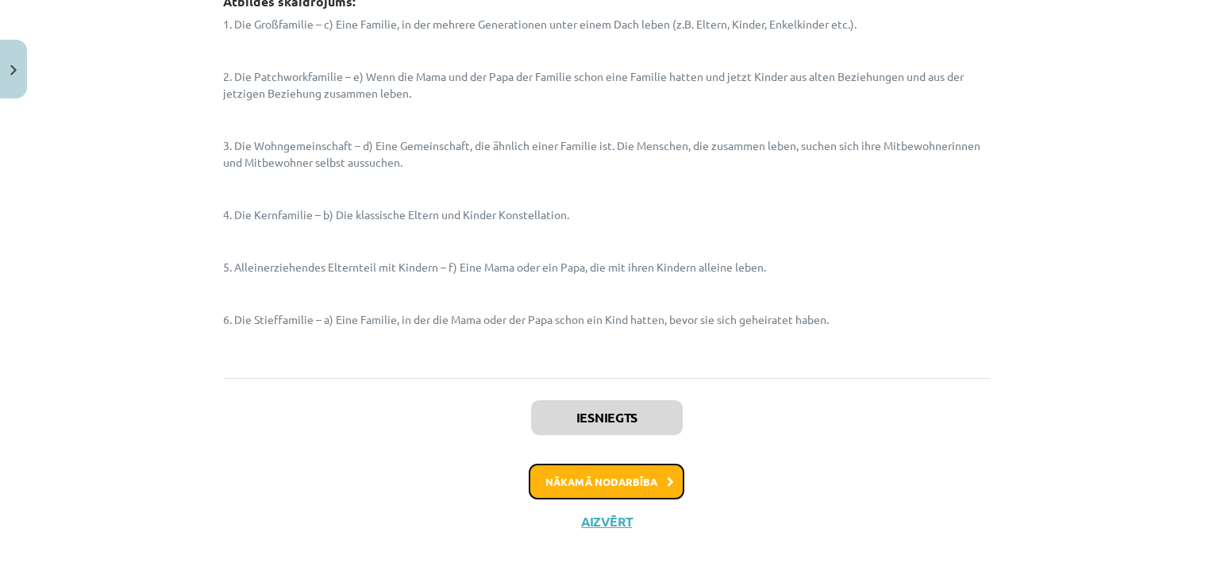
click at [591, 484] on button "Nākamā nodarbība" at bounding box center [607, 482] width 156 height 37
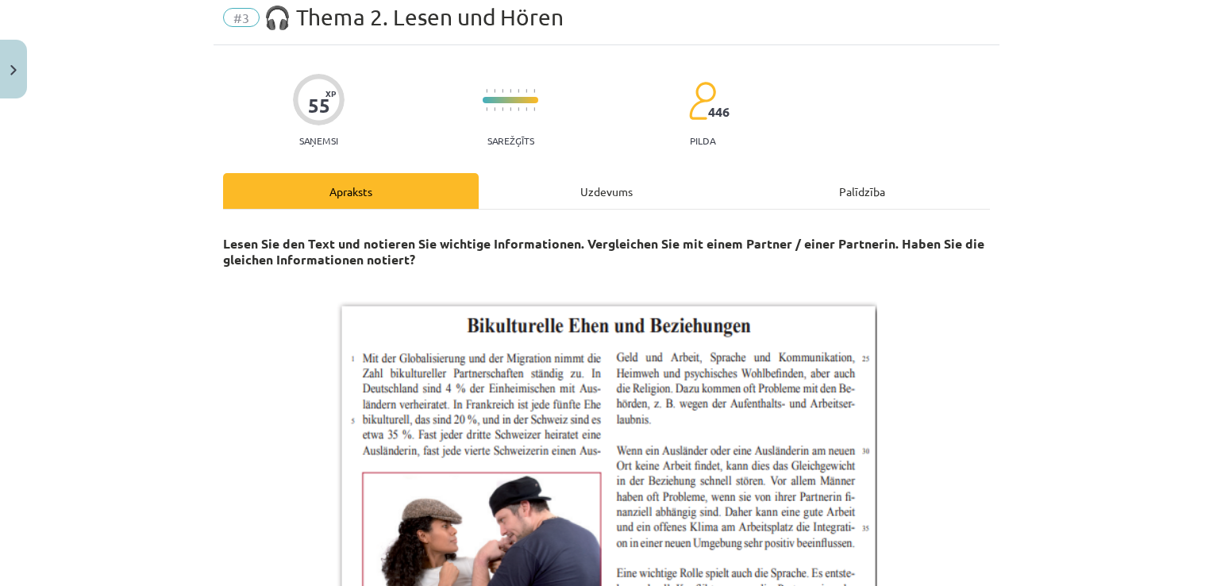
scroll to position [40, 0]
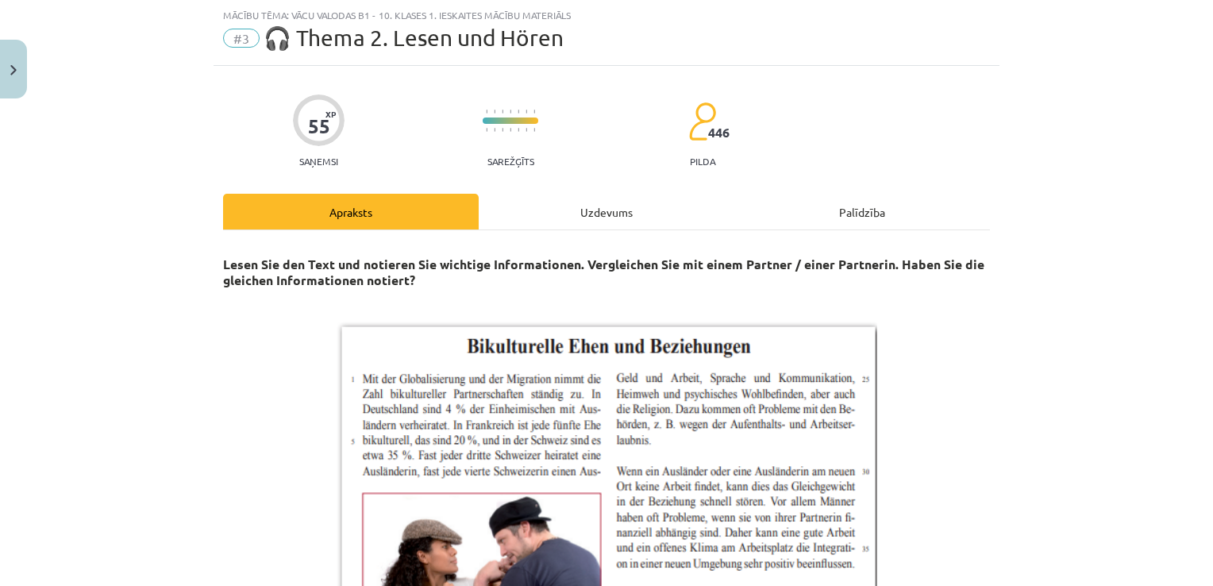
click at [609, 205] on div "Uzdevums" at bounding box center [607, 212] width 256 height 36
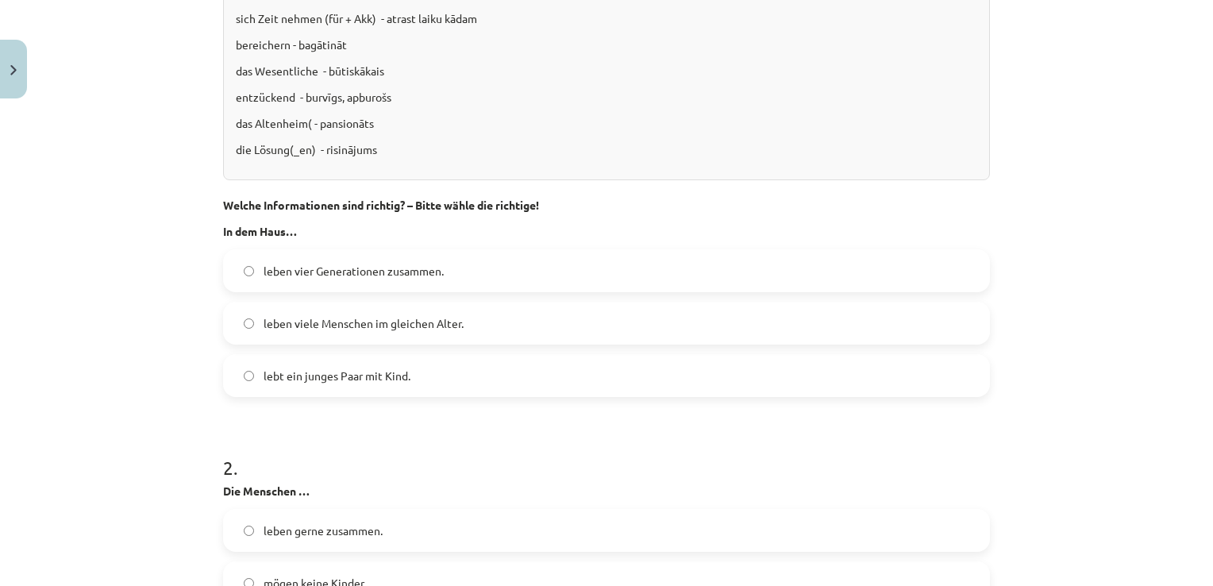
scroll to position [731, 0]
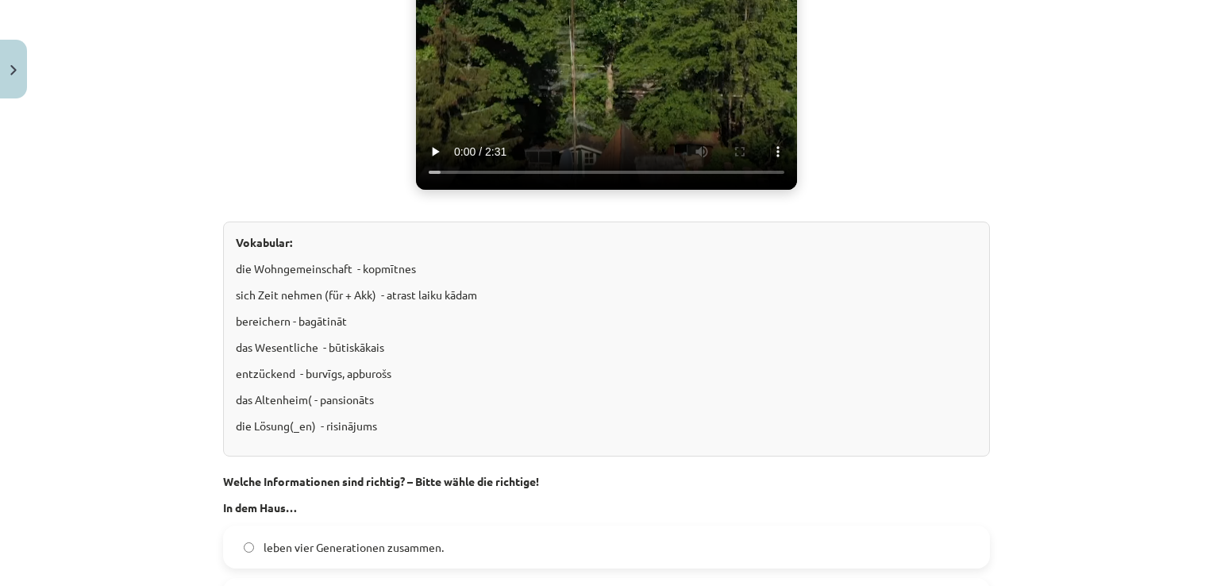
click at [205, 179] on div "Mācību tēma: Vācu valodas b1 - 10. klases 1. ieskaites mācību materiāls #3 🎧 Th…" at bounding box center [606, 293] width 1213 height 586
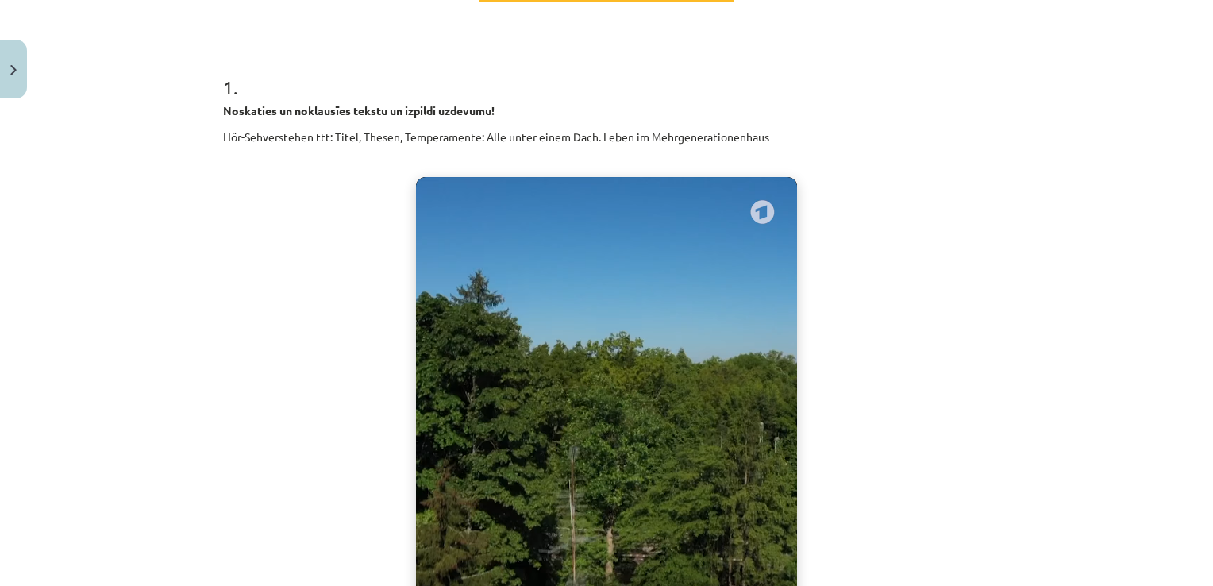
scroll to position [287, 0]
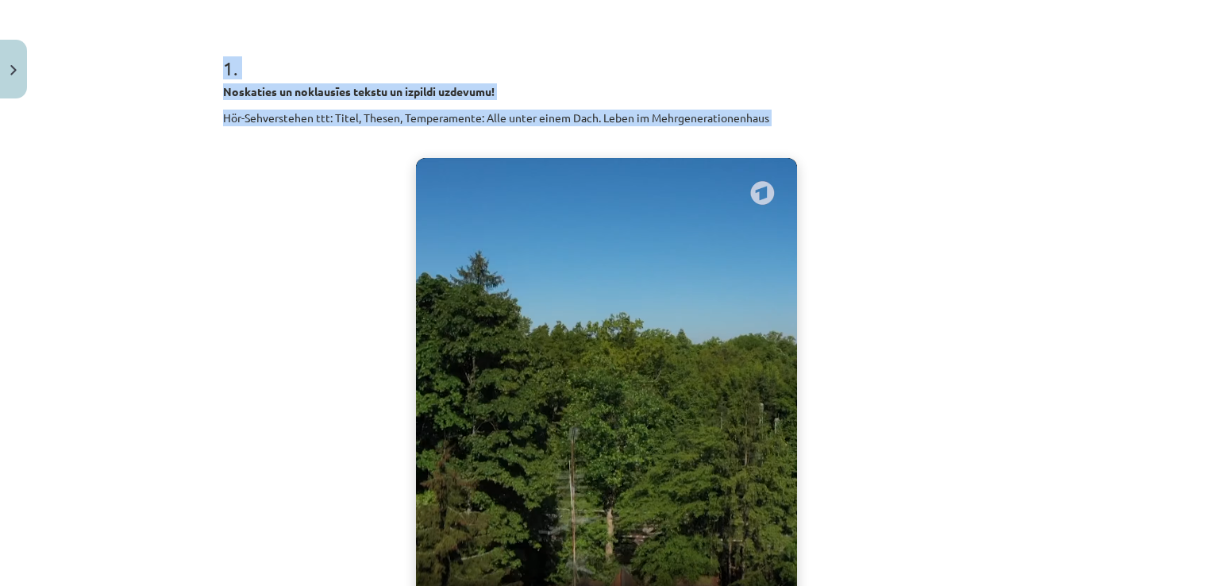
drag, startPoint x: 193, startPoint y: 37, endPoint x: 522, endPoint y: 573, distance: 629.9
click at [522, 573] on div "Mācību tēma: Vācu valodas b1 - 10. klases 1. ieskaites mācību materiāls #3 🎧 Th…" at bounding box center [606, 293] width 1213 height 586
drag, startPoint x: 522, startPoint y: 573, endPoint x: 258, endPoint y: 418, distance: 306.4
click at [258, 418] on div "Noskaties un noklausīes tekstu un izpildi uzdevumu! Hör-Sehverstehen ttt: Titel…" at bounding box center [606, 521] width 767 height 877
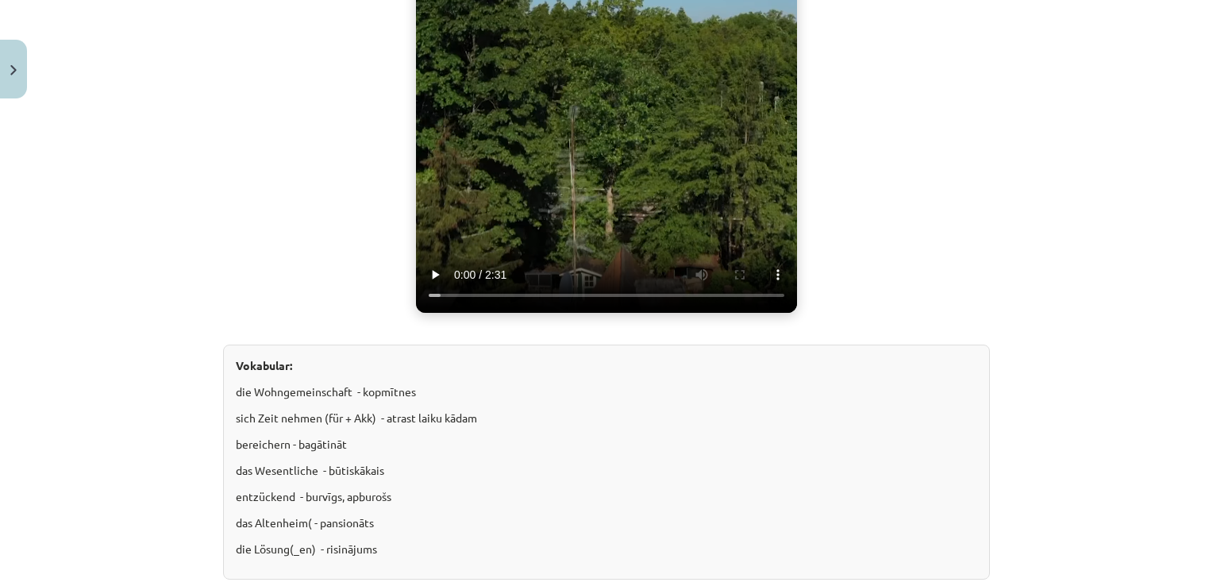
scroll to position [607, 0]
click at [226, 303] on div "Noskaties un noklausīes tekstu un izpildi uzdevumu! Hör-Sehverstehen ttt: Titel…" at bounding box center [606, 201] width 767 height 877
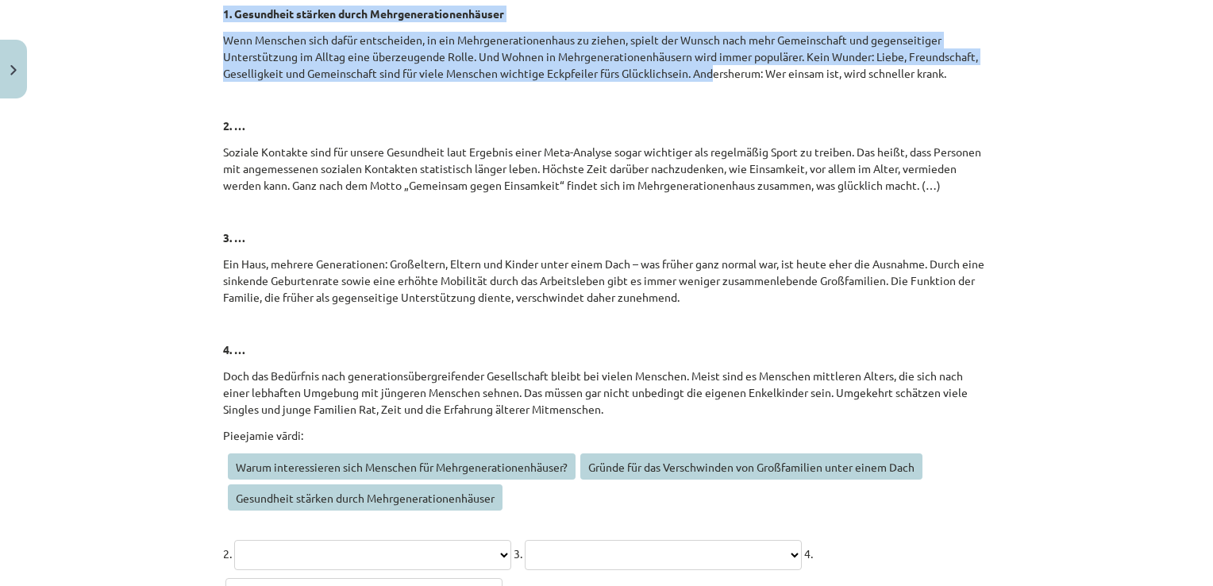
scroll to position [6349, 0]
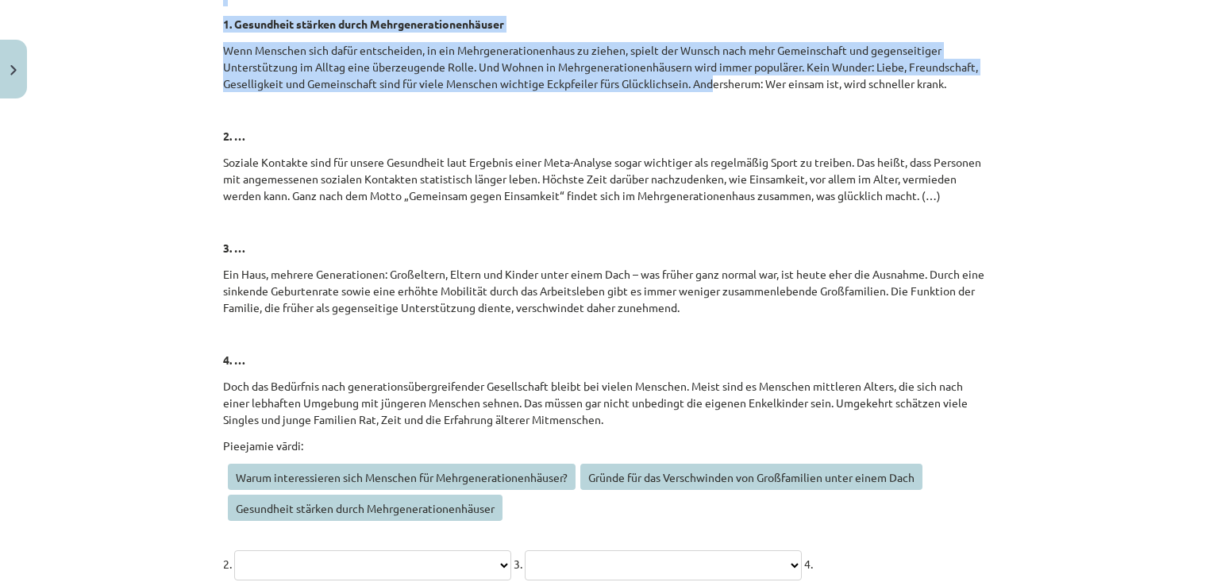
drag, startPoint x: 229, startPoint y: 392, endPoint x: 647, endPoint y: 539, distance: 443.5
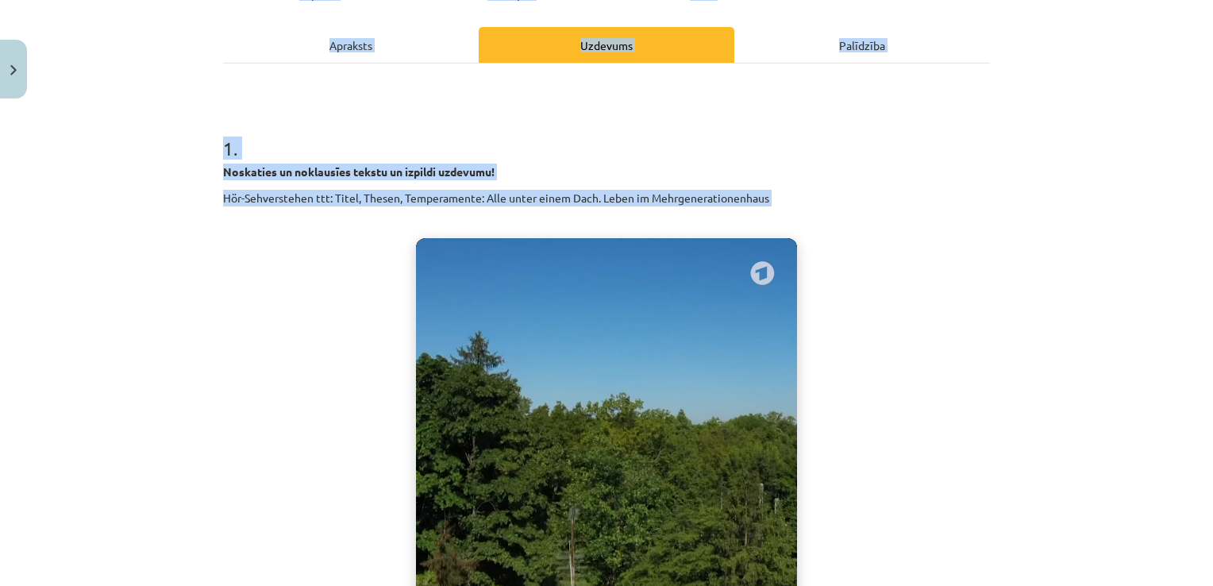
scroll to position [0, 0]
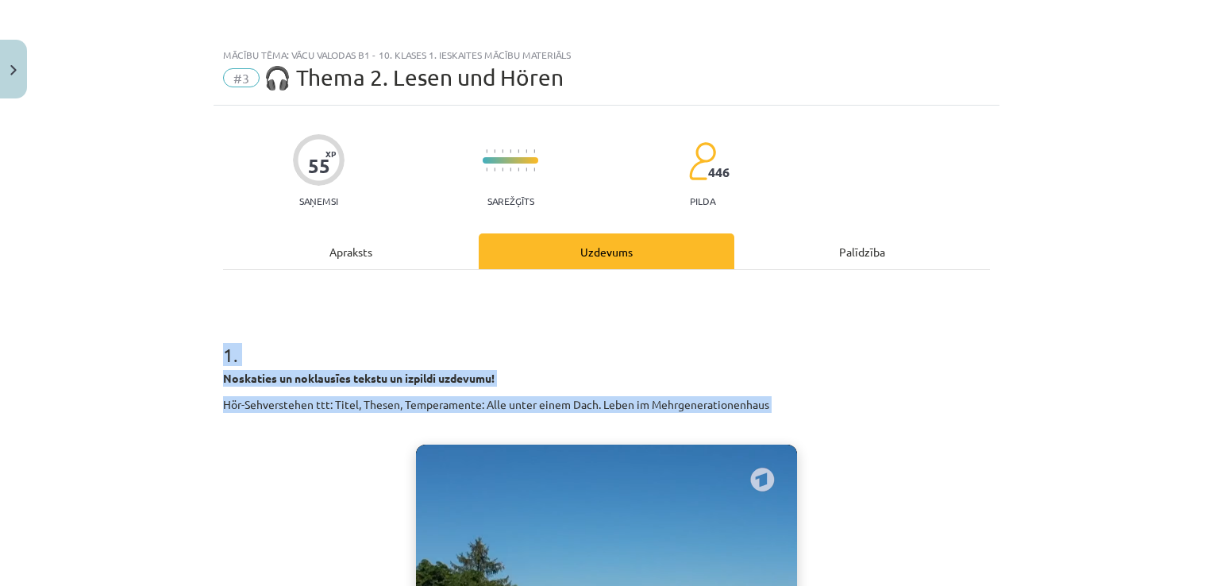
drag, startPoint x: 1020, startPoint y: 453, endPoint x: 173, endPoint y: 307, distance: 859.8
click at [173, 307] on div "Mācību tēma: Vācu valodas b1 - 10. klases 1. ieskaites mācību materiāls #3 🎧 Th…" at bounding box center [606, 293] width 1213 height 586
copy form "1 . Noskaties un noklausīes tekstu un izpildi uzdevumu! Hör-Sehverstehen ttt: T…"
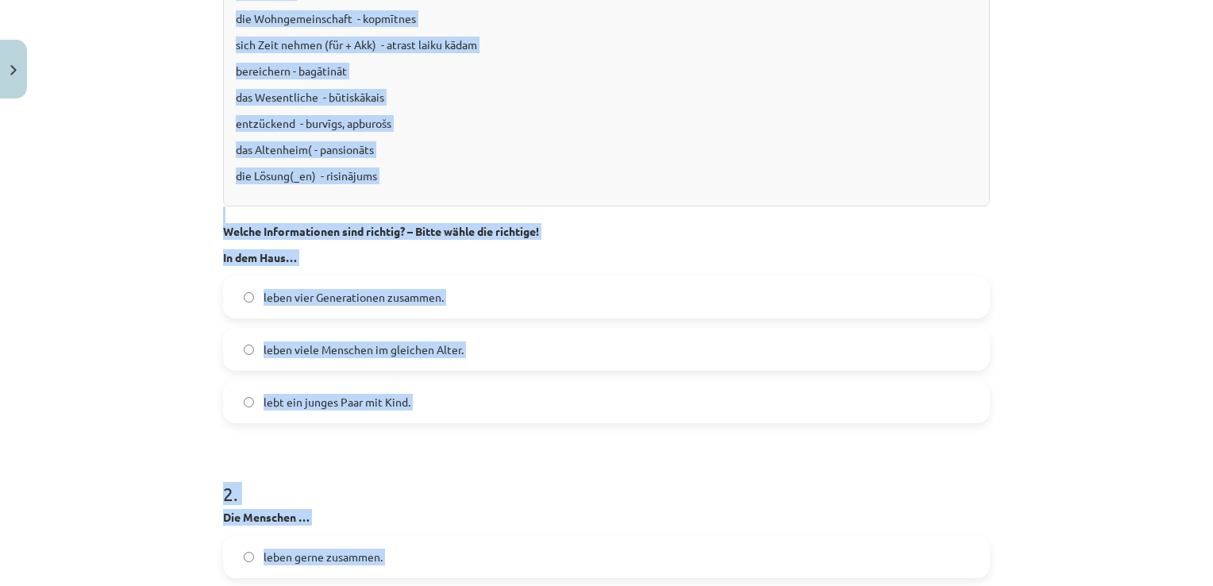
scroll to position [994, 0]
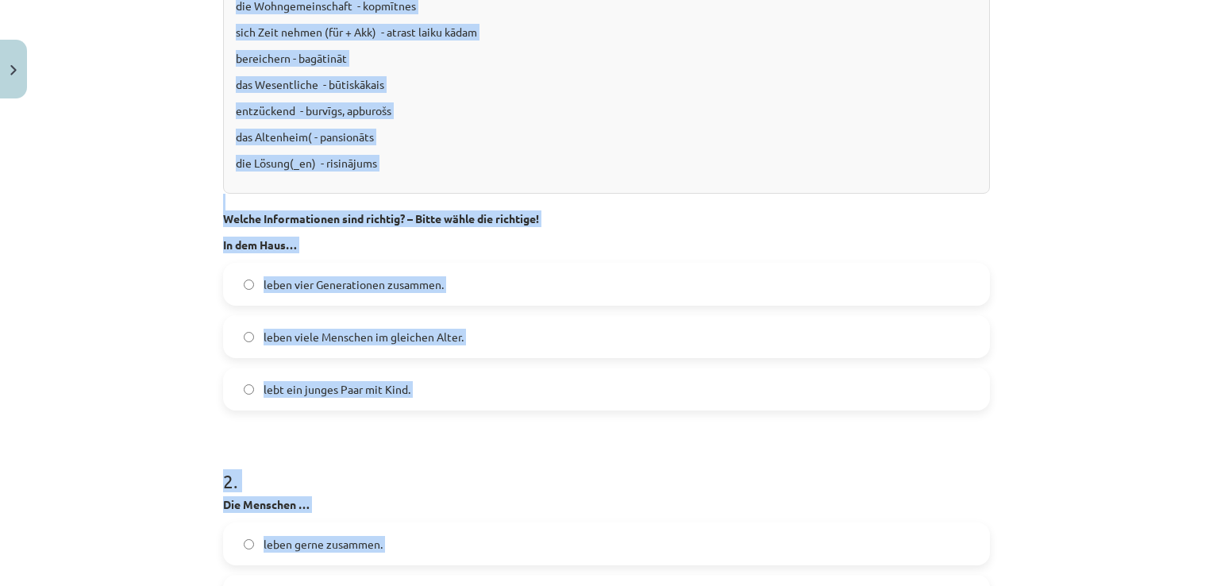
click at [553, 159] on p "die Lösung(_en) - risinājums" at bounding box center [607, 163] width 742 height 17
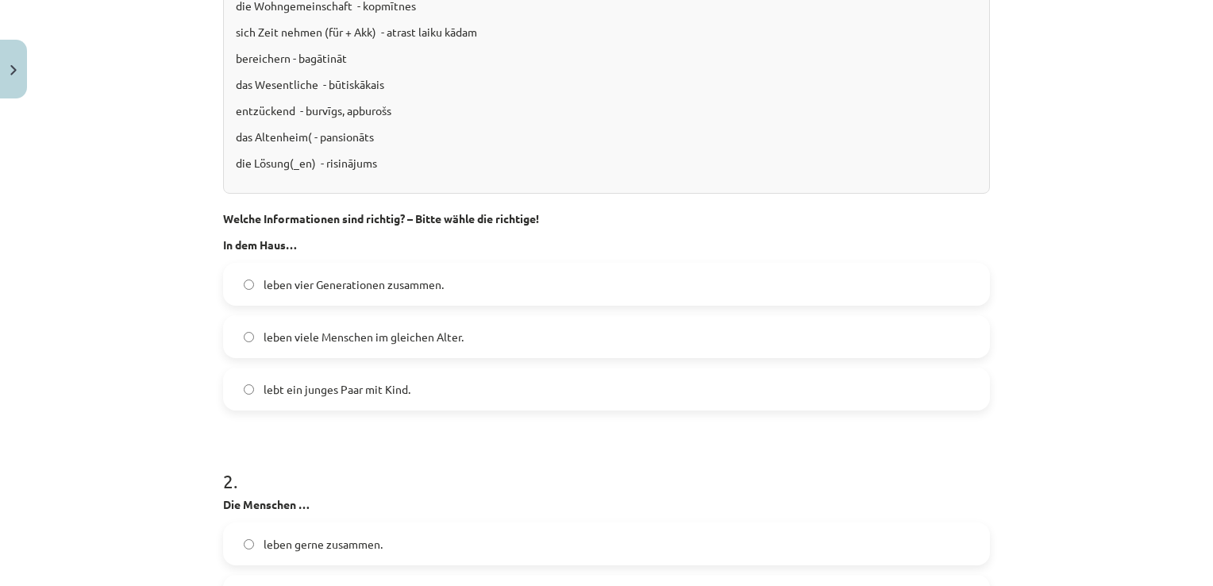
click at [406, 294] on label "leben vier Generationen zusammen." at bounding box center [607, 284] width 764 height 40
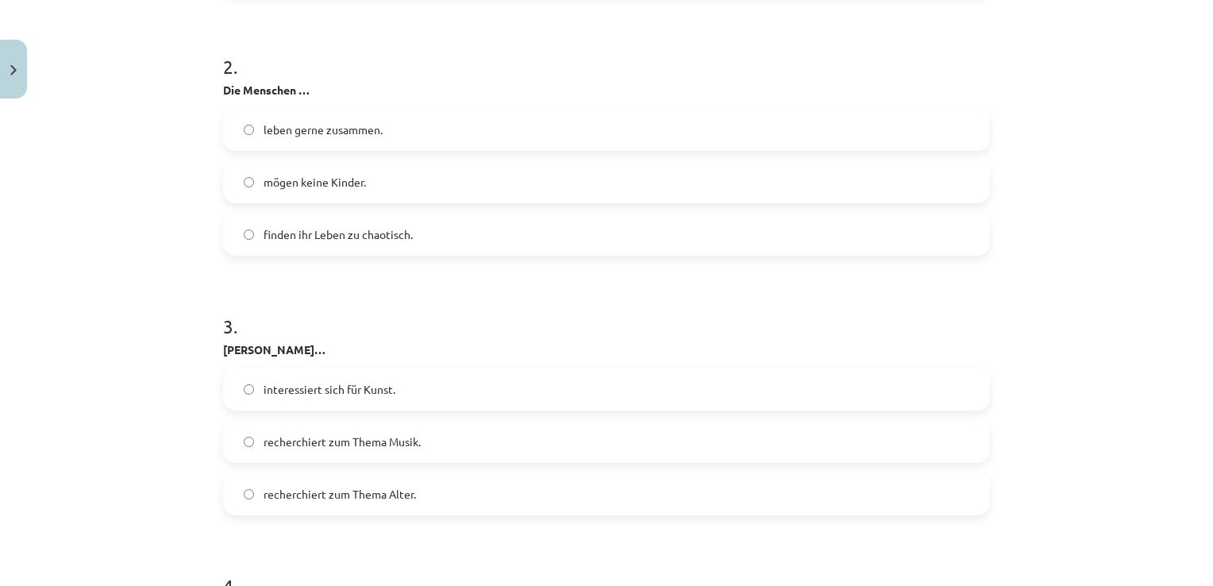
scroll to position [1409, 0]
click at [369, 126] on span "leben gerne zusammen." at bounding box center [323, 129] width 119 height 17
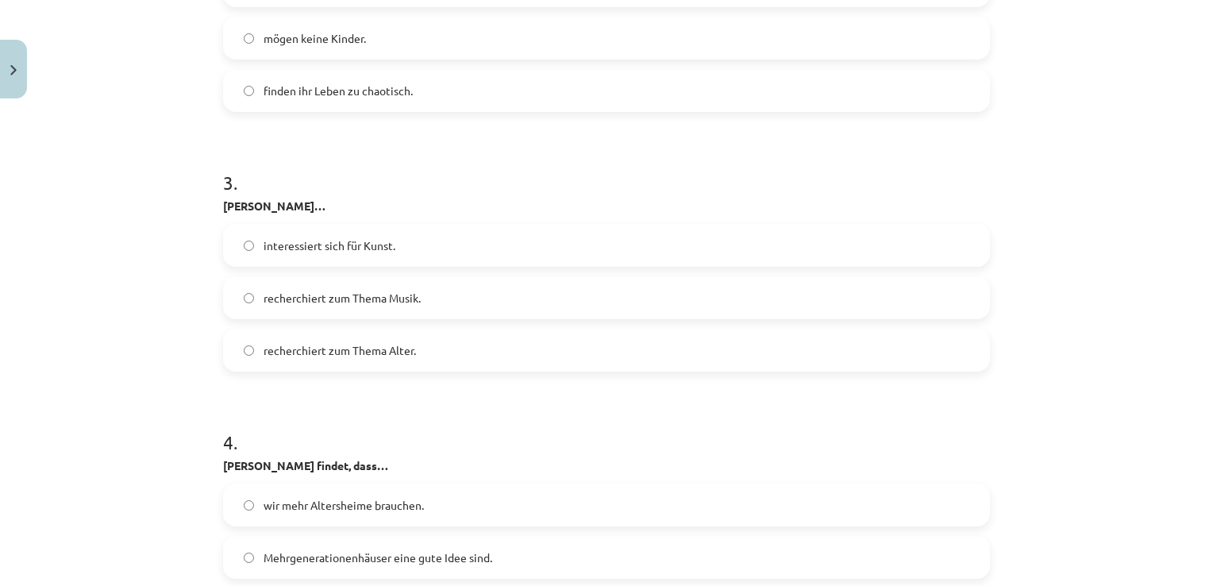
scroll to position [1553, 0]
click at [422, 347] on label "recherchiert zum Thema Alter." at bounding box center [607, 350] width 764 height 40
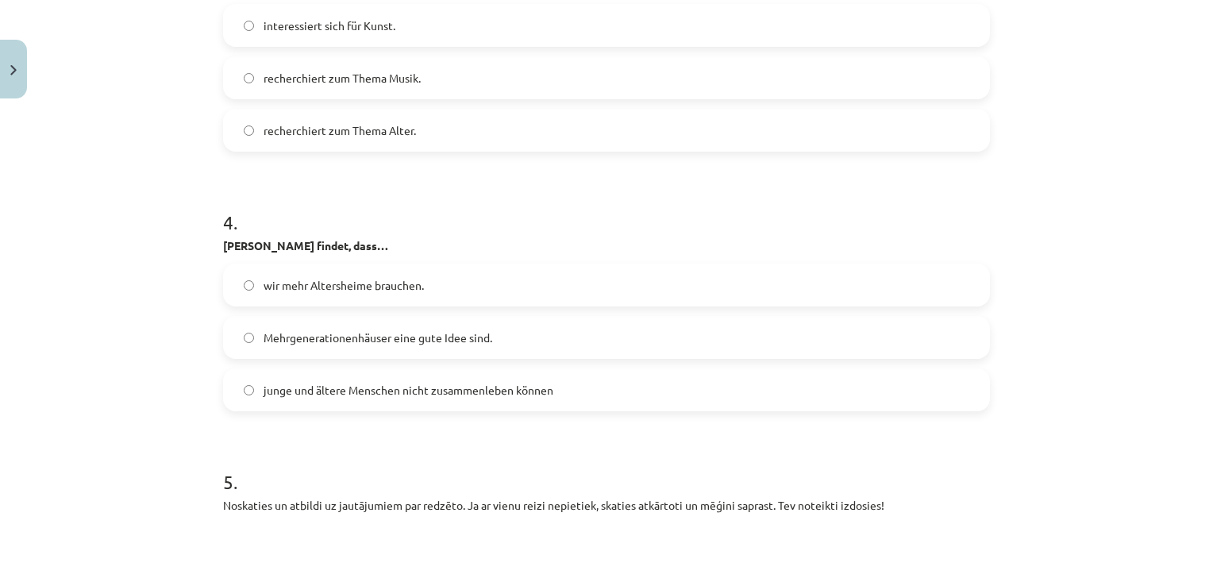
scroll to position [1872, 0]
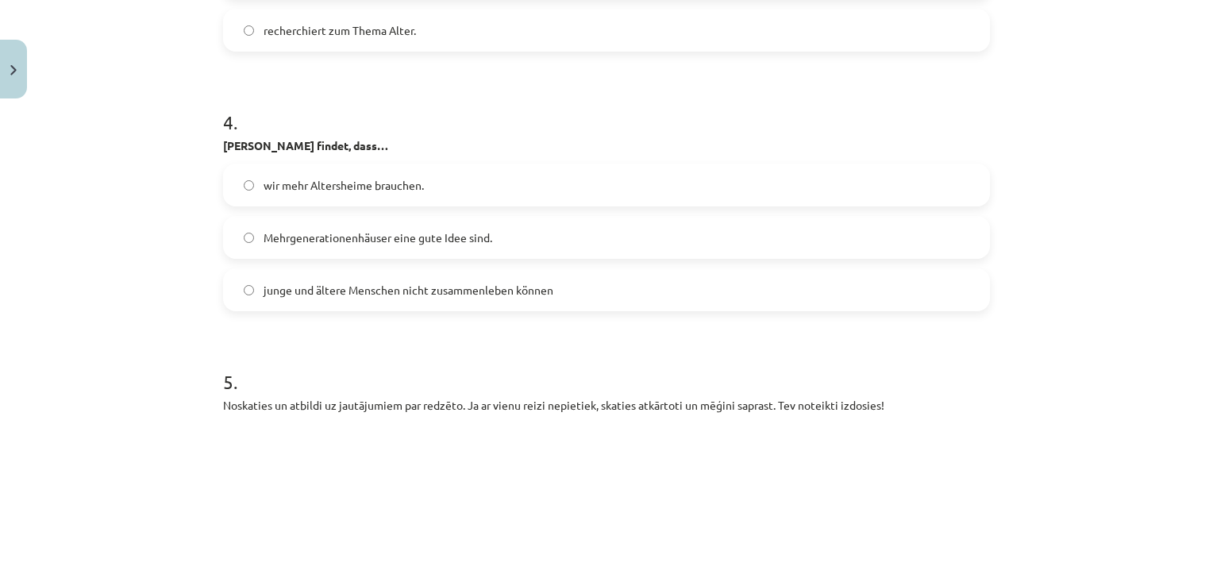
click at [445, 237] on span "Mehrgenerationenhäuser eine gute Idee sind." at bounding box center [378, 237] width 229 height 17
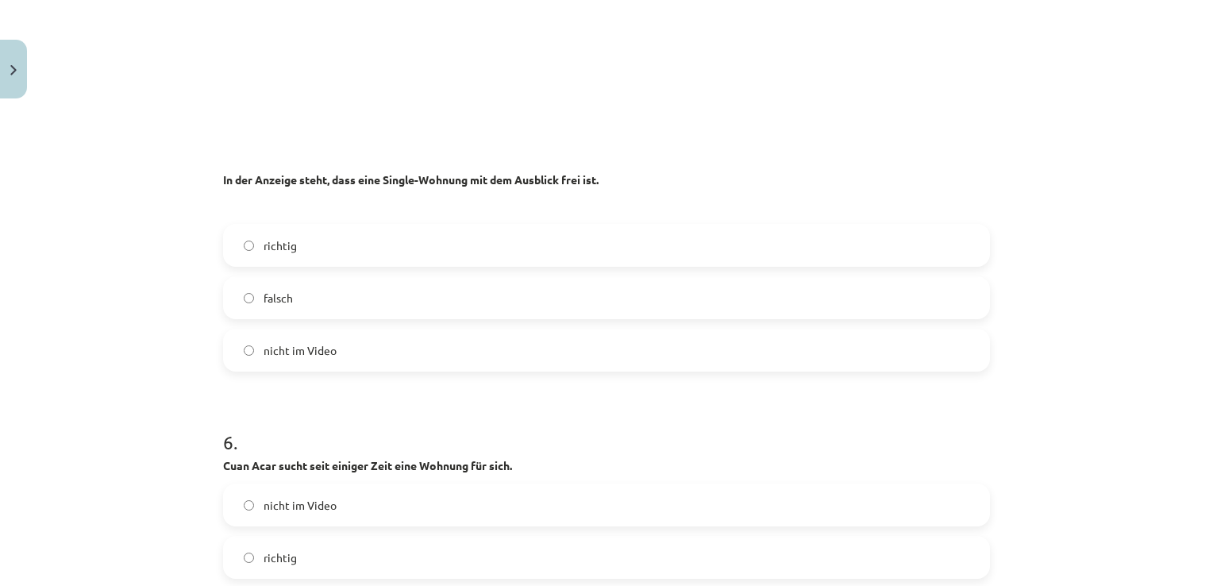
scroll to position [2465, 0]
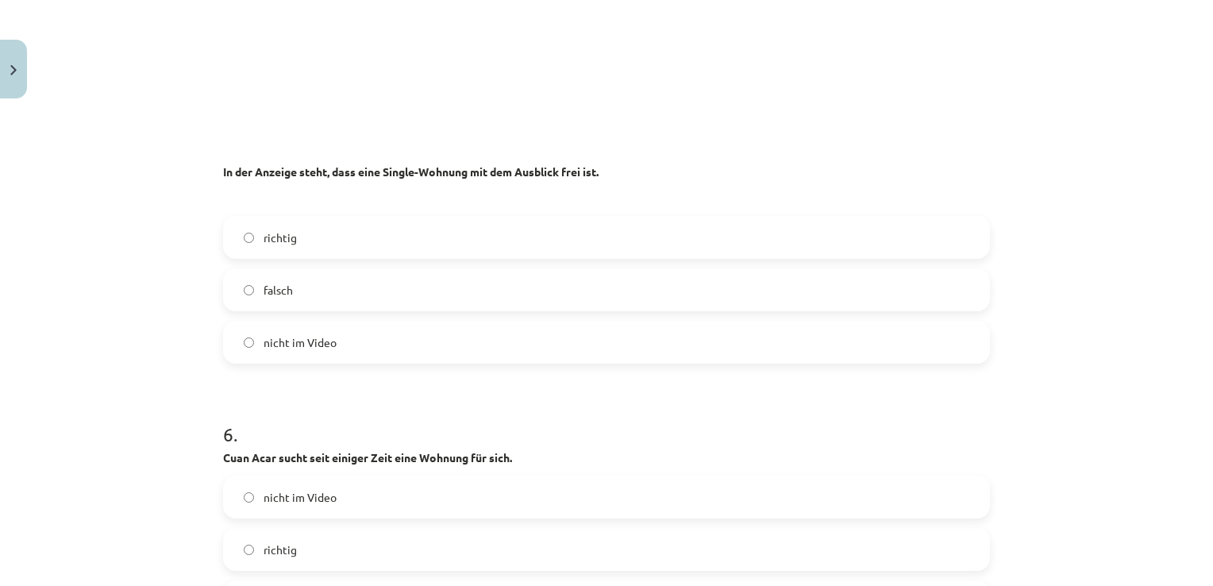
click at [350, 237] on label "richtig" at bounding box center [607, 238] width 764 height 40
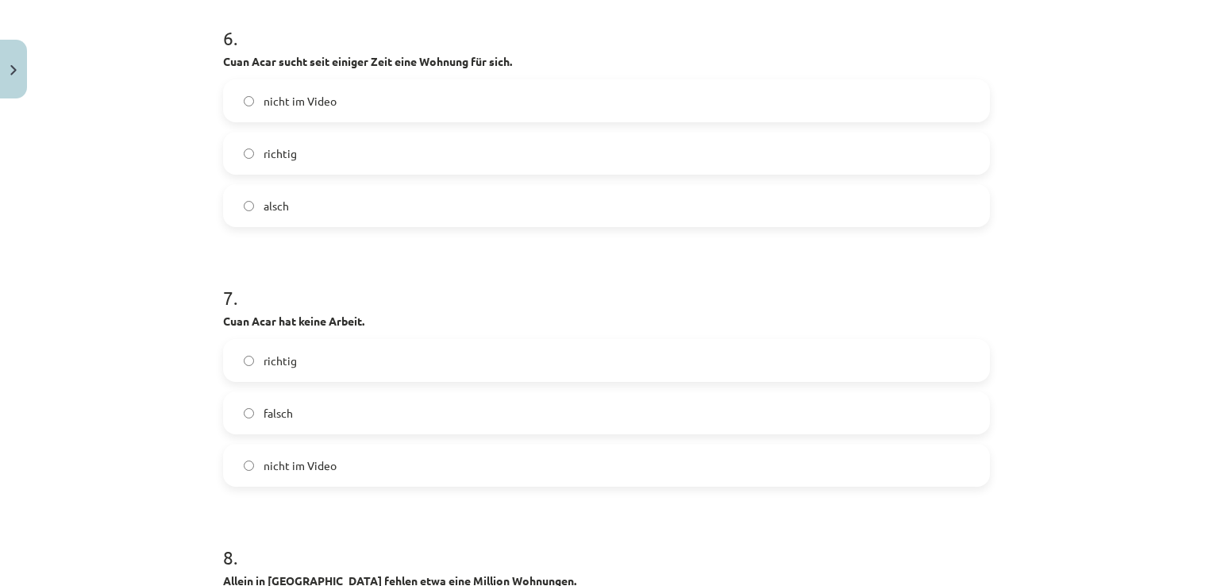
scroll to position [2870, 0]
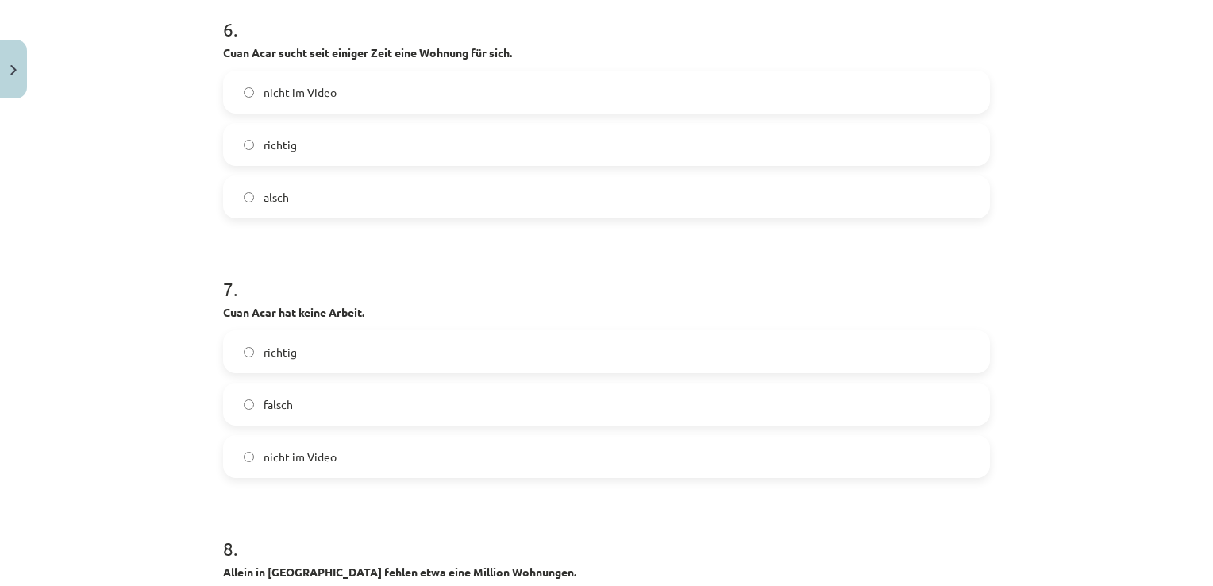
click at [279, 151] on span "richtig" at bounding box center [280, 145] width 33 height 17
click at [314, 459] on span "nicht im Video" at bounding box center [300, 457] width 73 height 17
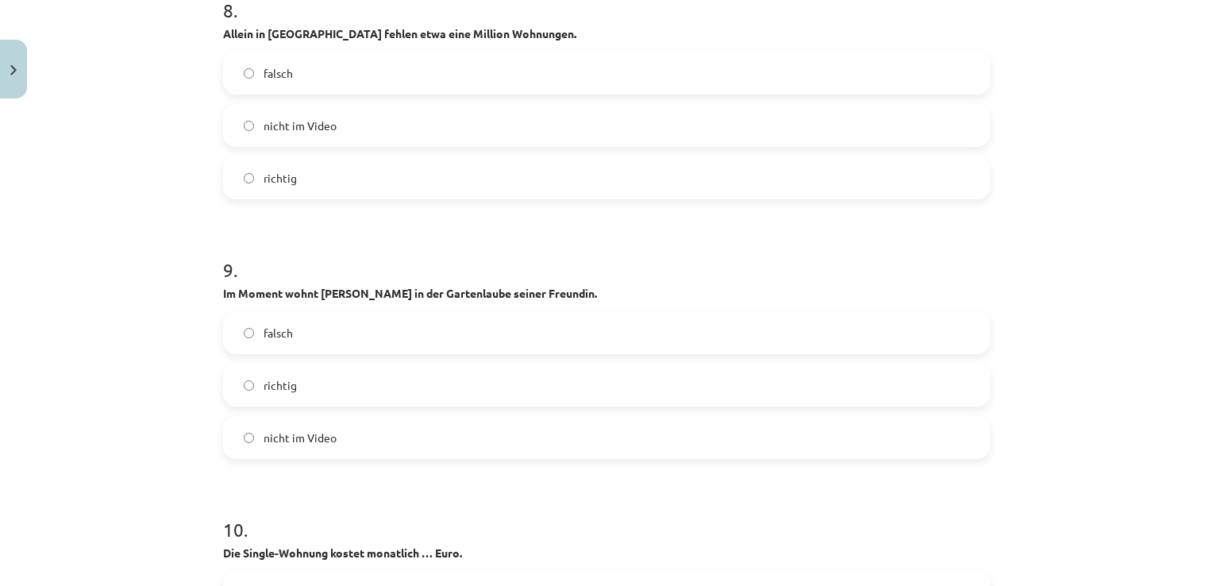
scroll to position [3408, 0]
click at [257, 160] on label "richtig" at bounding box center [607, 178] width 764 height 40
click at [300, 368] on label "richtig" at bounding box center [607, 385] width 764 height 40
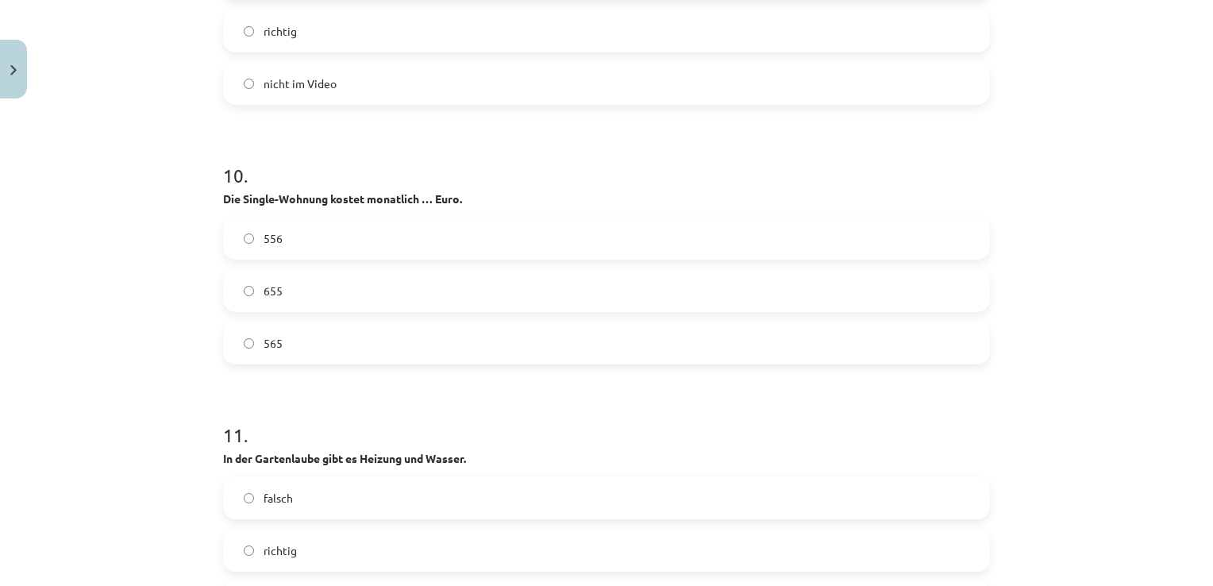
scroll to position [3773, 0]
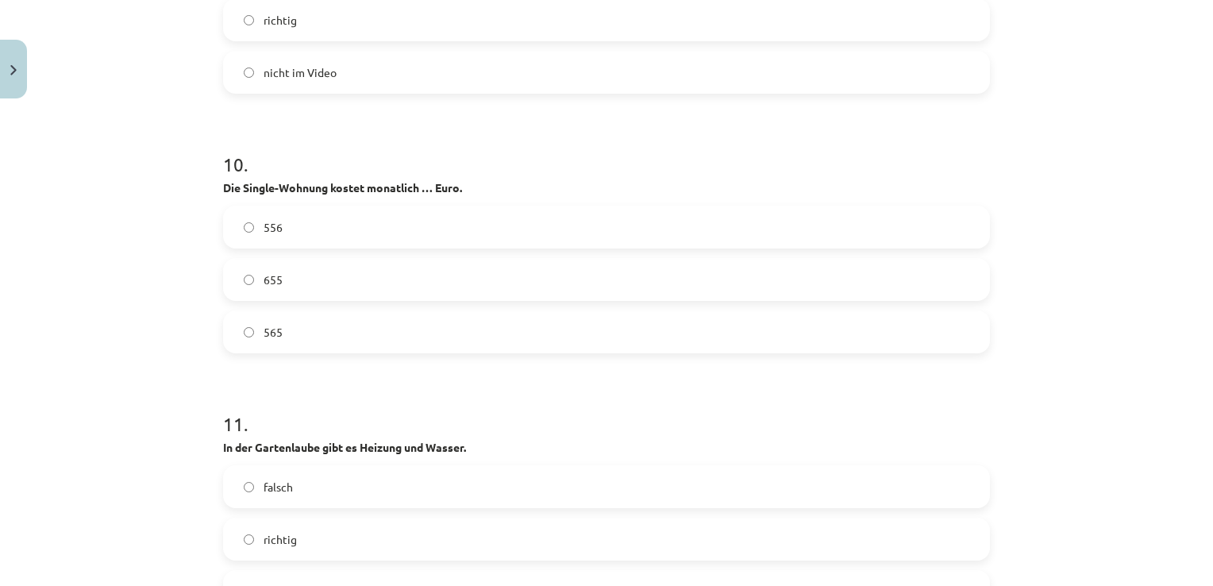
click at [290, 330] on label "565" at bounding box center [607, 332] width 764 height 40
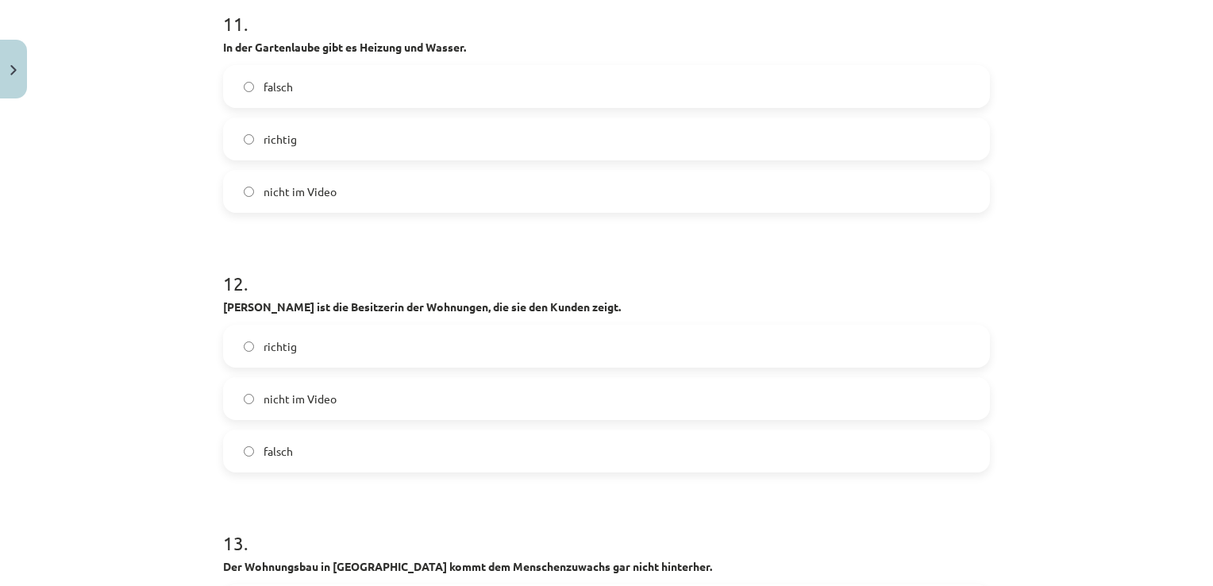
scroll to position [4177, 0]
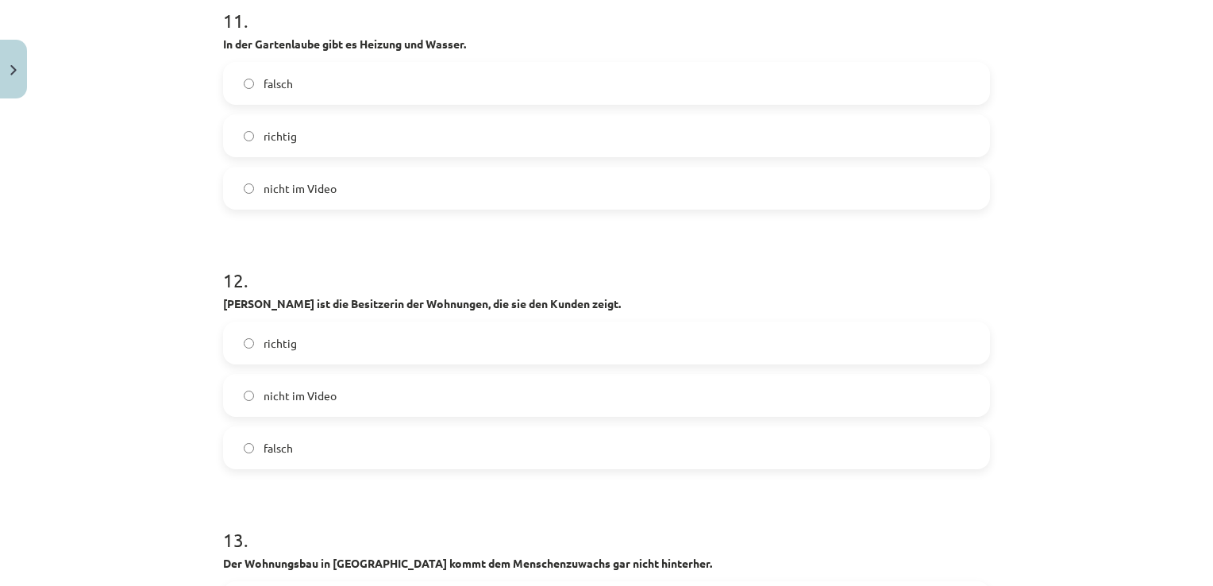
click at [280, 124] on label "richtig" at bounding box center [607, 136] width 764 height 40
click at [288, 342] on span "richtig" at bounding box center [280, 343] width 33 height 17
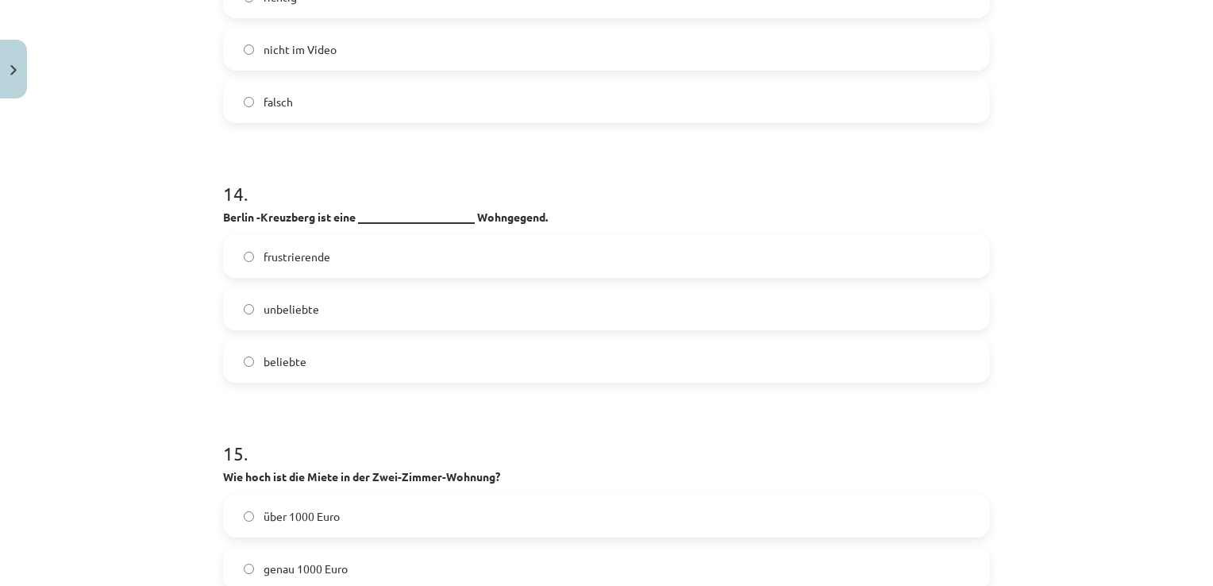
scroll to position [4739, 0]
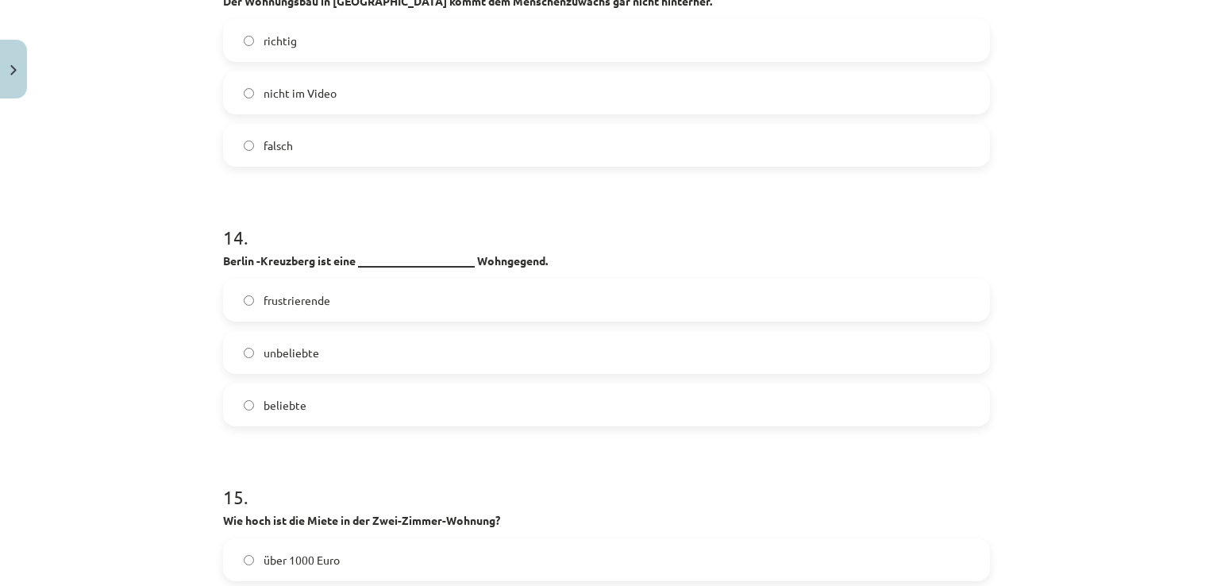
click at [264, 52] on label "richtig" at bounding box center [607, 41] width 764 height 40
click at [290, 402] on span "beliebte" at bounding box center [285, 405] width 43 height 17
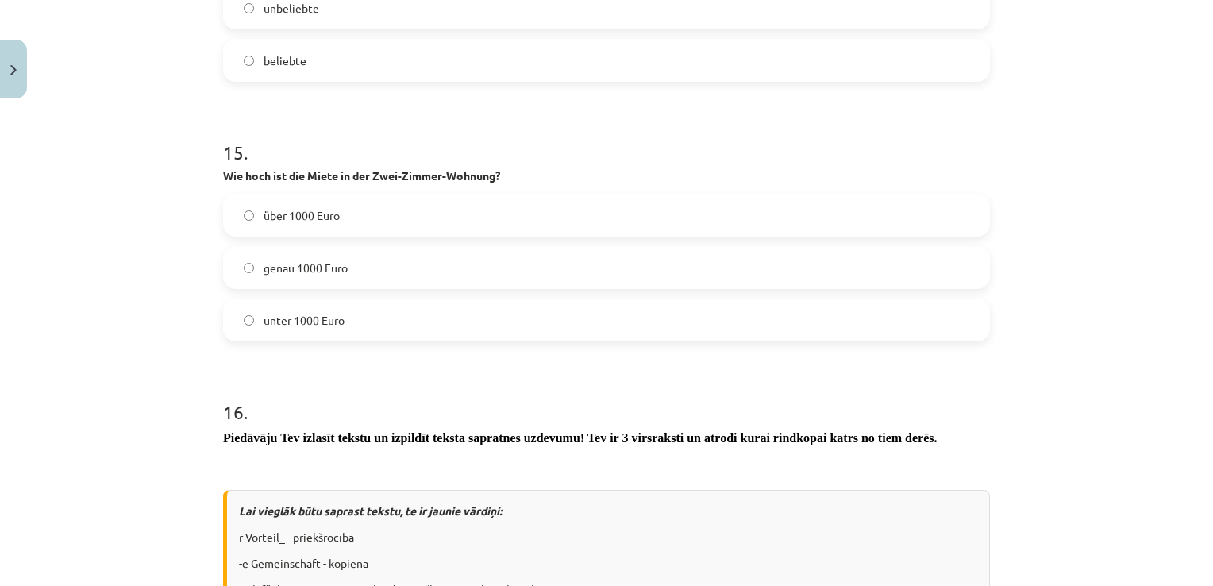
scroll to position [5087, 0]
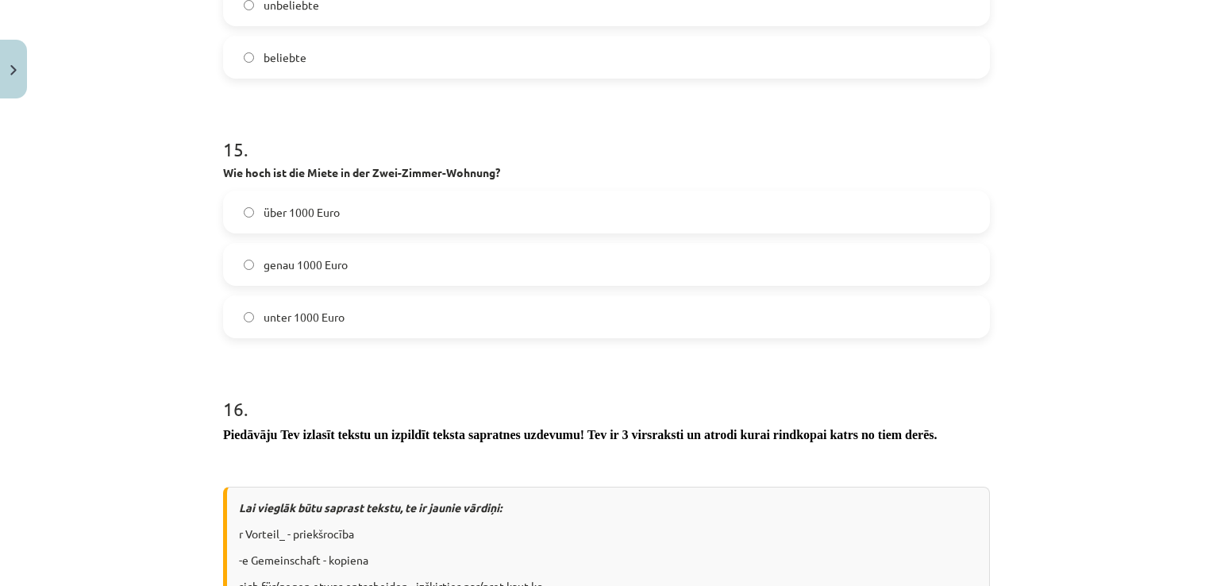
click at [360, 214] on label "über 1000 Euro" at bounding box center [607, 212] width 764 height 40
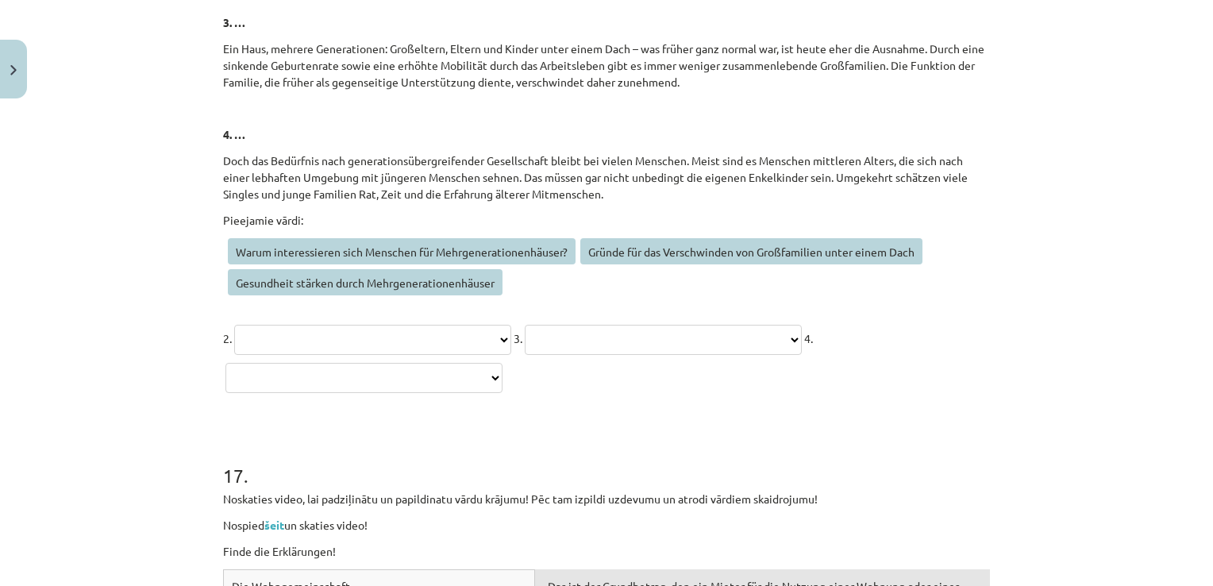
scroll to position [6580, 0]
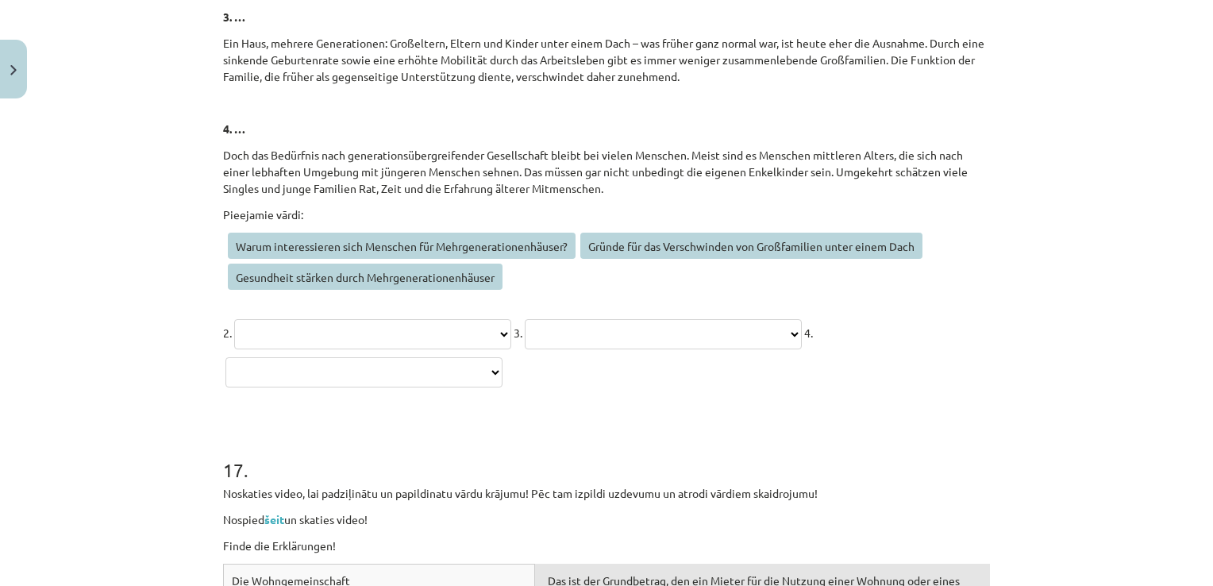
click at [325, 341] on select "**********" at bounding box center [372, 334] width 277 height 30
click at [435, 335] on select "**********" at bounding box center [372, 334] width 277 height 30
select select "**********"
click at [234, 319] on select "**********" at bounding box center [372, 334] width 277 height 30
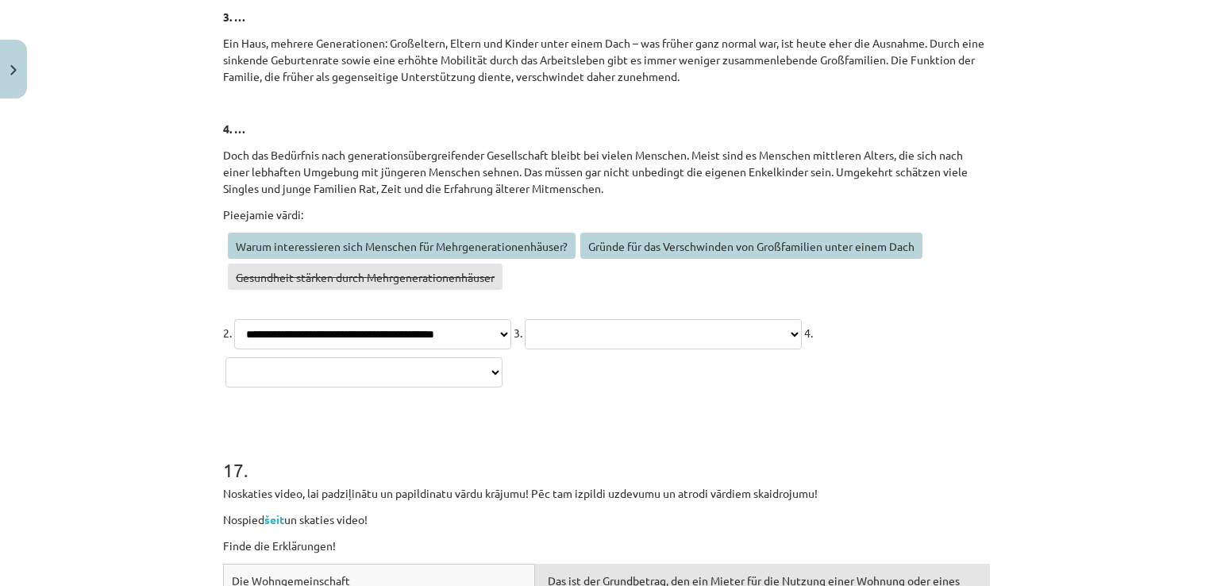
click at [525, 349] on select "**********" at bounding box center [663, 334] width 277 height 30
select select "**********"
click at [525, 349] on select "**********" at bounding box center [663, 334] width 277 height 30
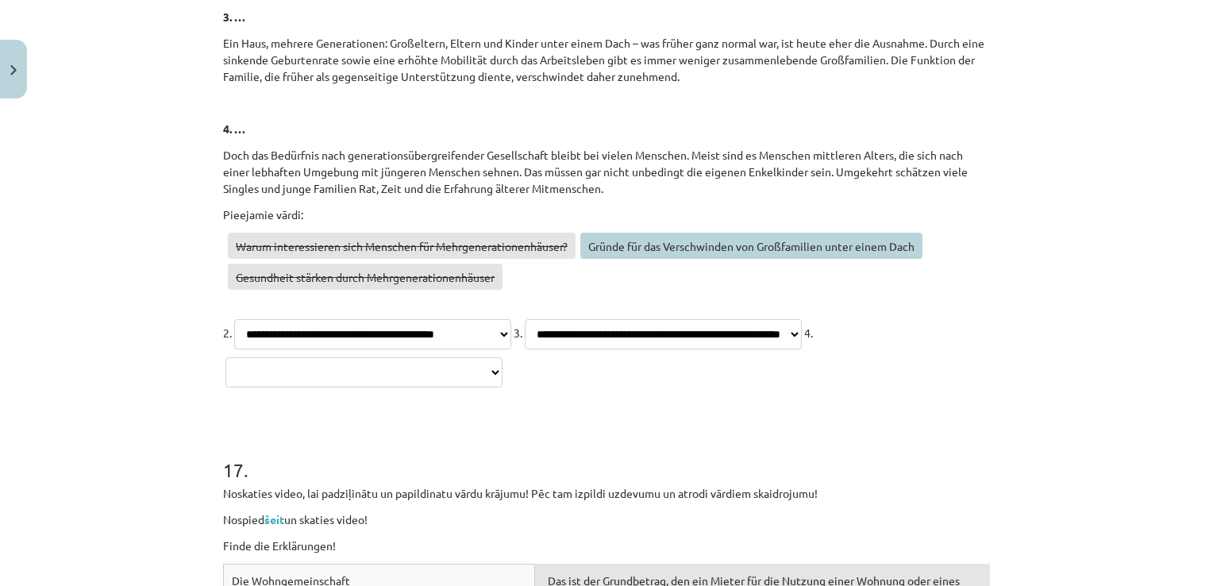
click at [503, 359] on select "**********" at bounding box center [364, 372] width 277 height 30
select select "**********"
click at [503, 357] on select "**********" at bounding box center [364, 372] width 277 height 30
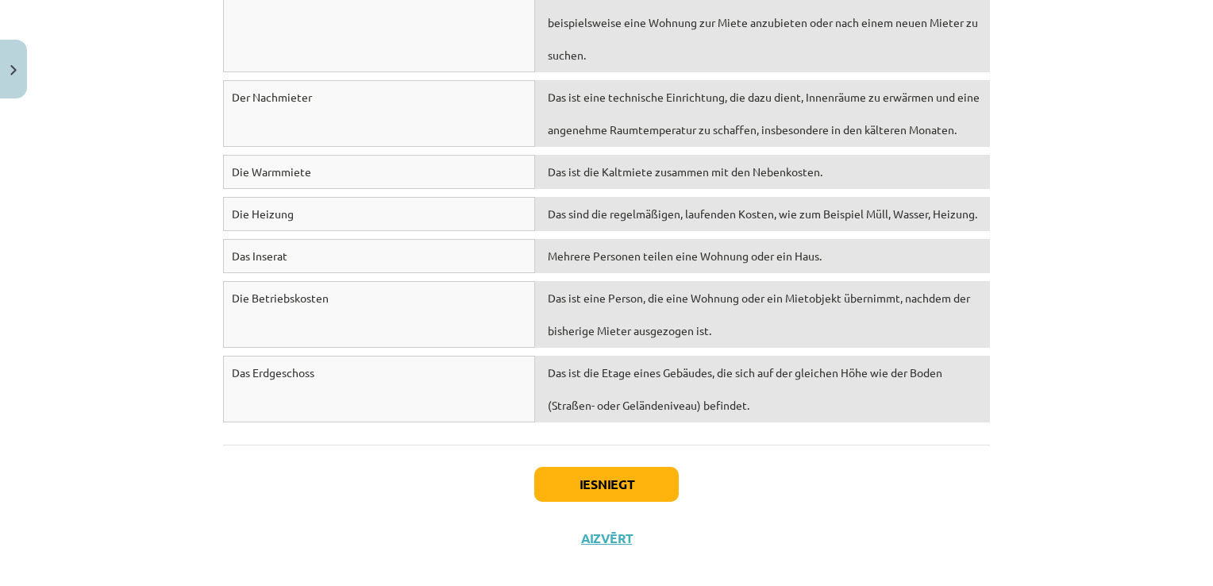
scroll to position [7254, 0]
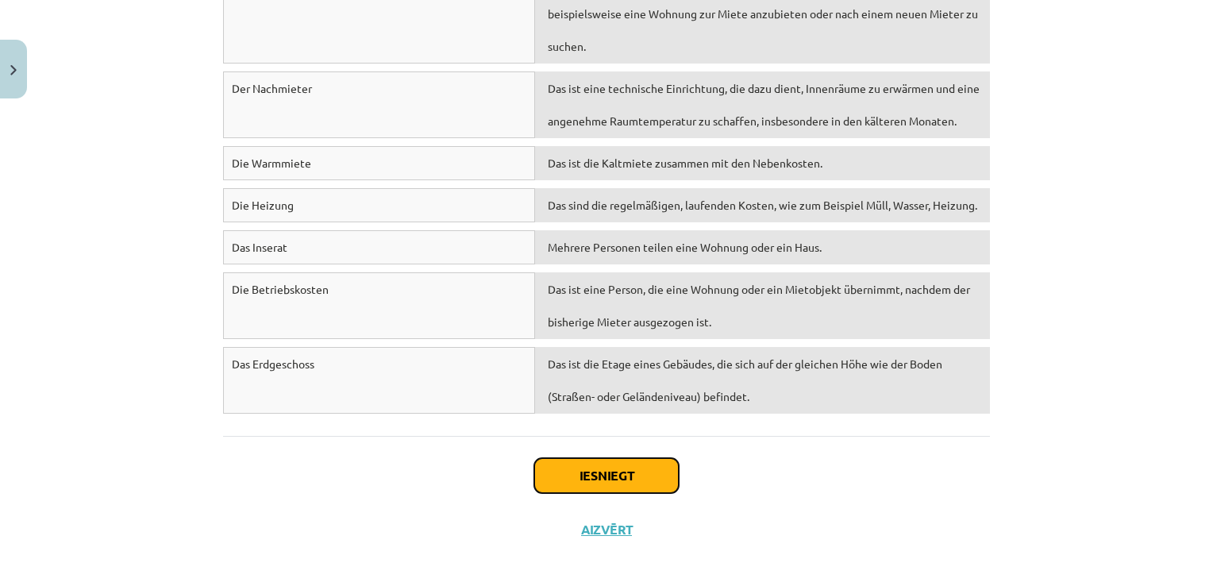
click at [585, 465] on button "Iesniegt" at bounding box center [606, 475] width 145 height 35
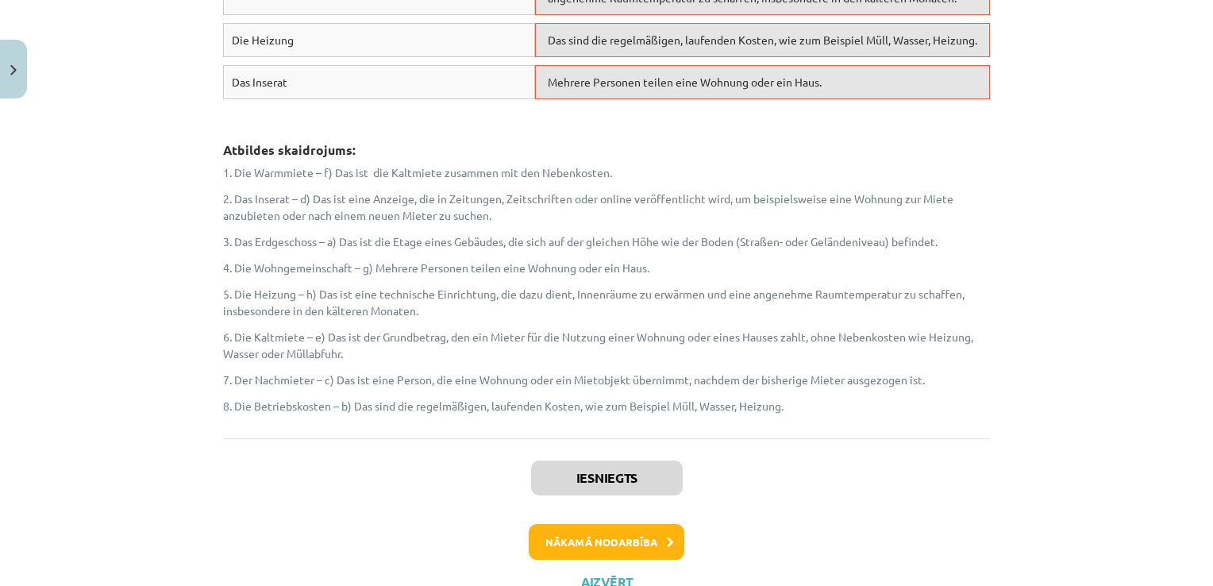
scroll to position [7775, 0]
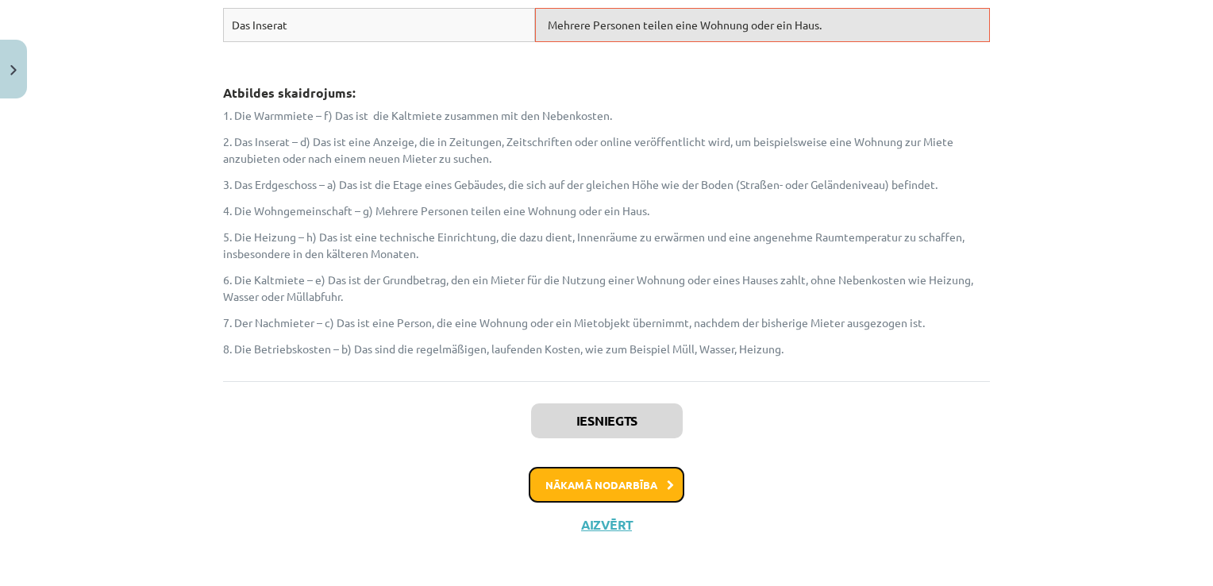
click at [572, 486] on button "Nākamā nodarbība" at bounding box center [607, 485] width 156 height 37
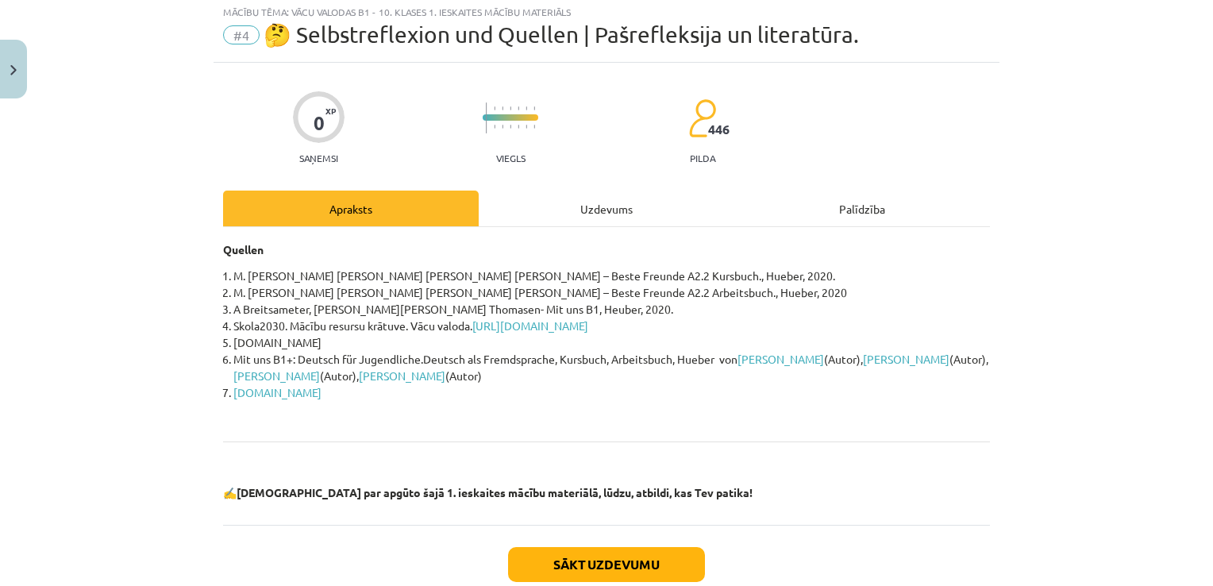
scroll to position [40, 0]
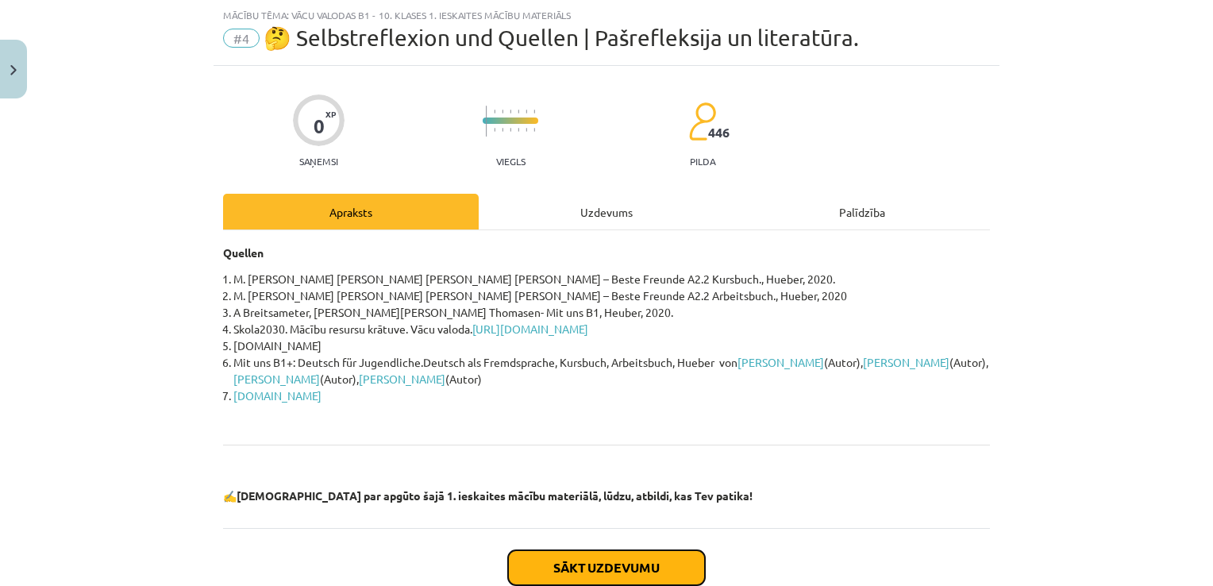
click at [572, 553] on button "Sākt uzdevumu" at bounding box center [606, 567] width 197 height 35
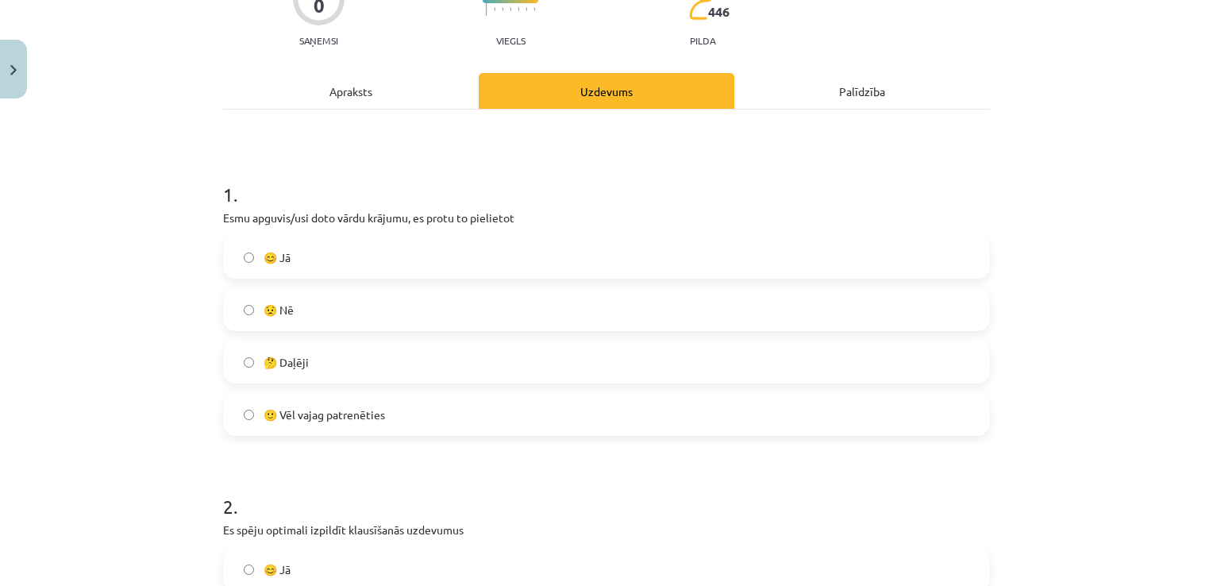
scroll to position [168, 0]
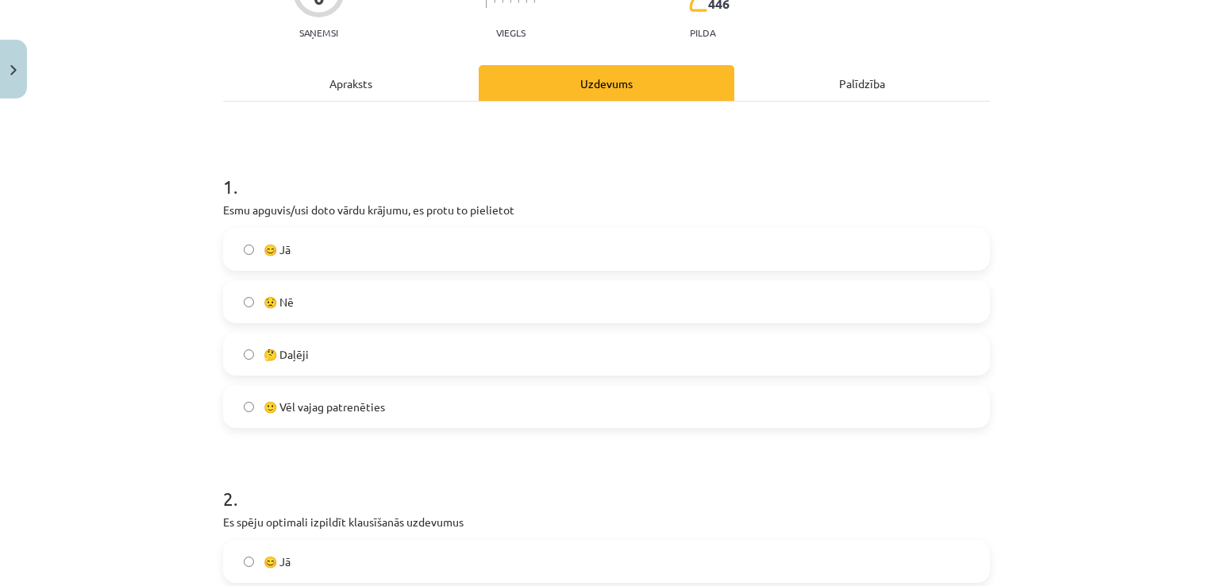
click at [304, 347] on label "🤔 Daļēji" at bounding box center [607, 354] width 764 height 40
click at [346, 411] on span "🙂 Vēl vajag patrenēties" at bounding box center [324, 407] width 121 height 17
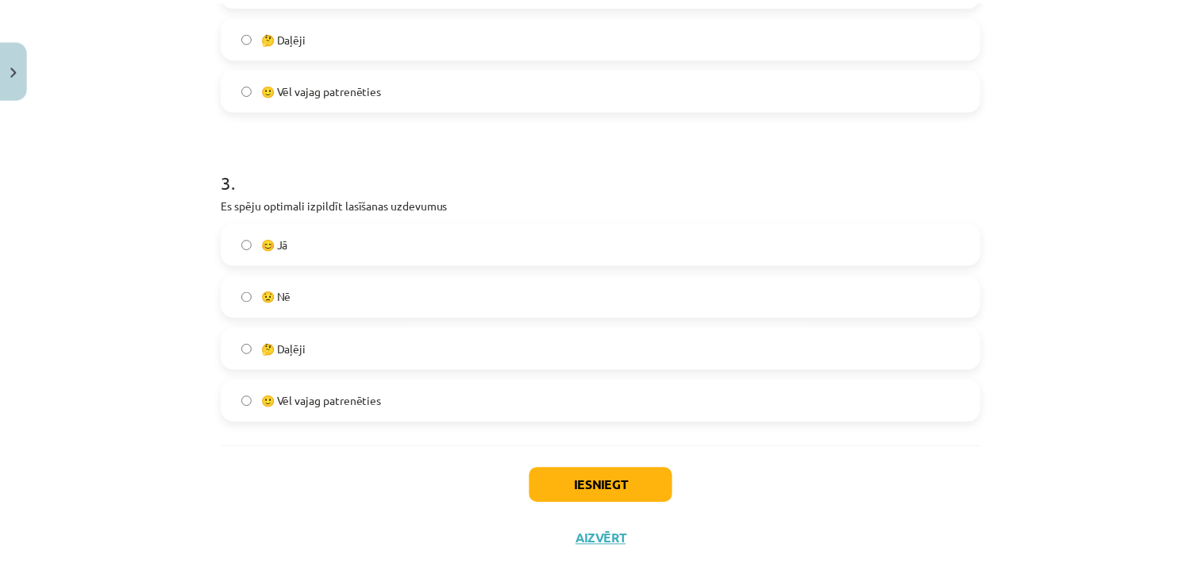
scroll to position [797, 0]
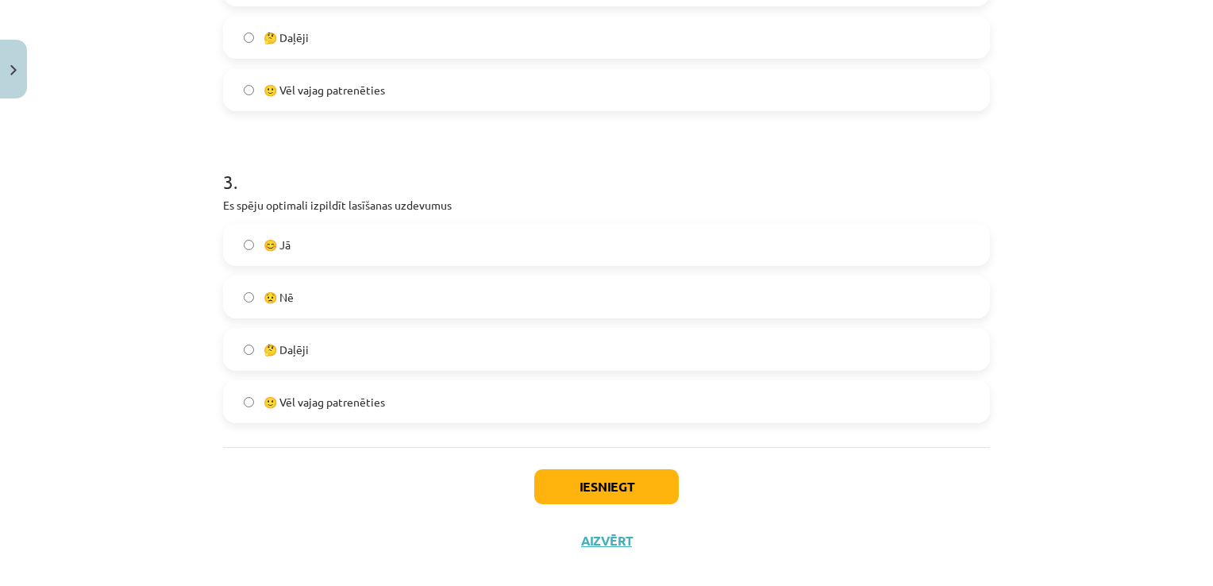
click at [349, 83] on span "🙂 Vēl vajag patrenēties" at bounding box center [324, 90] width 121 height 17
click at [363, 406] on span "🙂 Vēl vajag patrenēties" at bounding box center [324, 402] width 121 height 17
click at [610, 490] on button "Iesniegt" at bounding box center [606, 486] width 145 height 35
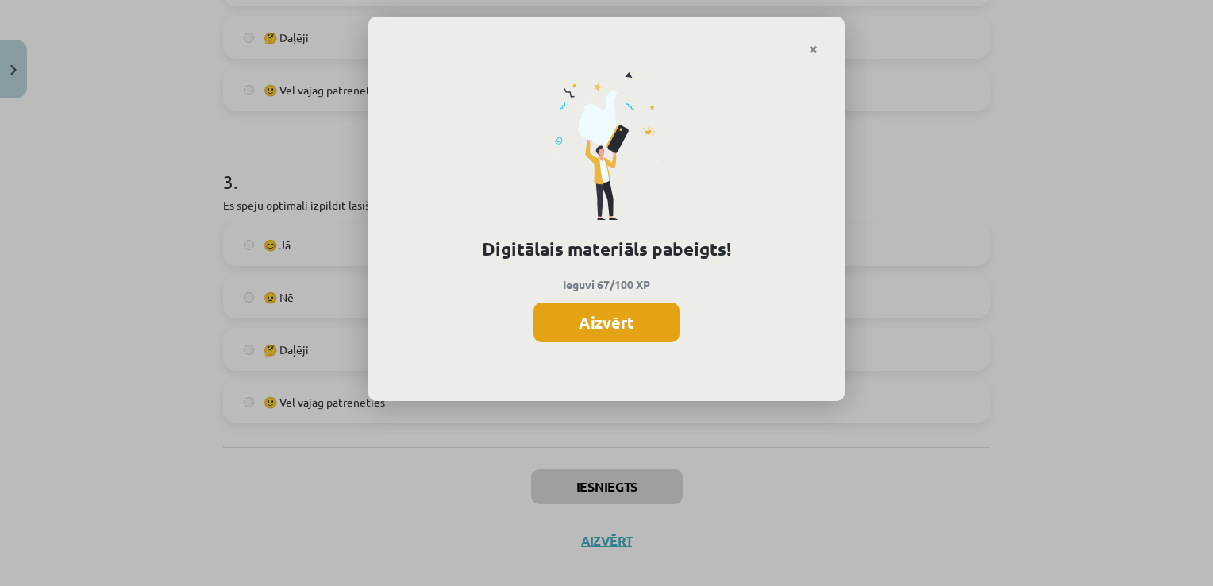
click at [570, 314] on button "Aizvērt" at bounding box center [607, 323] width 146 height 40
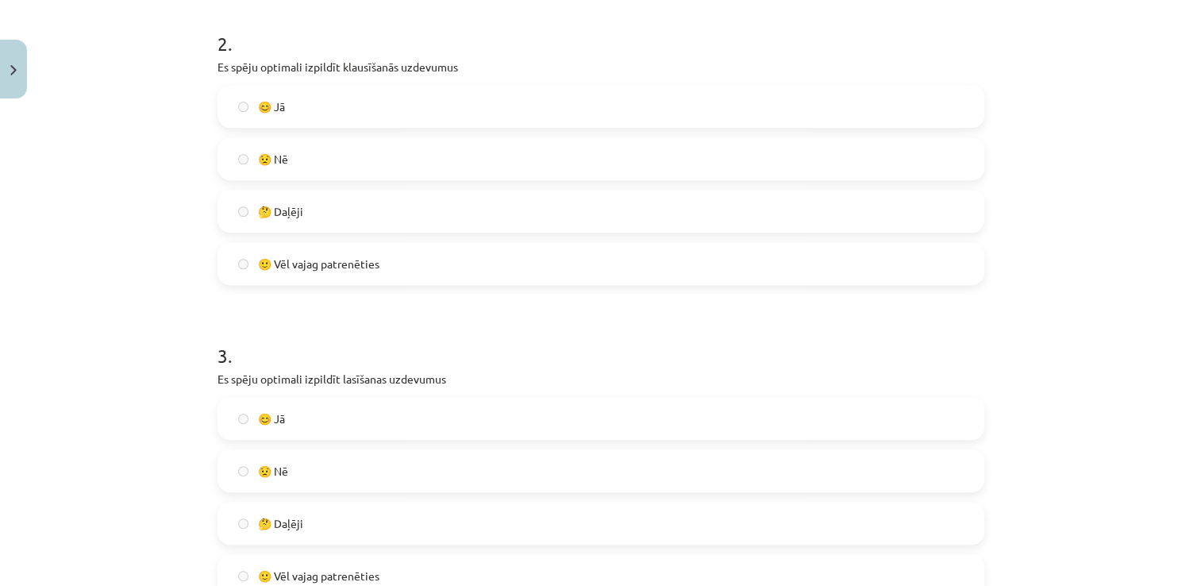
scroll to position [584, 0]
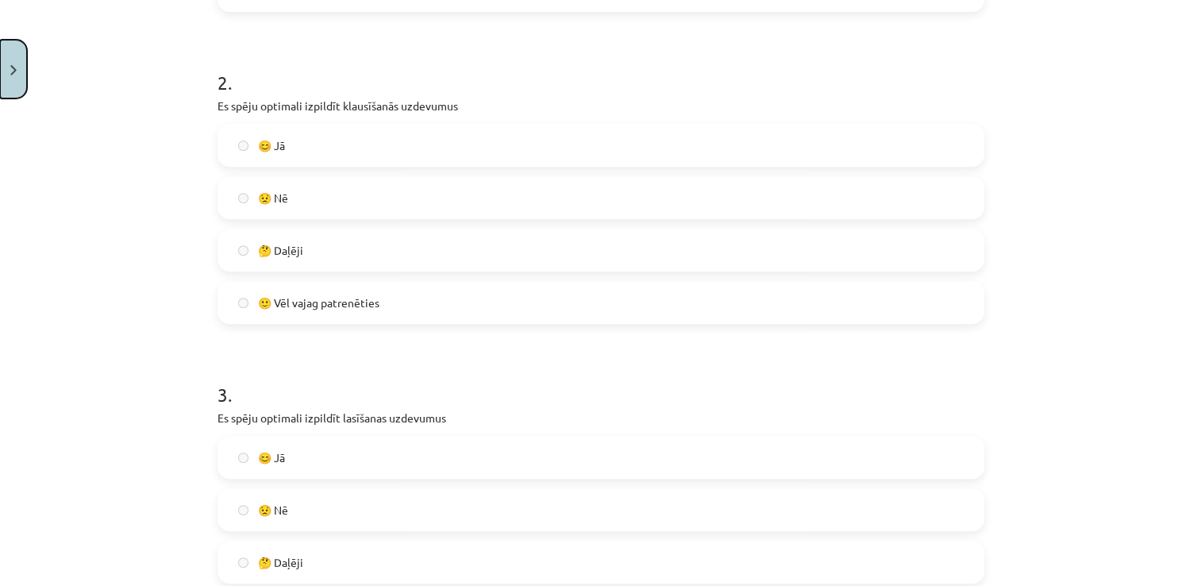
click at [21, 57] on button "Close" at bounding box center [13, 69] width 27 height 59
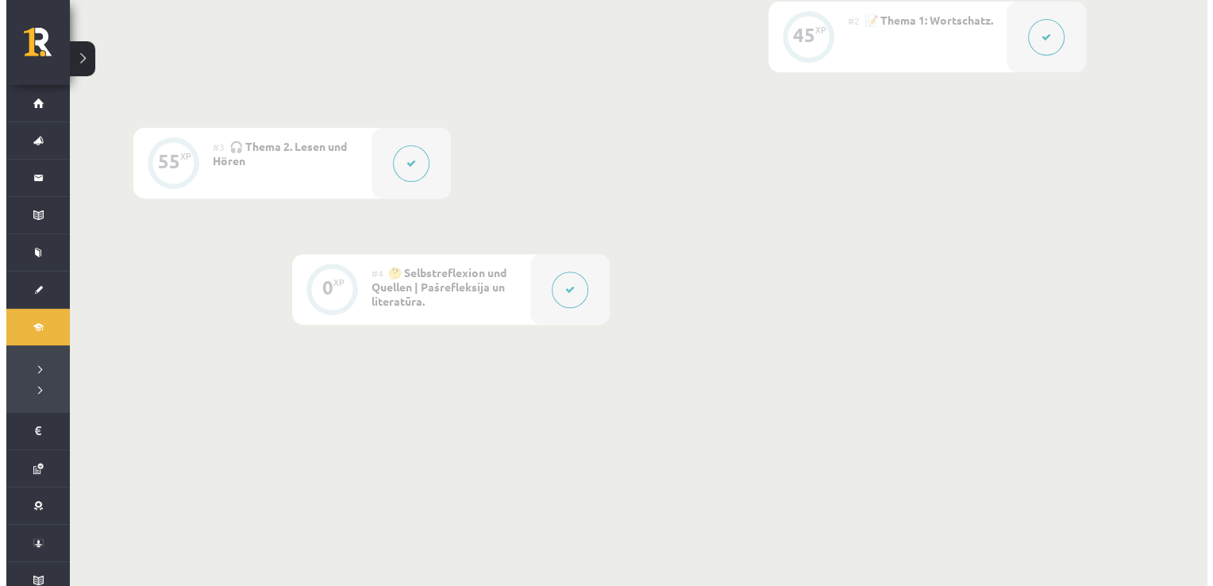
scroll to position [553, 0]
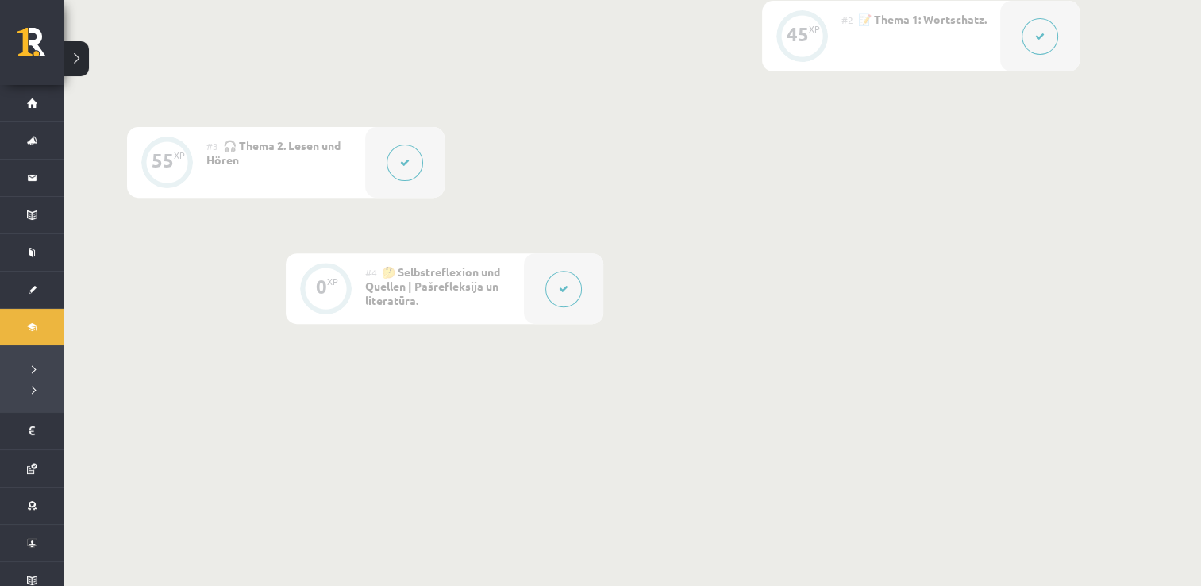
click at [393, 179] on div at bounding box center [404, 162] width 79 height 71
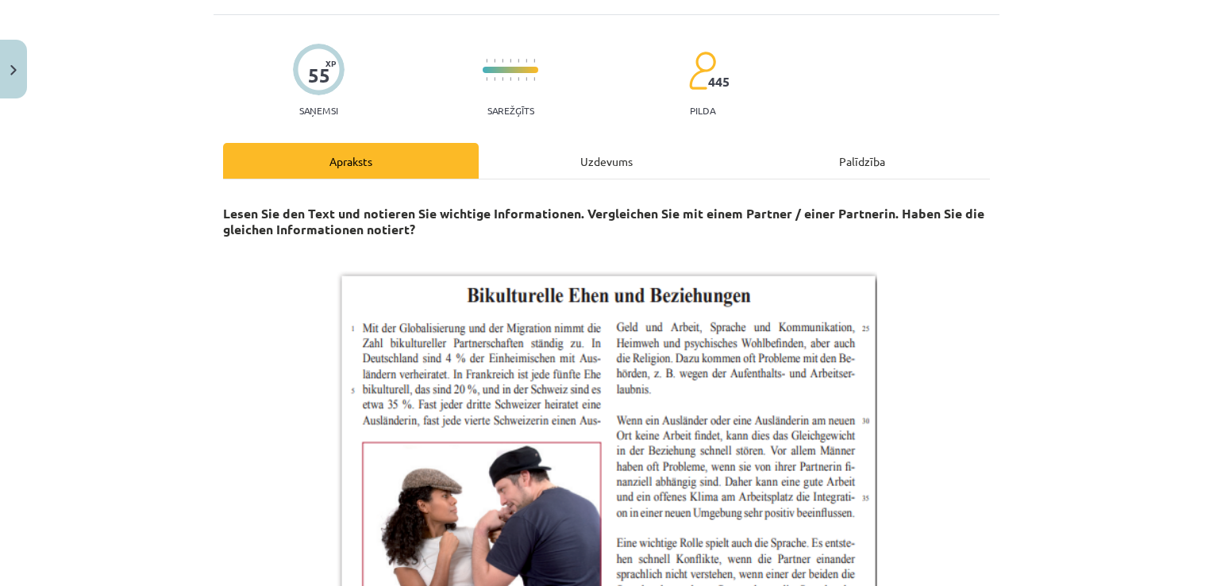
click at [572, 145] on div "Uzdevums" at bounding box center [607, 161] width 256 height 36
select select "**********"
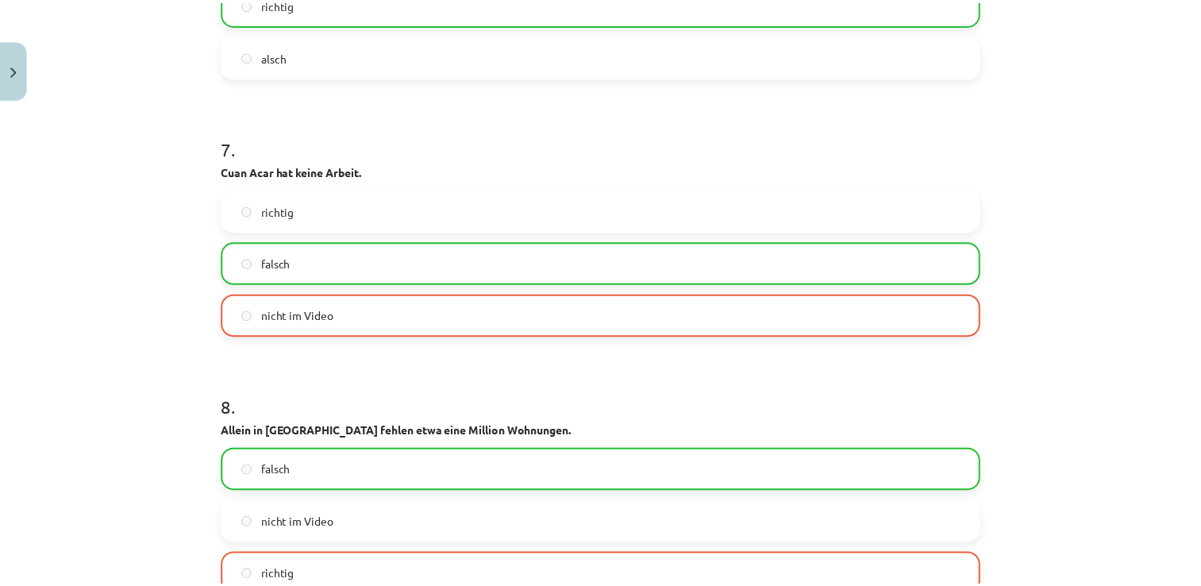
scroll to position [2724, 0]
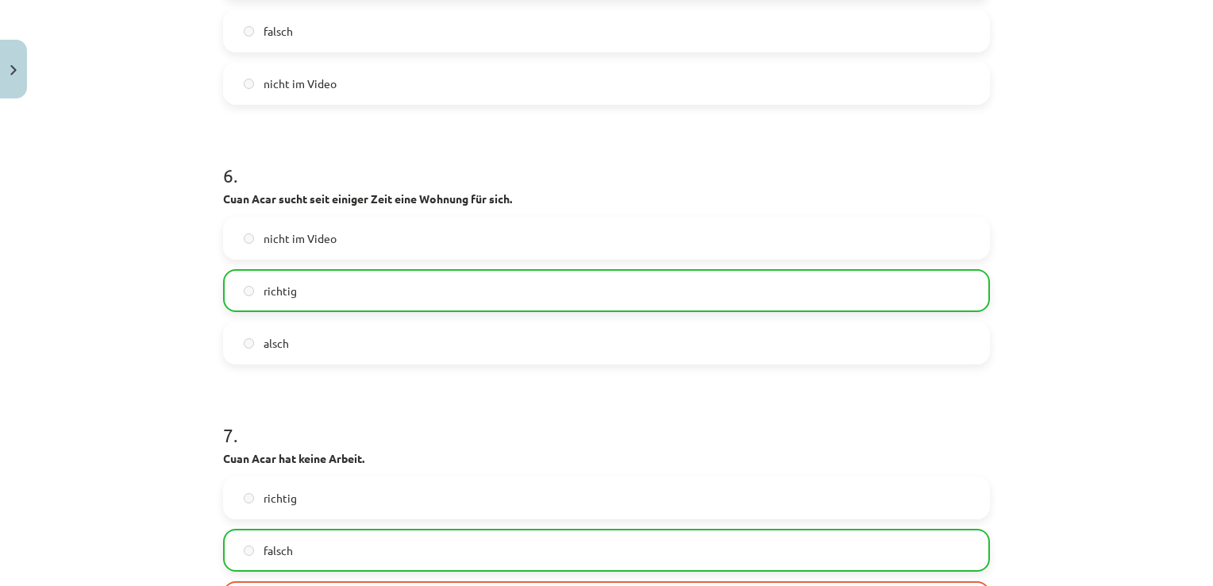
click at [10, 36] on div "Mācību tēma: Vācu valodas b1 - 10. klases 1. ieskaites mācību materiāls #3 🎧 Th…" at bounding box center [606, 293] width 1213 height 586
click at [14, 51] on button "Close" at bounding box center [13, 69] width 27 height 59
click at [33, 40] on div "Mācību tēma: Vācu valodas b1 - 10. klases 1. ieskaites mācību materiāls #3 🎧 Th…" at bounding box center [606, 293] width 1213 height 586
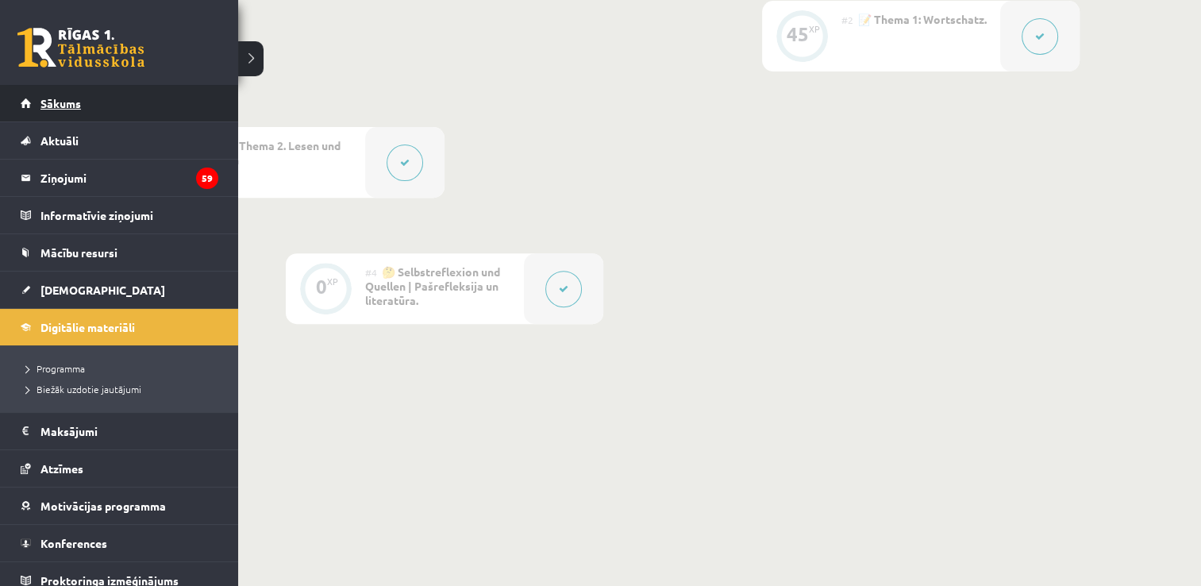
click at [37, 100] on link "Sākums" at bounding box center [120, 103] width 198 height 37
